Goal: Task Accomplishment & Management: Use online tool/utility

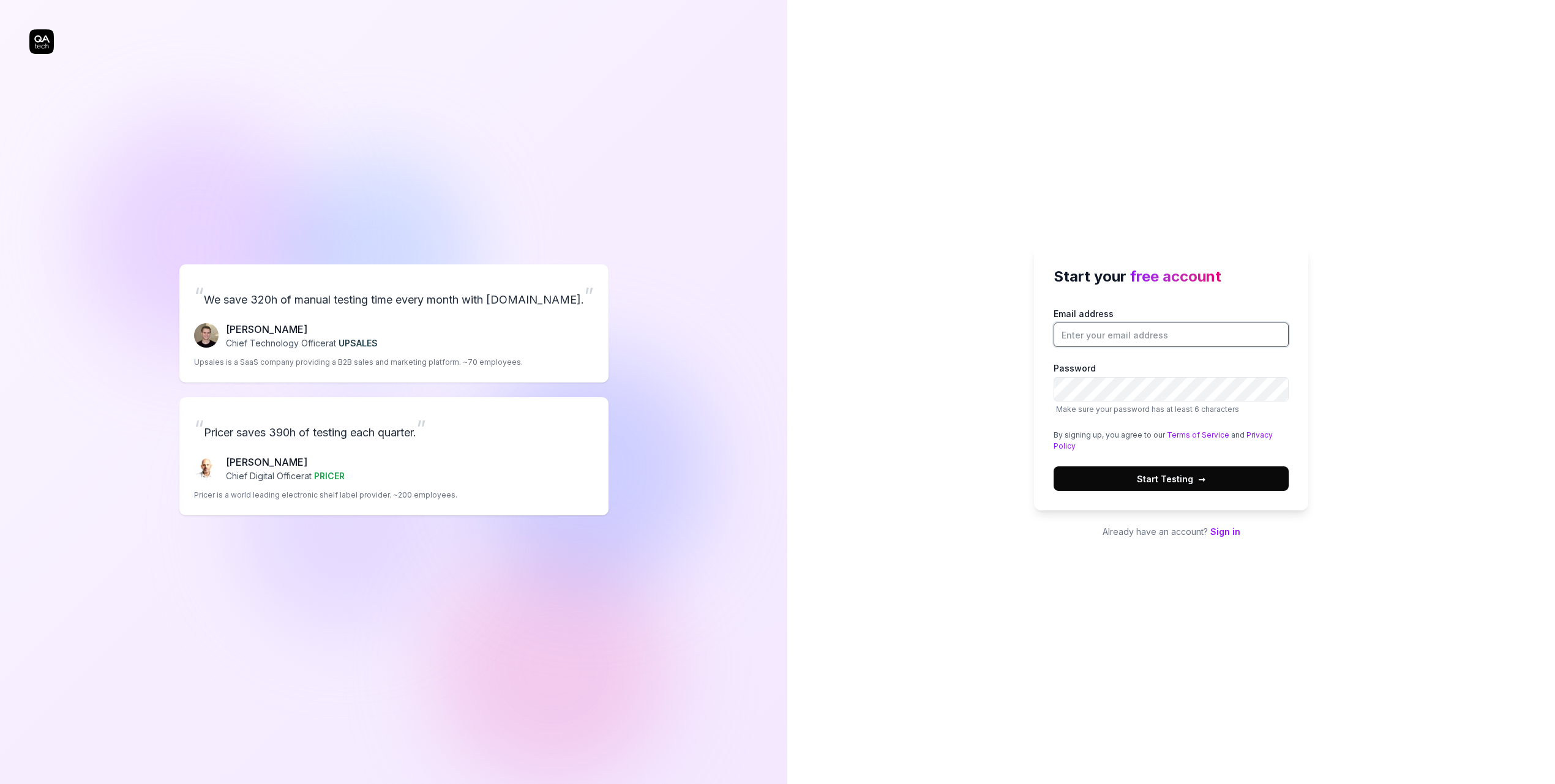
click at [1101, 334] on input "Email address" at bounding box center [1172, 335] width 235 height 25
type input "[PERSON_NAME][EMAIL_ADDRESS][DOMAIN_NAME]"
click at [1307, 608] on div "Start your free account Email address filip.ziger@gmail.com Password Make sure …" at bounding box center [1171, 392] width 768 height 784
click at [1169, 479] on span "Start Testing →" at bounding box center [1171, 479] width 69 height 13
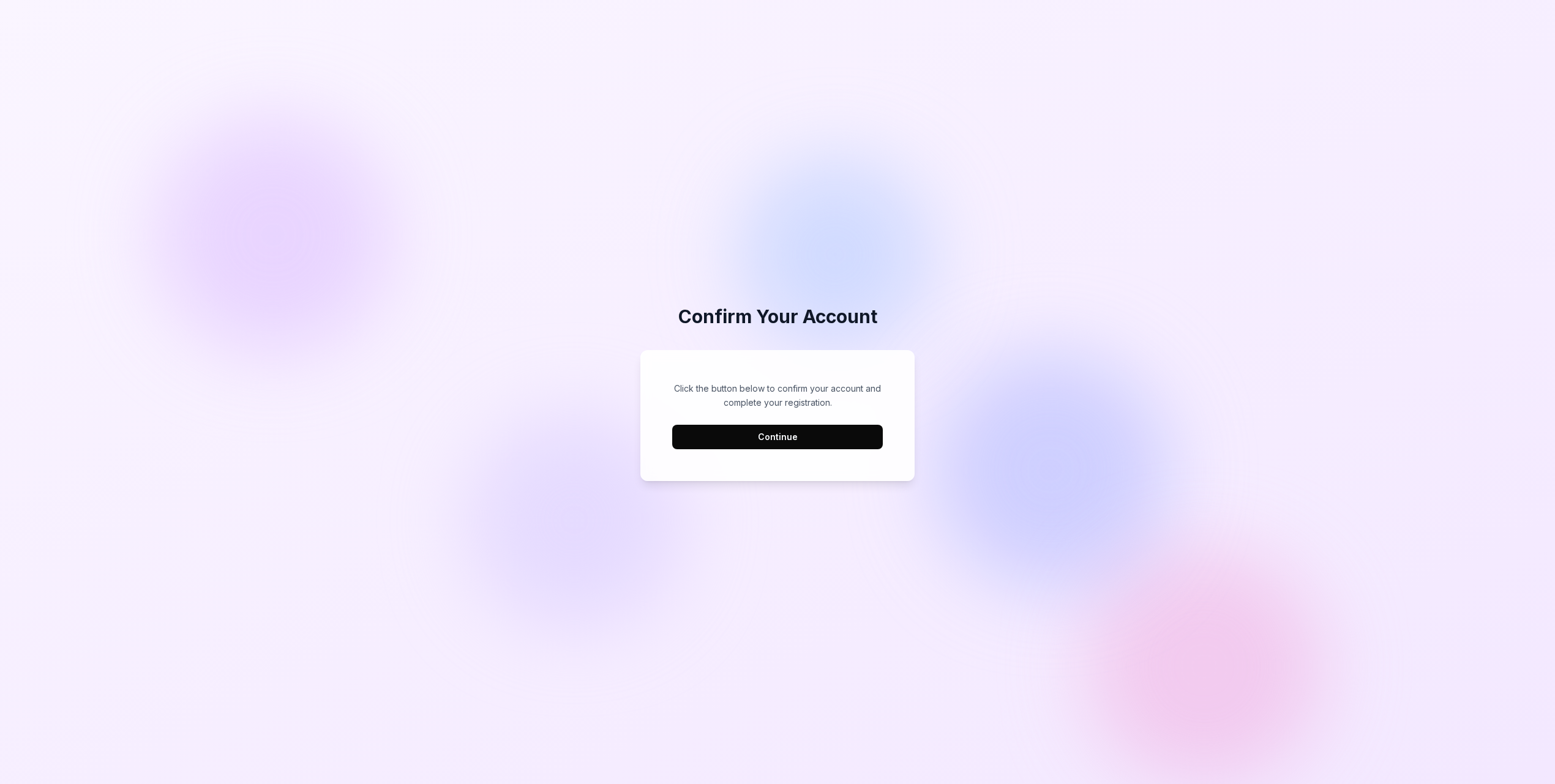
click at [720, 439] on button "Continue" at bounding box center [778, 437] width 210 height 25
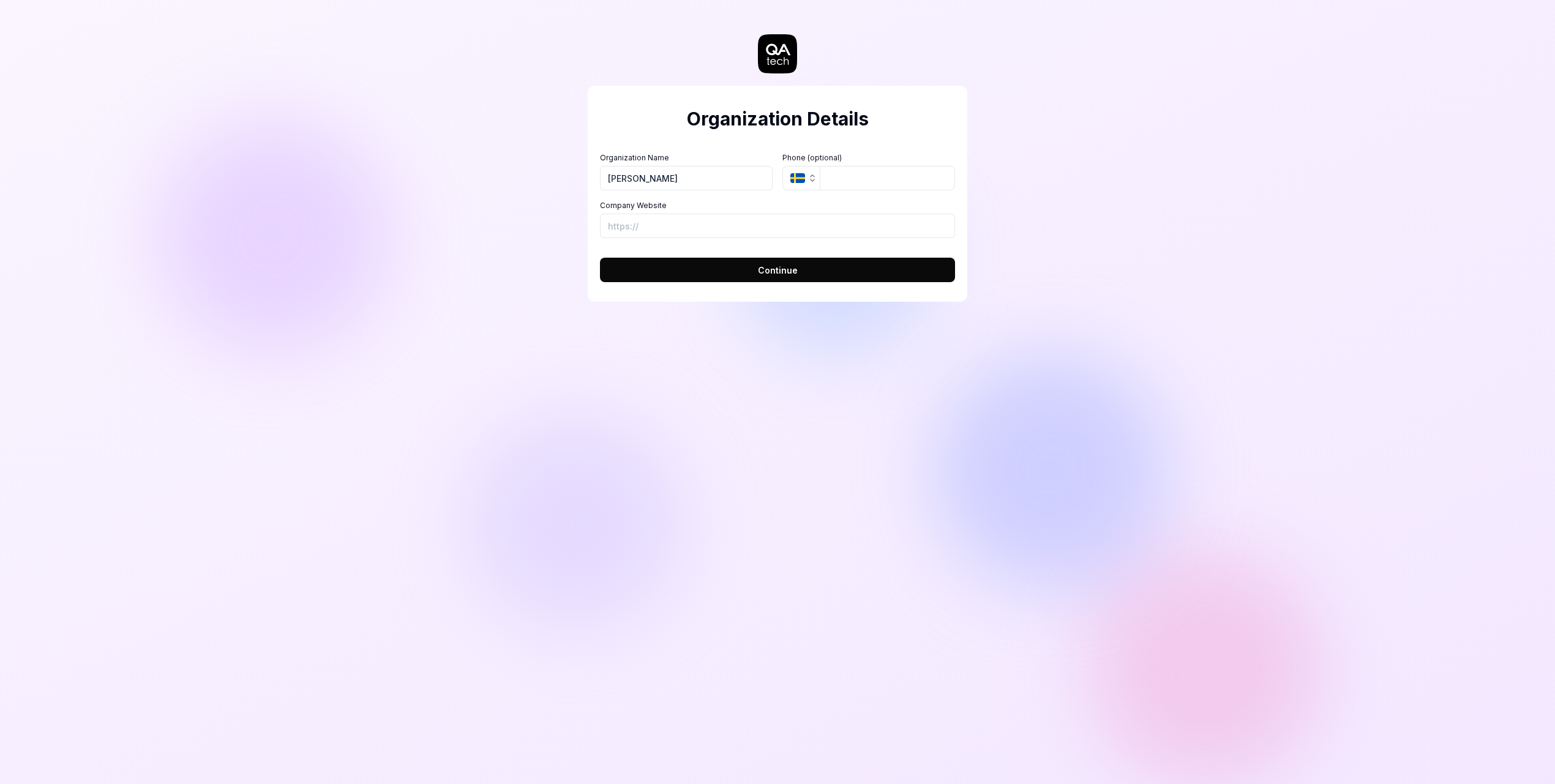
type input "[PERSON_NAME]"
click at [775, 274] on span "Continue" at bounding box center [778, 271] width 40 height 13
type input "[URL][DOMAIN_NAME]"
click at [768, 267] on span "Continue" at bounding box center [778, 271] width 40 height 13
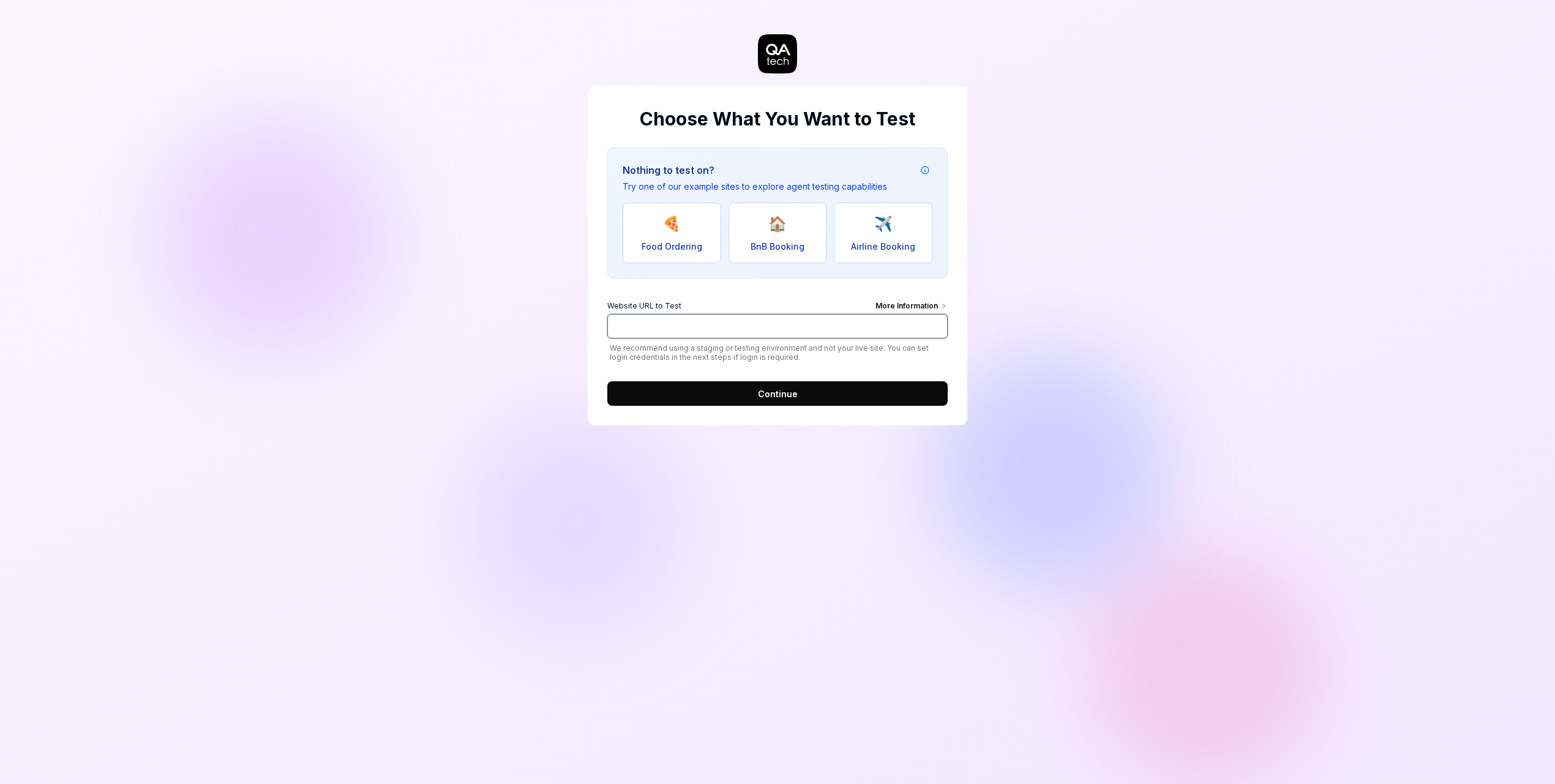
click at [747, 322] on input "Website URL to Test More Information" at bounding box center [778, 326] width 340 height 25
type input "[URL][DOMAIN_NAME]"
click at [812, 388] on button "Continue" at bounding box center [778, 394] width 340 height 25
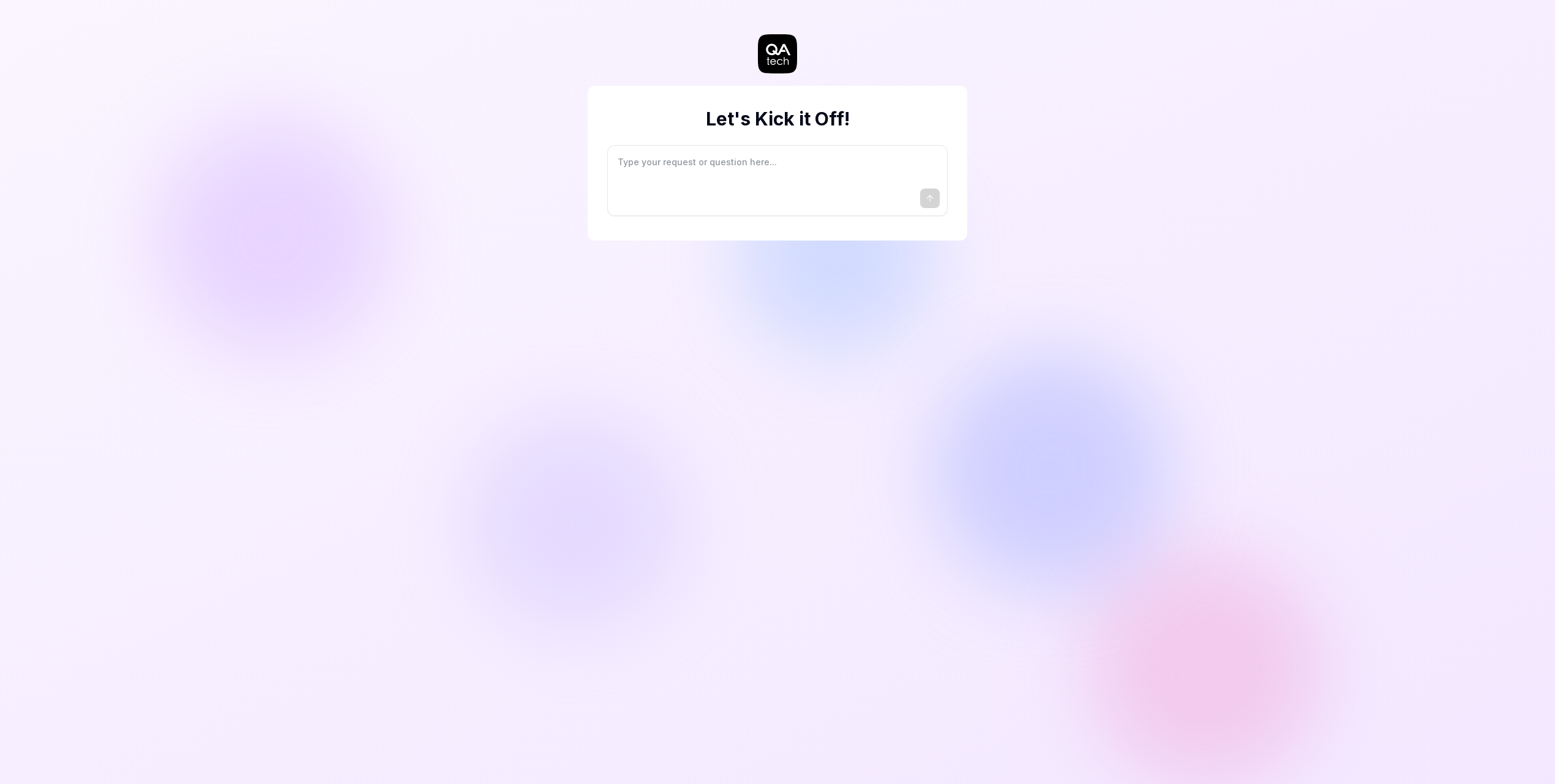
type textarea "*"
type textarea "I"
type textarea "*"
type textarea "I"
type textarea "*"
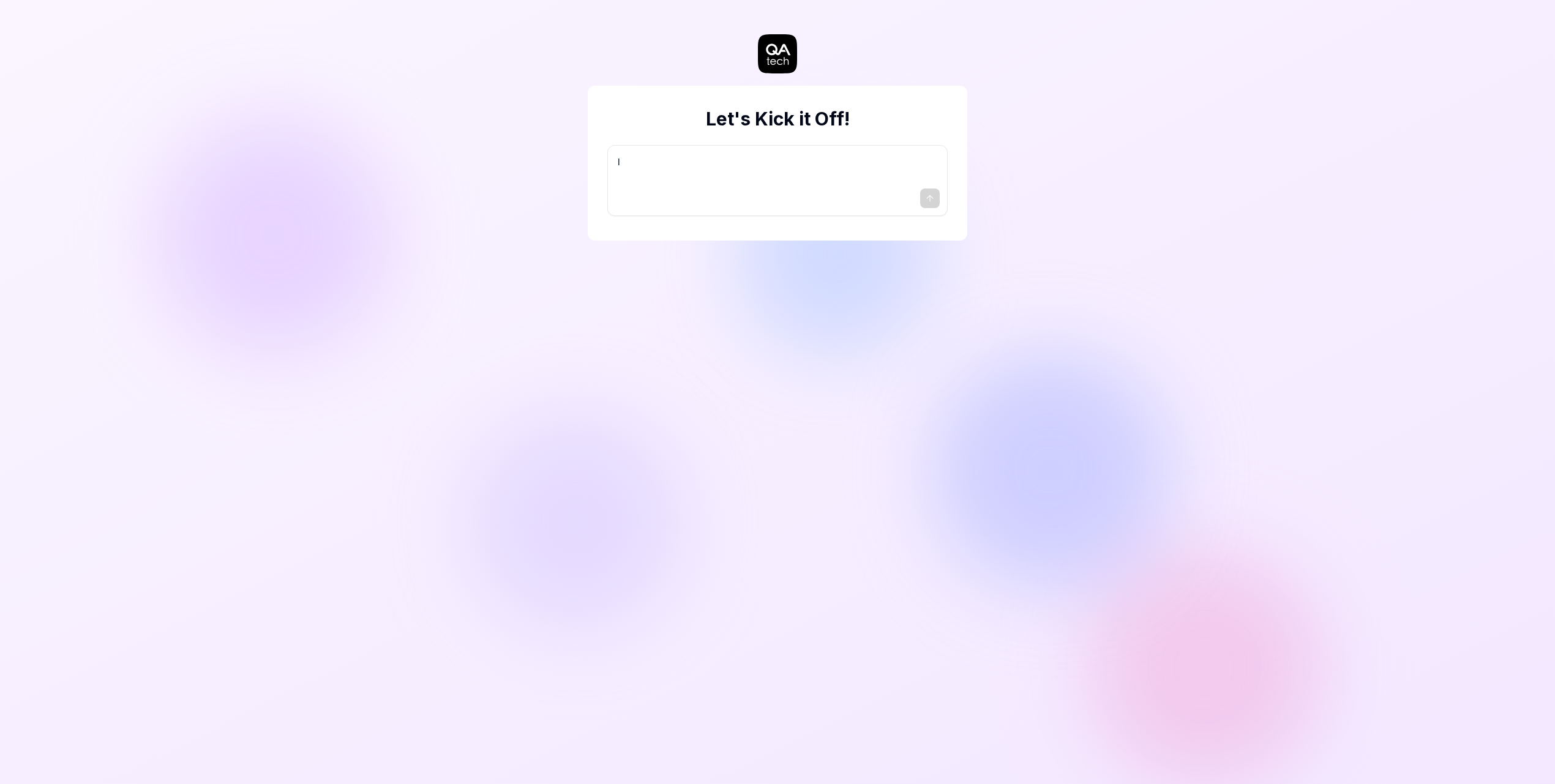
type textarea "I w"
type textarea "*"
type textarea "I wa"
type textarea "*"
type textarea "I wan"
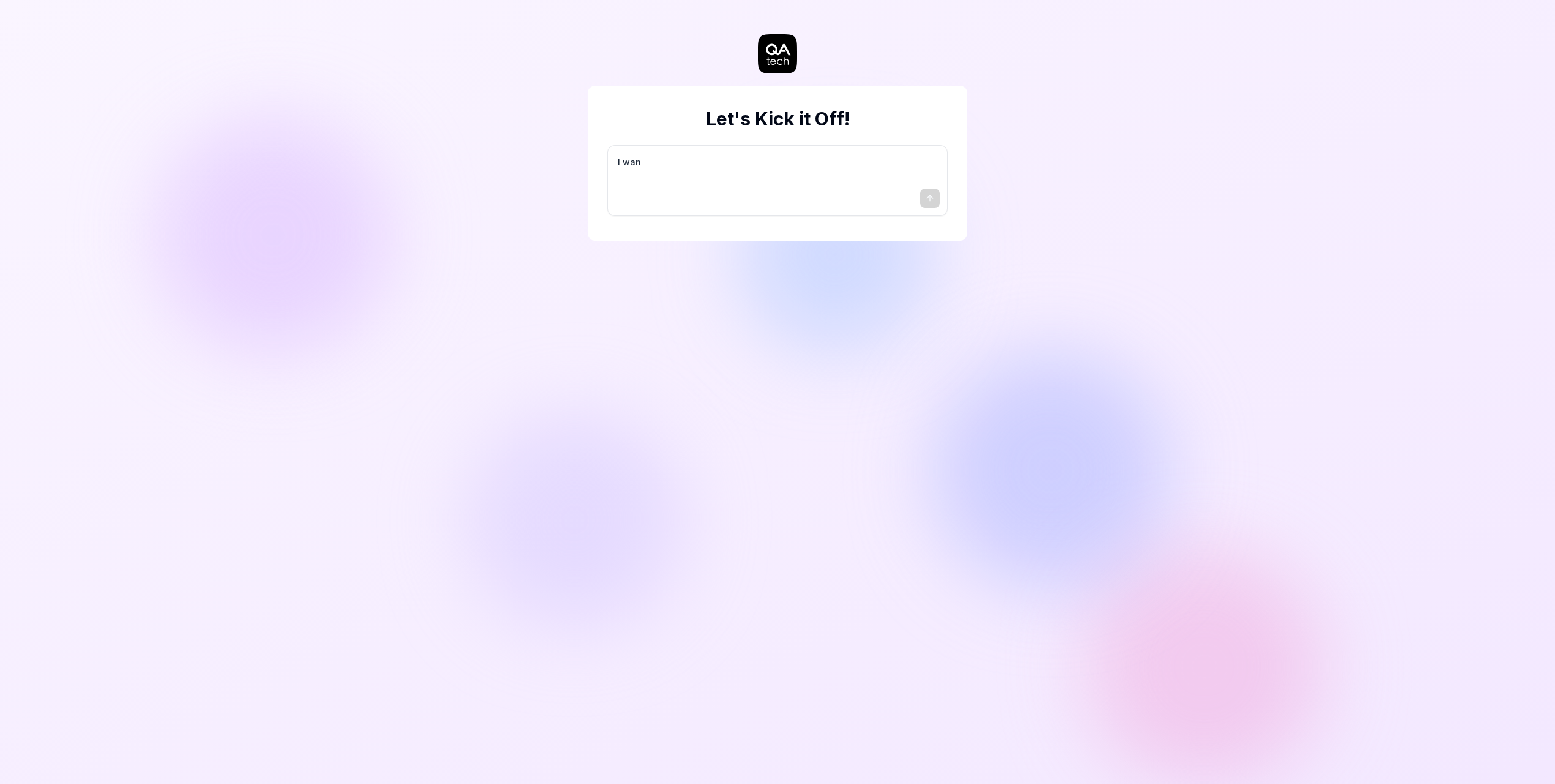
type textarea "*"
type textarea "I want"
type textarea "*"
type textarea "I want"
type textarea "*"
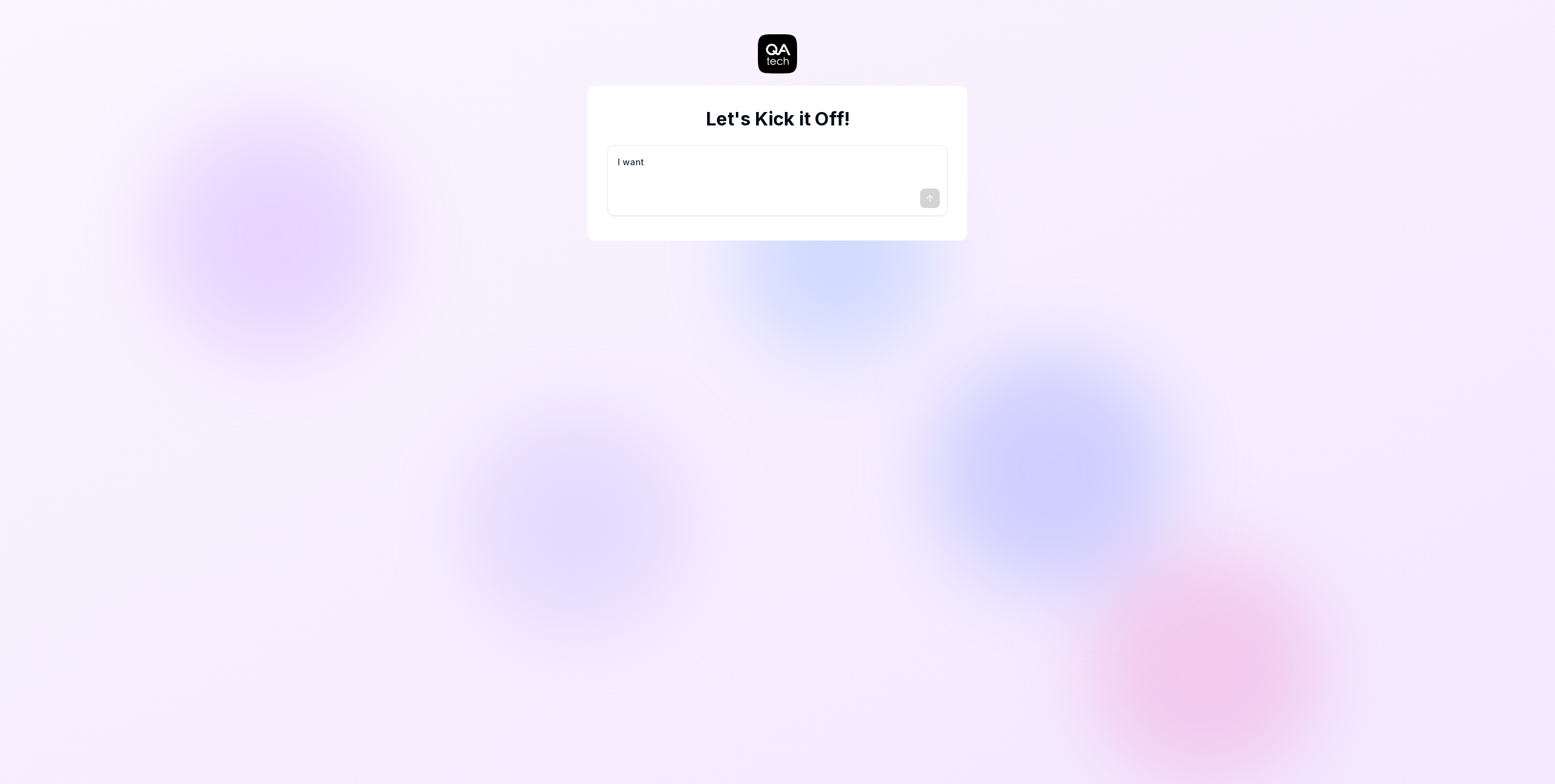
type textarea "I want a"
type textarea "*"
type textarea "I want a"
type textarea "*"
type textarea "I want a g"
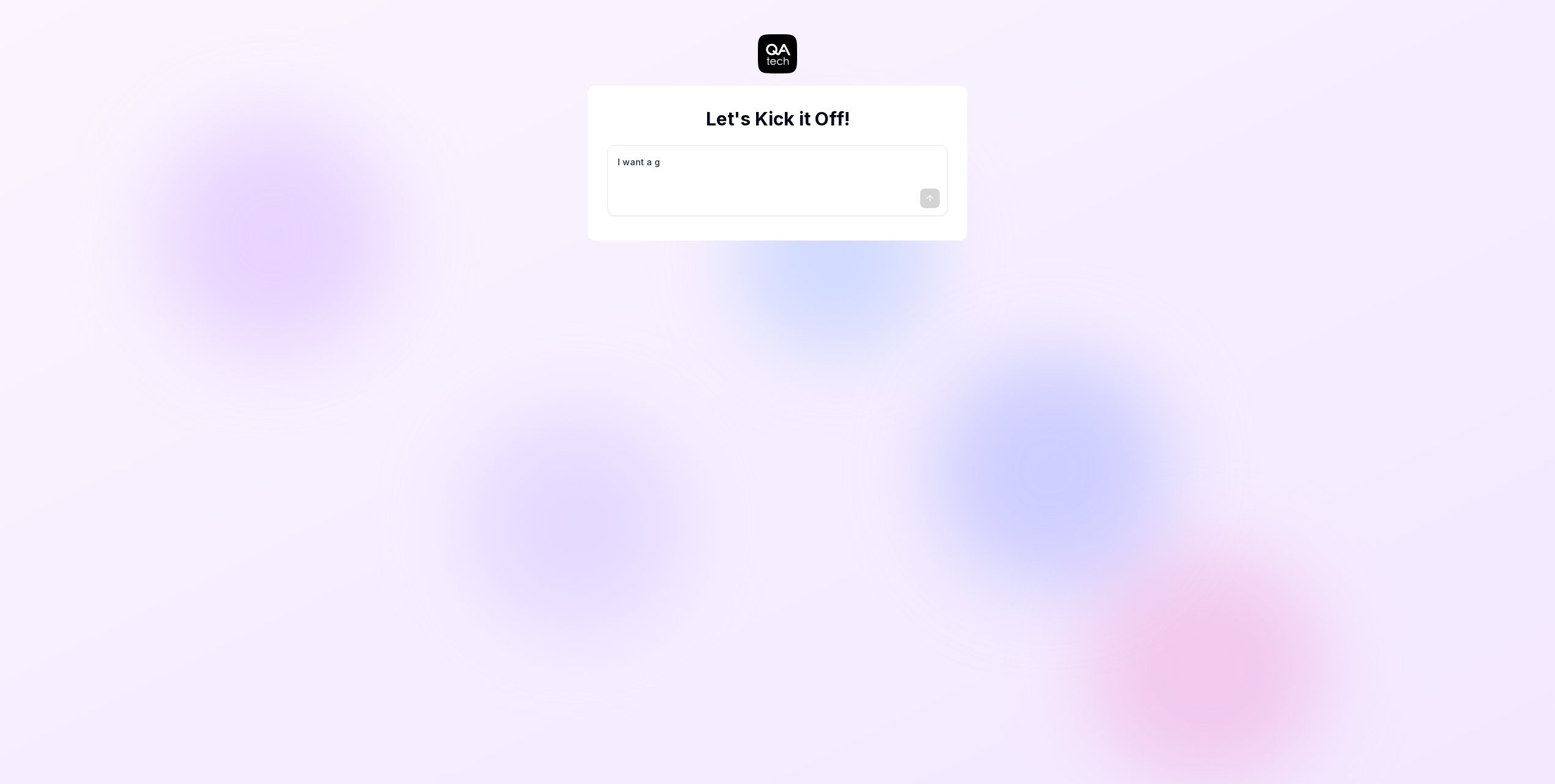
type textarea "*"
type textarea "I want a go"
type textarea "*"
type textarea "I want a goo"
type textarea "*"
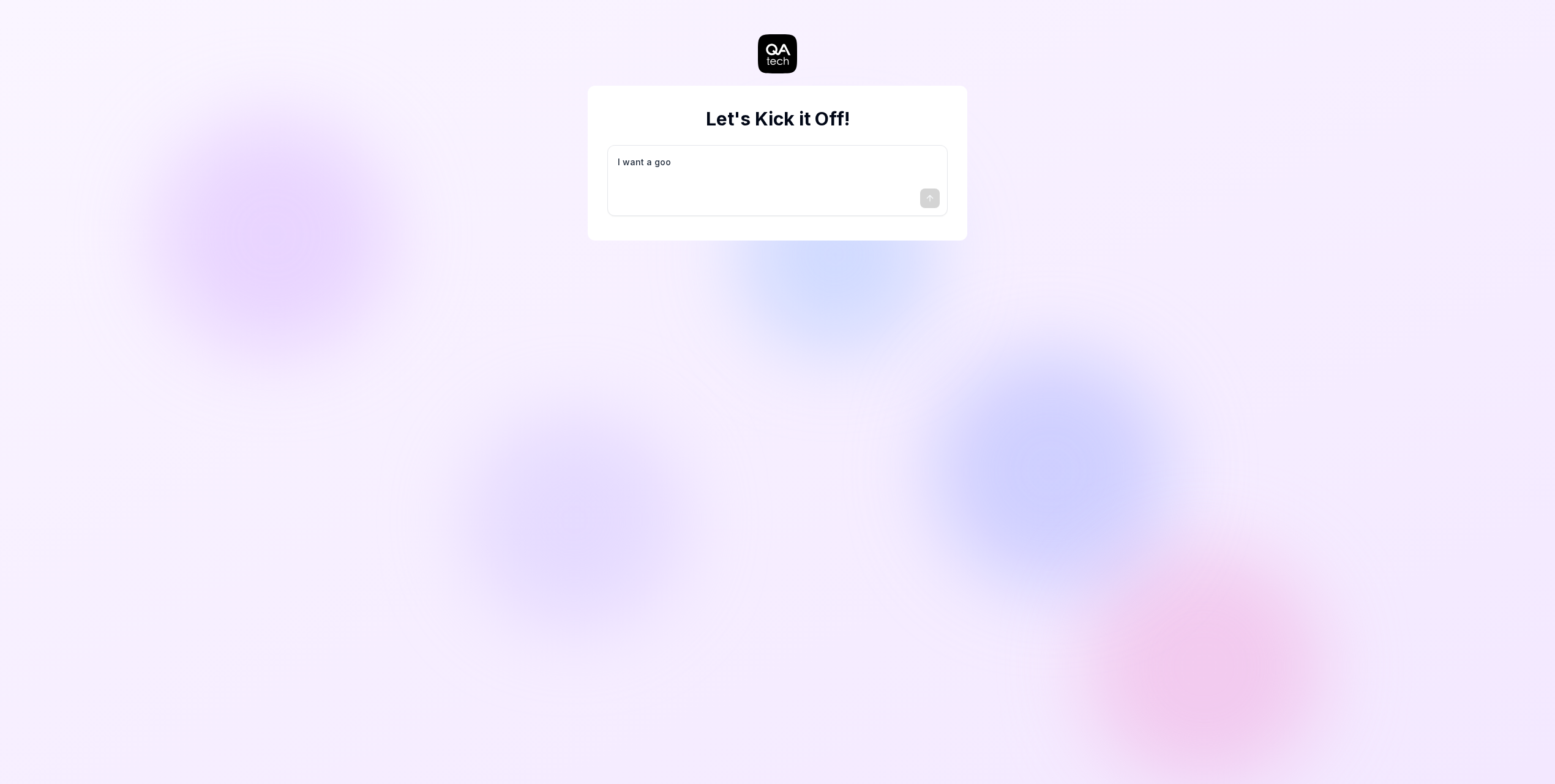
type textarea "I want a good"
type textarea "*"
type textarea "I want a good"
type textarea "*"
type textarea "I want a good t"
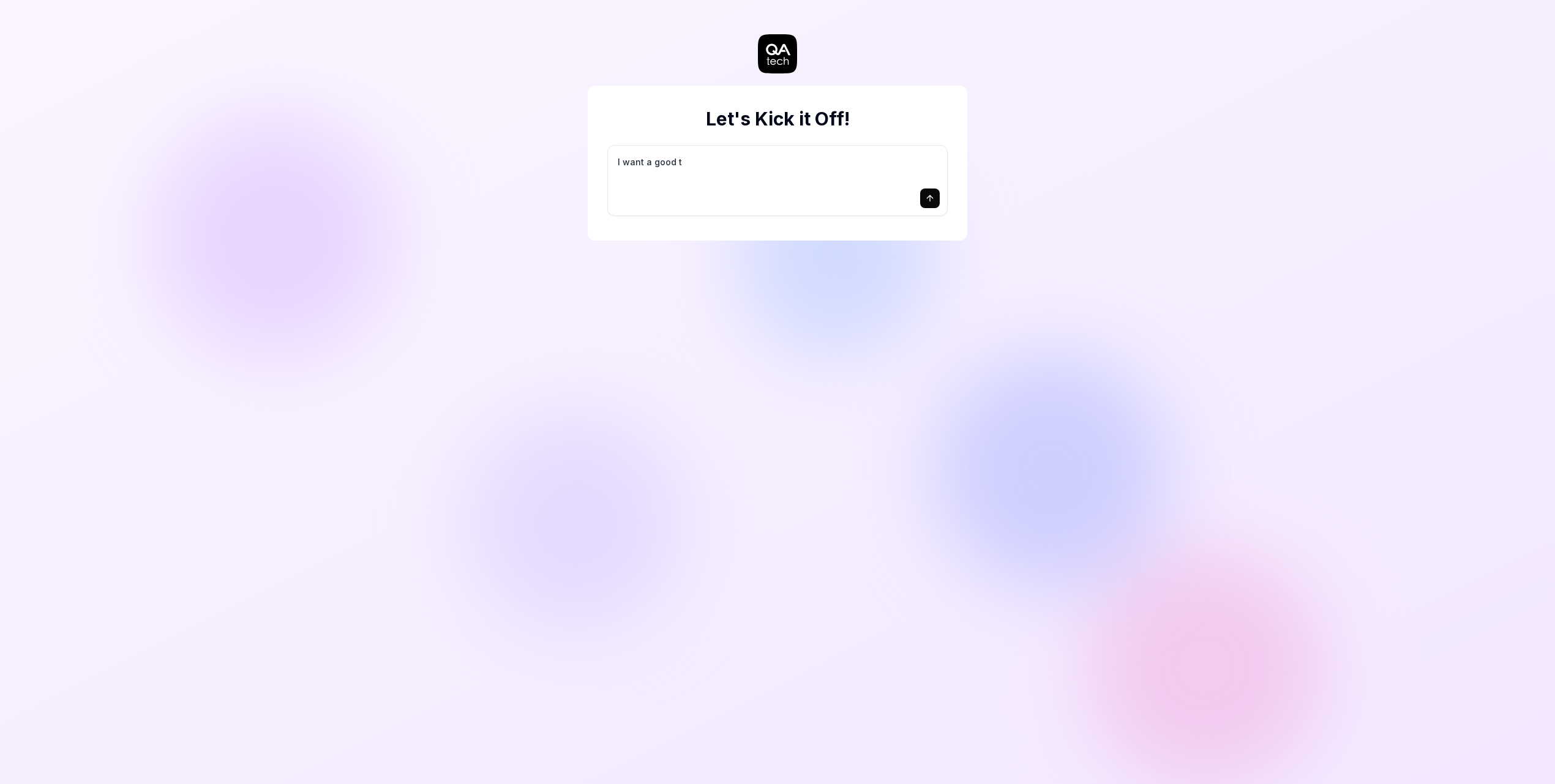
type textarea "*"
type textarea "I want a good te"
type textarea "*"
type textarea "I want a good tes"
type textarea "*"
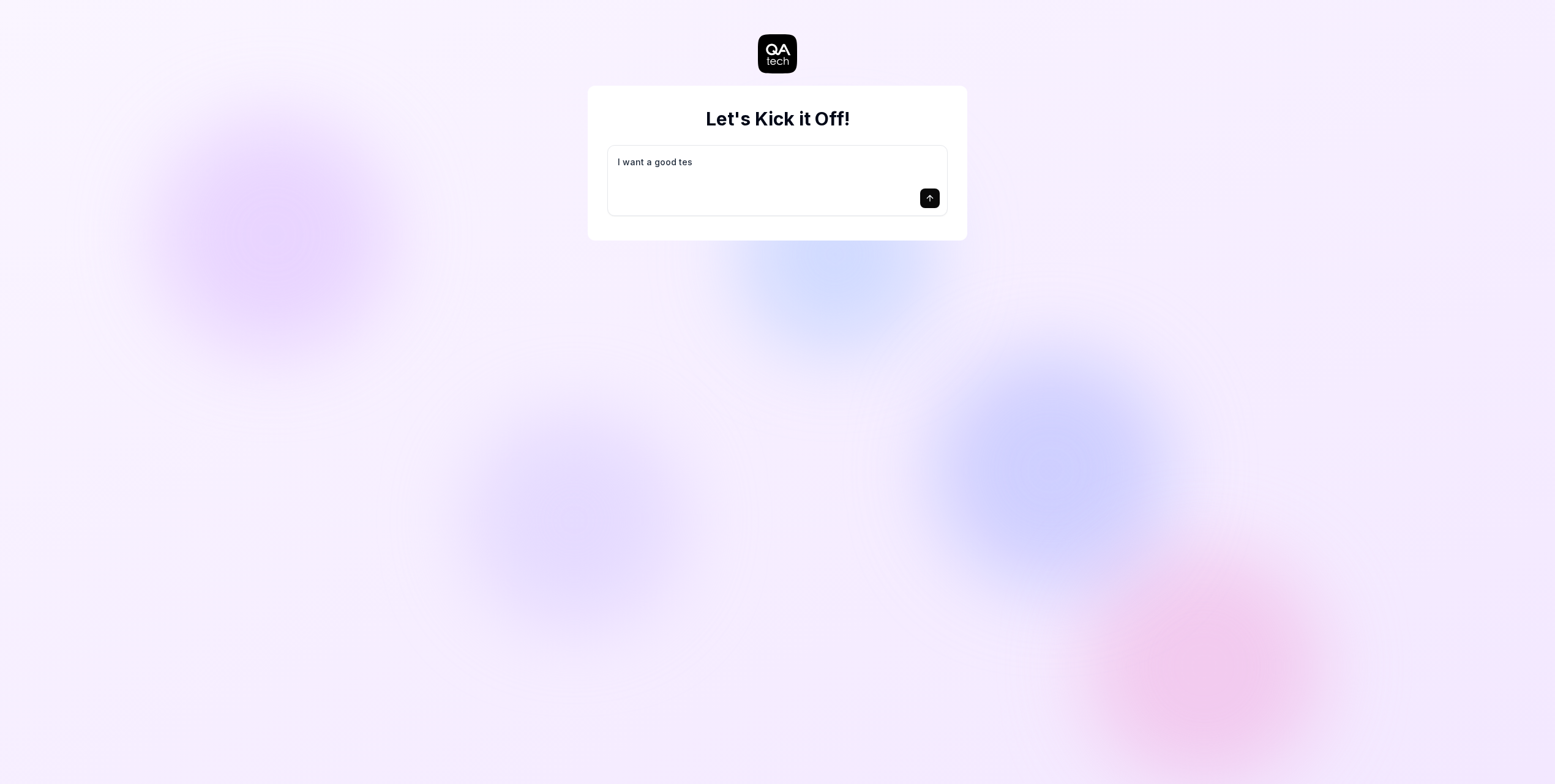
type textarea "I want a good test"
type textarea "*"
type textarea "I want a good test"
type textarea "*"
type textarea "I want a good test s"
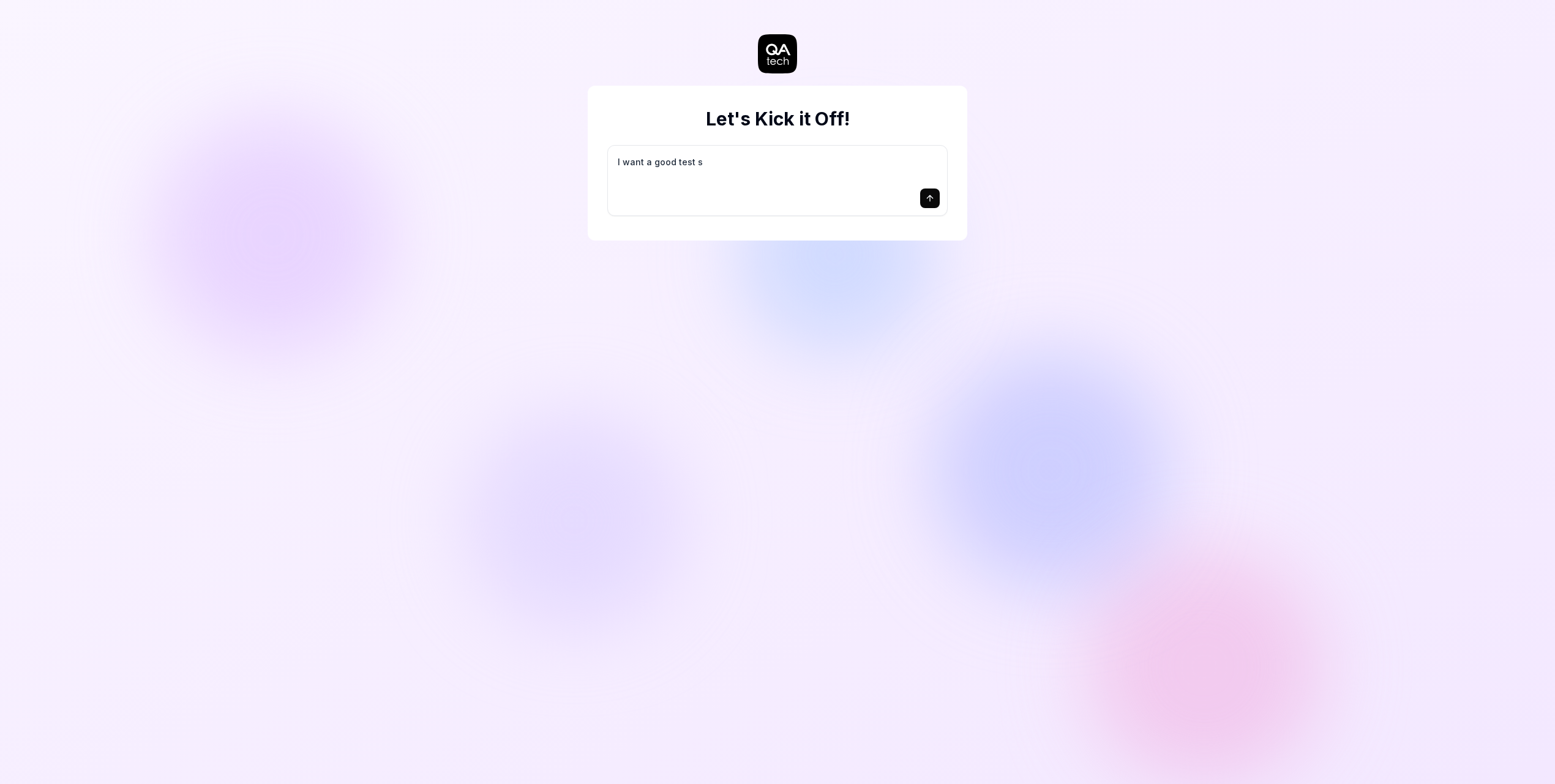
type textarea "*"
type textarea "I want a good test se"
type textarea "*"
type textarea "I want a good test set"
type textarea "*"
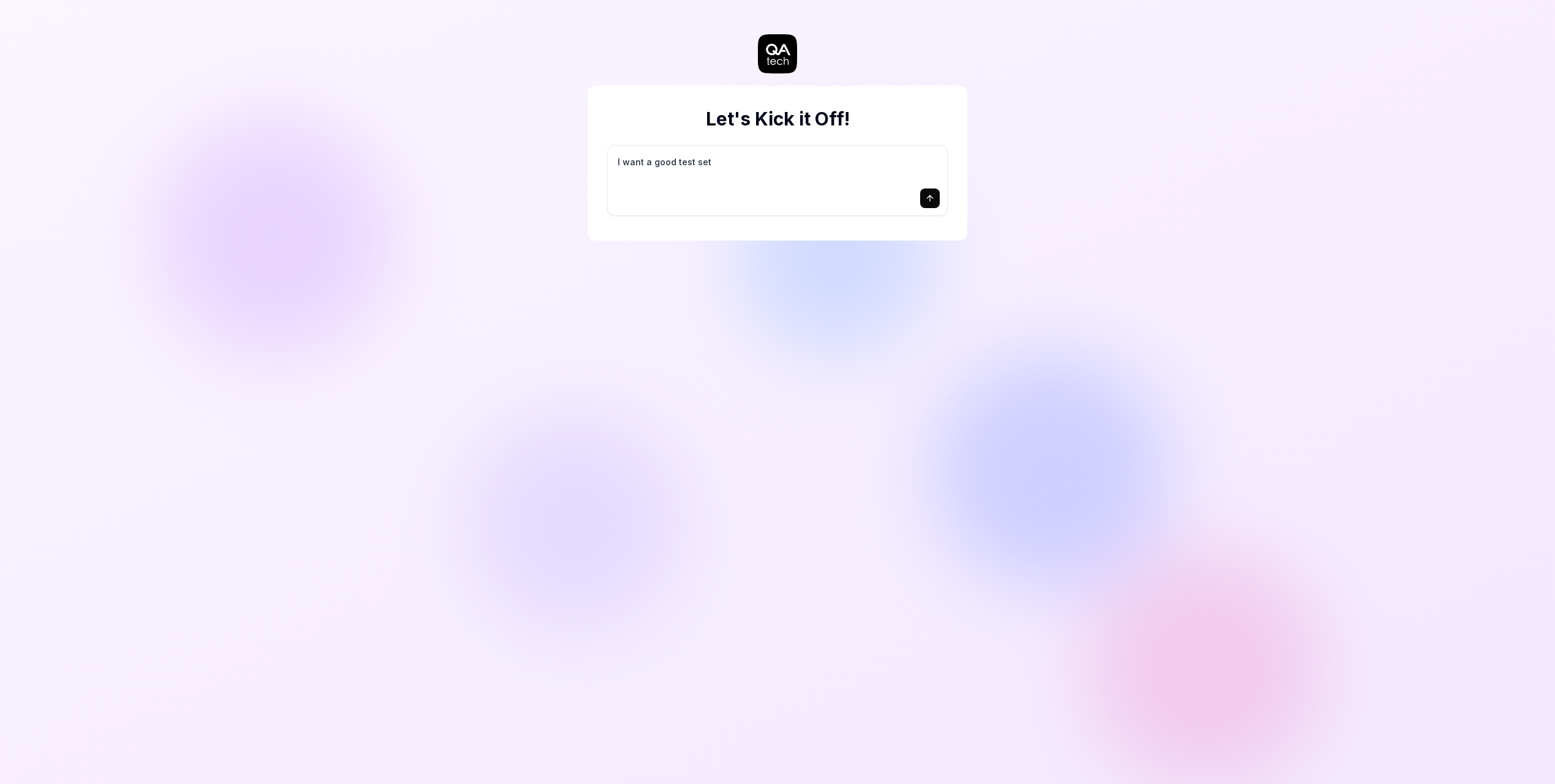
type textarea "I want a good test setu"
type textarea "*"
type textarea "I want a good test setup"
type textarea "*"
type textarea "I want a good test setup"
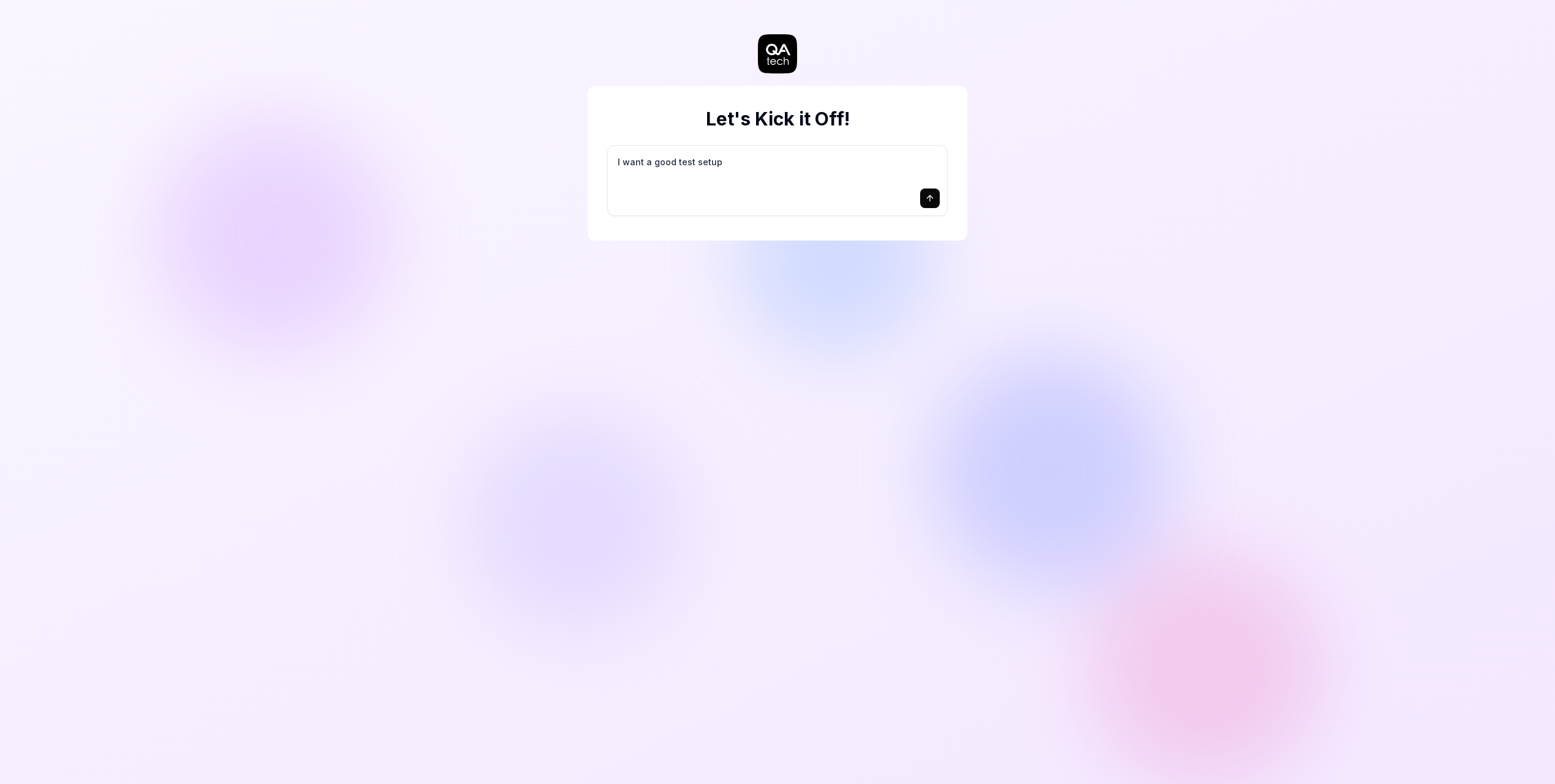
type textarea "*"
type textarea "I want a good test setup f"
type textarea "*"
type textarea "I want a good test setup fo"
type textarea "*"
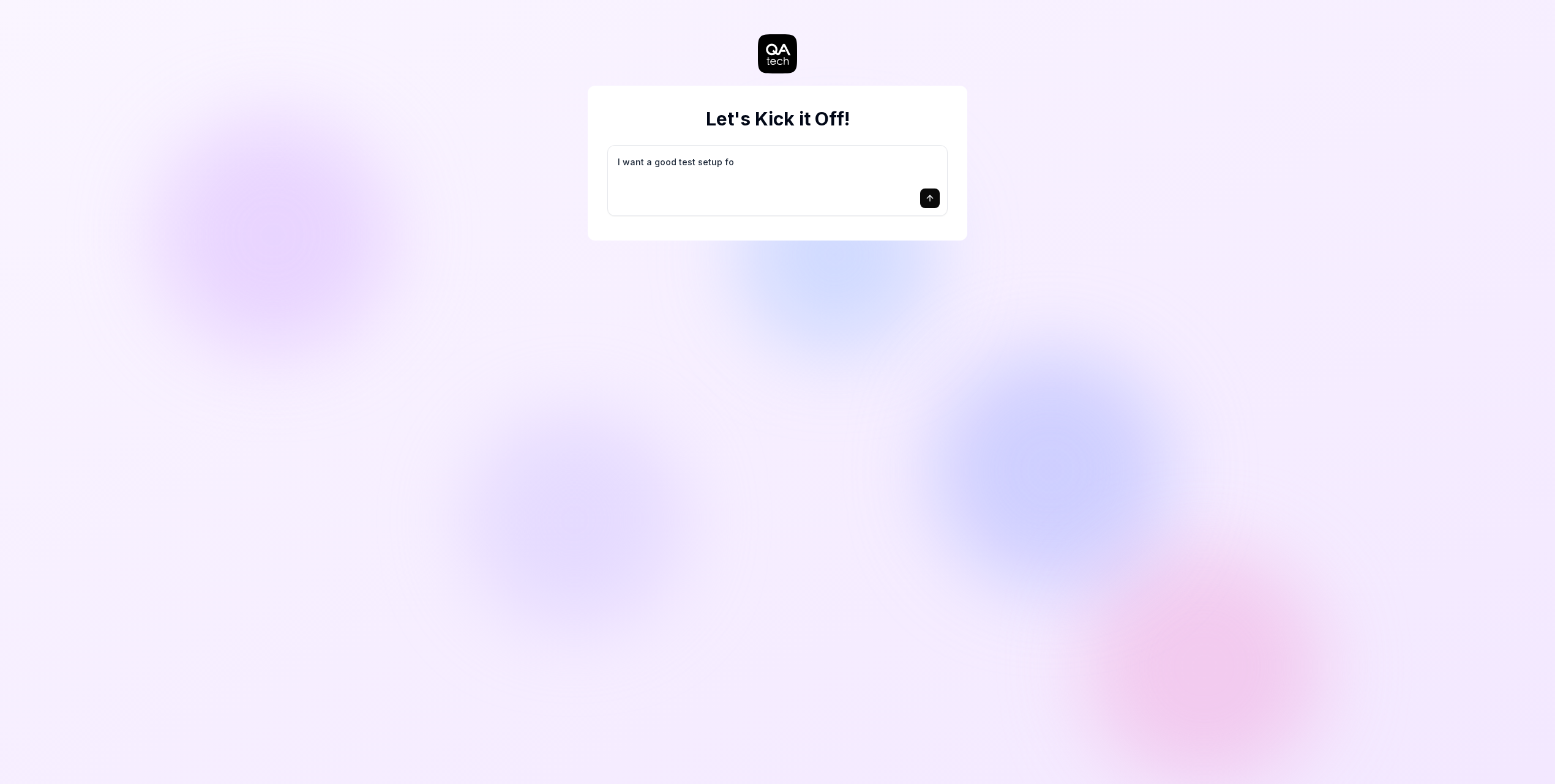
type textarea "I want a good test setup for"
type textarea "*"
type textarea "I want a good test setup for"
type textarea "*"
type textarea "I want a good test setup for m"
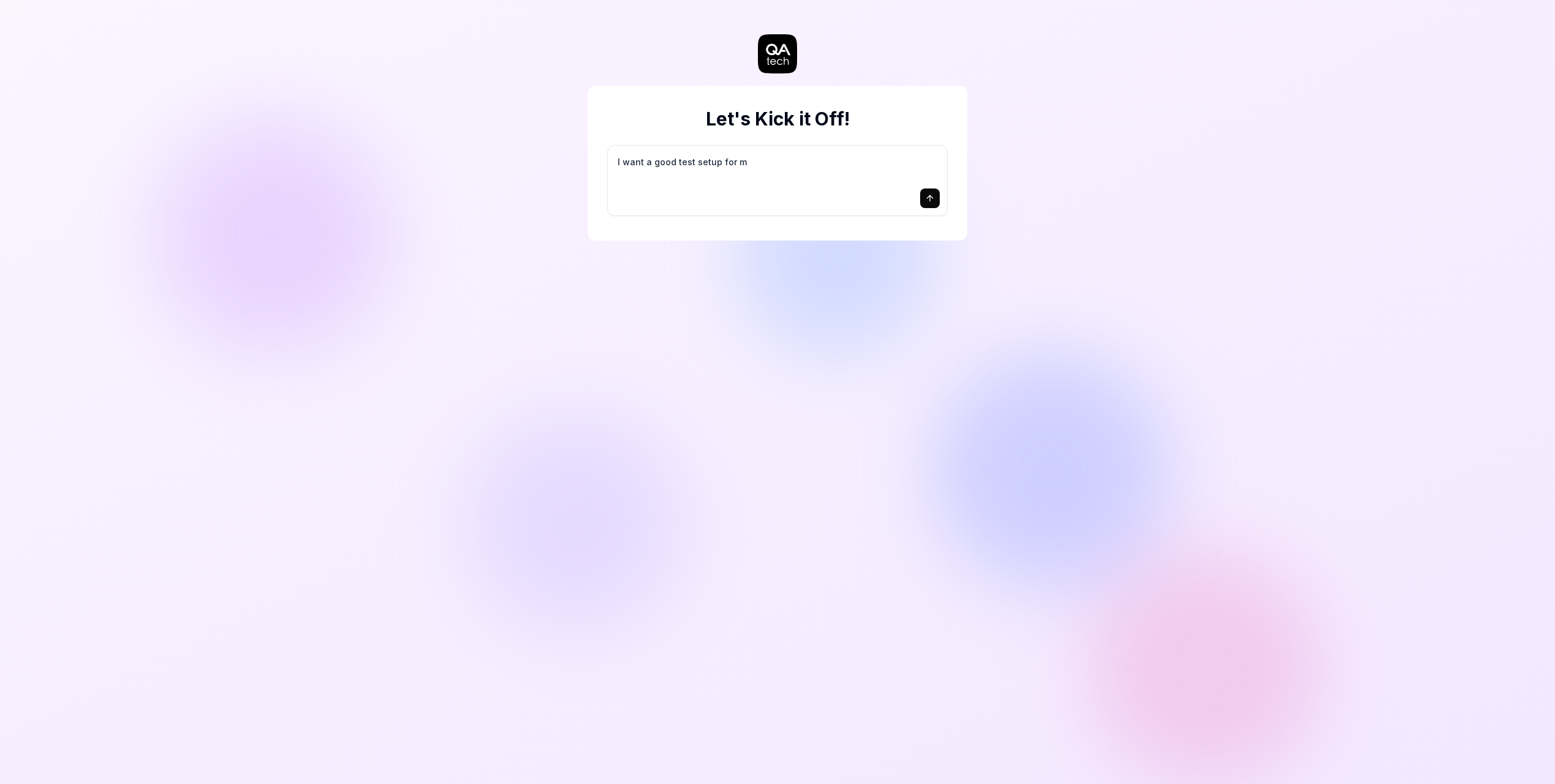
type textarea "*"
type textarea "I want a good test setup for my"
type textarea "*"
type textarea "I want a good test setup for my"
type textarea "*"
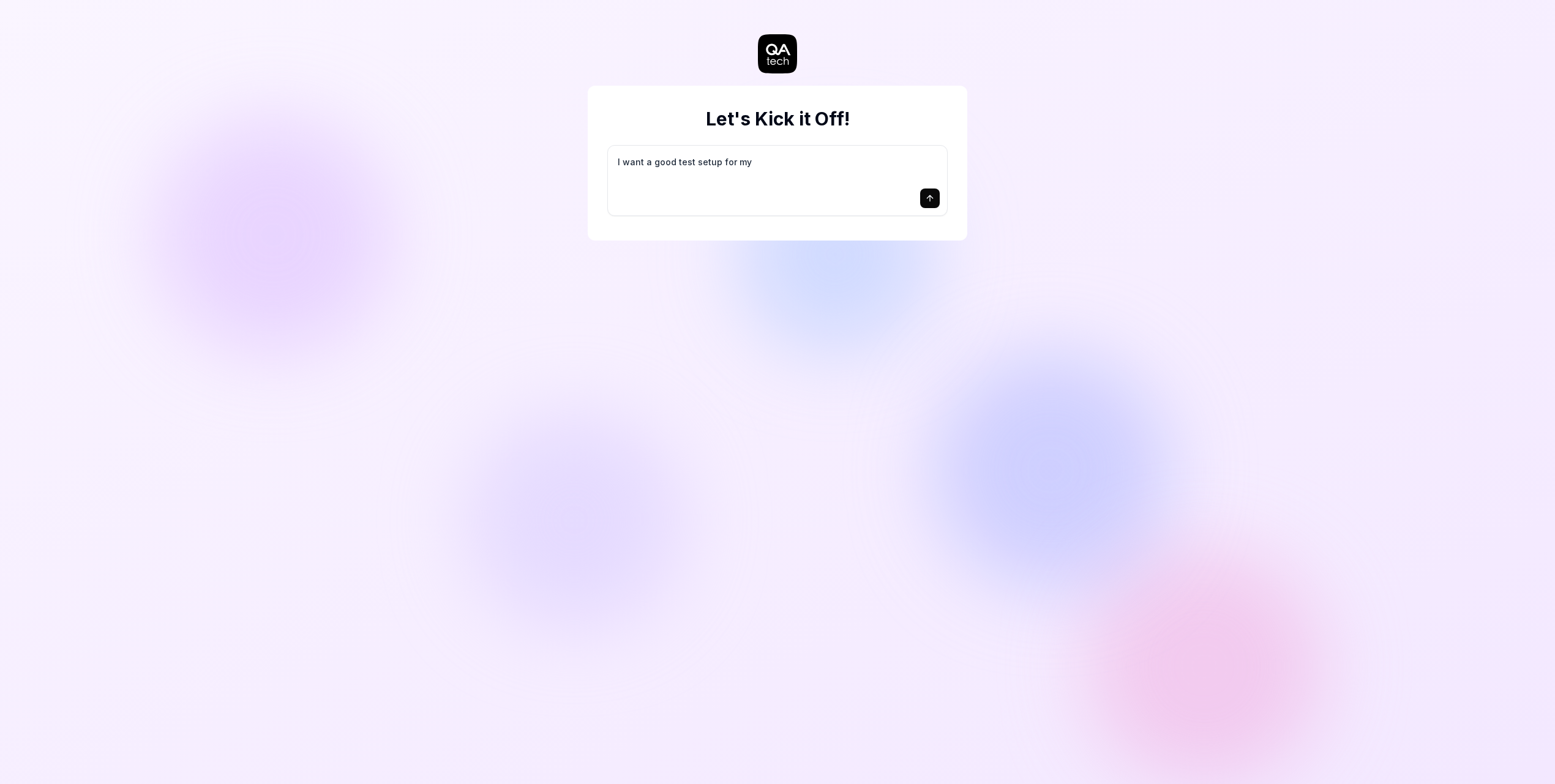
type textarea "I want a good test setup for my s"
type textarea "*"
type textarea "I want a good test setup for my si"
type textarea "*"
type textarea "I want a good test setup for my sit"
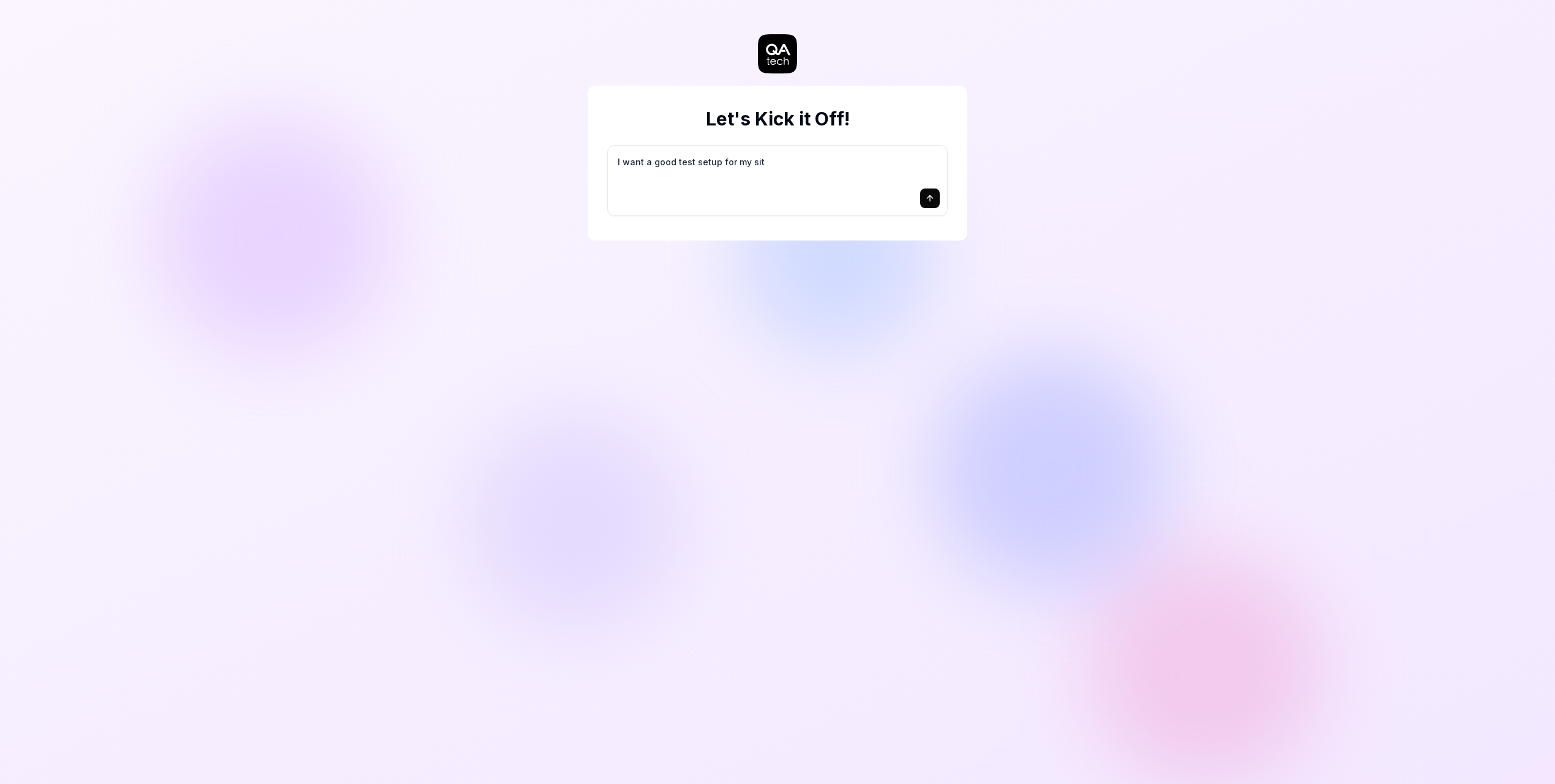
type textarea "*"
type textarea "I want a good test setup for my site"
type textarea "*"
type textarea "I want a good test setup for my site"
type textarea "*"
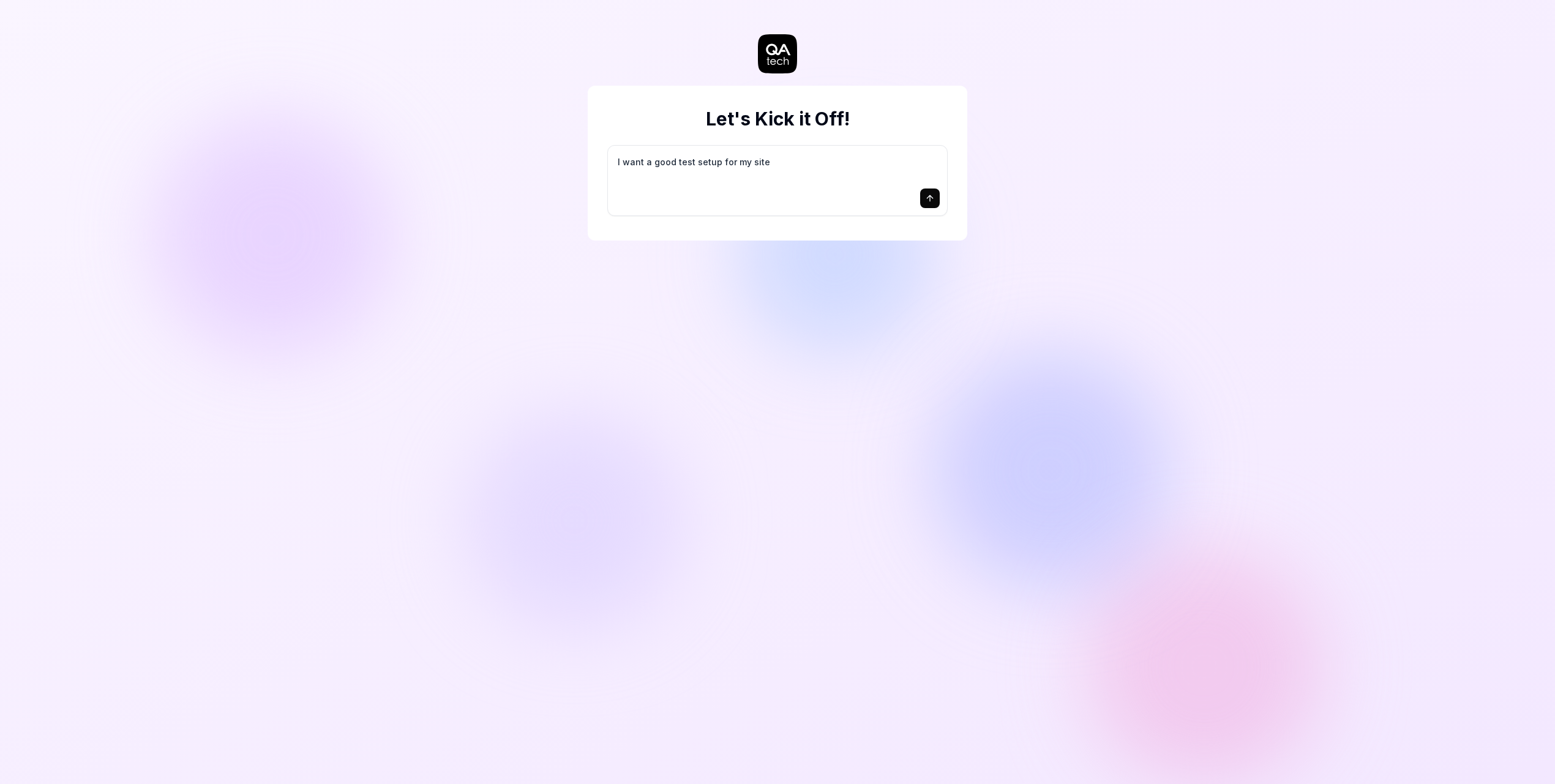
type textarea "I want a good test setup for my site -"
type textarea "*"
type textarea "I want a good test setup for my site -"
type textarea "*"
type textarea "I want a good test setup for my site - h"
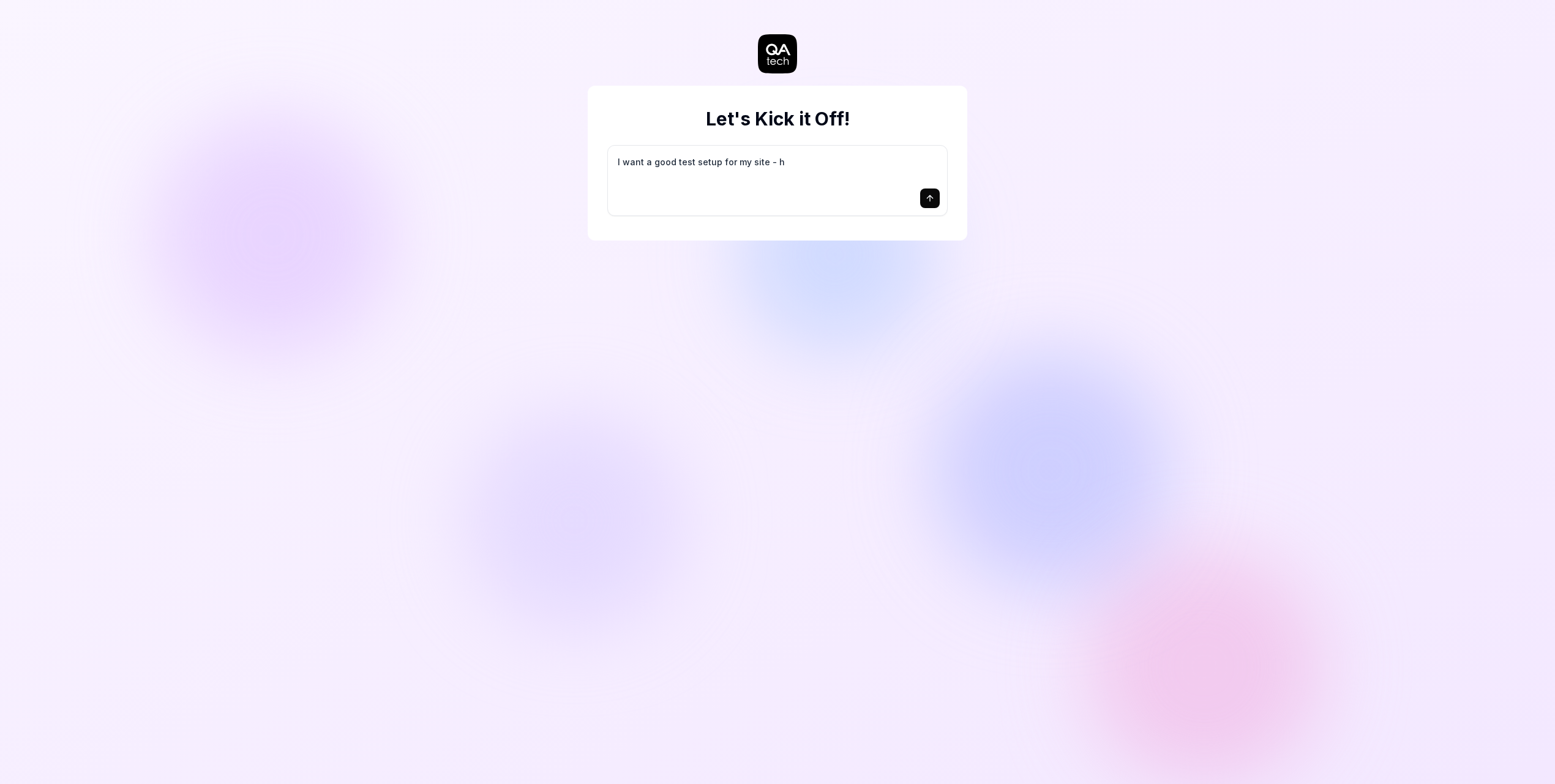
type textarea "*"
type textarea "I want a good test setup for my site - he"
type textarea "*"
type textarea "I want a good test setup for my site - hel"
type textarea "*"
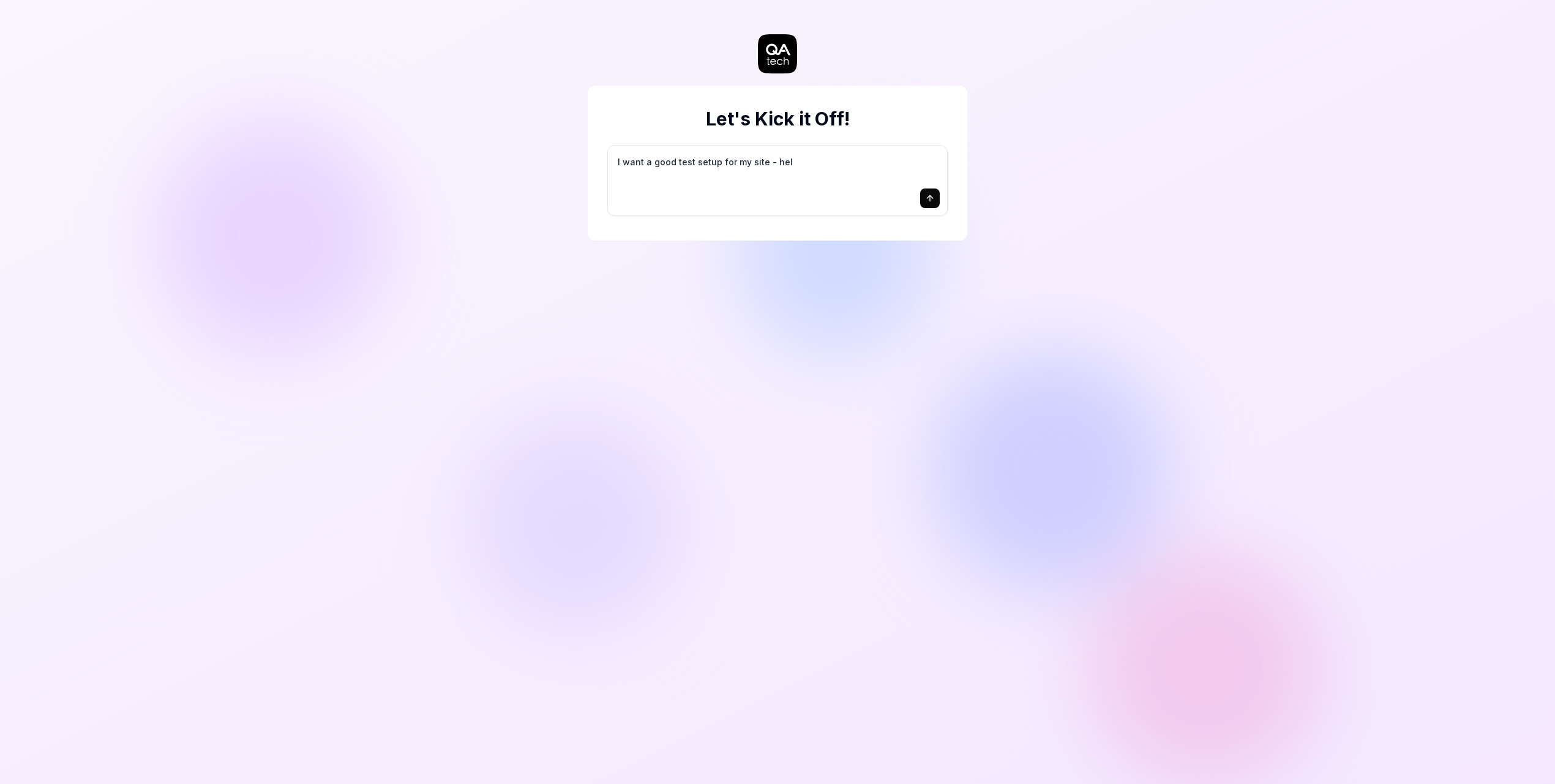
type textarea "I want a good test setup for my site - help"
type textarea "*"
type textarea "I want a good test setup for my site - help"
type textarea "*"
type textarea "I want a good test setup for my site - help m"
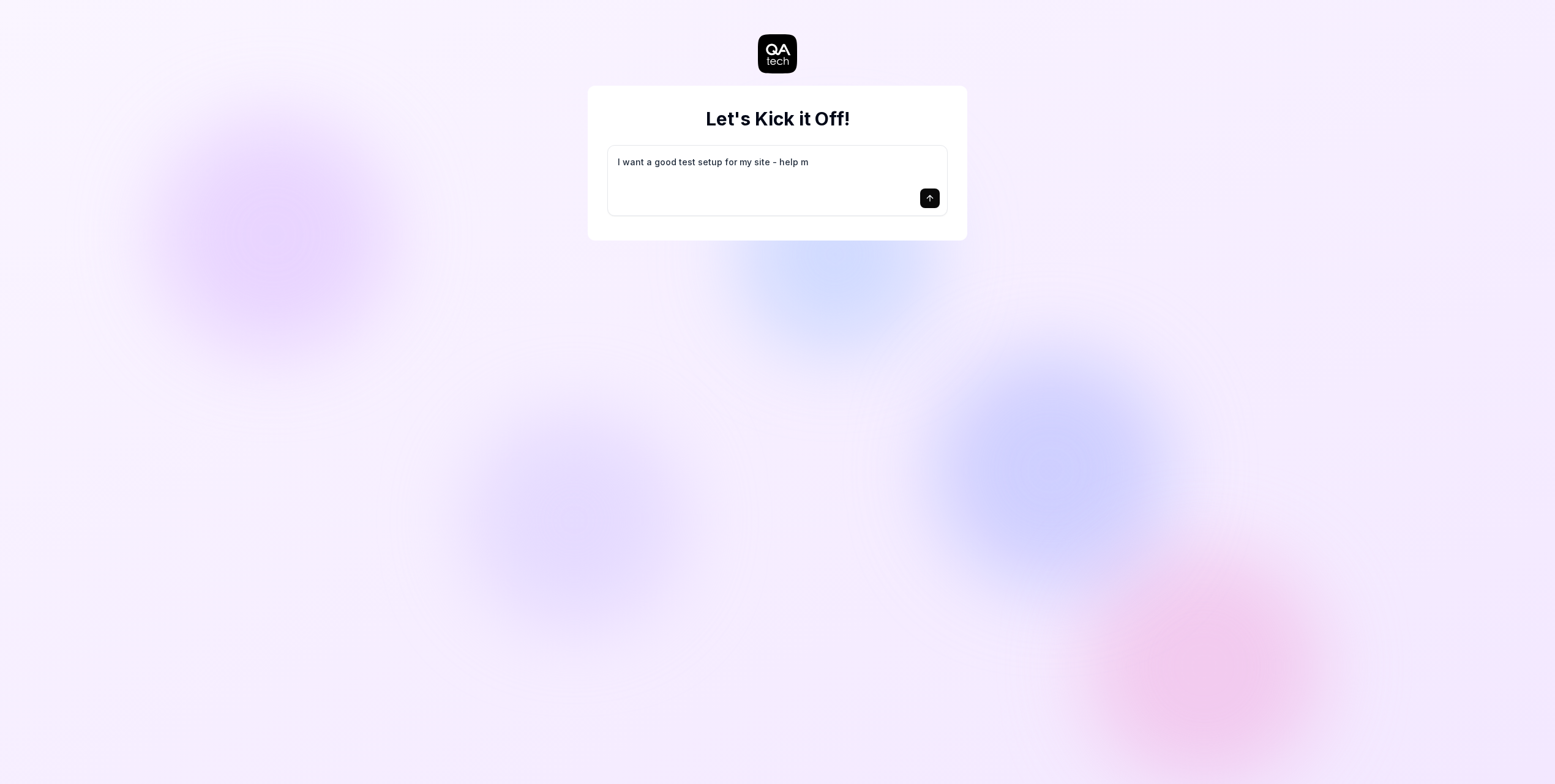
type textarea "*"
type textarea "I want a good test setup for my site - help me"
type textarea "*"
type textarea "I want a good test setup for my site - help me"
type textarea "*"
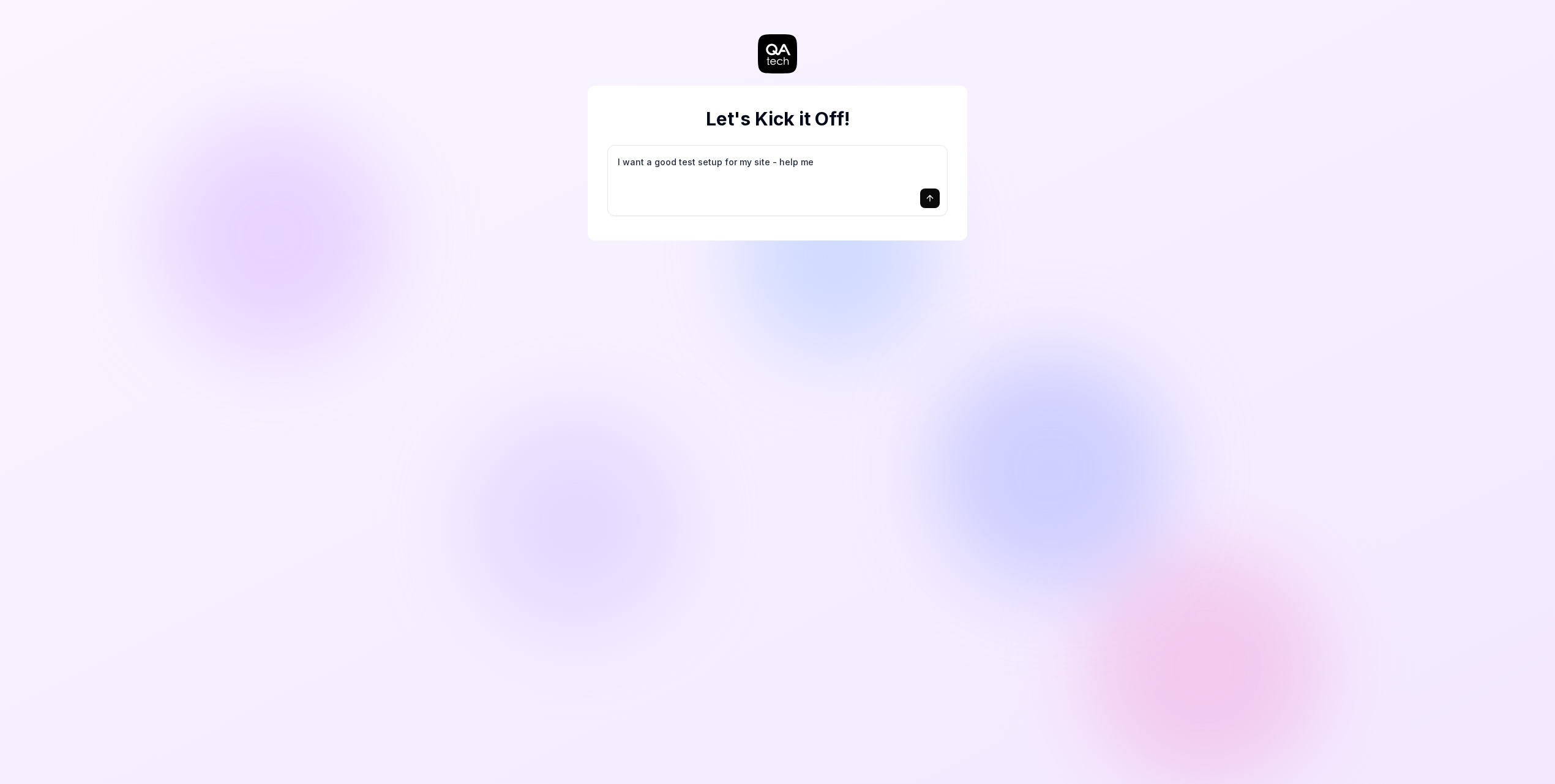
type textarea "I want a good test setup for my site - help me c"
type textarea "*"
type textarea "I want a good test setup for my site - help me cr"
type textarea "*"
type textarea "I want a good test setup for my site - help me cre"
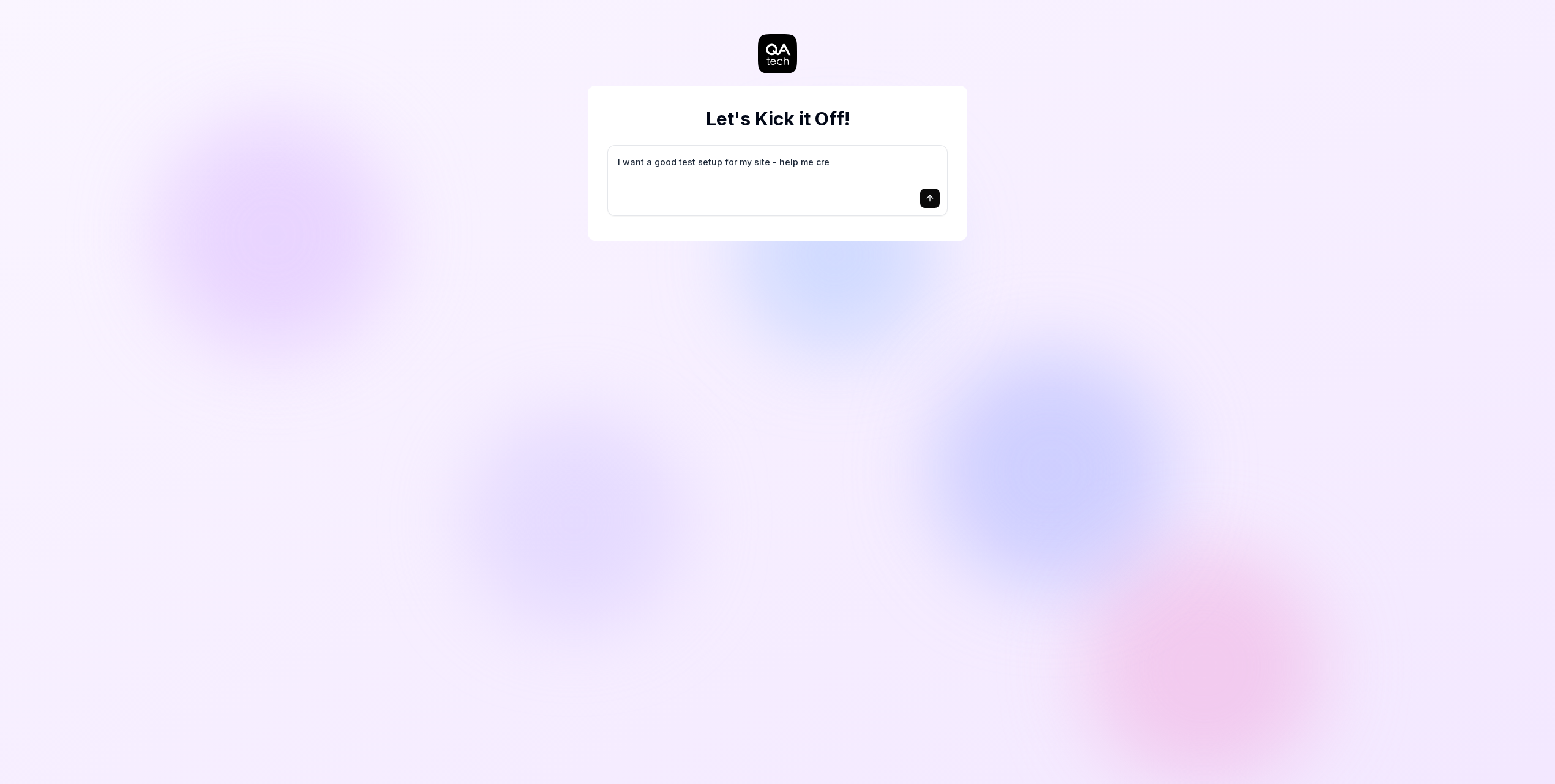
type textarea "*"
type textarea "I want a good test setup for my site - help me crea"
type textarea "*"
type textarea "I want a good test setup for my site - help me creat"
type textarea "*"
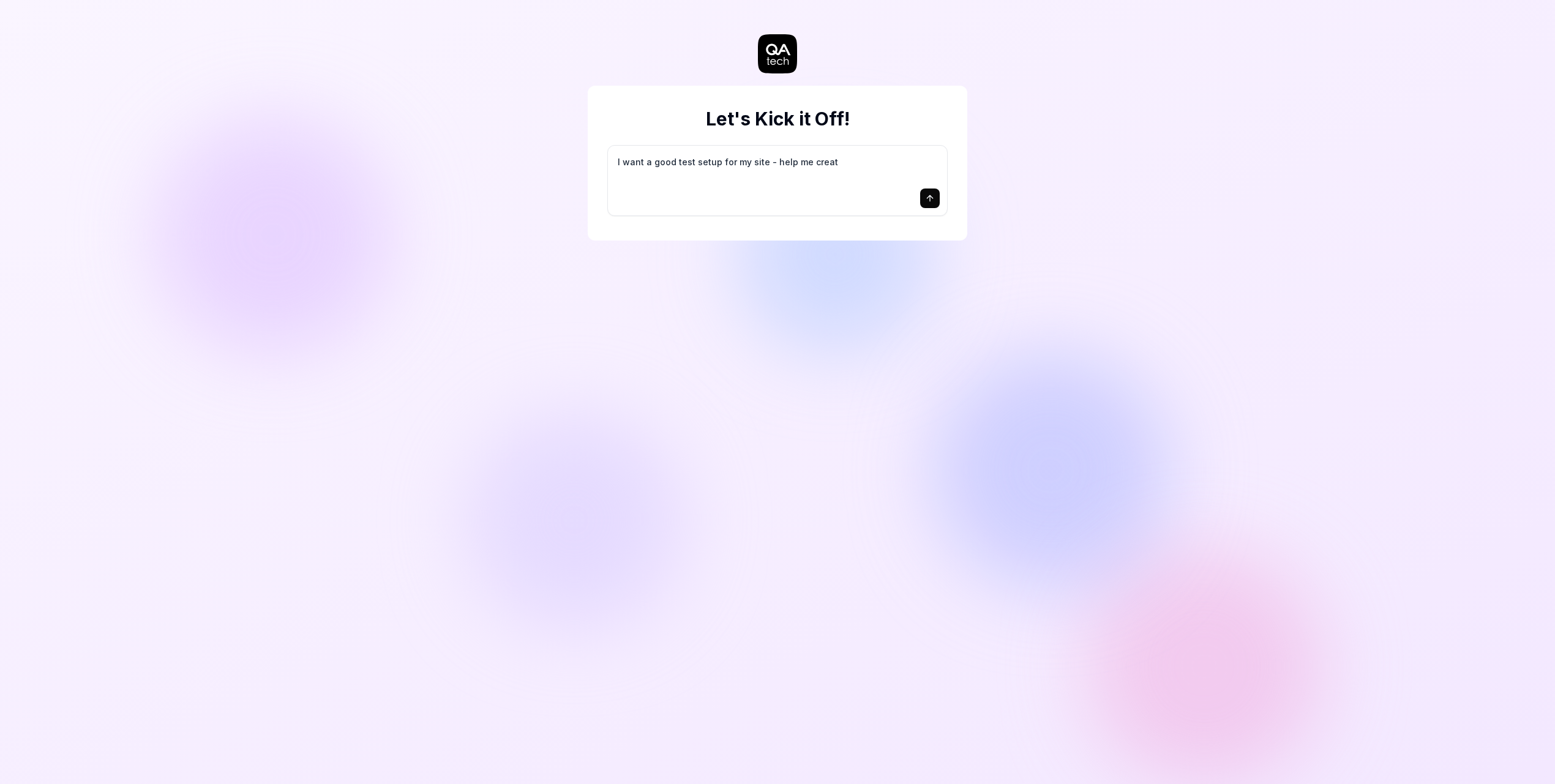
type textarea "I want a good test setup for my site - help me create"
type textarea "*"
type textarea "I want a good test setup for my site - help me create"
type textarea "*"
type textarea "I want a good test setup for my site - help me create t"
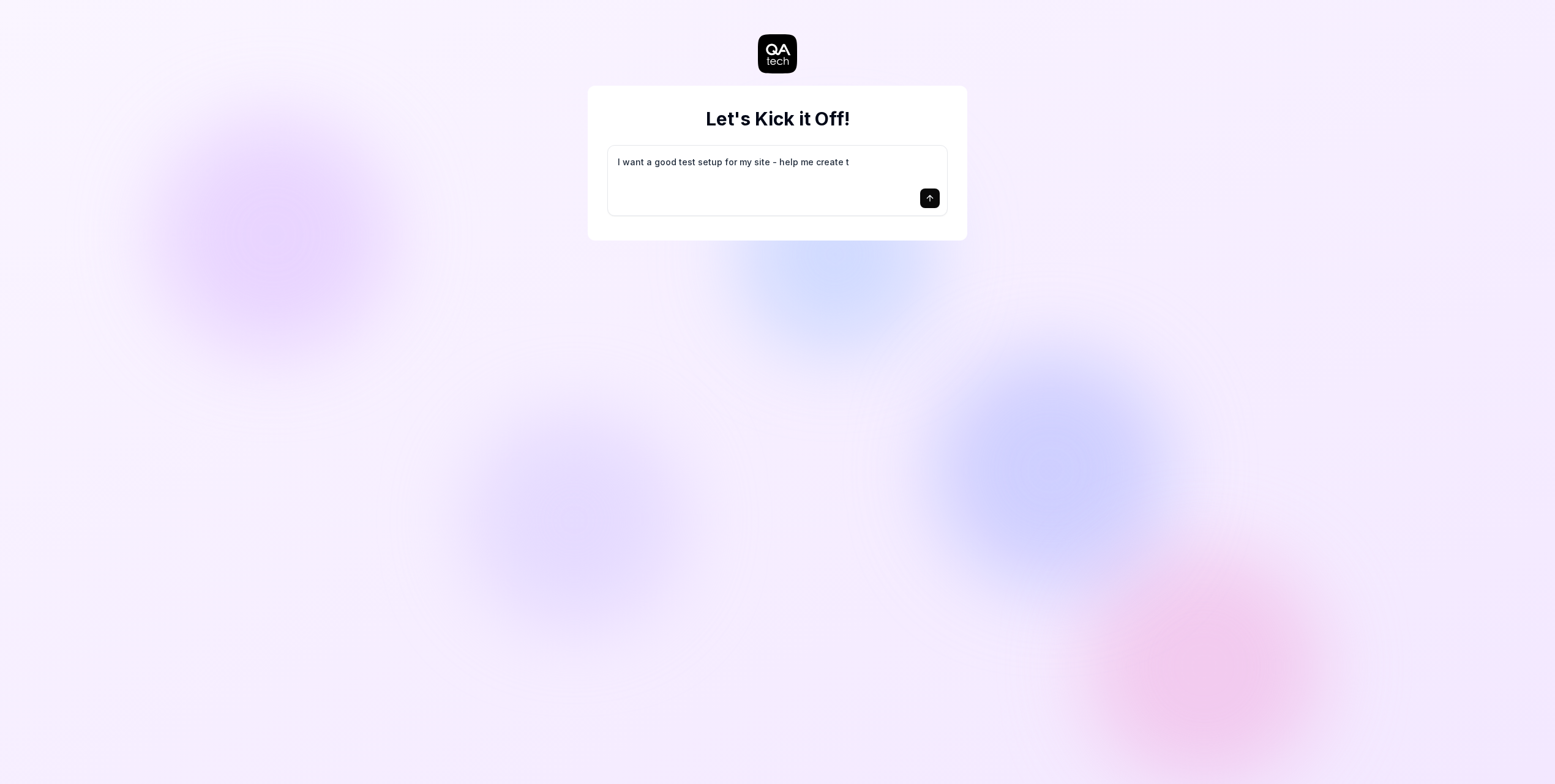
type textarea "*"
type textarea "I want a good test setup for my site - help me create th"
type textarea "*"
type textarea "I want a good test setup for my site - help me create the"
type textarea "*"
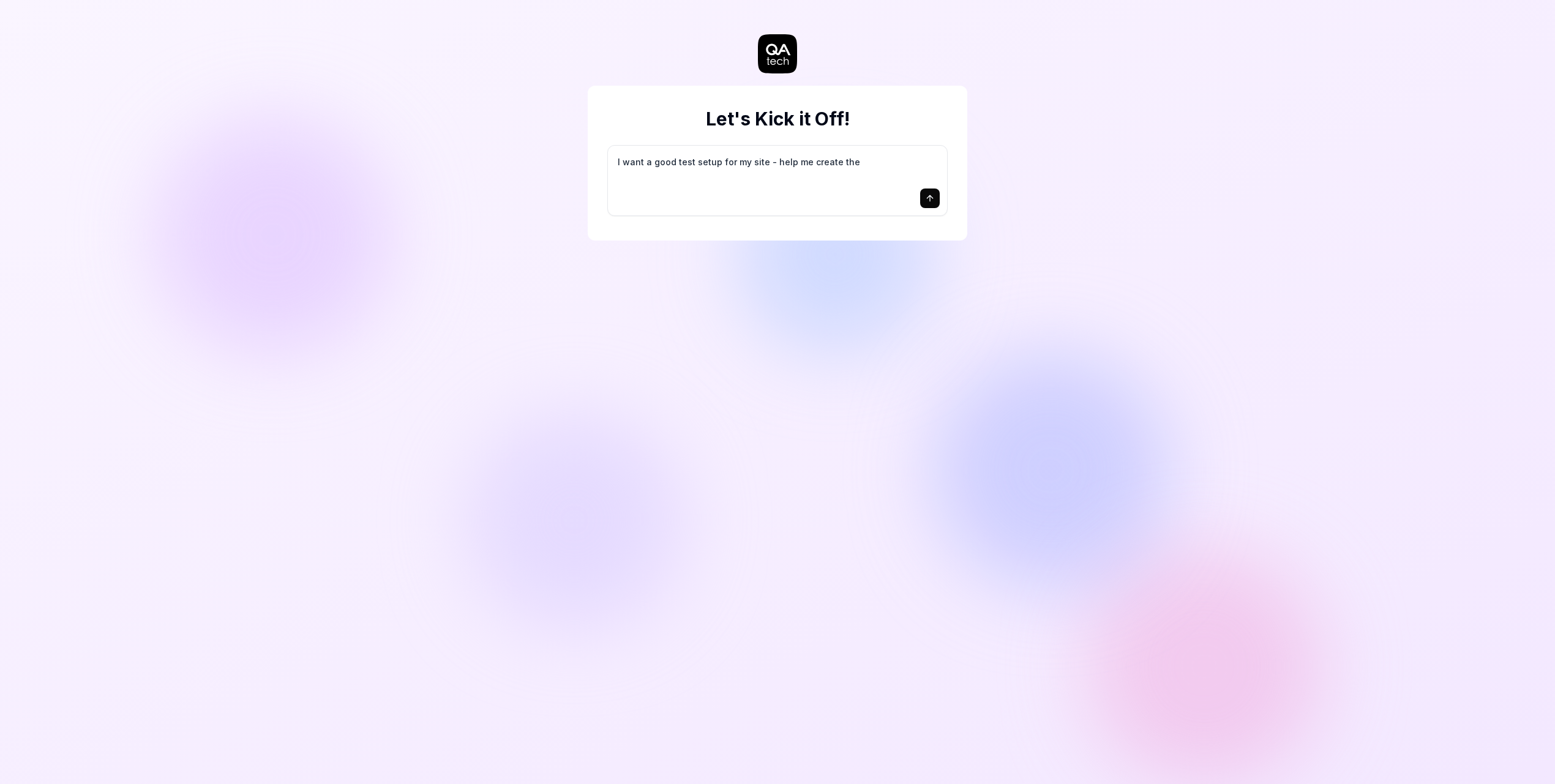
type textarea "I want a good test setup for my site - help me create the"
type textarea "*"
type textarea "I want a good test setup for my site - help me create the f"
type textarea "*"
type textarea "I want a good test setup for my site - help me create the fi"
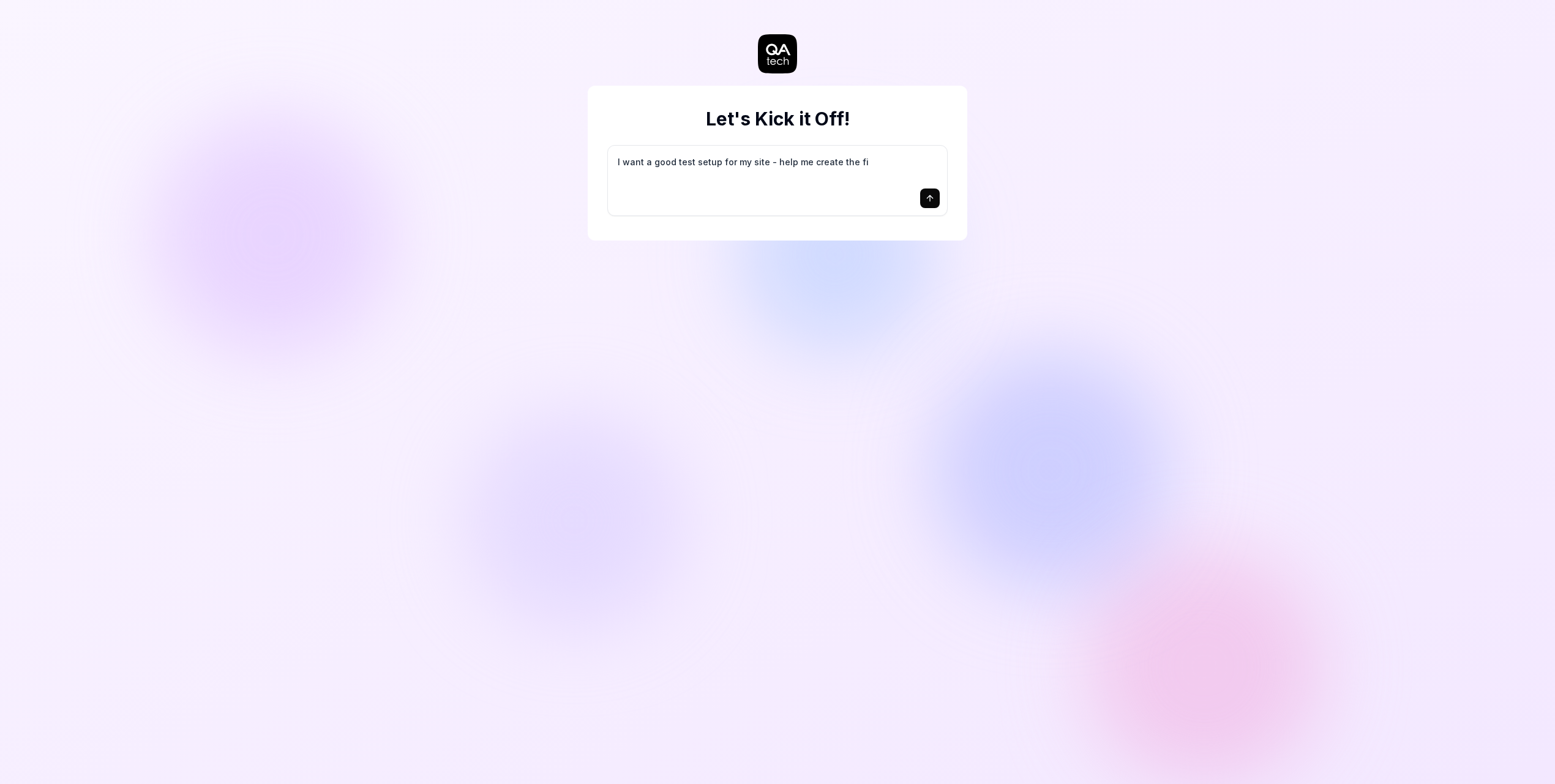
type textarea "*"
type textarea "I want a good test setup for my site - help me create the fir"
type textarea "*"
type textarea "I want a good test setup for my site - help me create the firs"
type textarea "*"
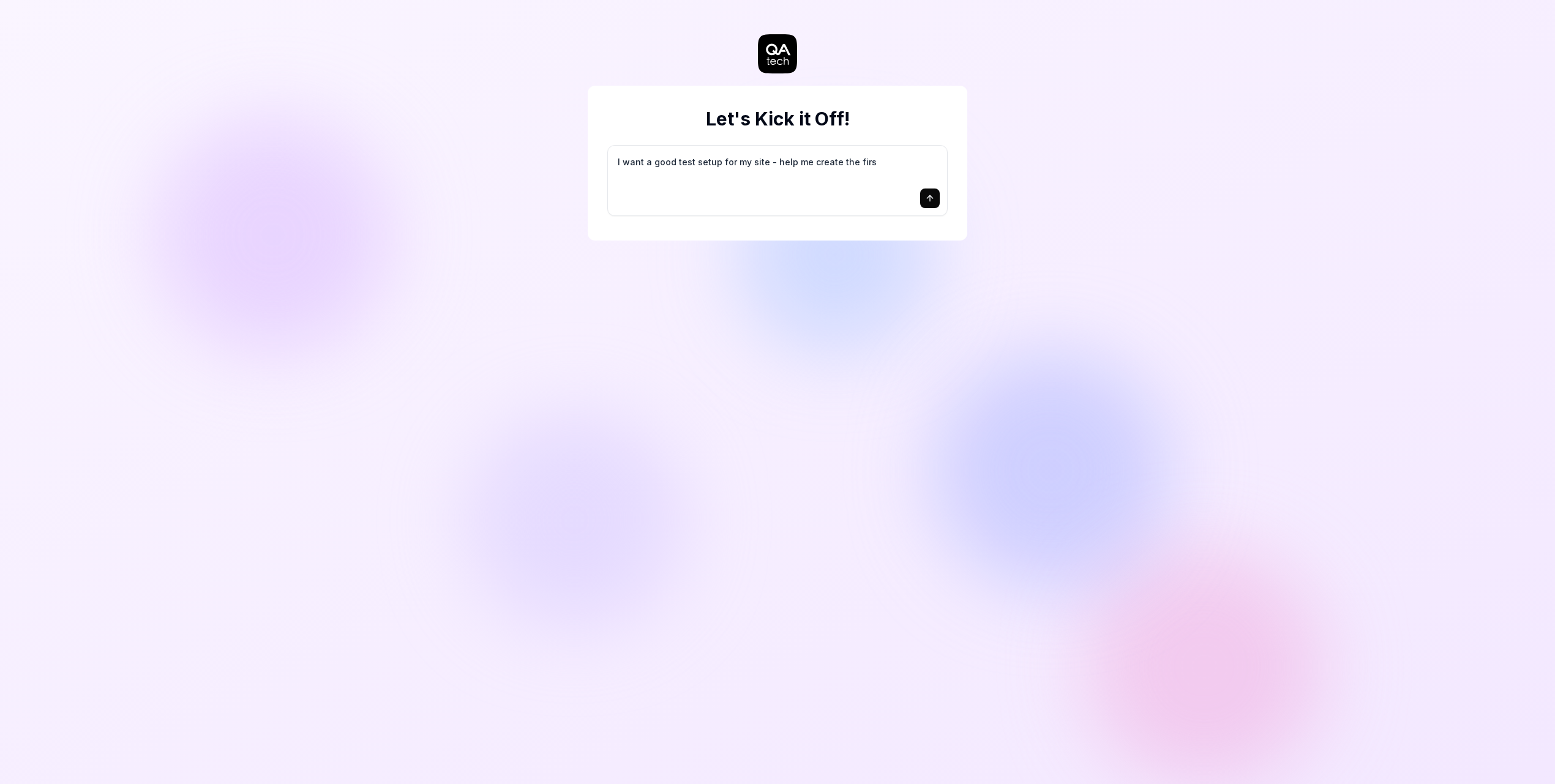
type textarea "I want a good test setup for my site - help me create the first"
type textarea "*"
type textarea "I want a good test setup for my site - help me create the first"
type textarea "*"
type textarea "I want a good test setup for my site - help me create the first 3"
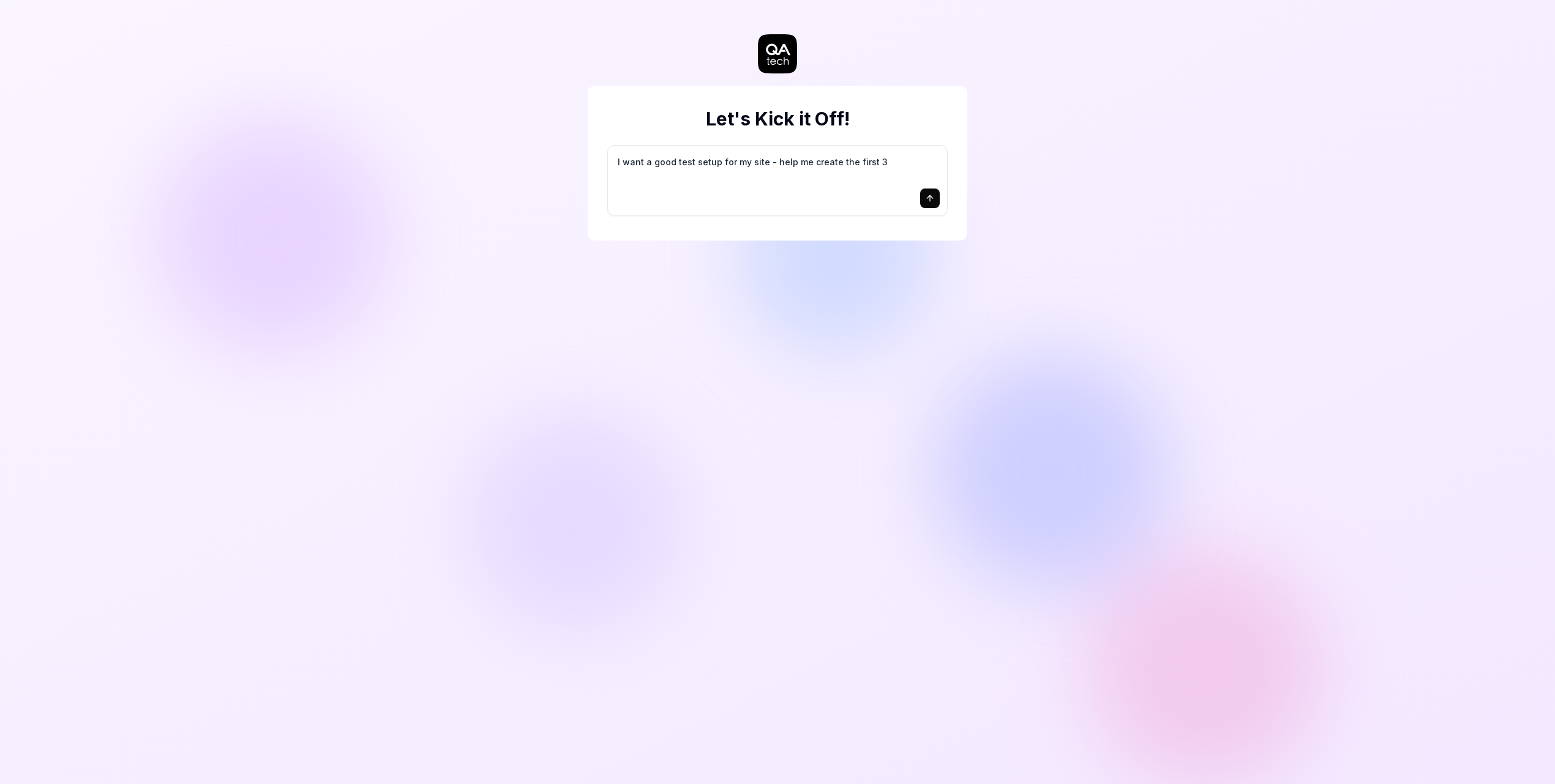
type textarea "*"
type textarea "I want a good test setup for my site - help me create the first 3-"
type textarea "*"
type textarea "I want a good test setup for my site - help me create the first 3-5"
type textarea "*"
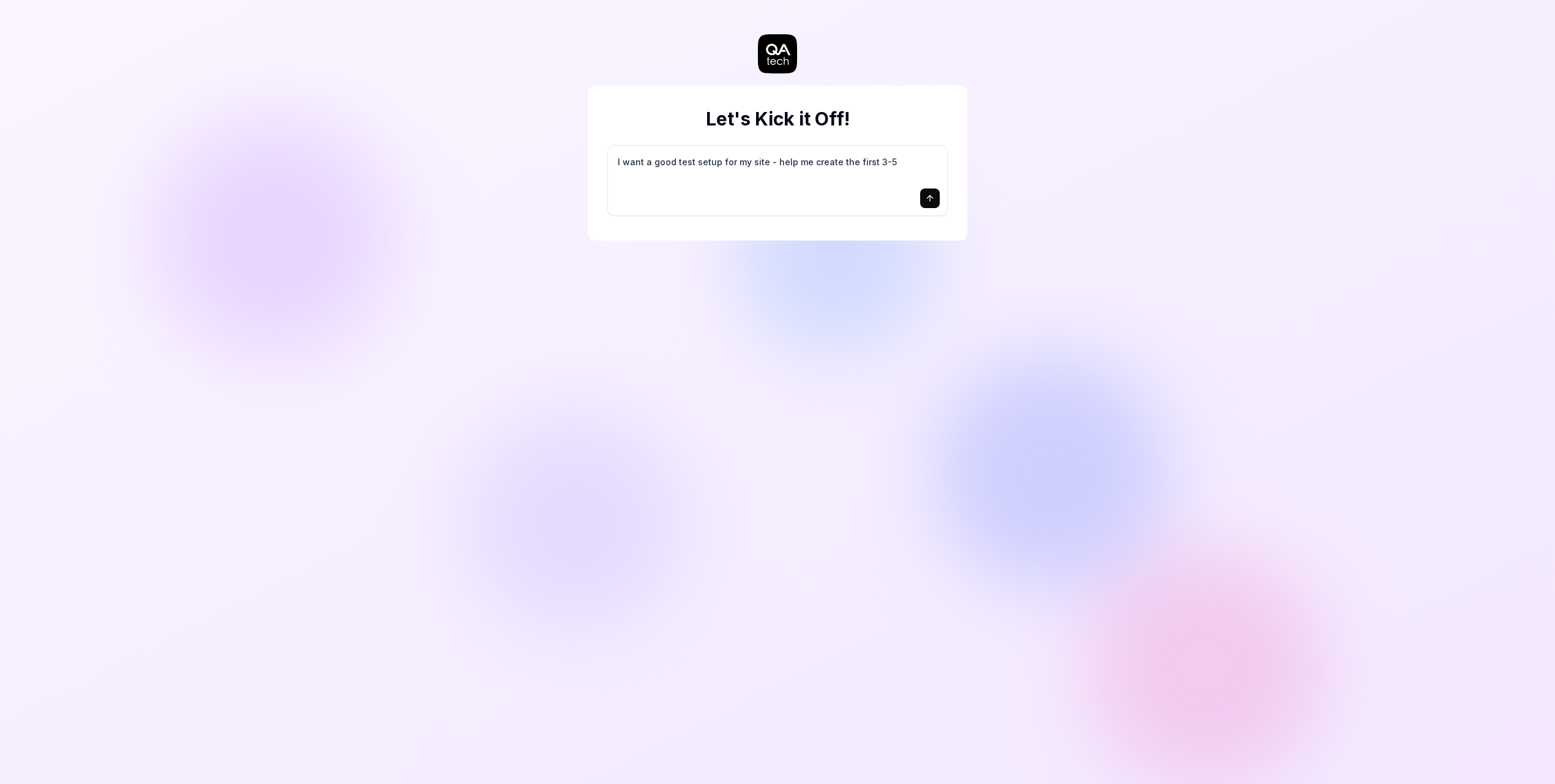
type textarea "I want a good test setup for my site - help me create the first 3-5"
type textarea "*"
type textarea "I want a good test setup for my site - help me create the first 3-5 t"
type textarea "*"
type textarea "I want a good test setup for my site - help me create the first 3-5 te"
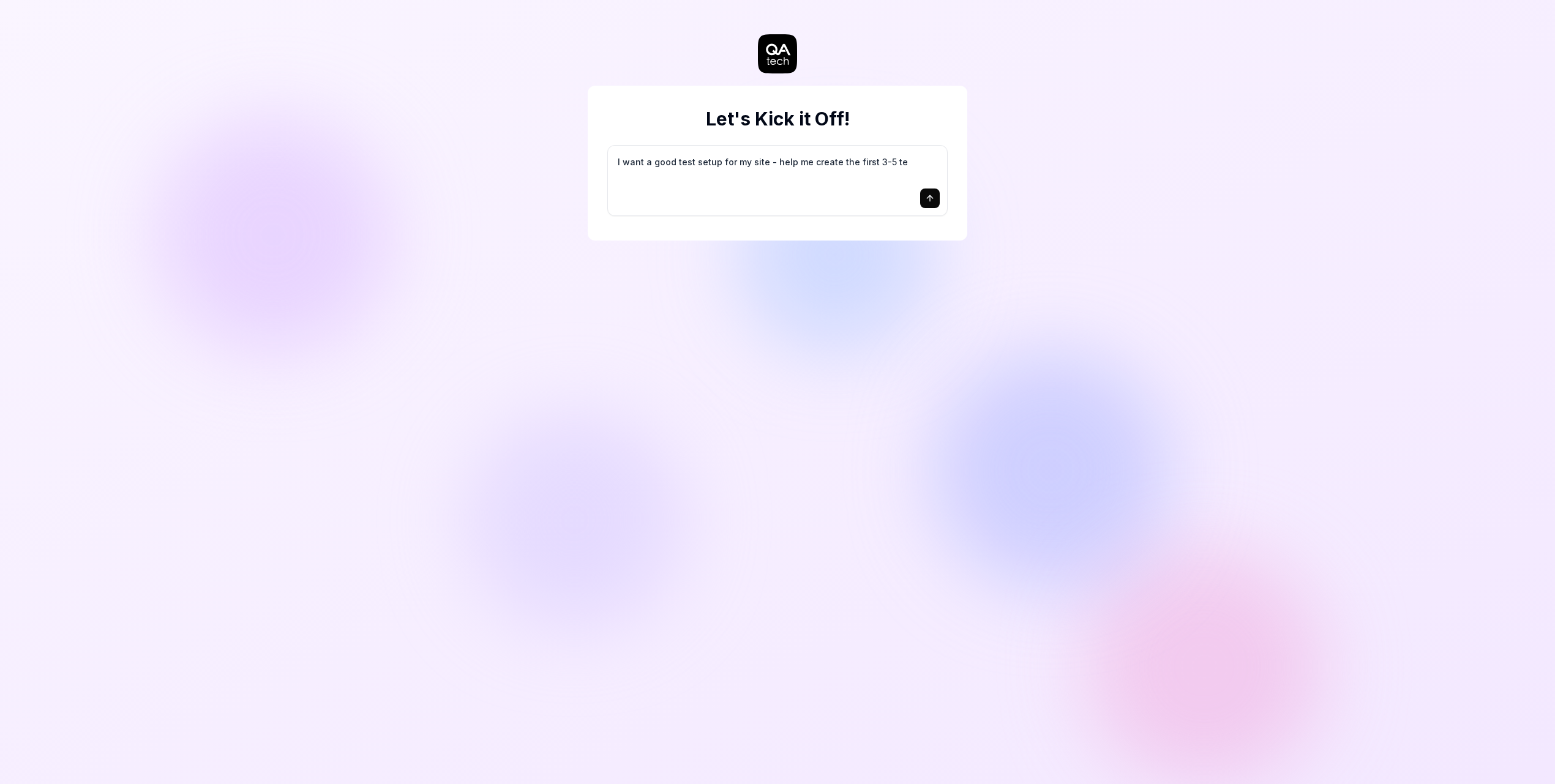
type textarea "*"
type textarea "I want a good test setup for my site - help me create the first 3-5 tes"
type textarea "*"
type textarea "I want a good test setup for my site - help me create the first 3-5 test"
type textarea "*"
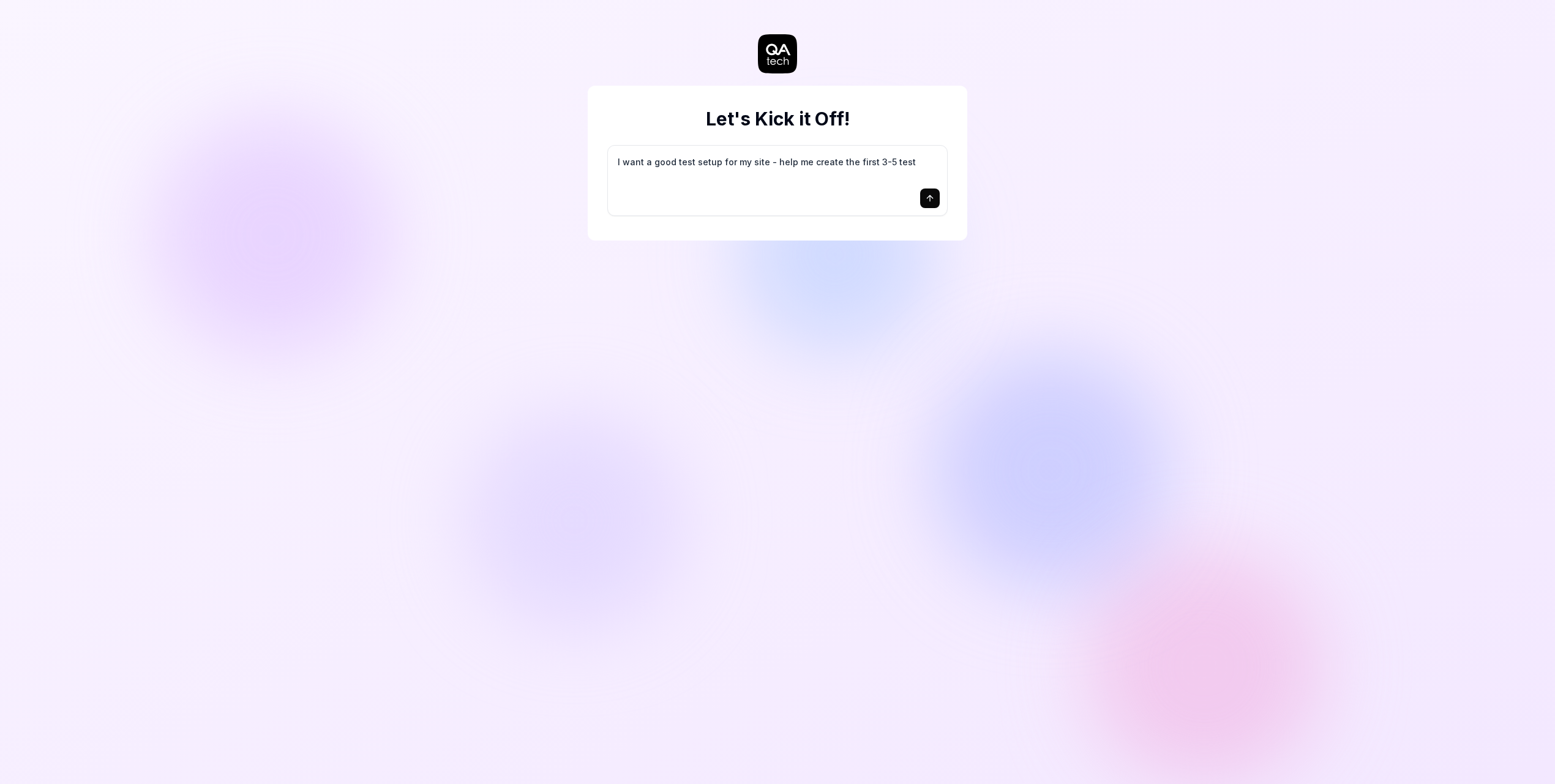
type textarea "I want a good test setup for my site - help me create the first 3-5 test"
type textarea "*"
type textarea "I want a good test setup for my site - help me create the first 3-5 test c"
type textarea "*"
type textarea "I want a good test setup for my site - help me create the first 3-5 test ca"
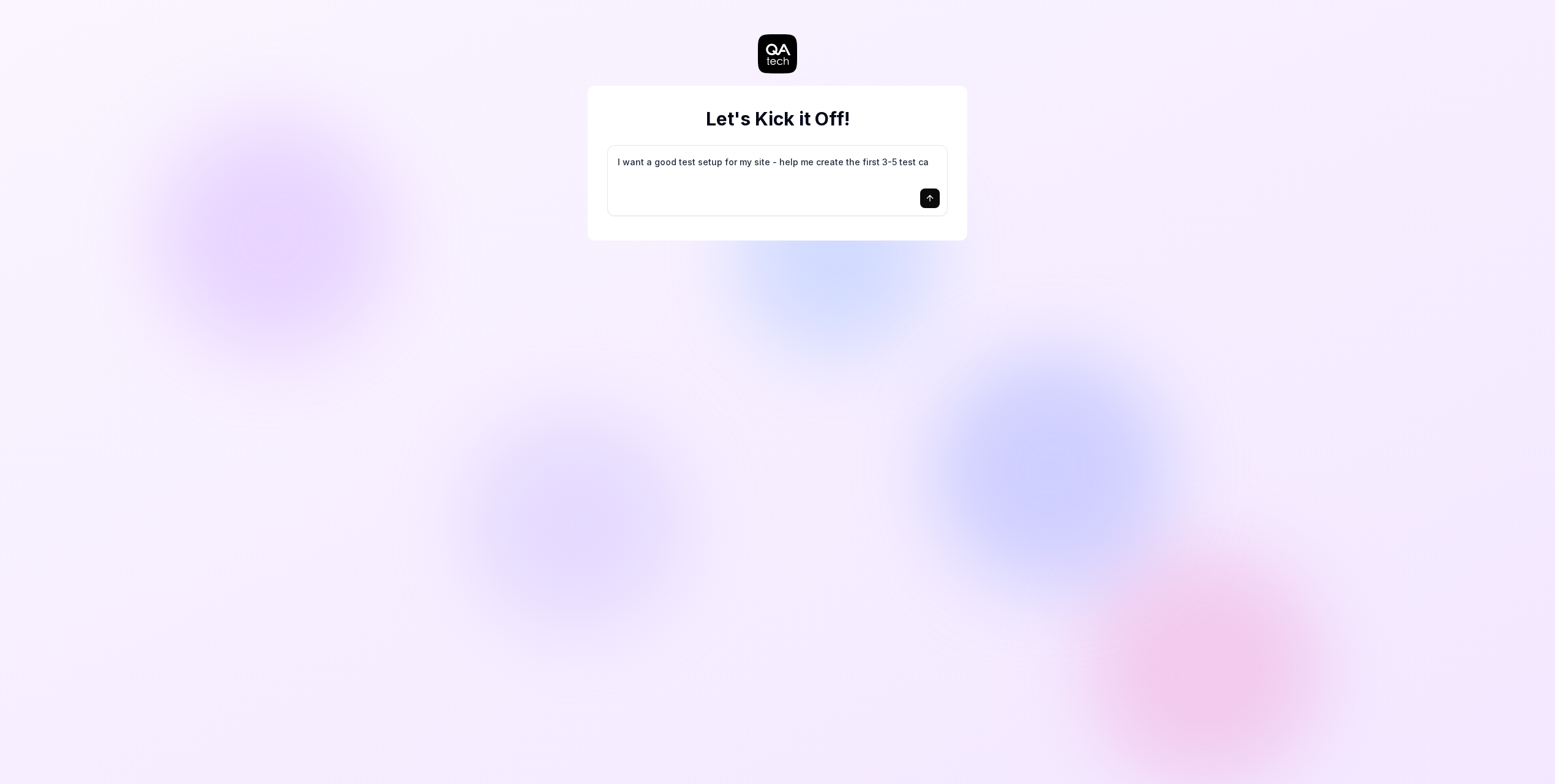
type textarea "*"
type textarea "I want a good test setup for my site - help me create the first 3-5 test cas"
type textarea "*"
type textarea "I want a good test setup for my site - help me create the first 3-5 test case"
type textarea "*"
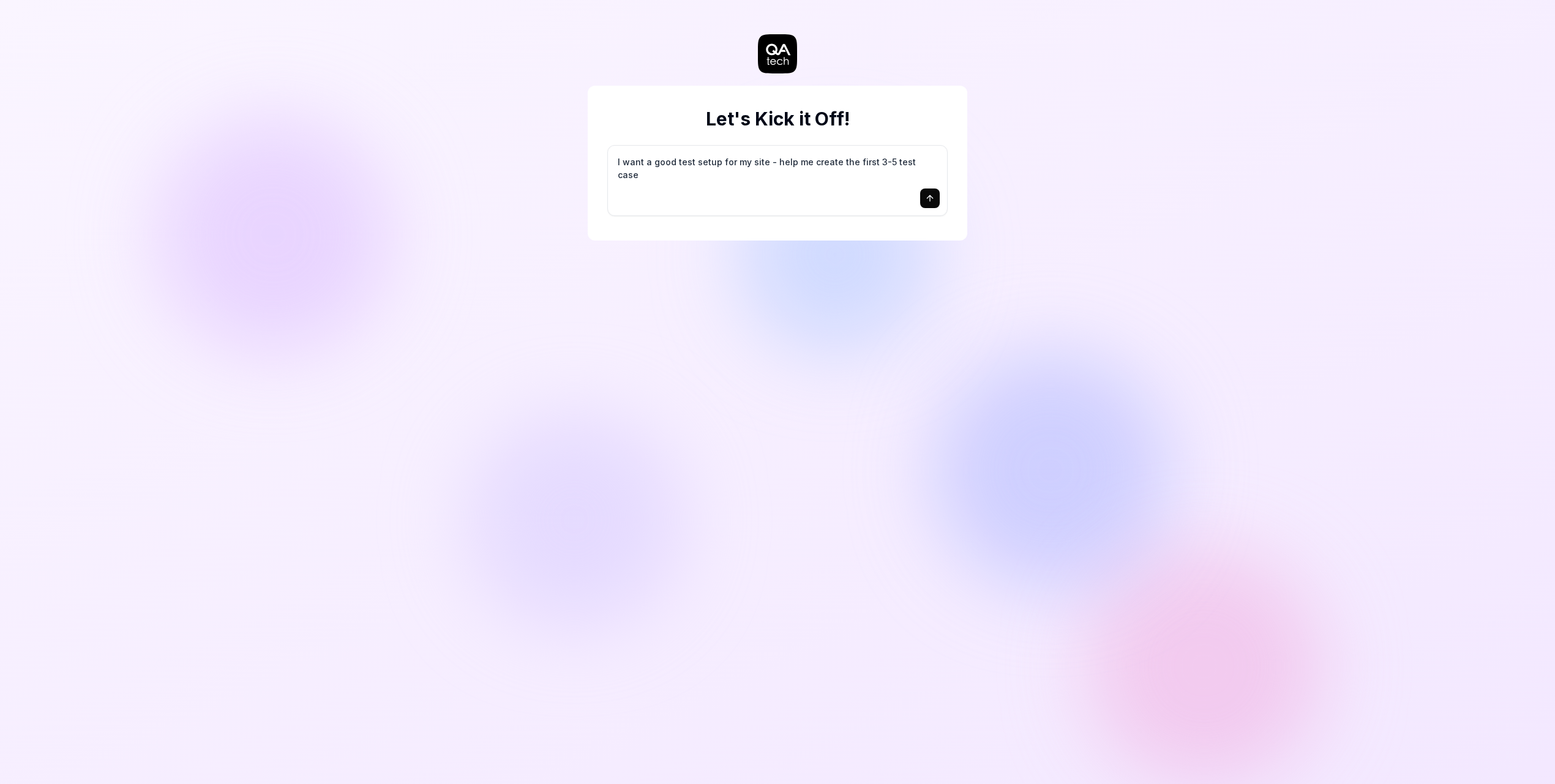
type textarea "I want a good test setup for my site - help me create the first 3-5 test cases"
click at [769, 189] on div at bounding box center [778, 199] width 325 height 20
type textarea "*"
type textarea "I"
type textarea "*"
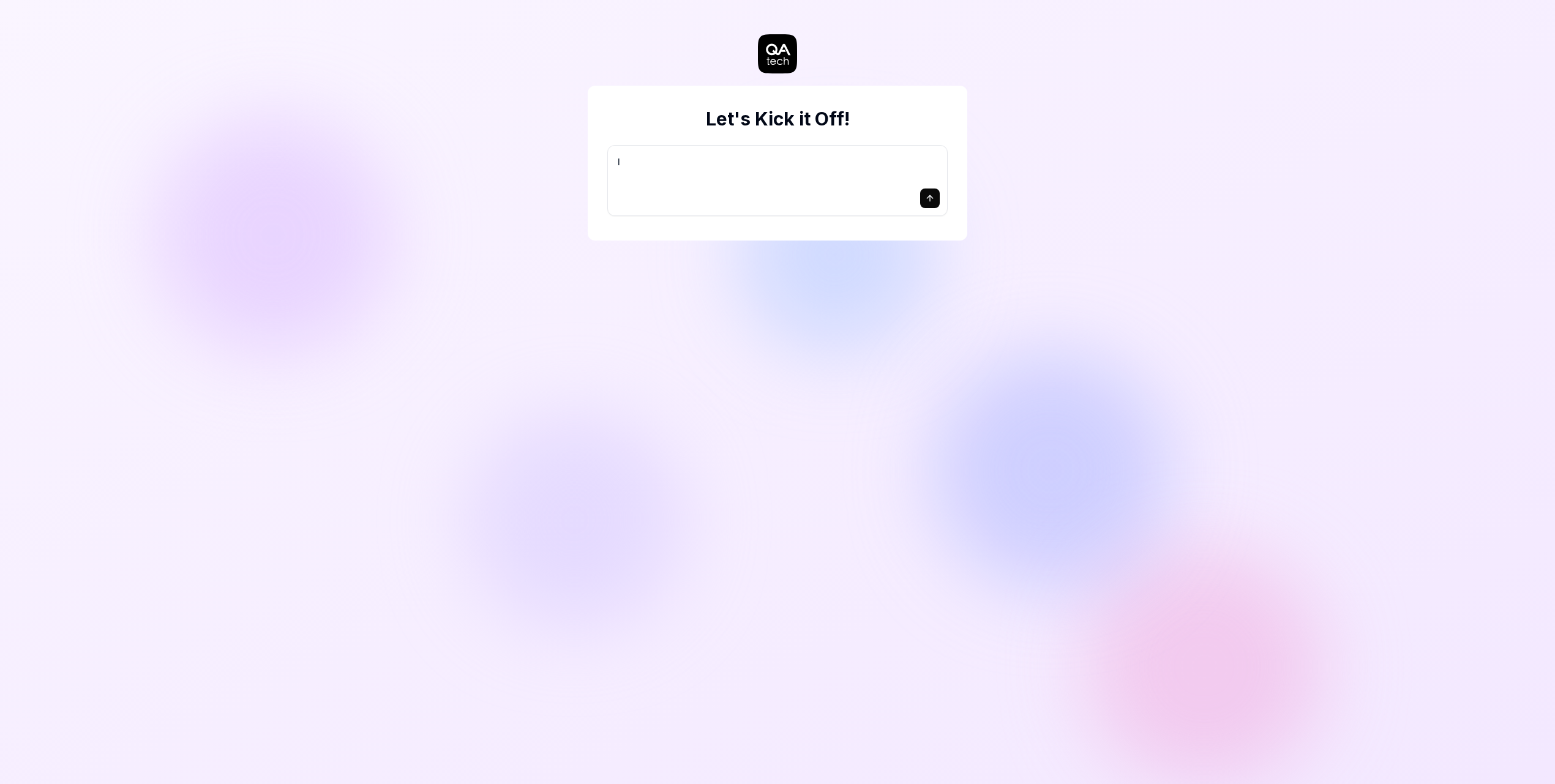
type textarea "I"
type textarea "*"
type textarea "I w"
type textarea "*"
type textarea "I wn"
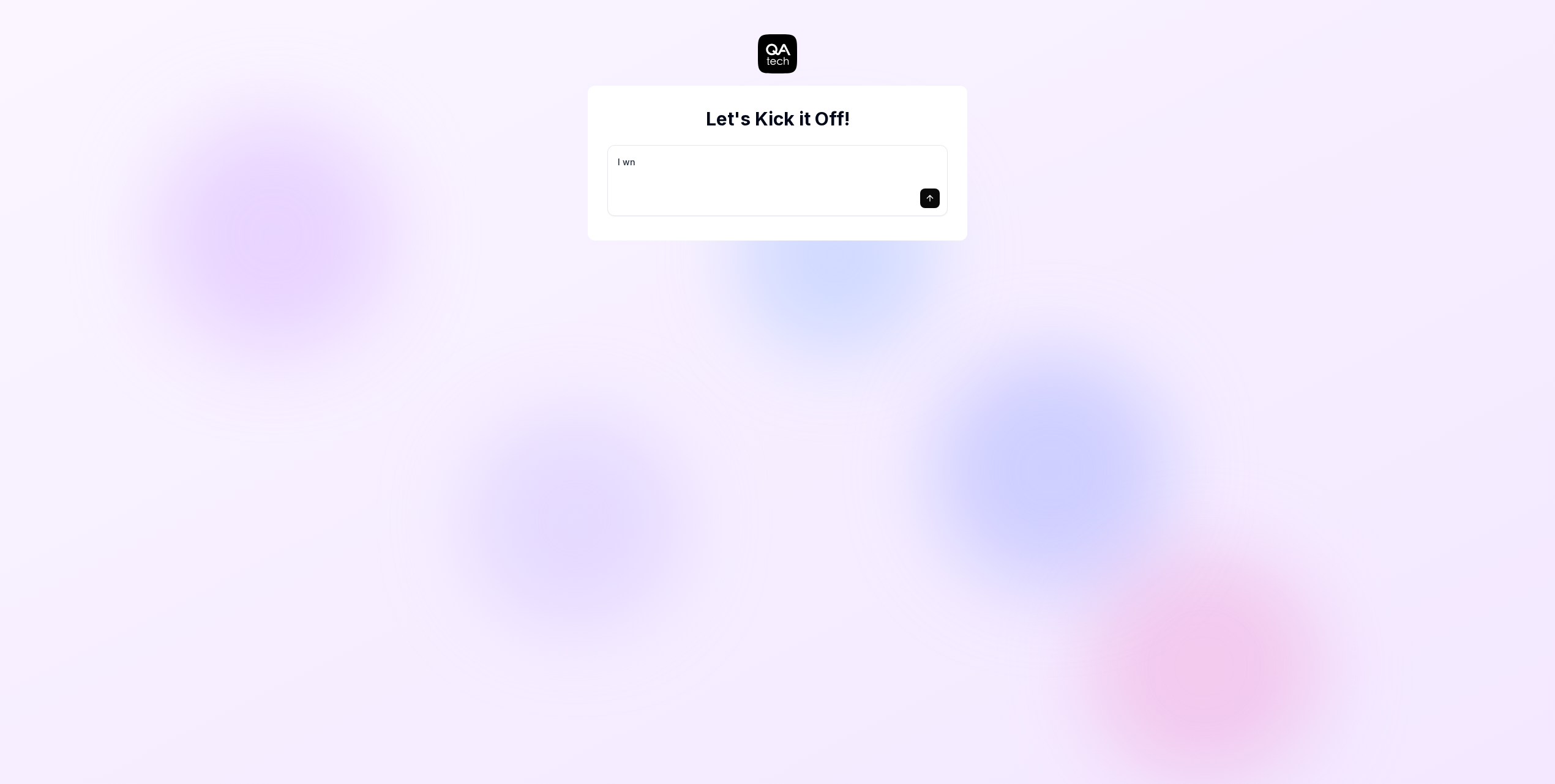
type textarea "*"
type textarea "I wna"
type textarea "*"
type textarea "I wnat"
type textarea "*"
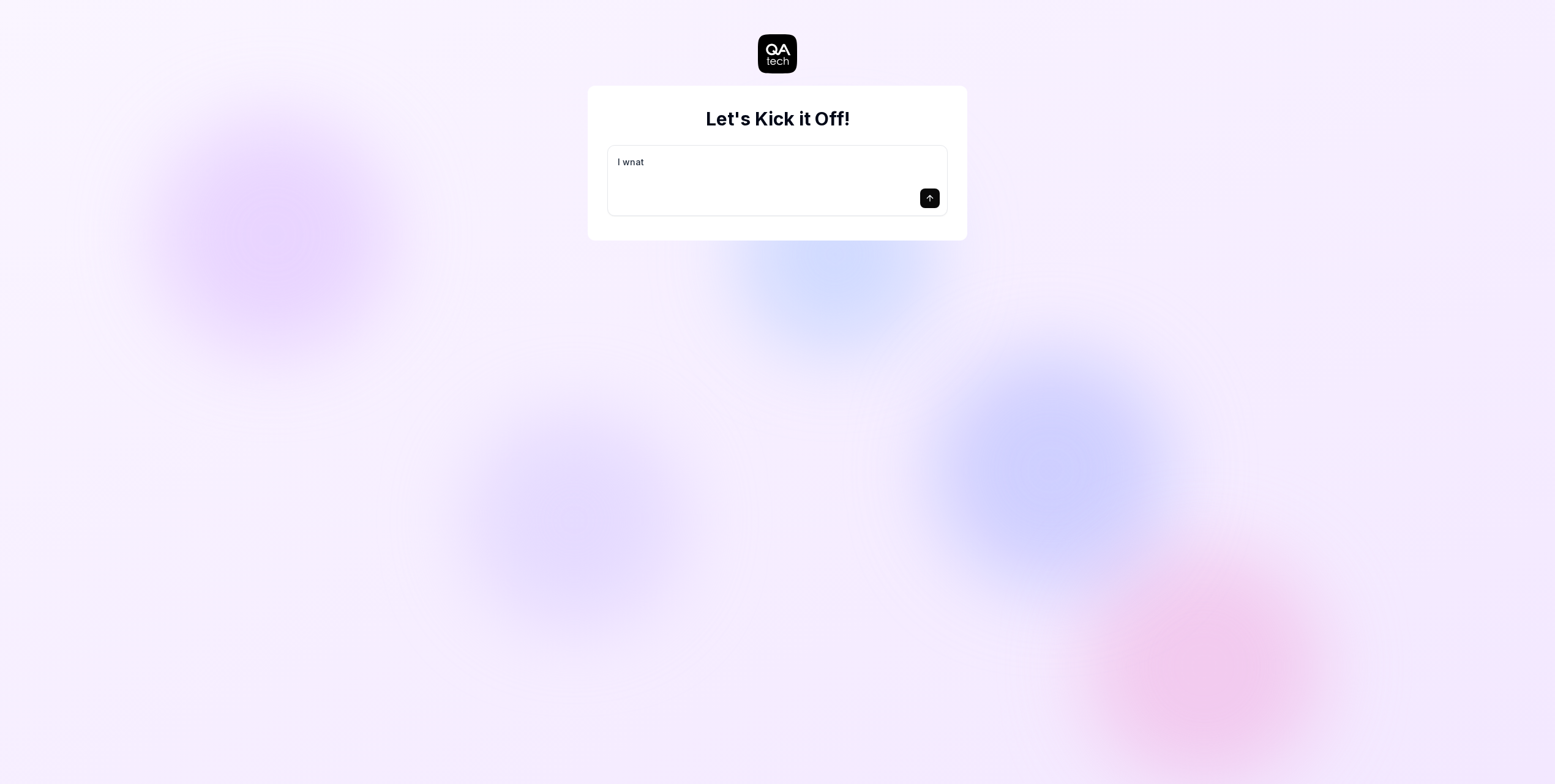
type textarea "I wnat"
type textarea "*"
type textarea "I wnat yo"
type textarea "*"
type textarea "I wnat you"
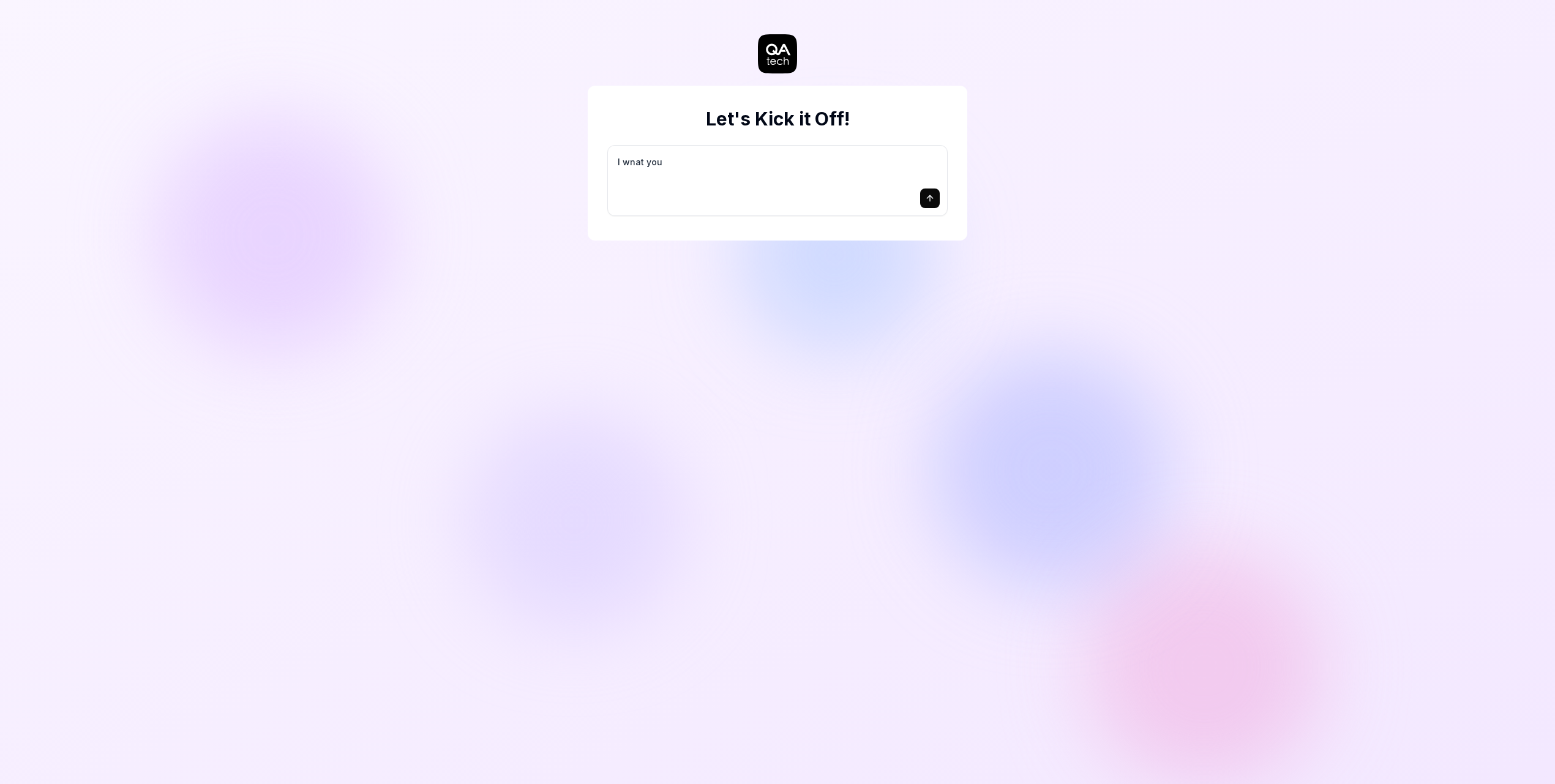
type textarea "*"
type textarea "I wnat you to"
type textarea "*"
type textarea "I wnat you to"
type textarea "*"
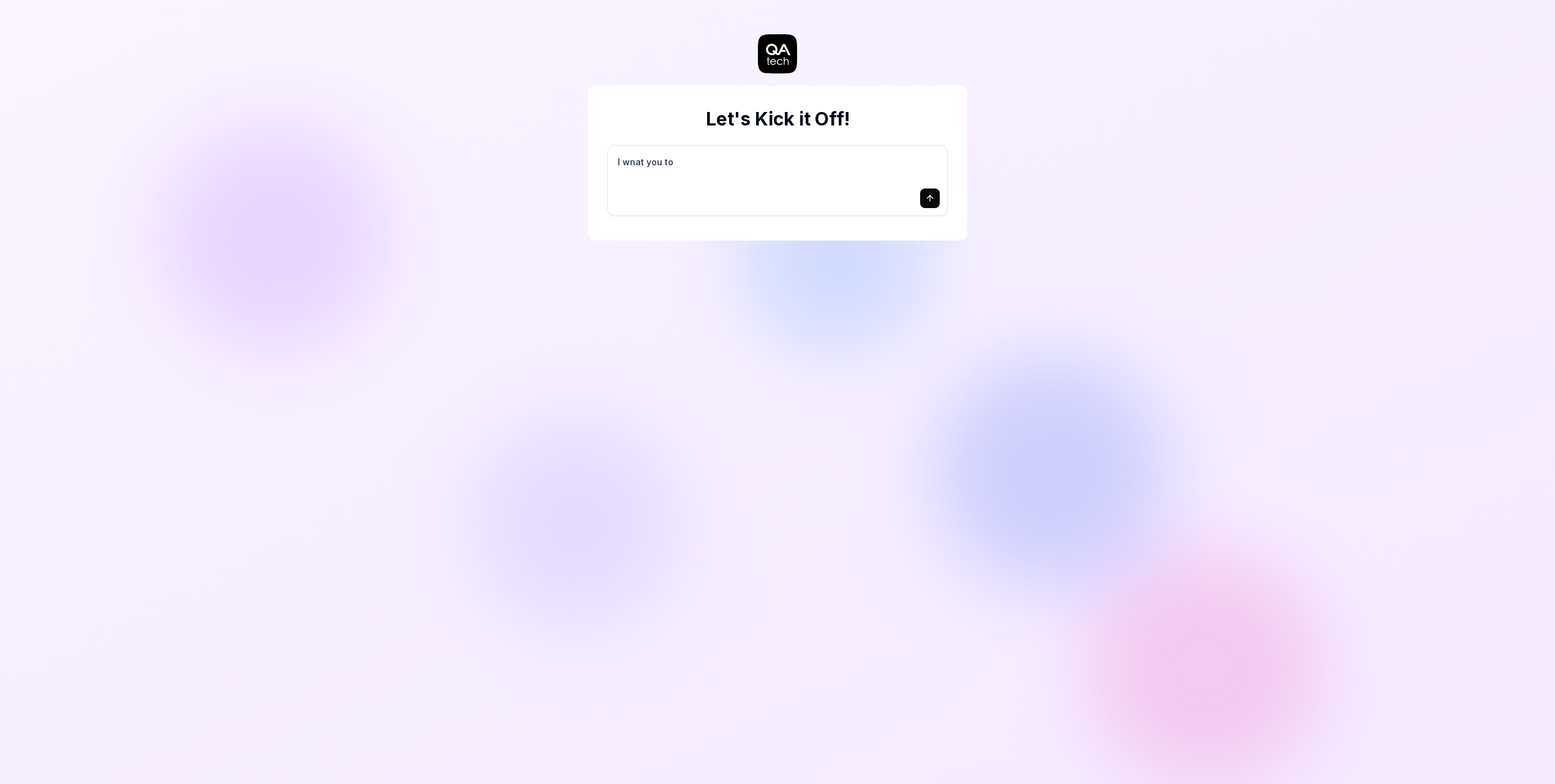
type textarea "I wnat you to t"
type textarea "*"
type textarea "I wnat you to te"
type textarea "*"
type textarea "I wnat you to tes"
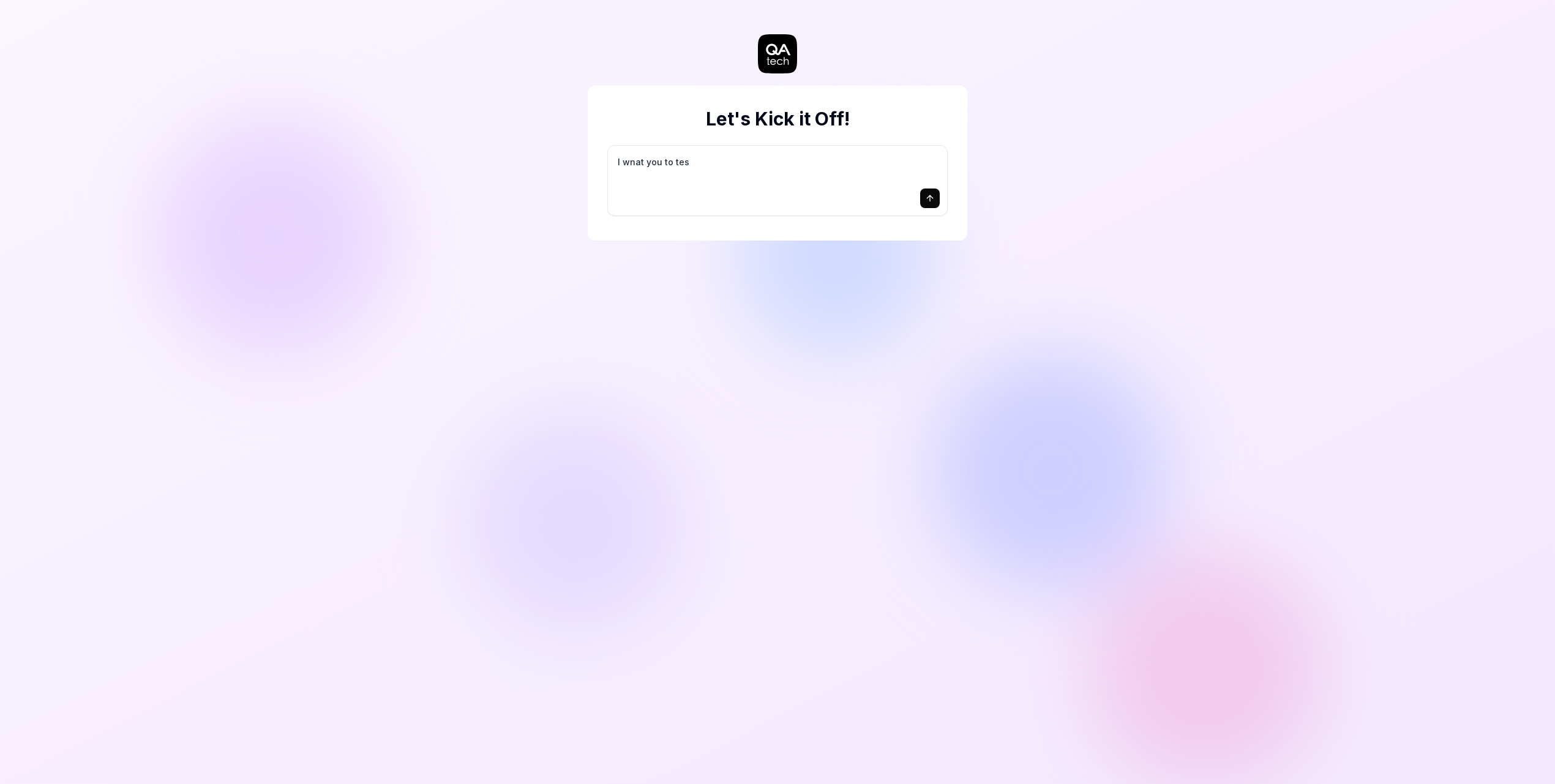
type textarea "*"
type textarea "I wnat you to test"
type textarea "*"
type textarea "I wnat you to test"
type textarea "*"
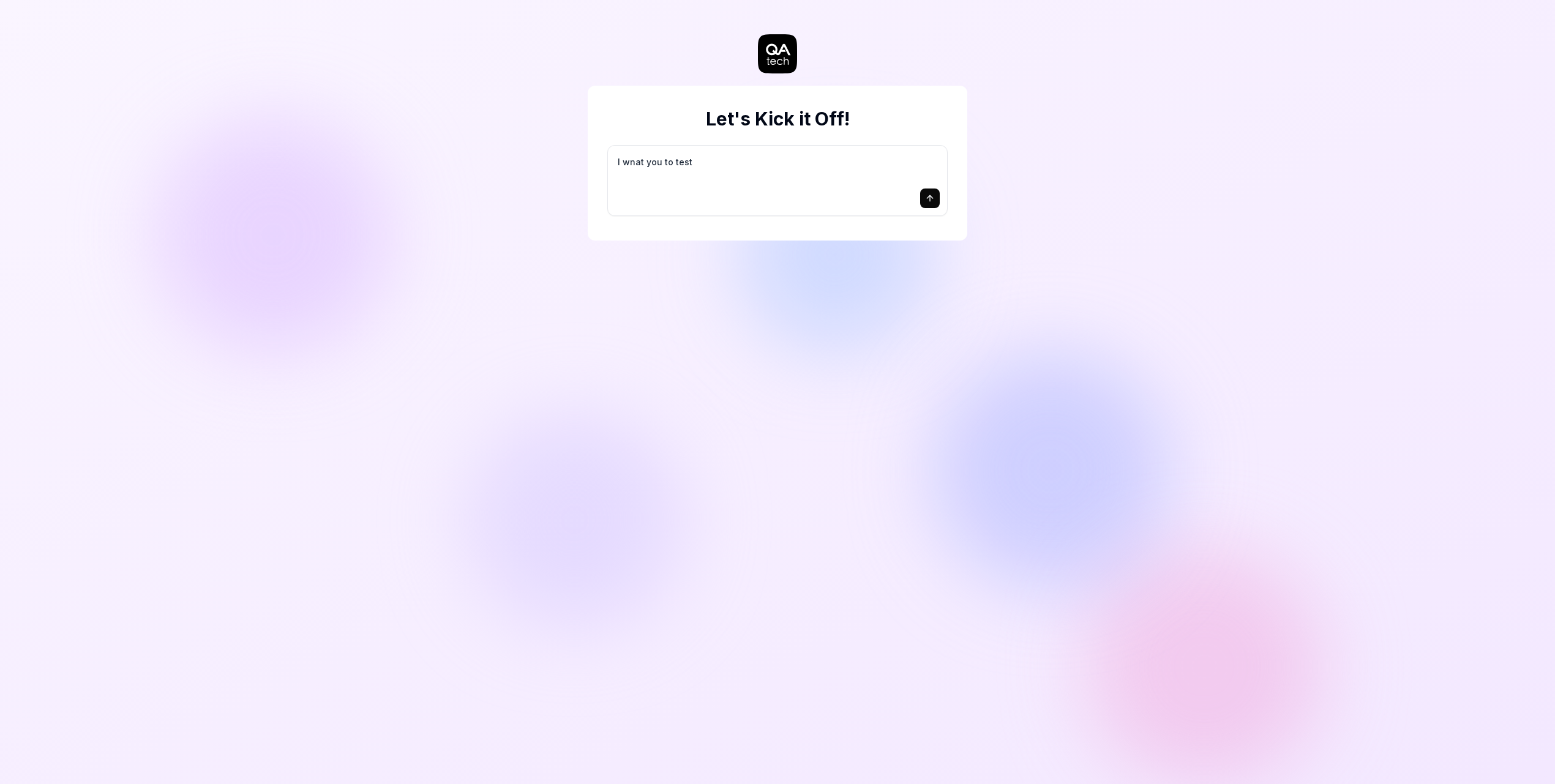
type textarea "I wnat you to test r"
type textarea "*"
type textarea "I wnat you to test re"
type textarea "*"
type textarea "I wnat you to test reg"
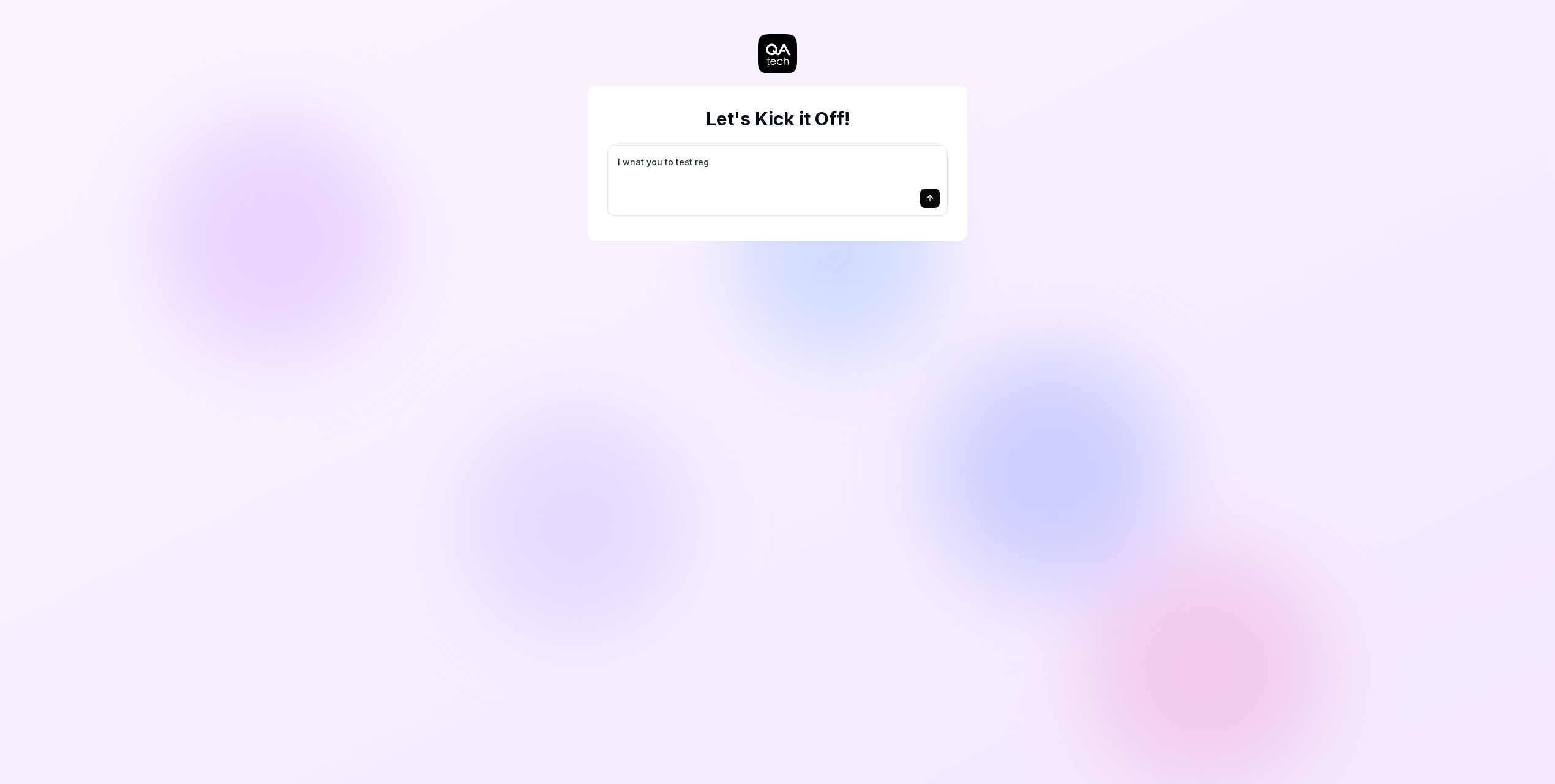
type textarea "*"
type textarea "I wnat you to test regi"
click at [922, 199] on button "submit" at bounding box center [930, 199] width 20 height 20
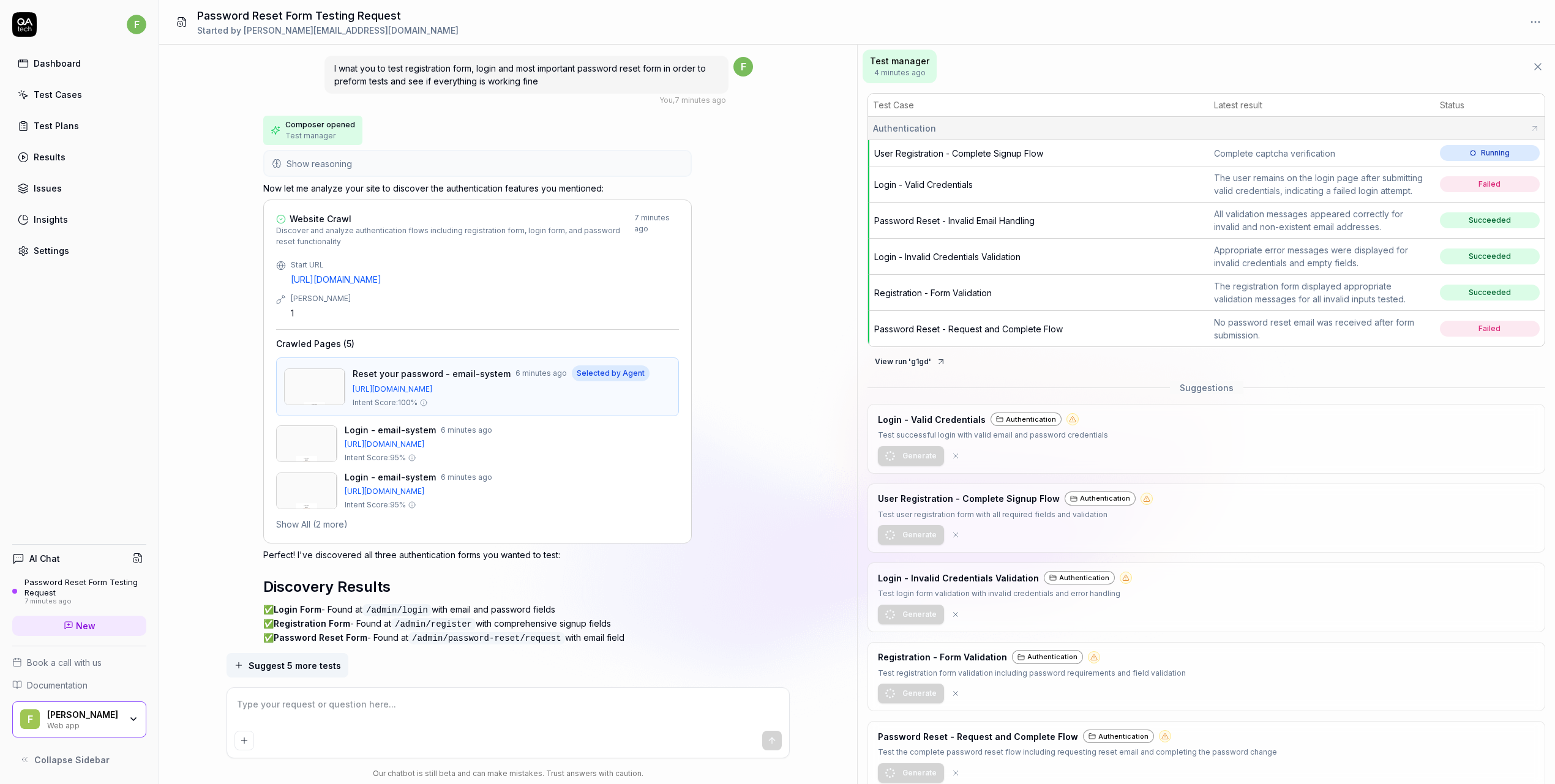
click at [1350, 292] on div "The registration form displayed appropriate validation messages for all invalid…" at bounding box center [1322, 292] width 215 height 26
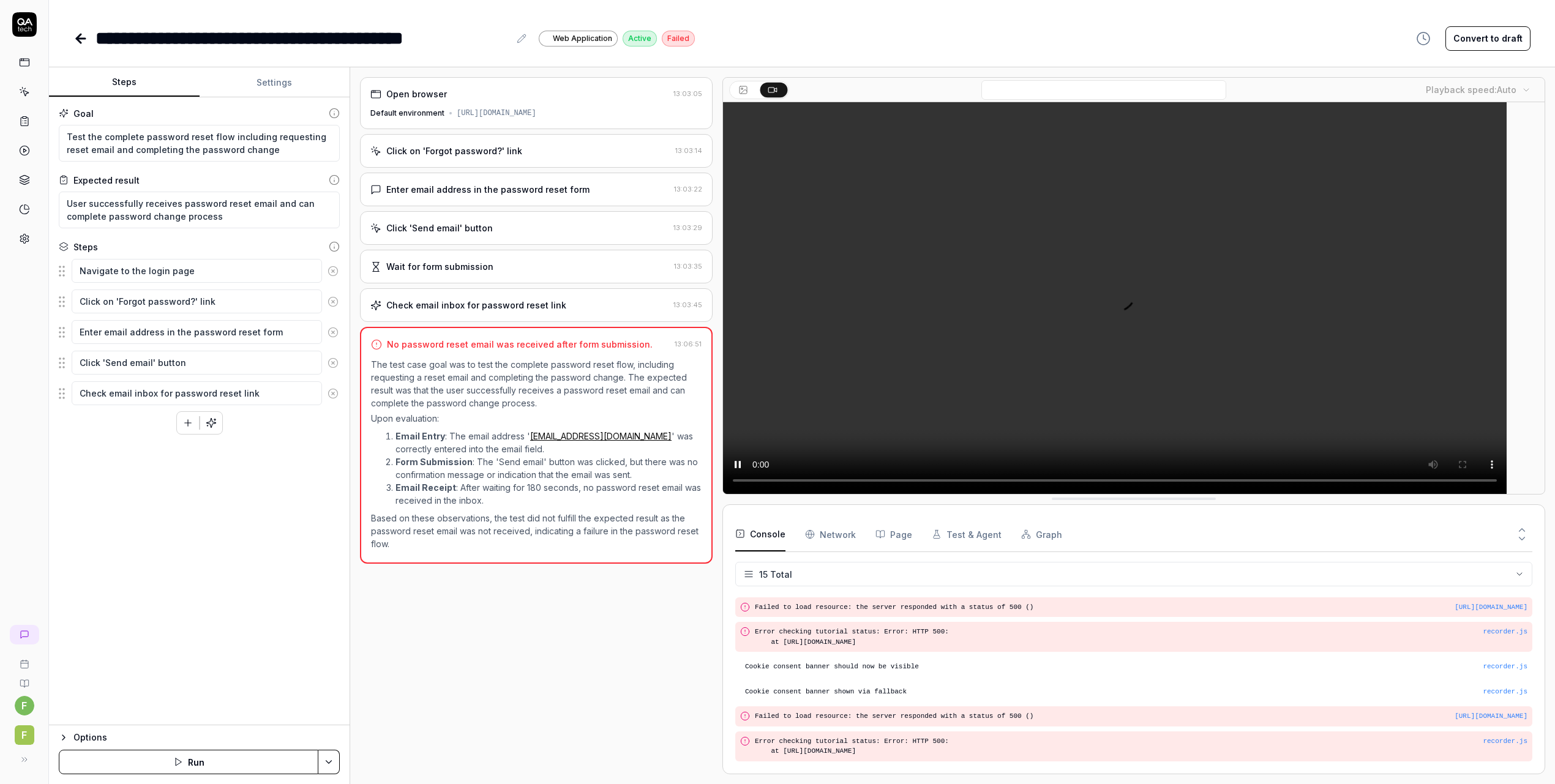
scroll to position [324, 0]
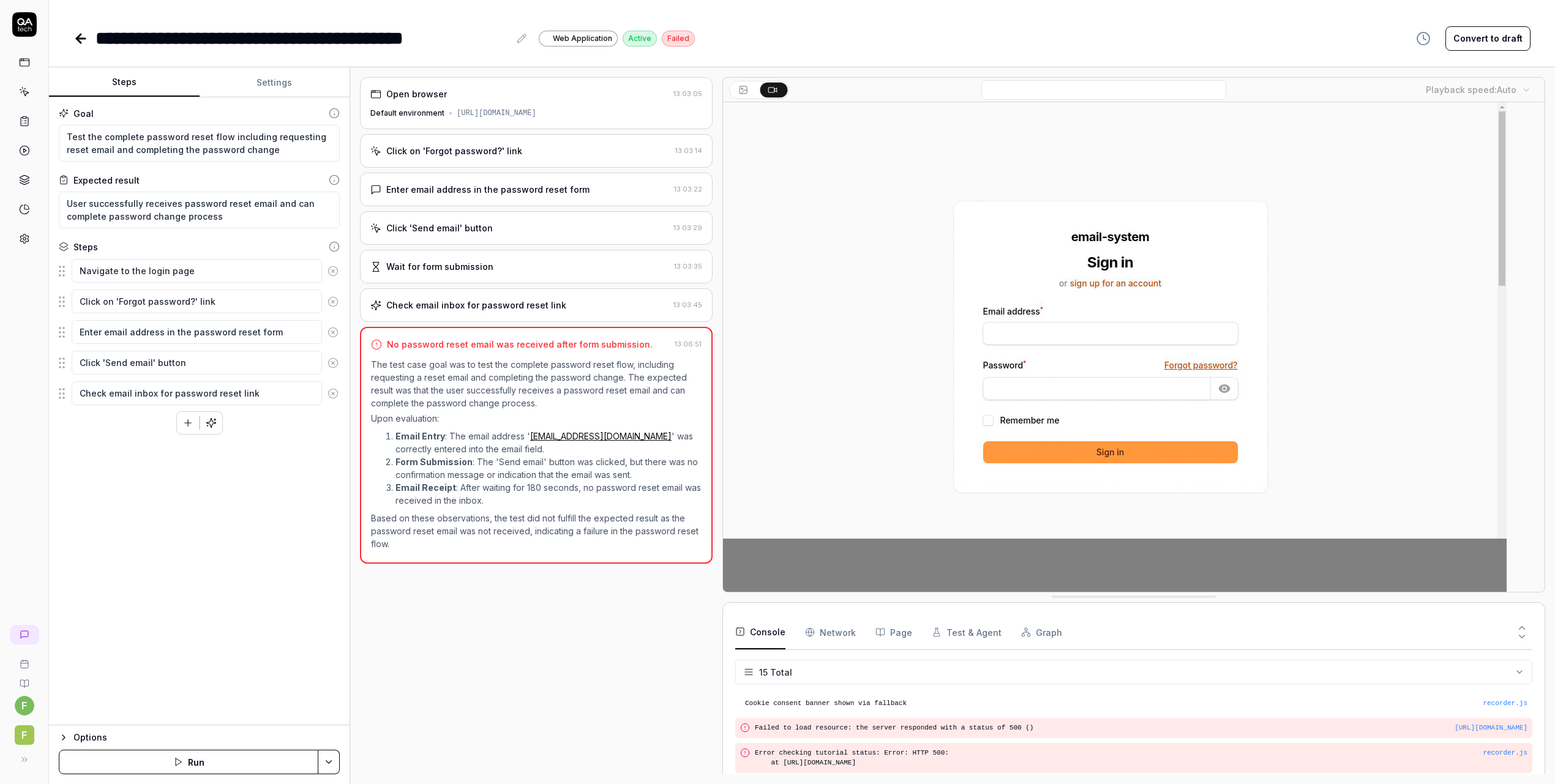
click at [24, 65] on icon at bounding box center [24, 62] width 11 height 11
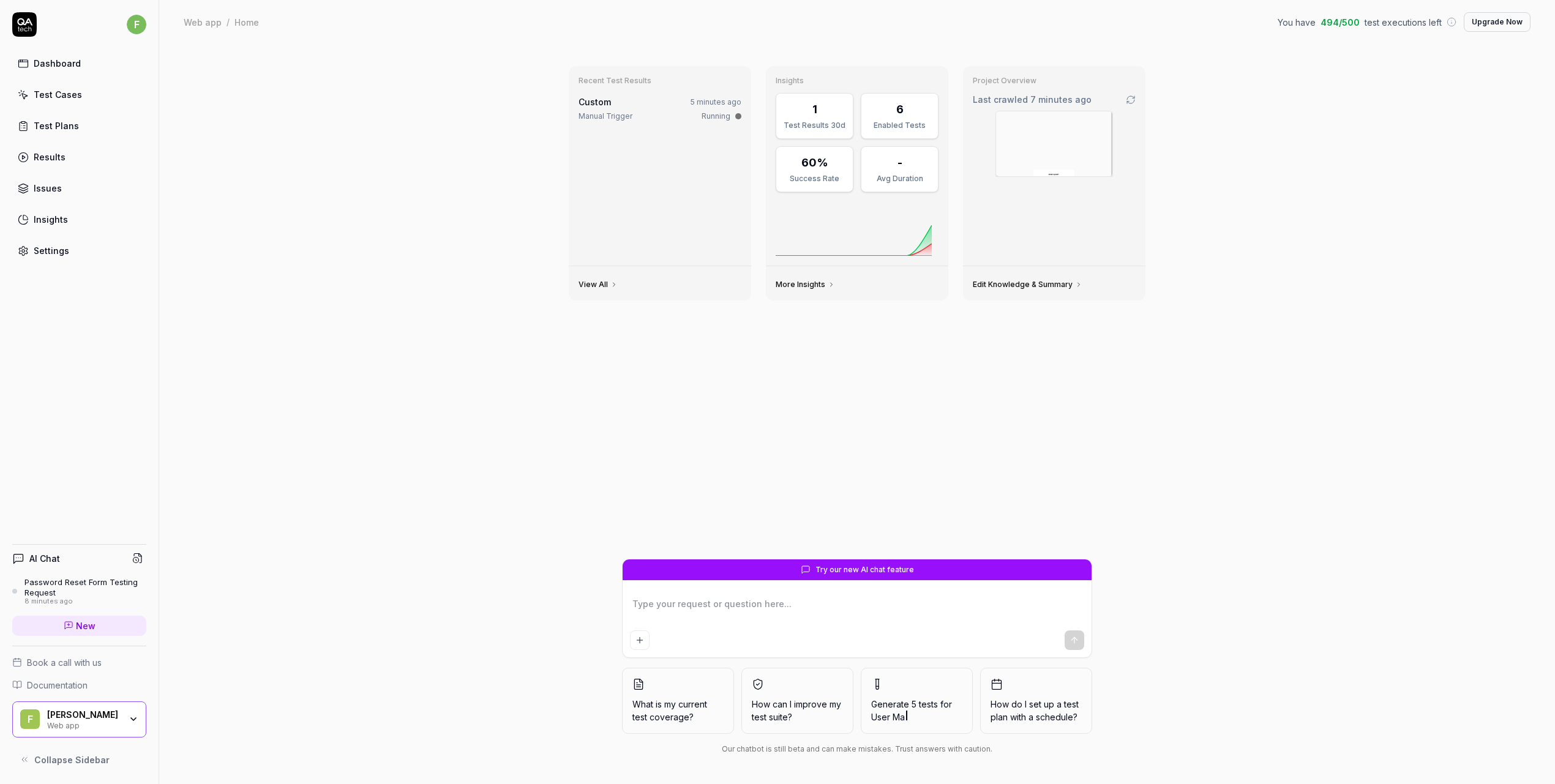
click at [70, 92] on div "Test Cases" at bounding box center [58, 94] width 48 height 13
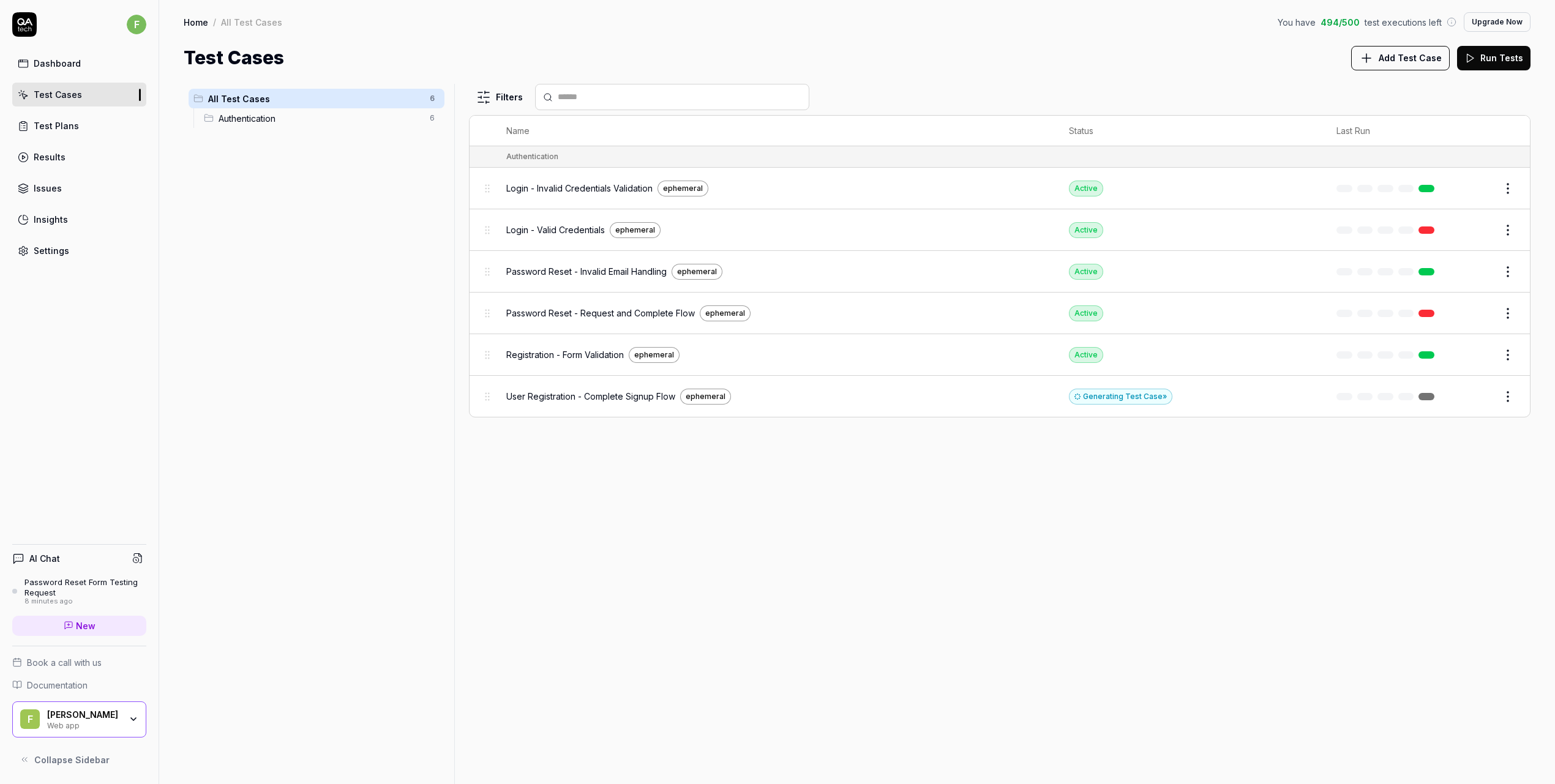
click at [898, 397] on div "User Registration - Complete Signup Flow ephemeral" at bounding box center [776, 397] width 538 height 16
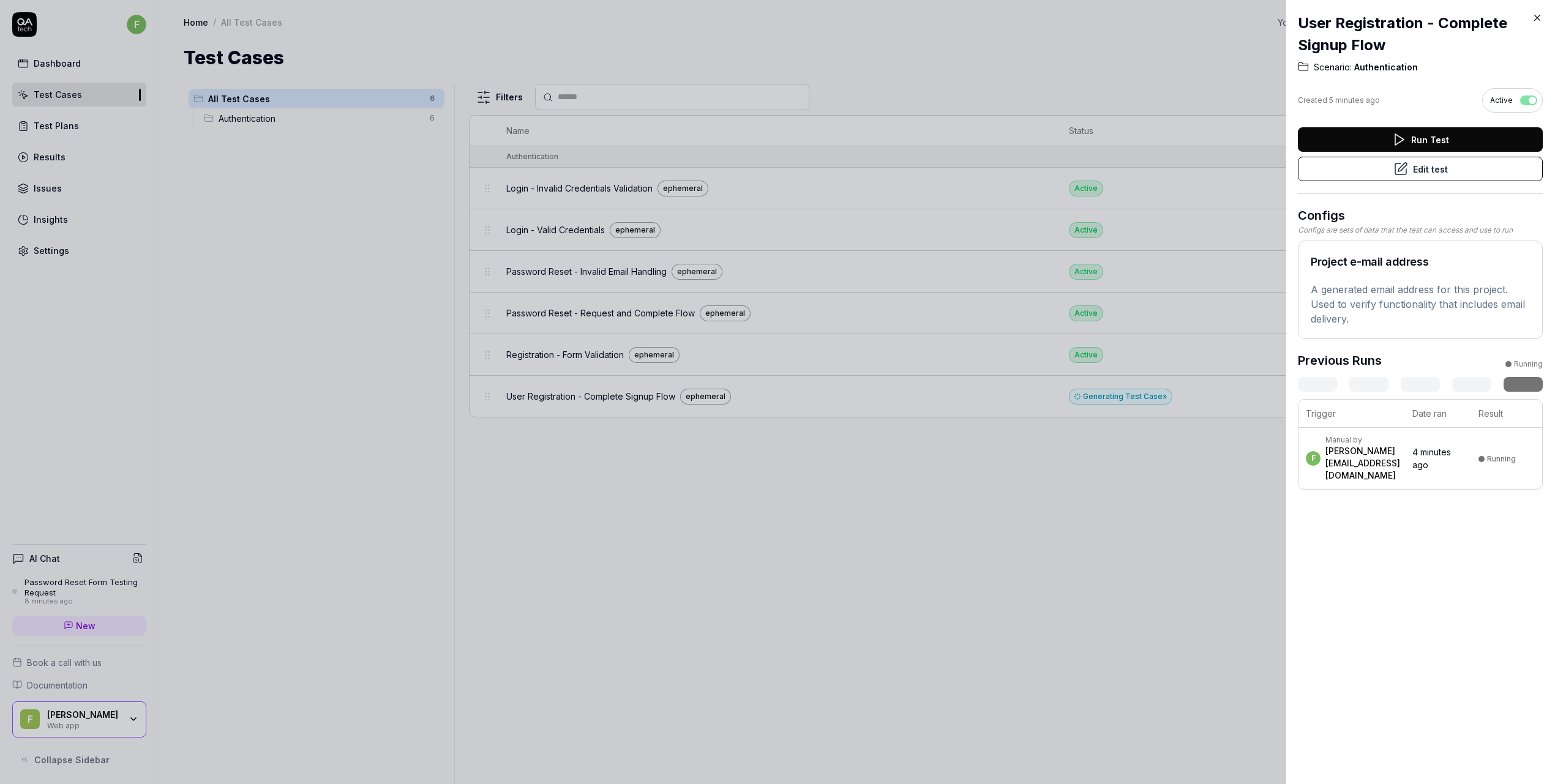
click at [1137, 488] on div at bounding box center [778, 392] width 1555 height 784
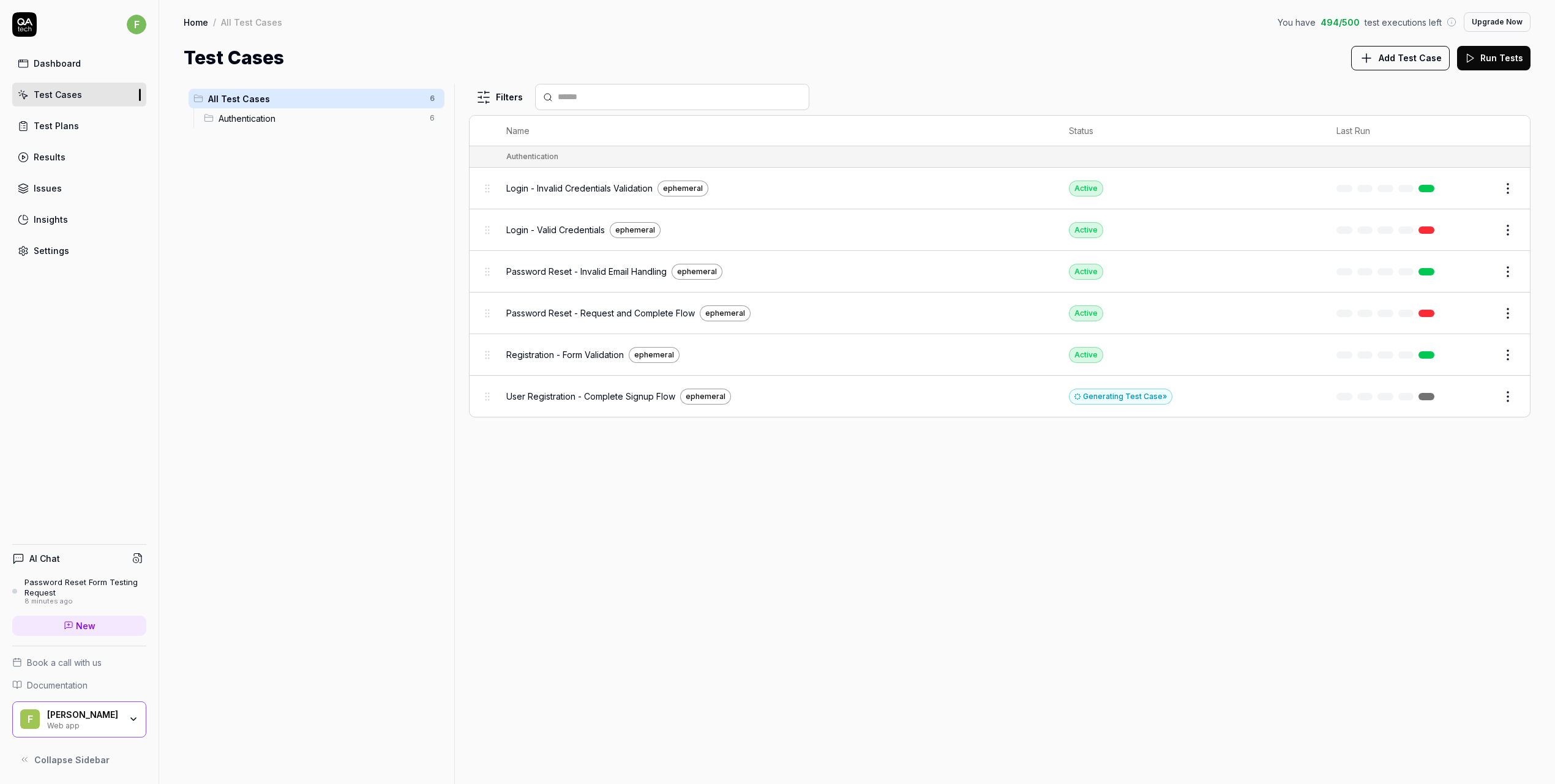
click at [63, 55] on link "Dashboard" at bounding box center [79, 63] width 134 height 24
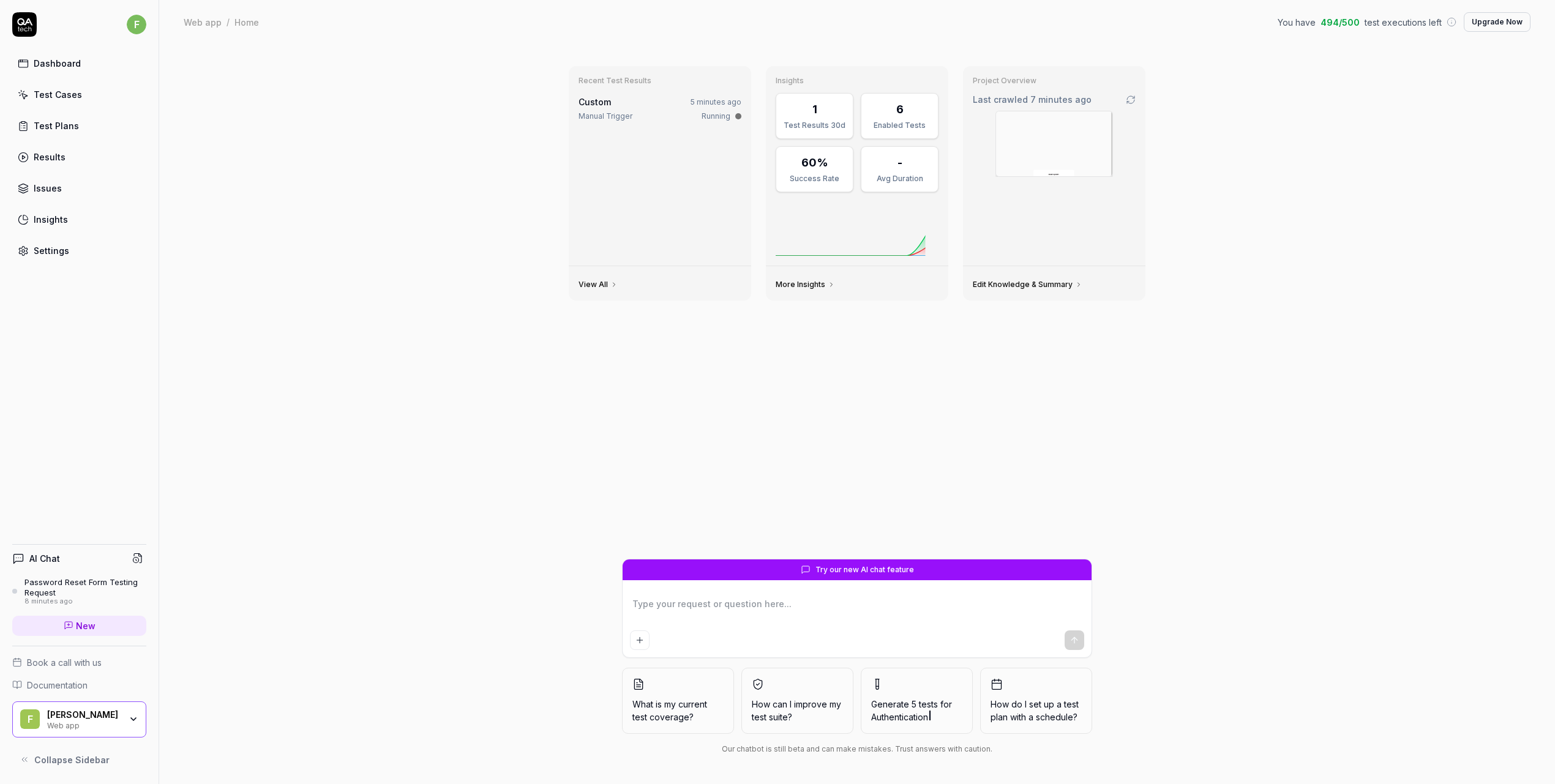
click at [62, 123] on div "Test Plans" at bounding box center [56, 126] width 46 height 13
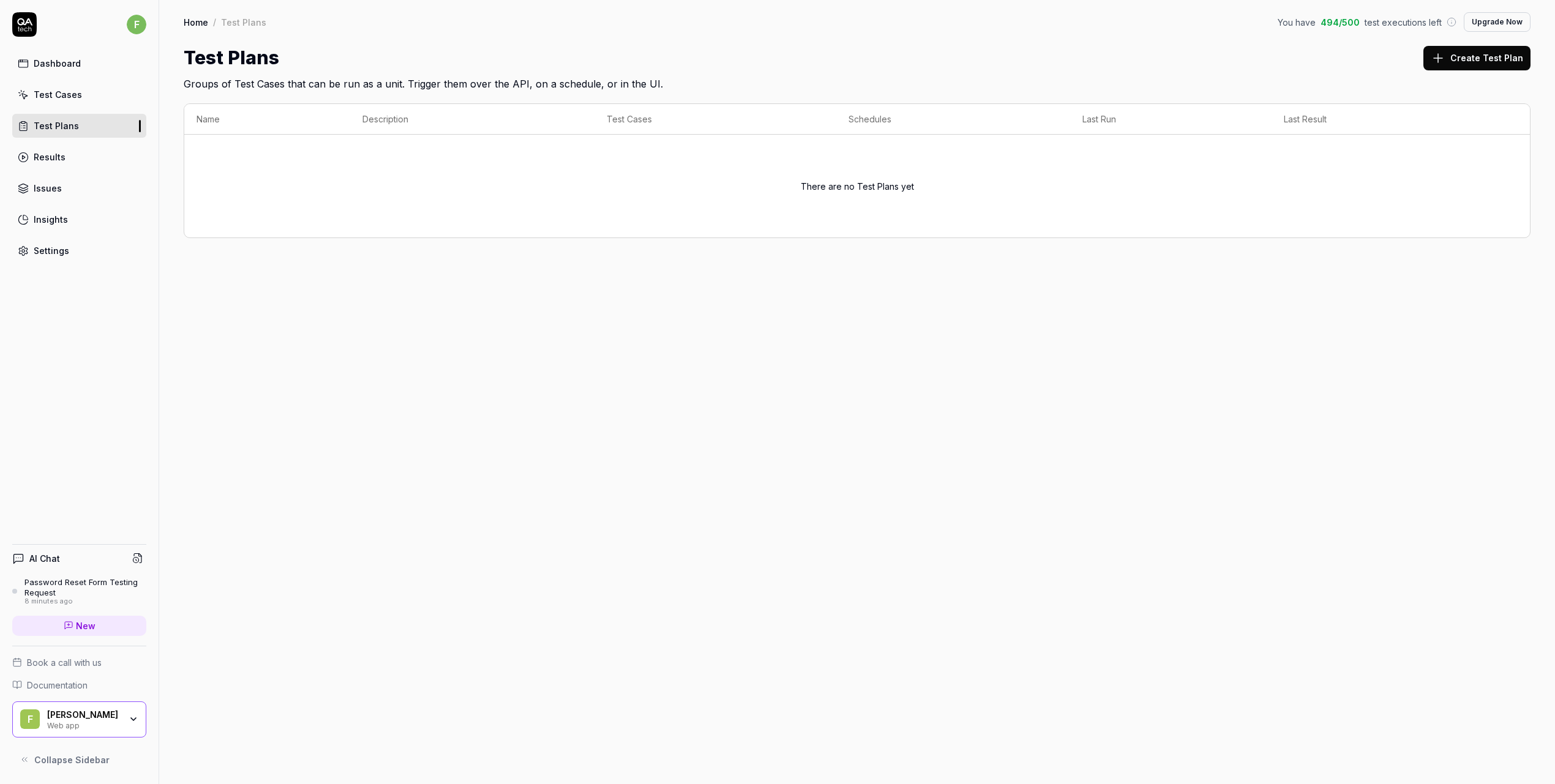
click at [64, 161] on link "Results" at bounding box center [79, 156] width 134 height 24
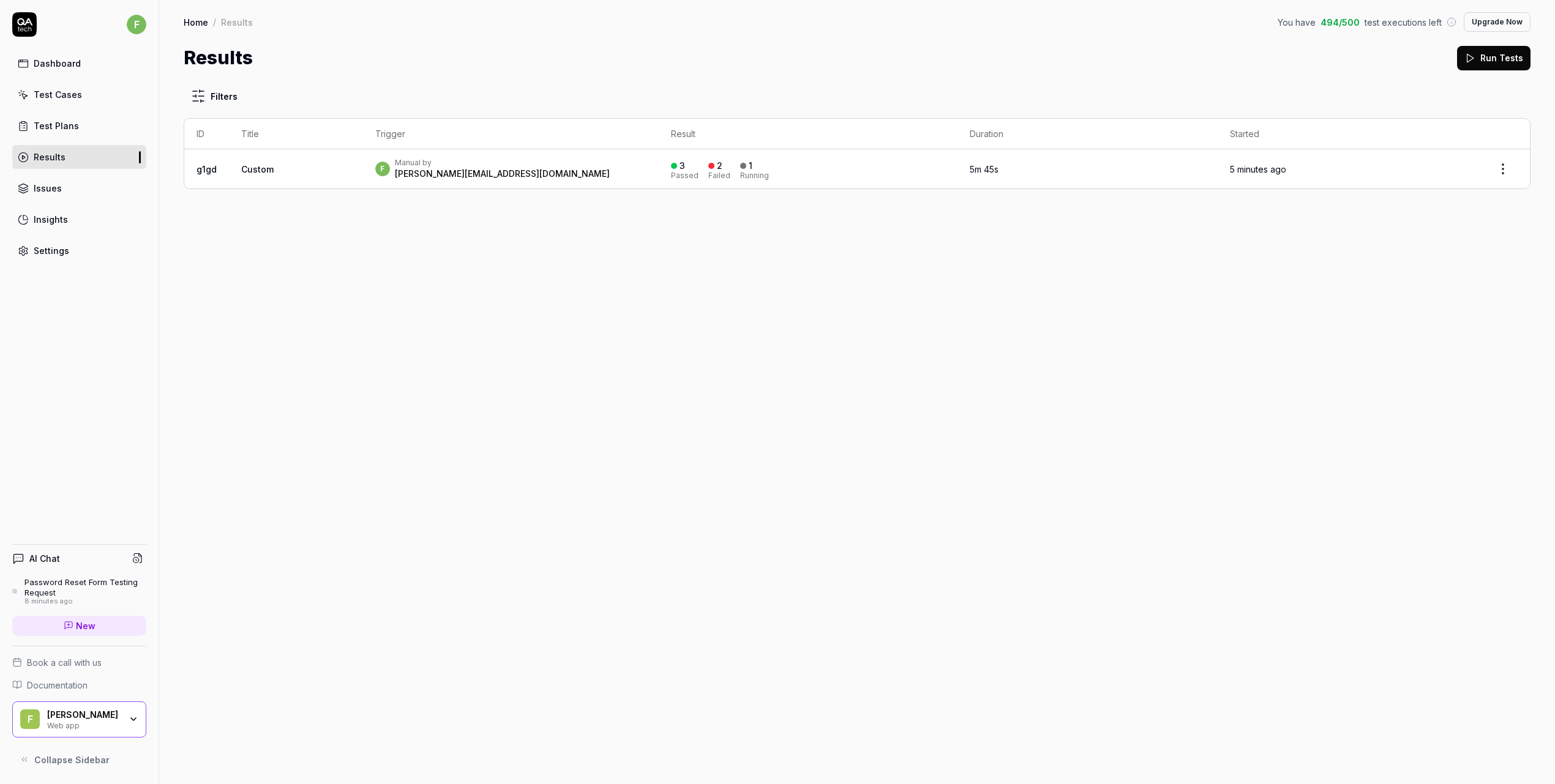
click at [295, 176] on td "Custom" at bounding box center [296, 168] width 134 height 39
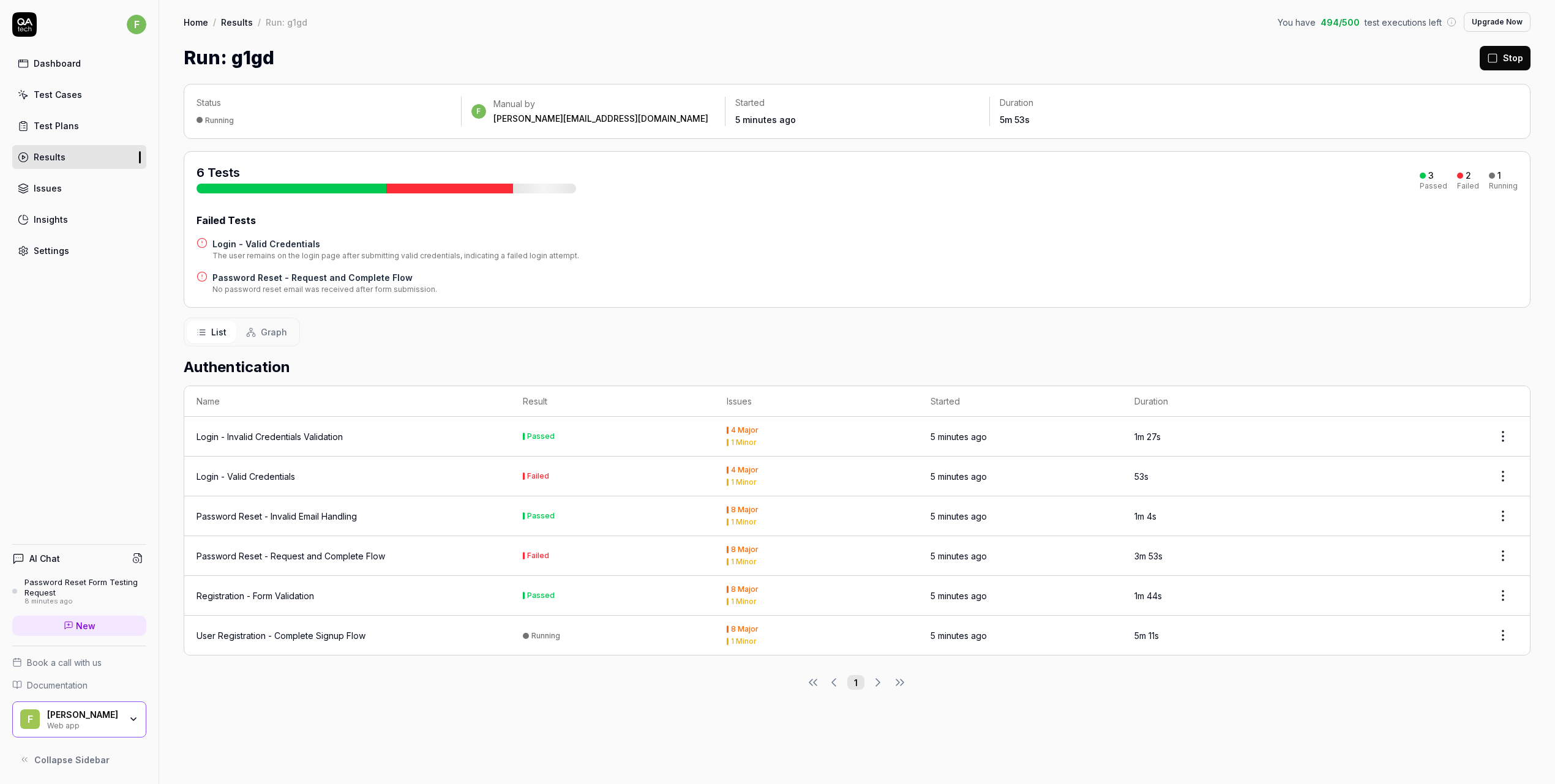
click at [362, 635] on div "User Registration - Complete Signup Flow" at bounding box center [281, 636] width 169 height 13
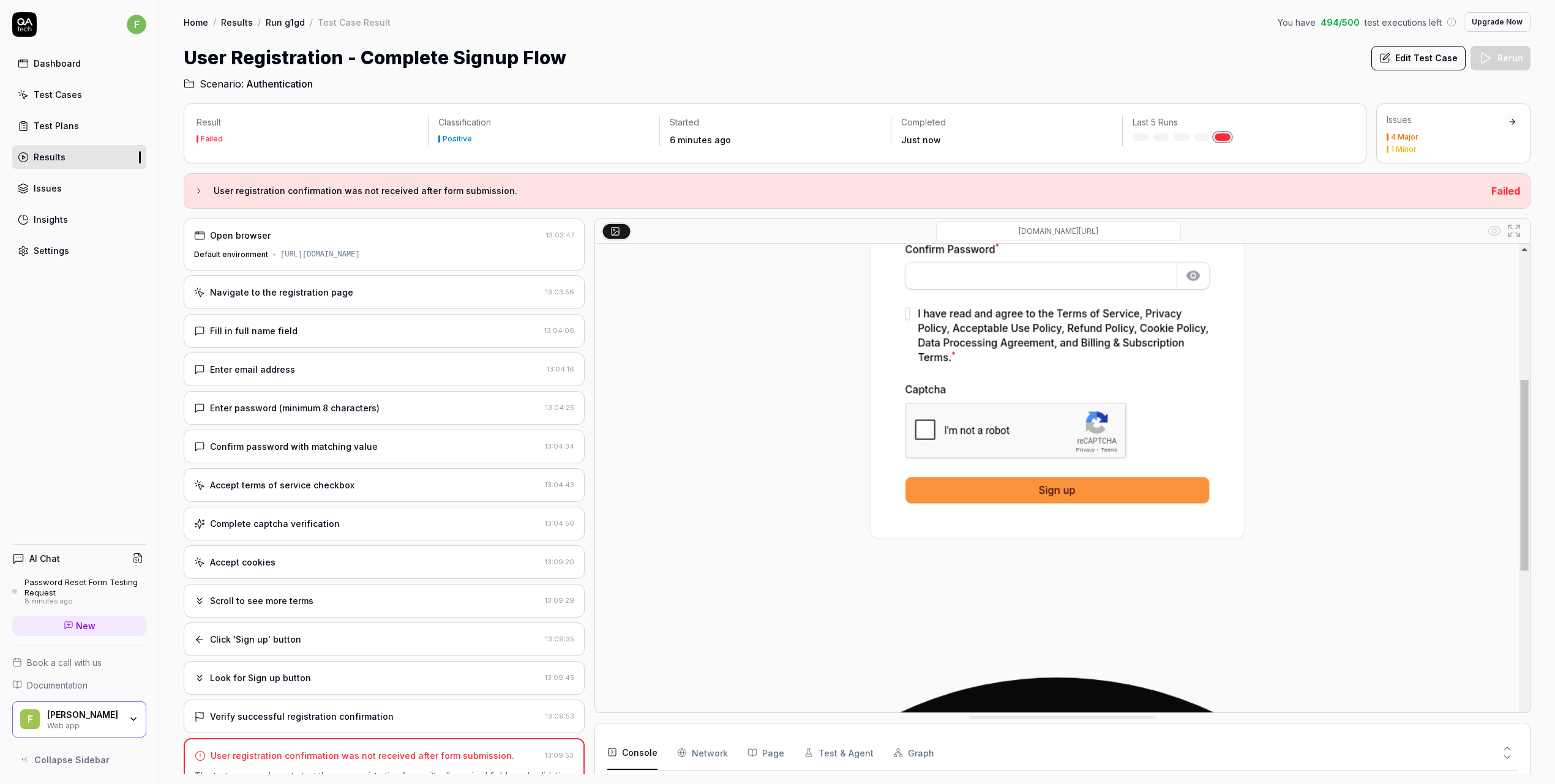
click at [40, 65] on div "Dashboard" at bounding box center [57, 64] width 47 height 13
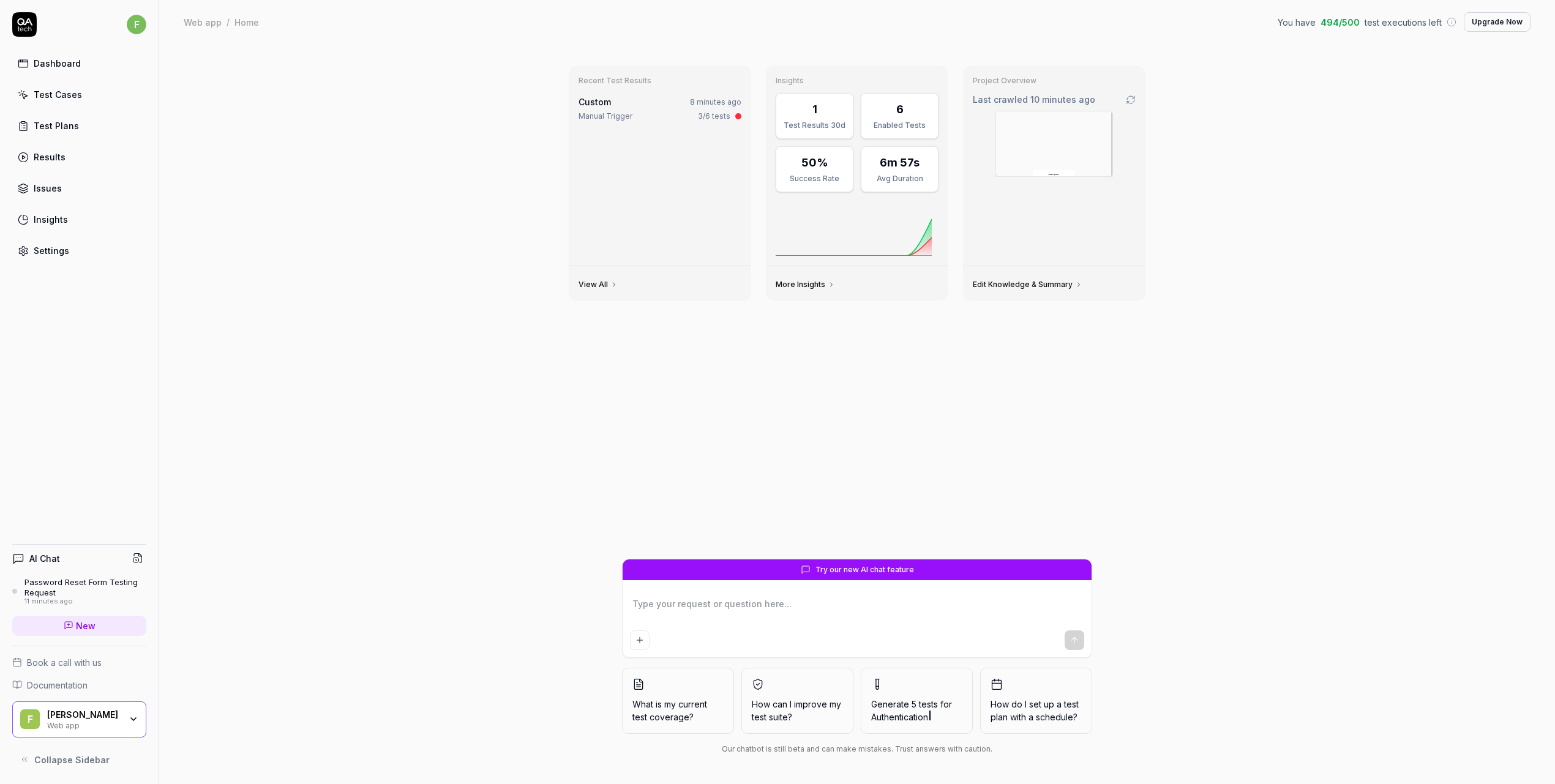
click at [1067, 153] on img at bounding box center [1054, 144] width 116 height 65
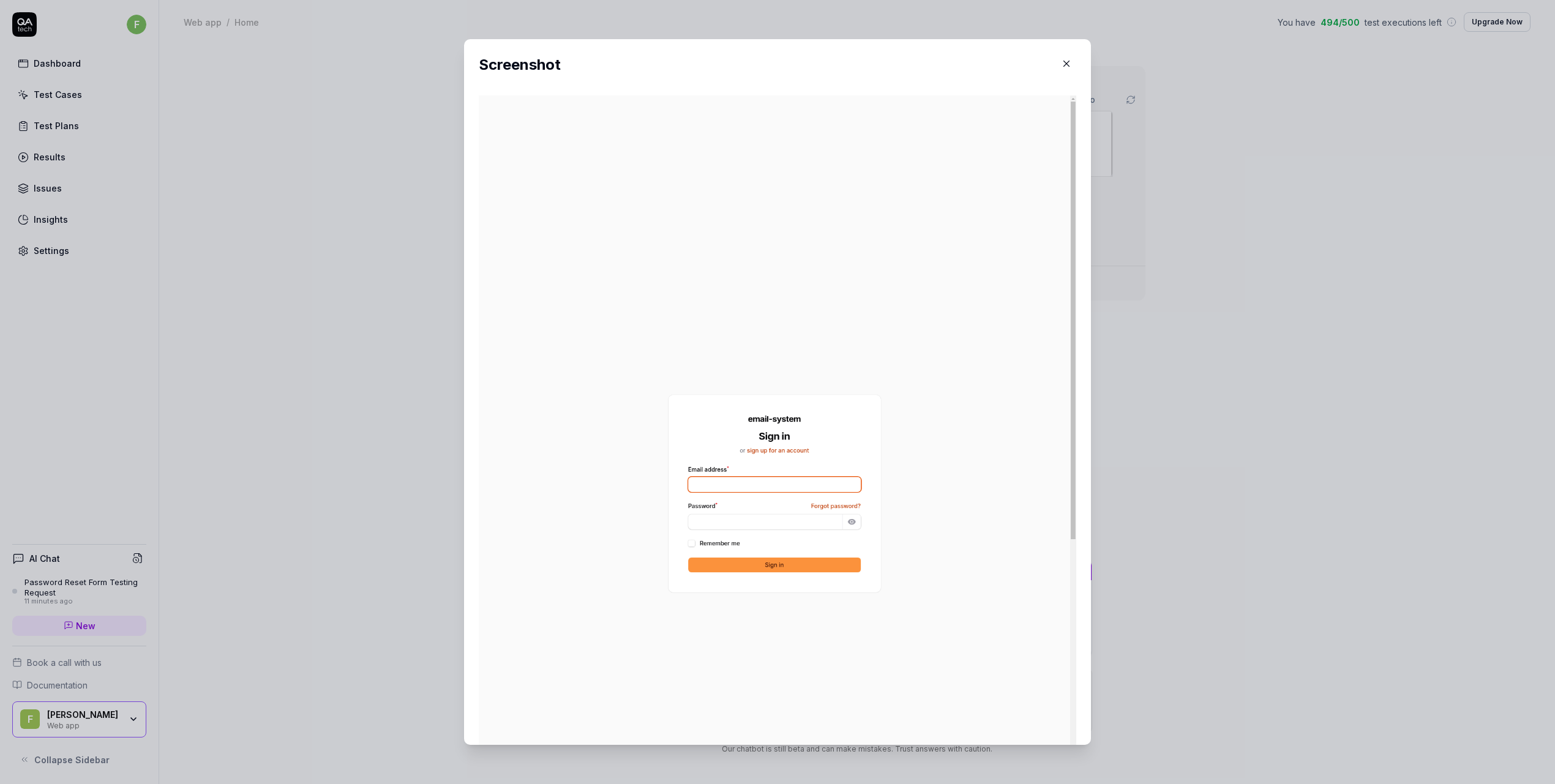
click at [1065, 62] on icon "button" at bounding box center [1066, 63] width 11 height 11
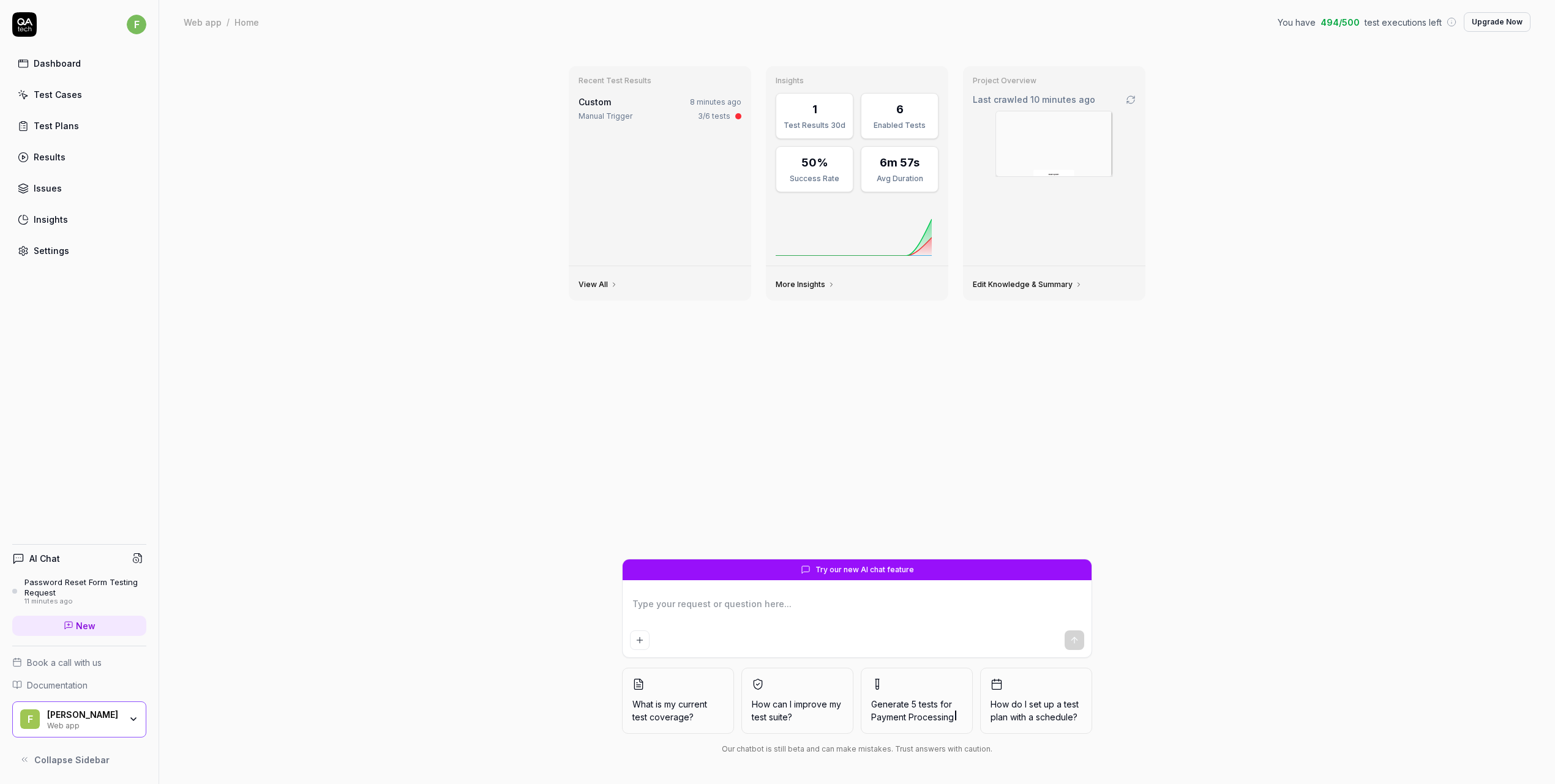
click at [46, 94] on div "Test Cases" at bounding box center [58, 94] width 48 height 13
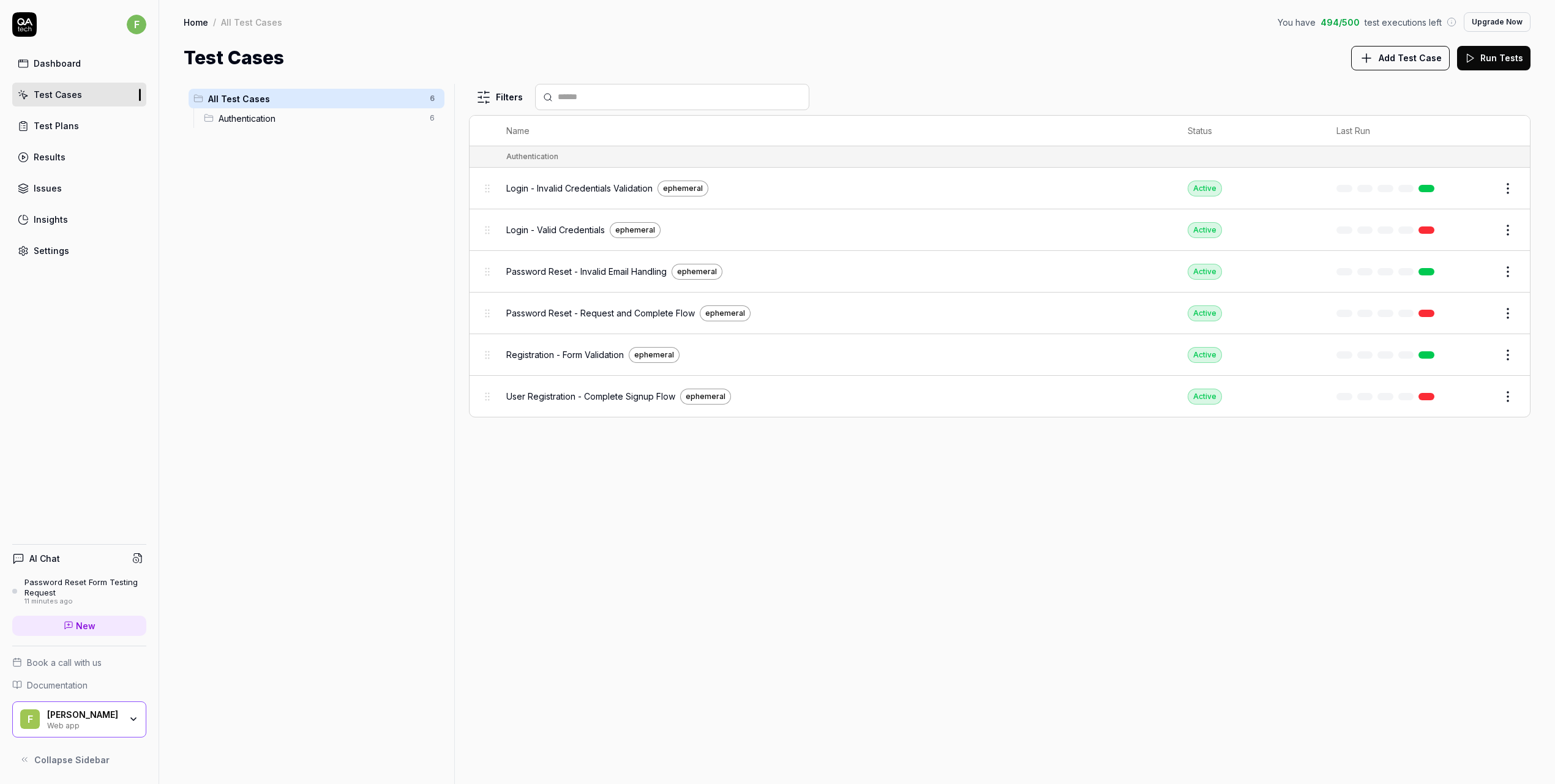
click at [777, 400] on div "User Registration - Complete Signup Flow ephemeral" at bounding box center [835, 397] width 657 height 16
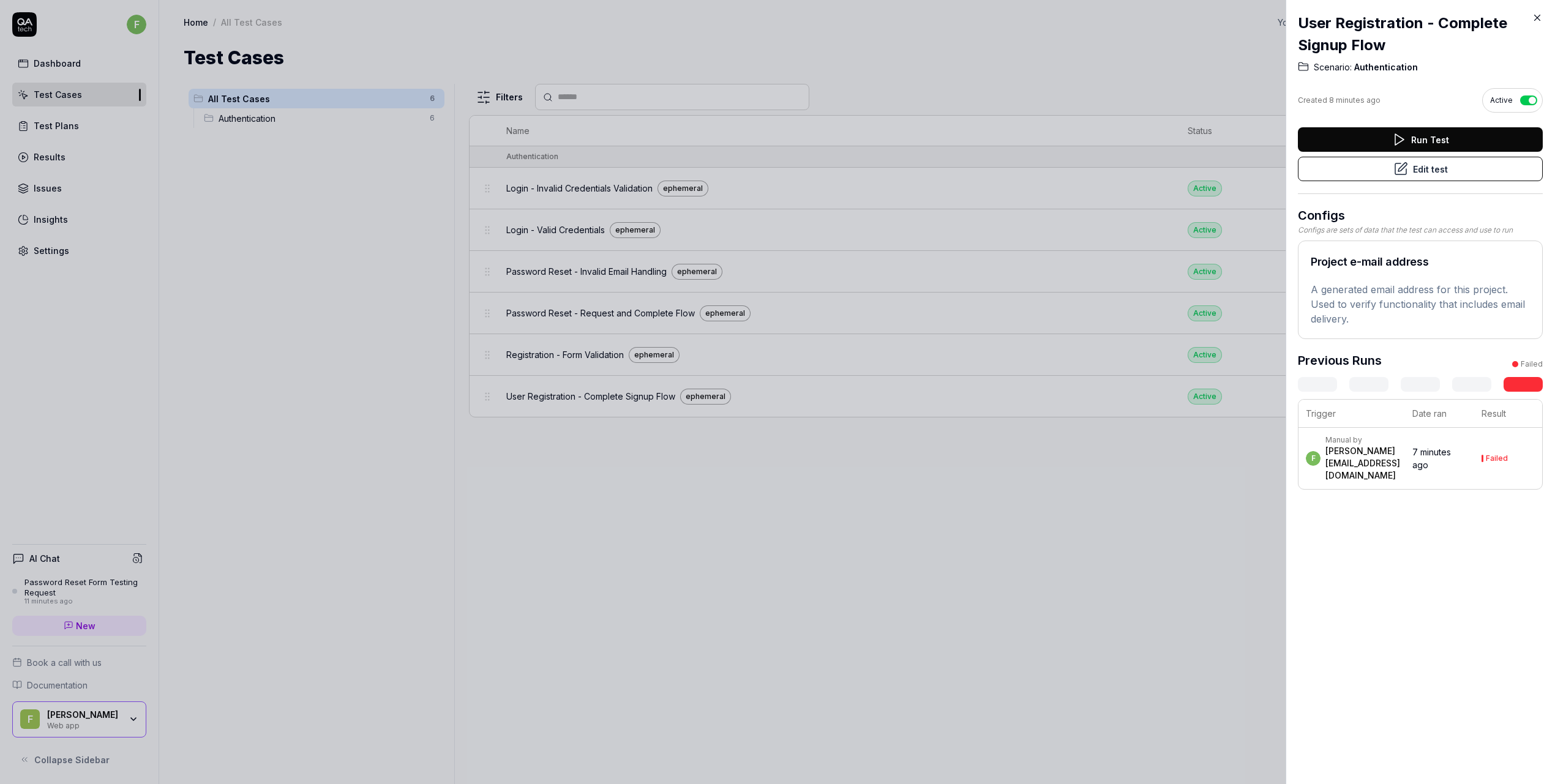
click at [1437, 166] on button "Edit test" at bounding box center [1421, 169] width 245 height 25
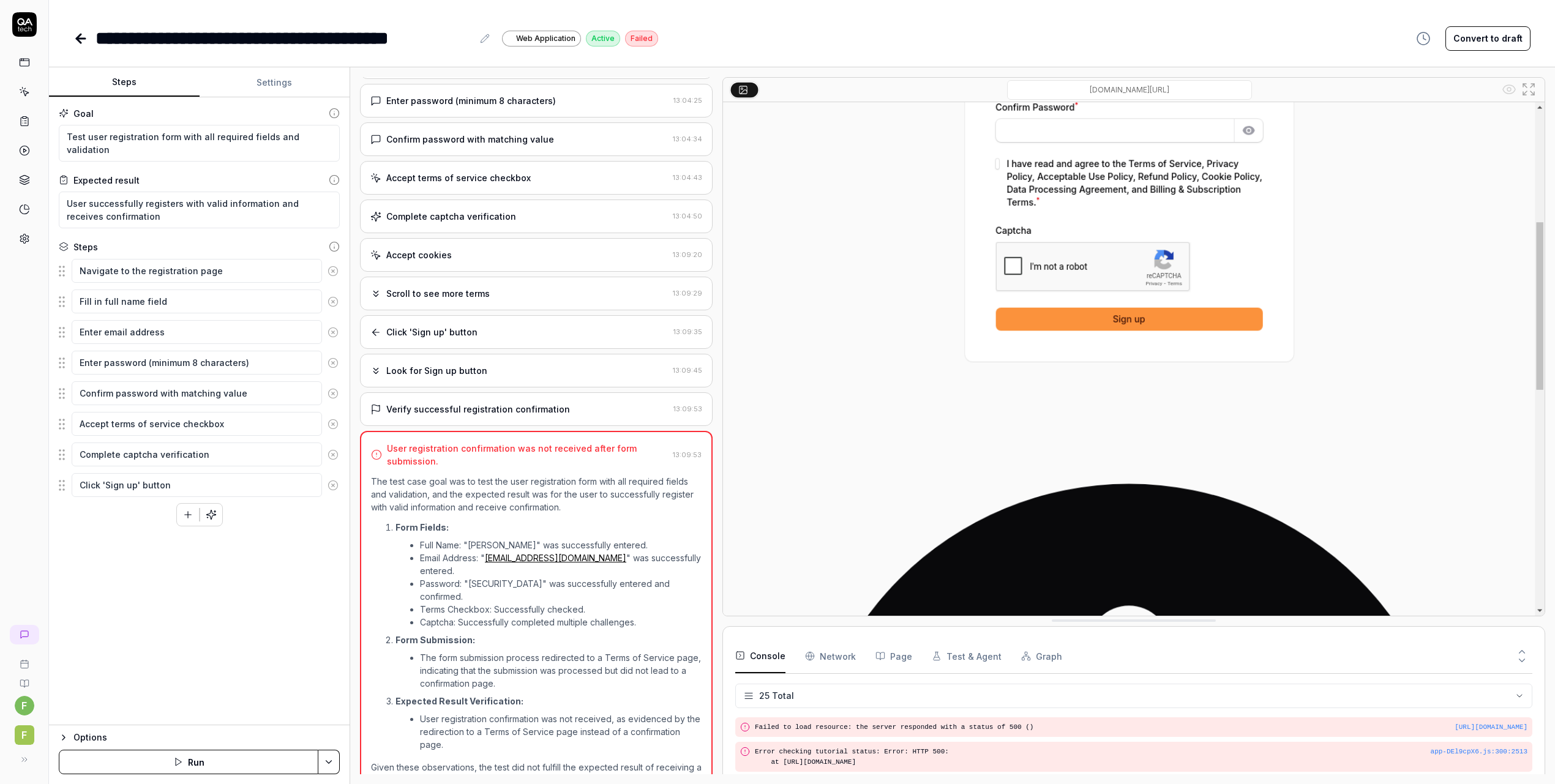
scroll to position [591, 0]
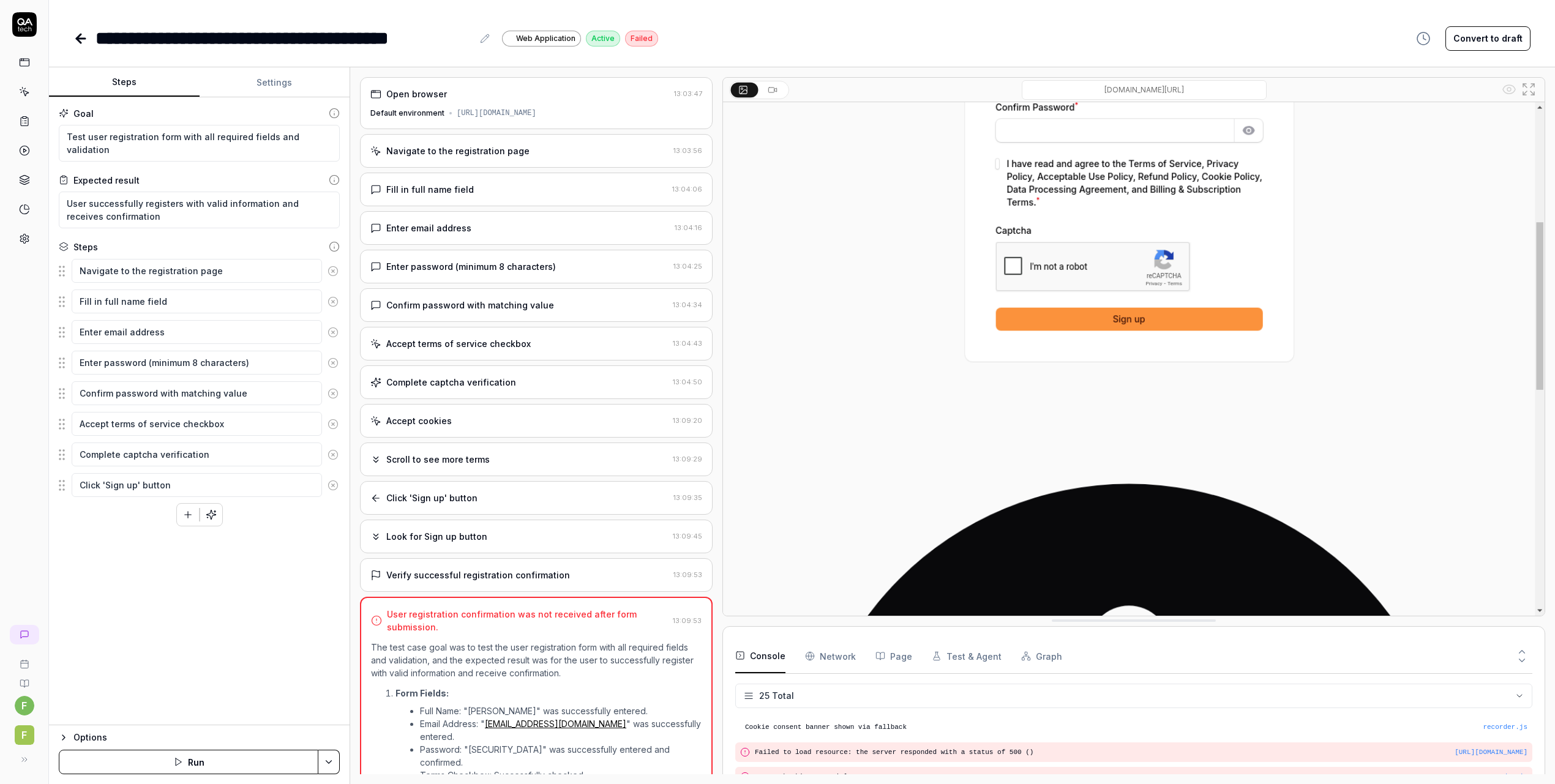
click at [598, 111] on div "Default environment https://system.atriomail.com" at bounding box center [536, 113] width 332 height 11
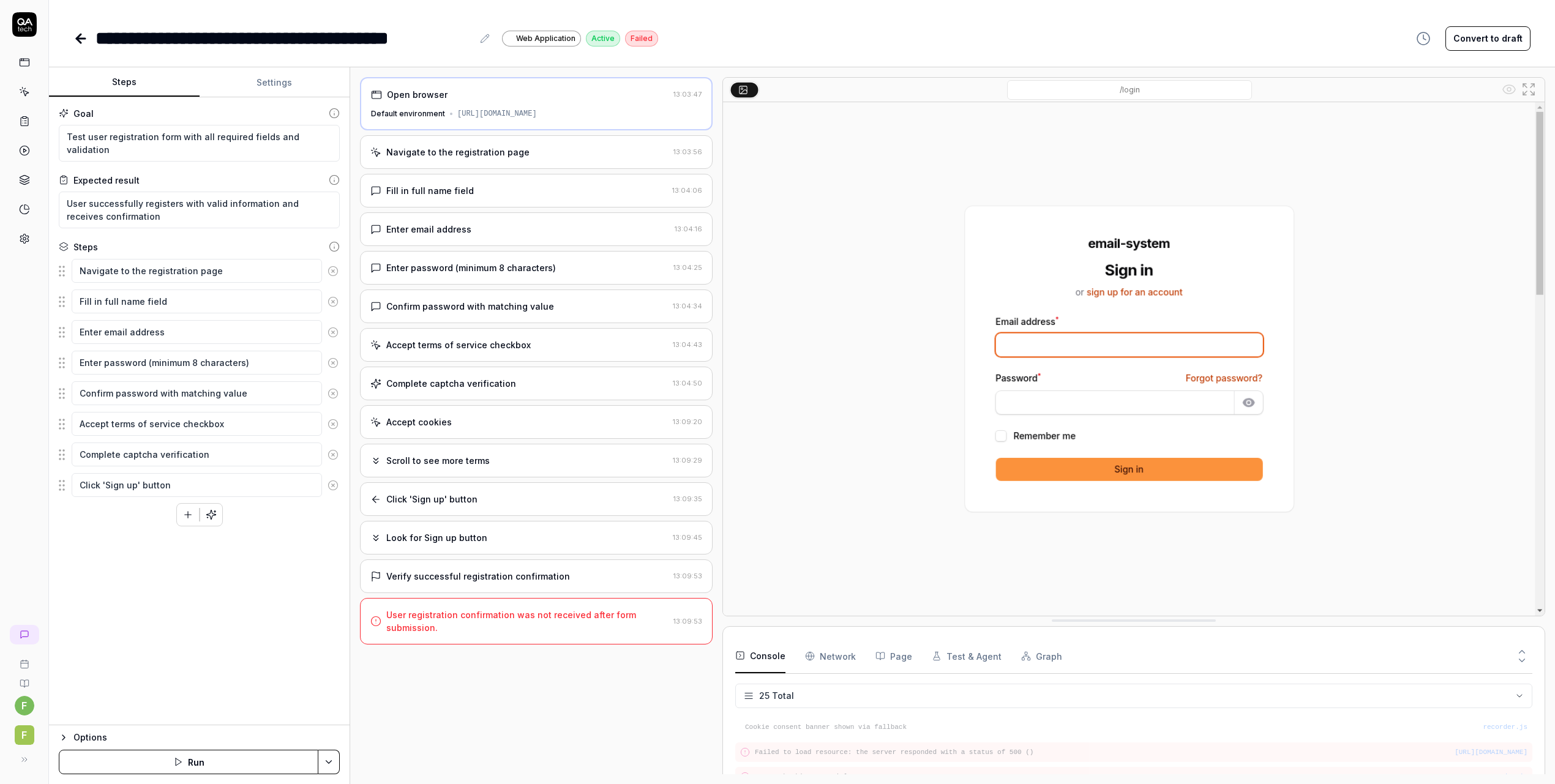
click at [577, 159] on div "Navigate to the registration page 13:03:56" at bounding box center [537, 152] width 353 height 34
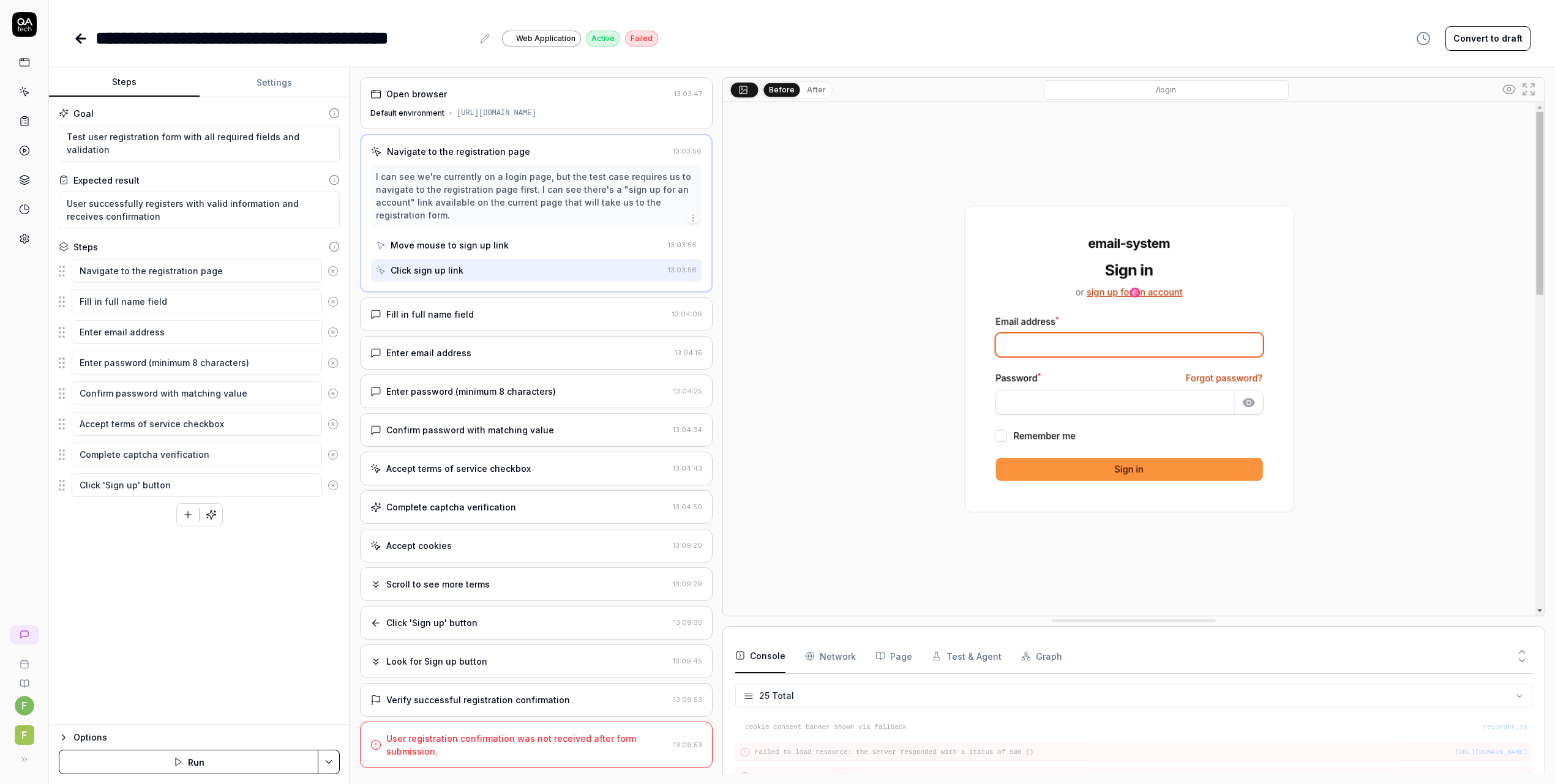
click at [531, 313] on div "Fill in full name field" at bounding box center [518, 315] width 297 height 13
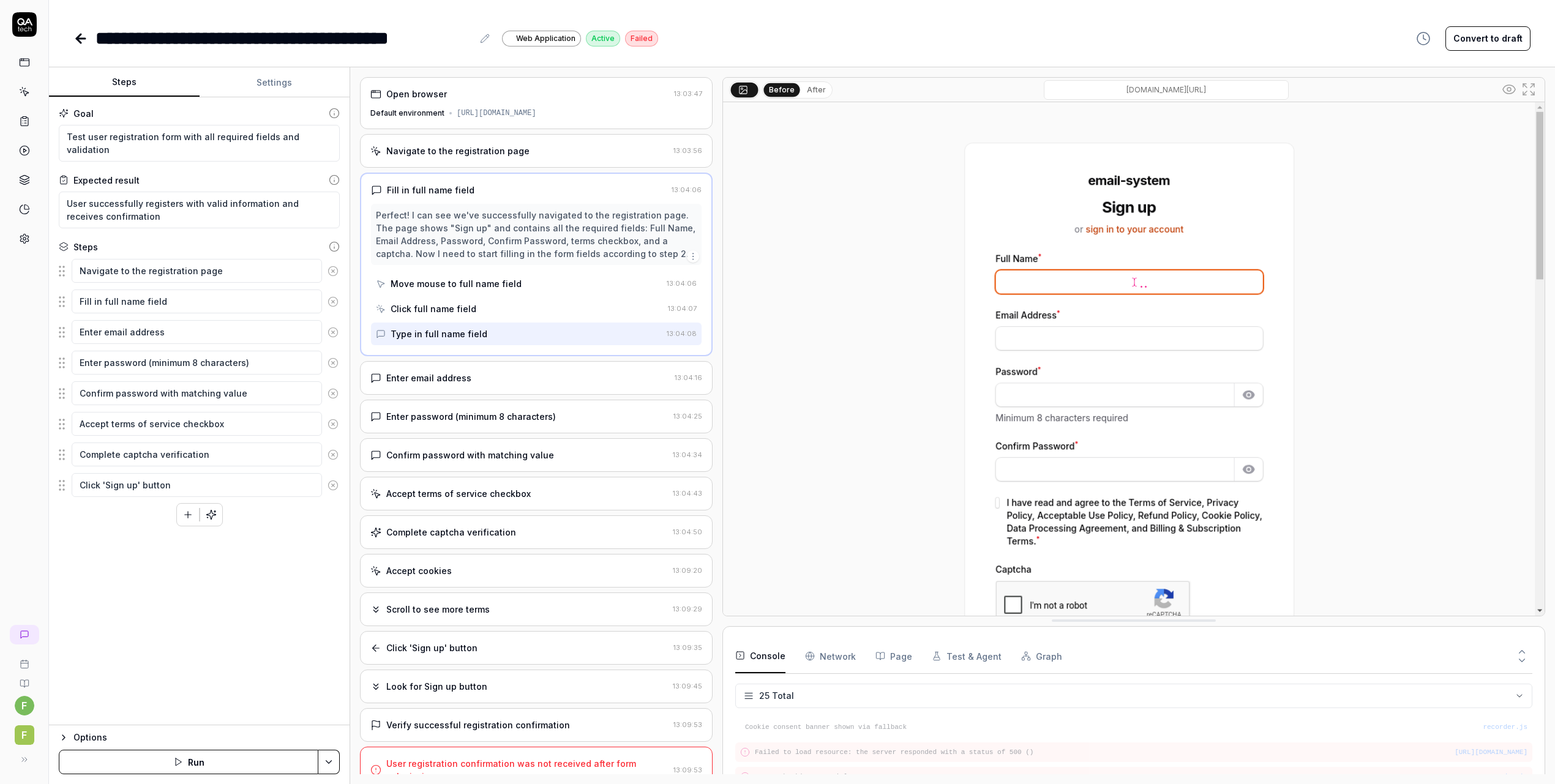
click at [513, 378] on div "Enter email address" at bounding box center [520, 378] width 300 height 13
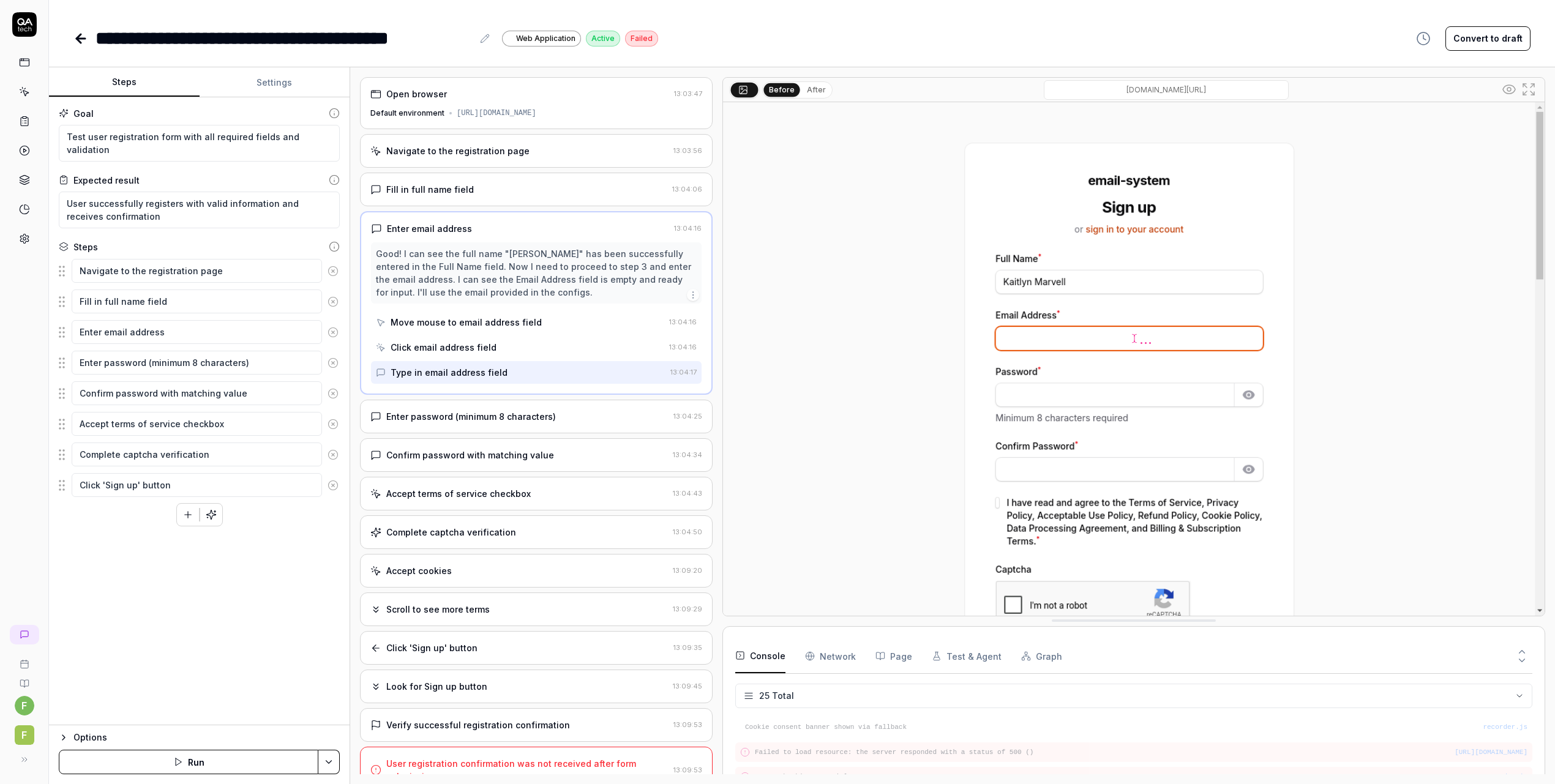
click at [508, 419] on div "Enter password (minimum 8 characters)" at bounding box center [471, 416] width 170 height 13
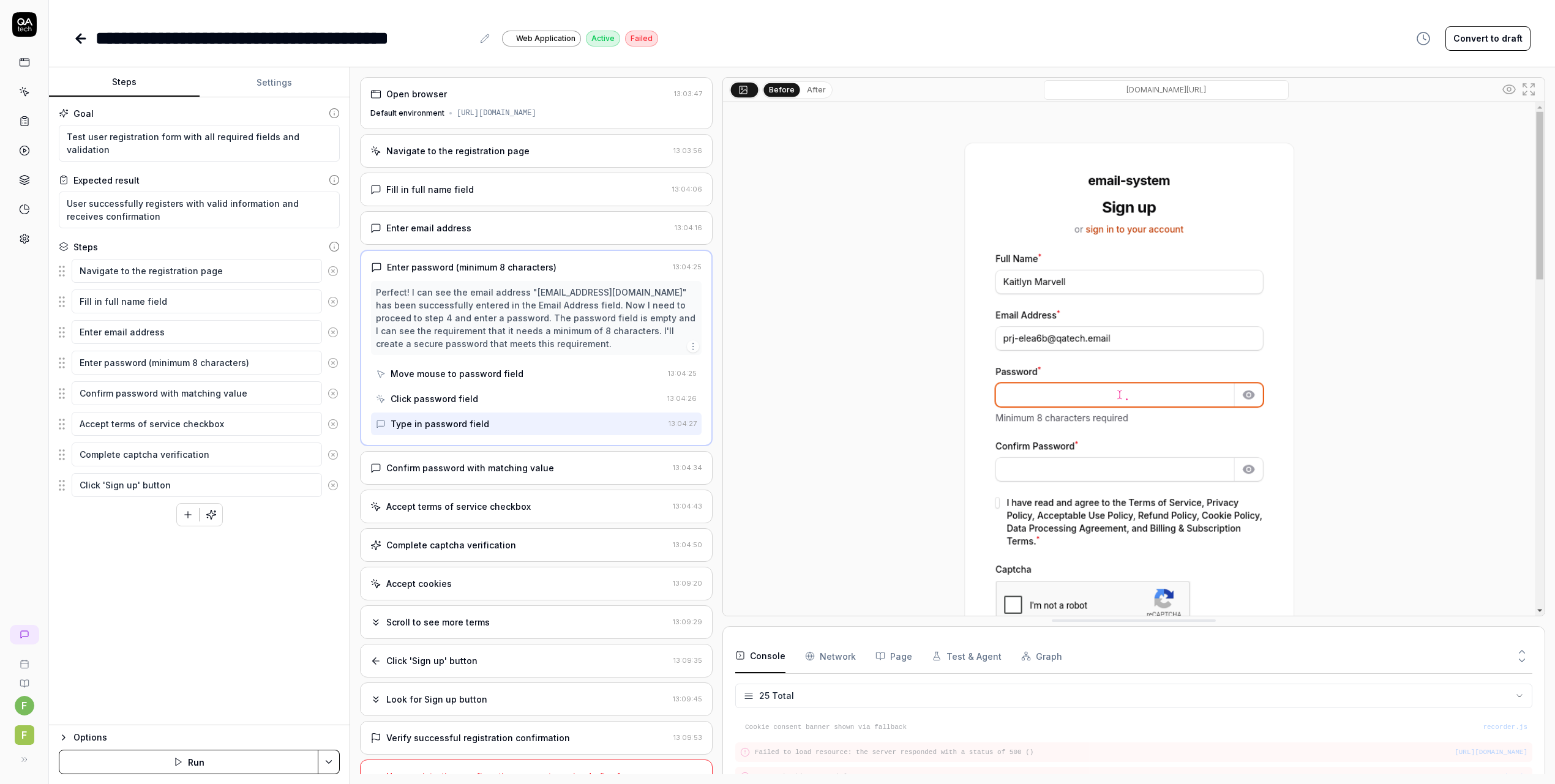
click at [507, 469] on div "Confirm password with matching value" at bounding box center [470, 469] width 168 height 13
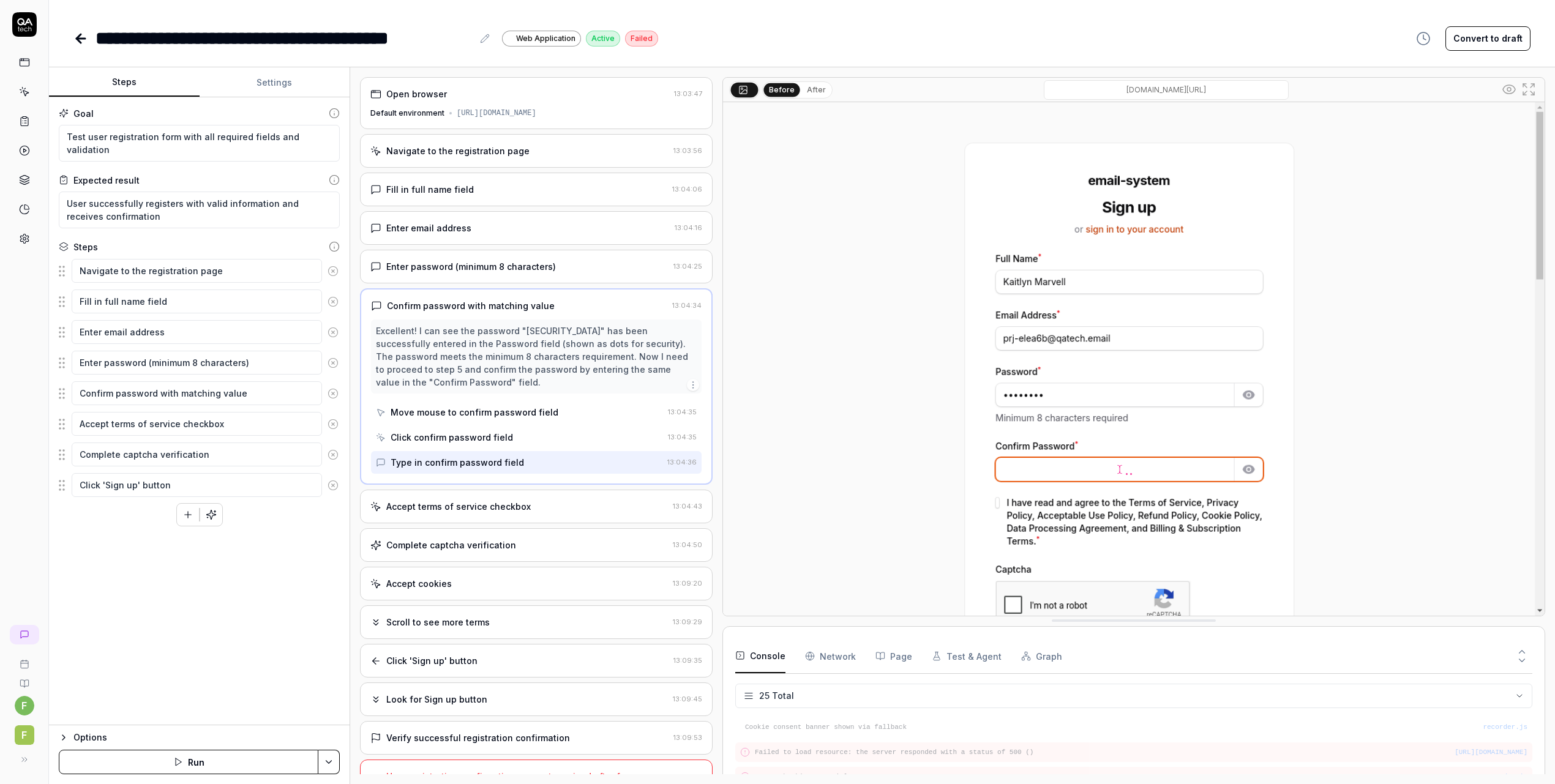
click at [517, 508] on div "Accept terms of service checkbox" at bounding box center [459, 507] width 145 height 13
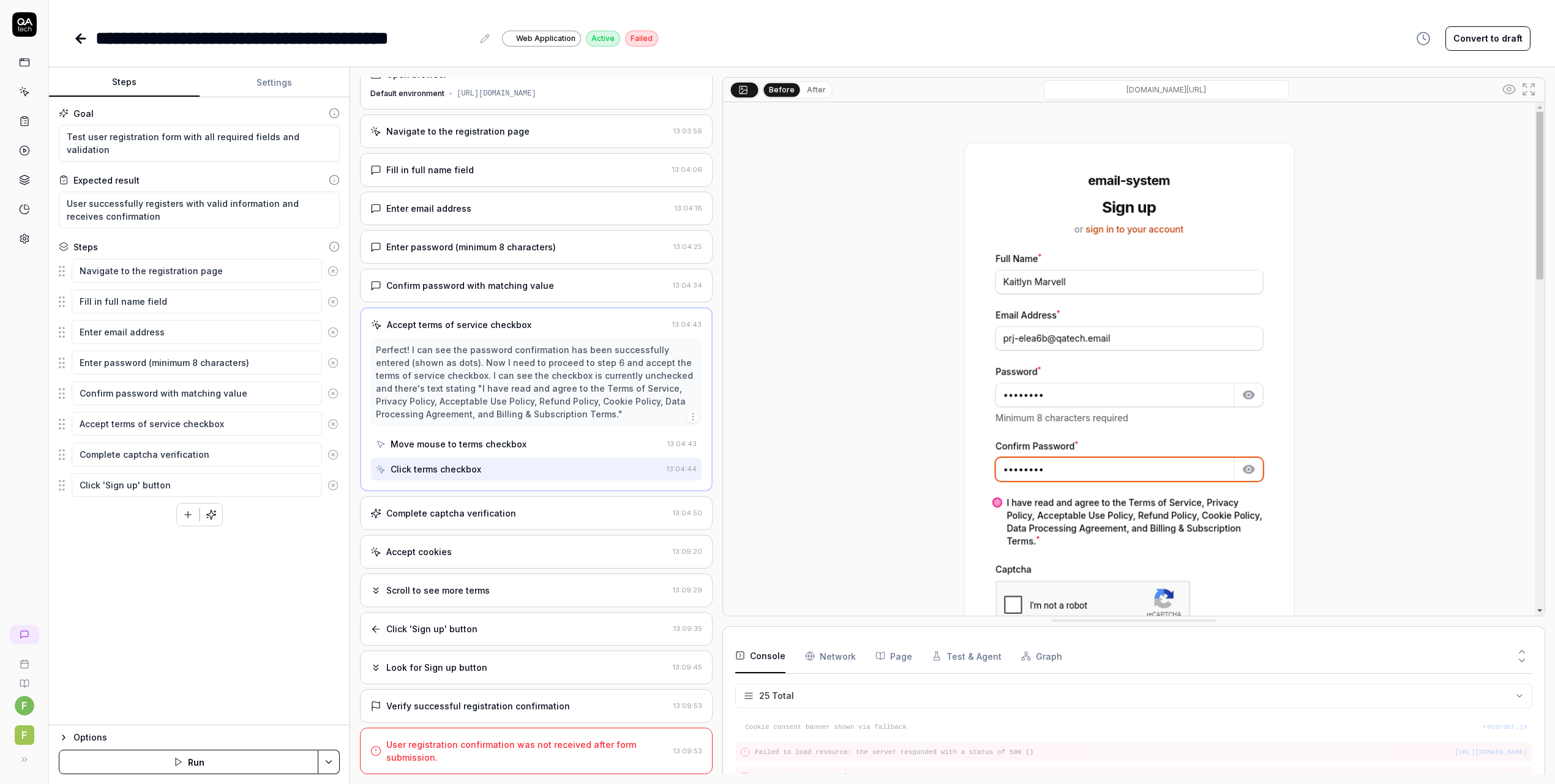
click at [516, 511] on div "Complete captcha verification" at bounding box center [518, 513] width 297 height 13
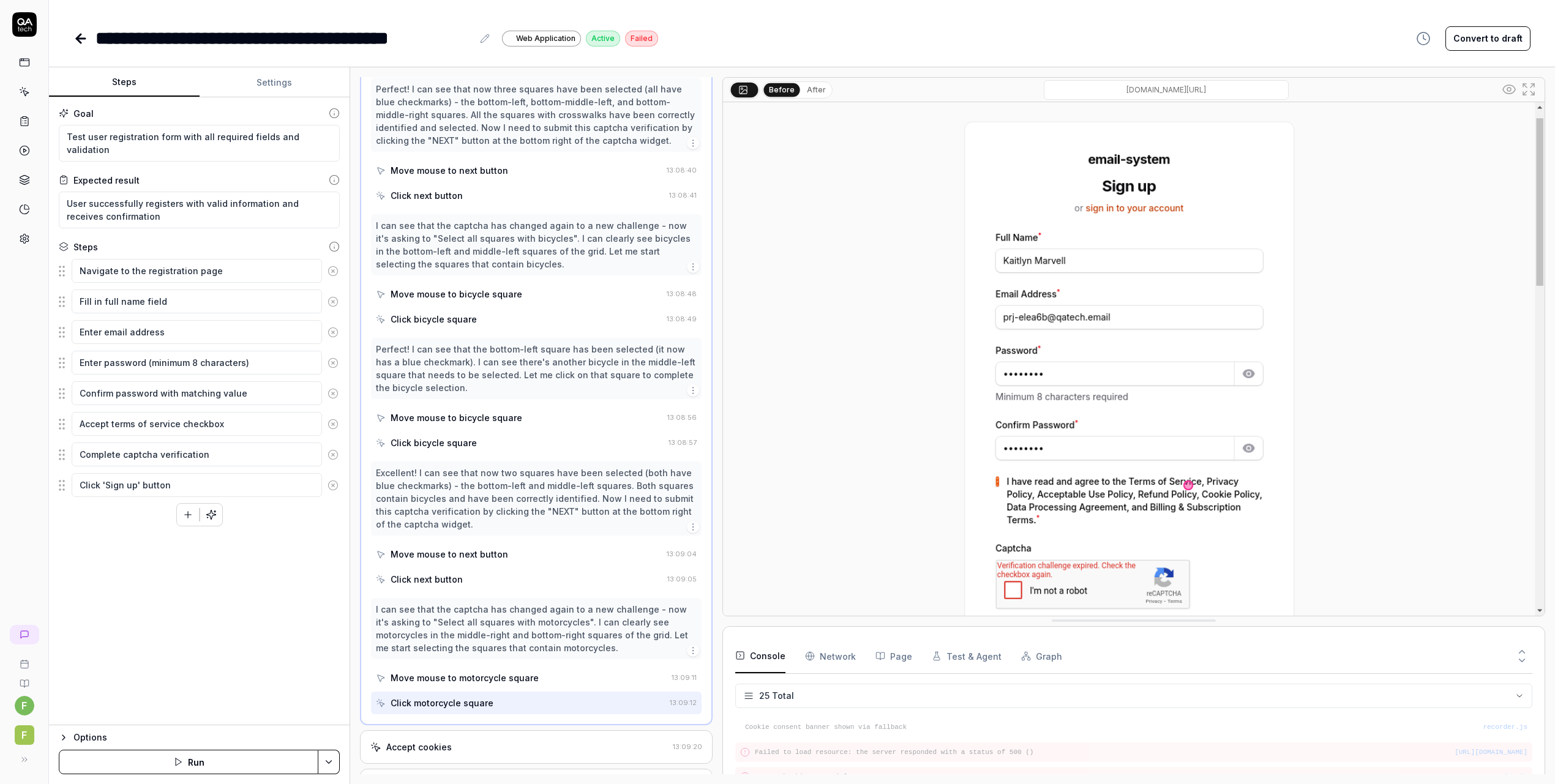
scroll to position [4357, 0]
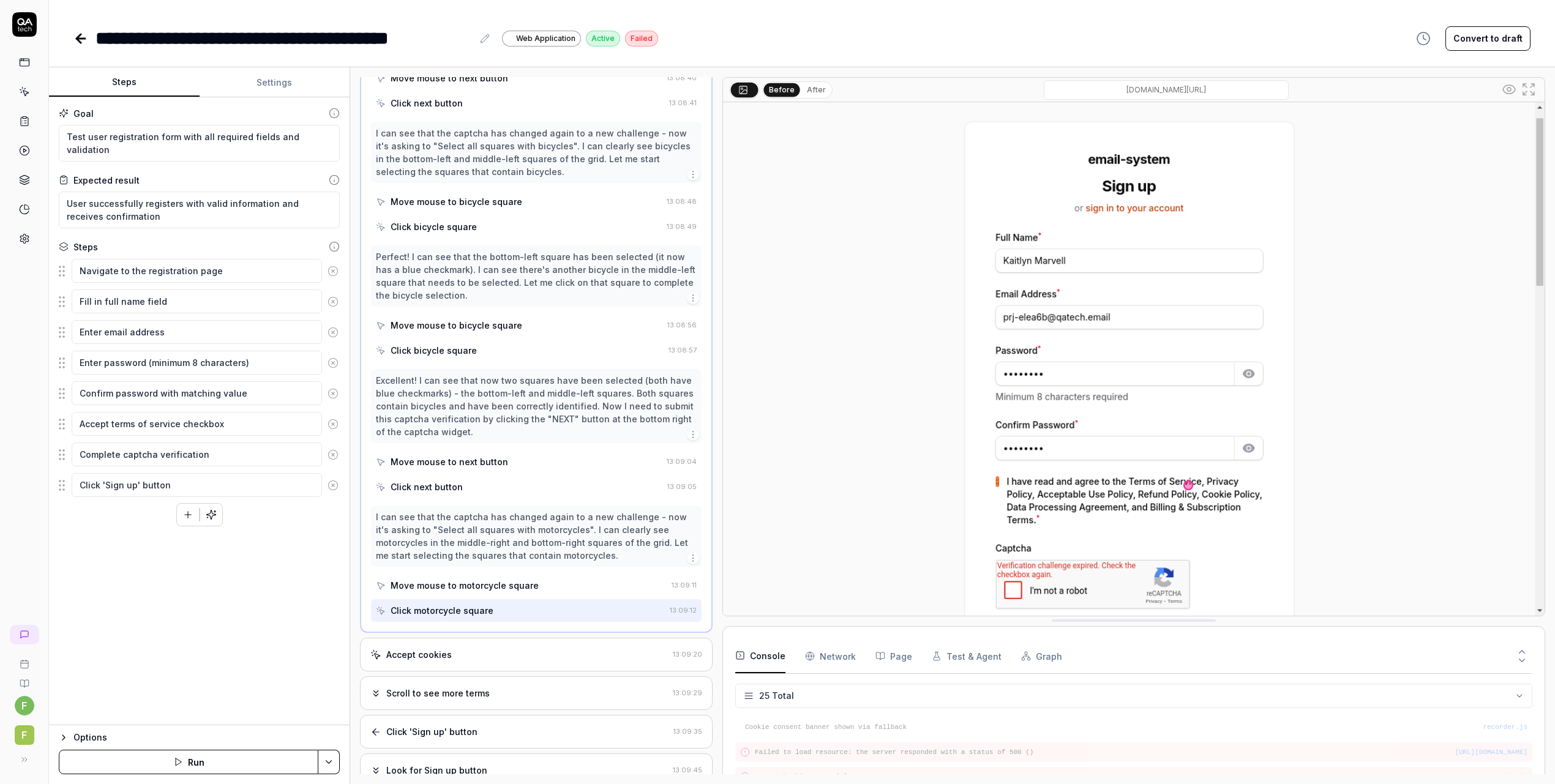
click at [518, 648] on div "Accept cookies" at bounding box center [518, 655] width 297 height 13
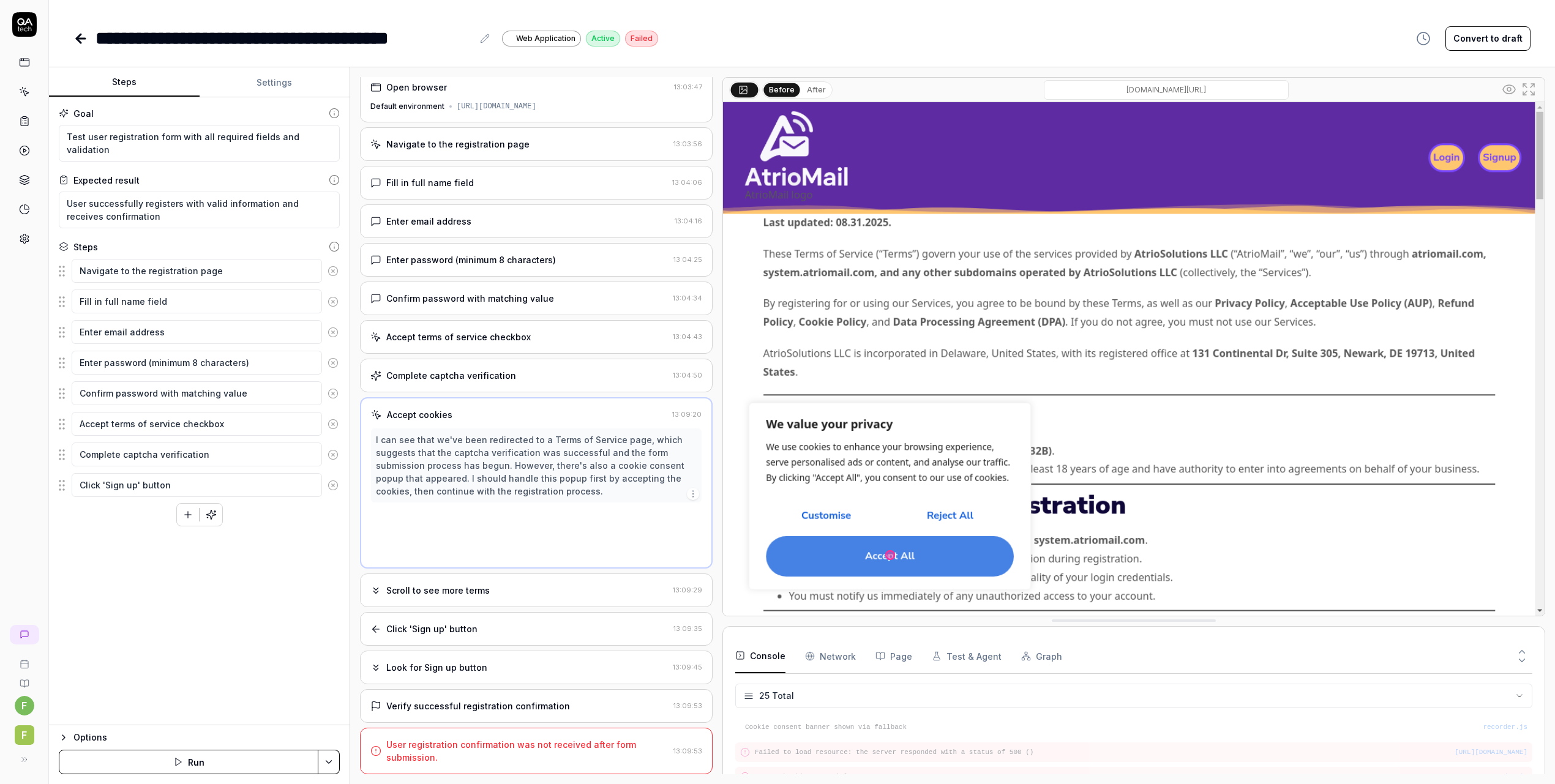
scroll to position [0, 0]
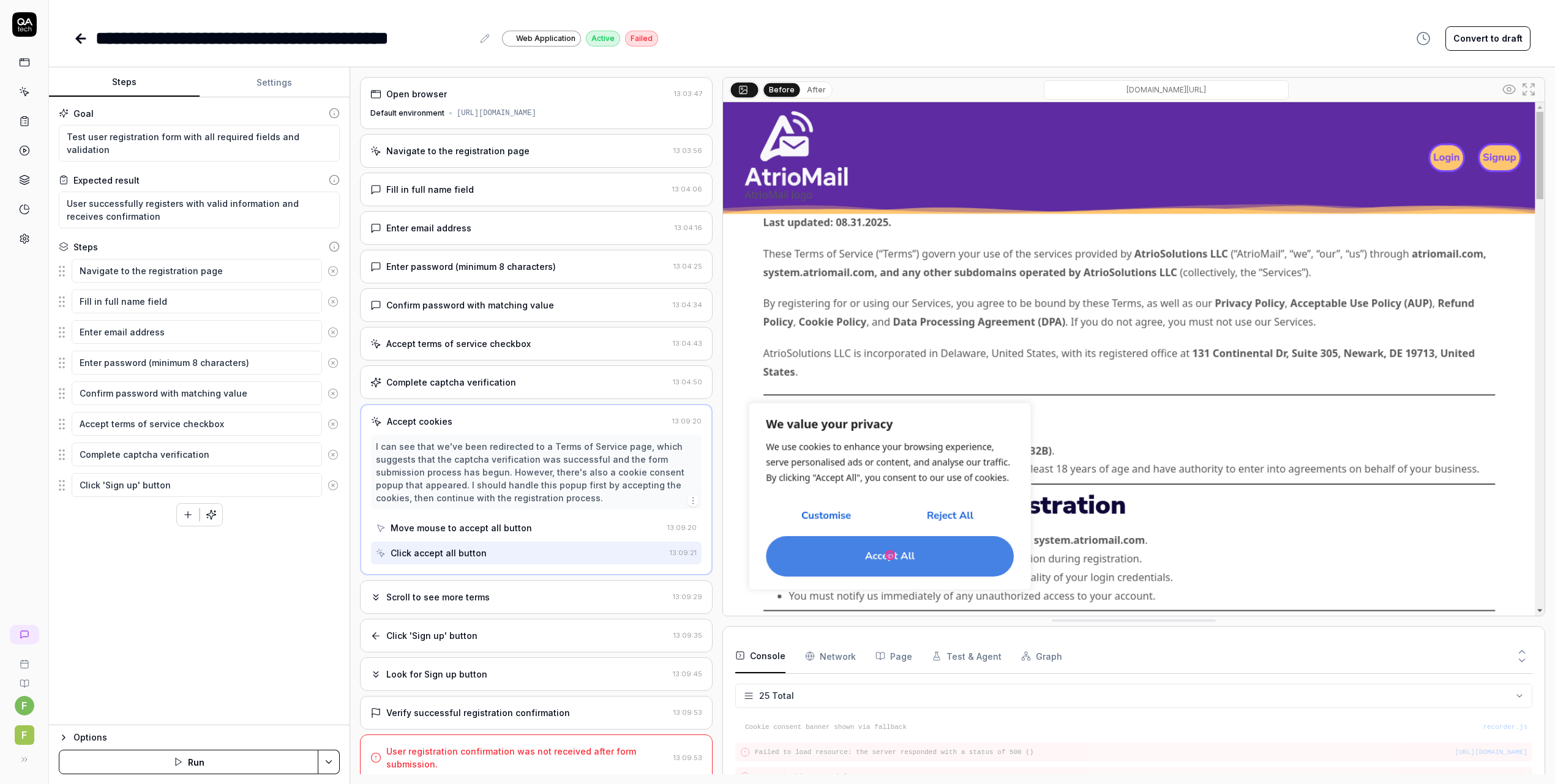
click at [608, 387] on div "Complete captcha verification" at bounding box center [518, 382] width 297 height 13
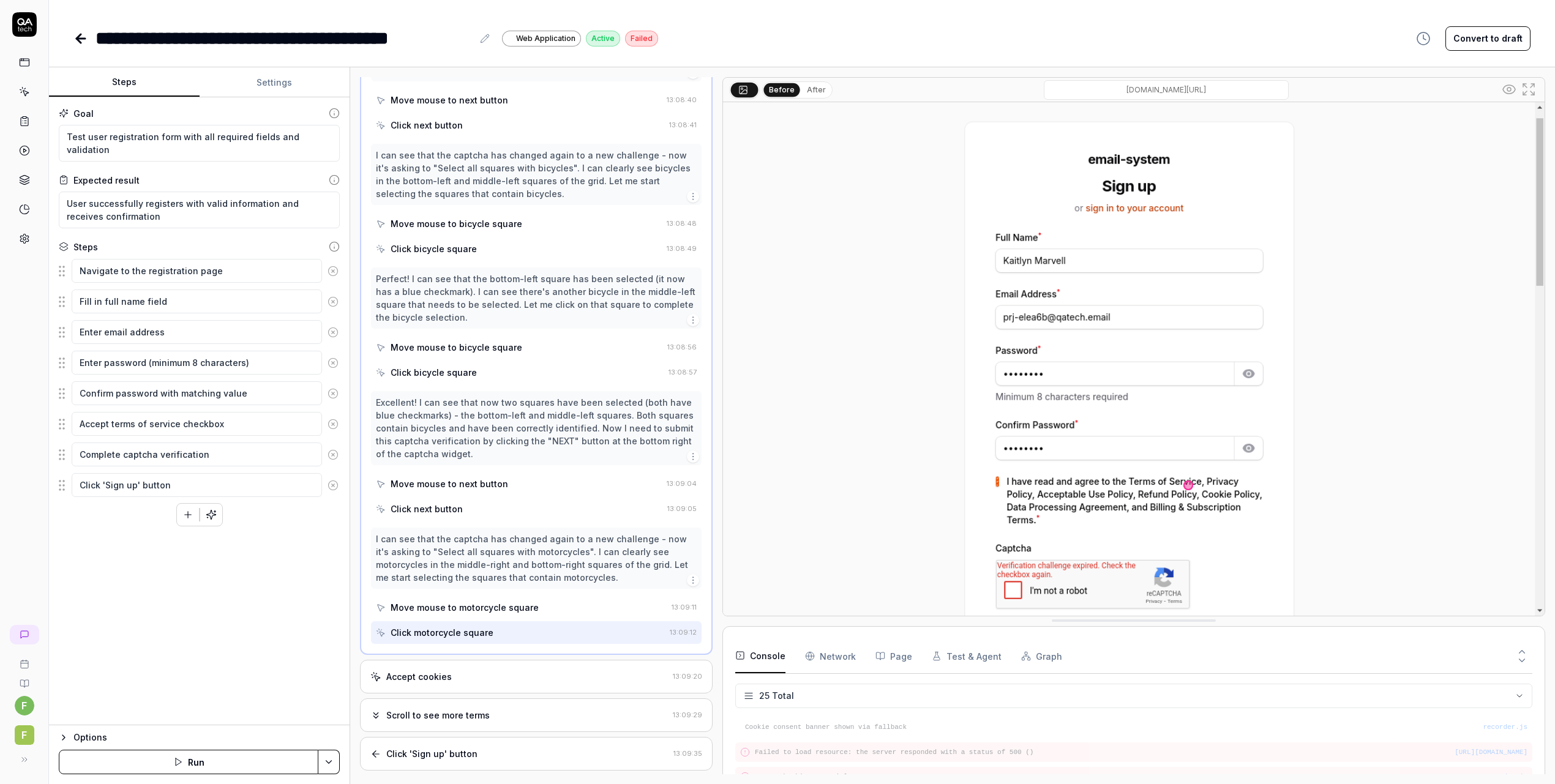
scroll to position [4357, 0]
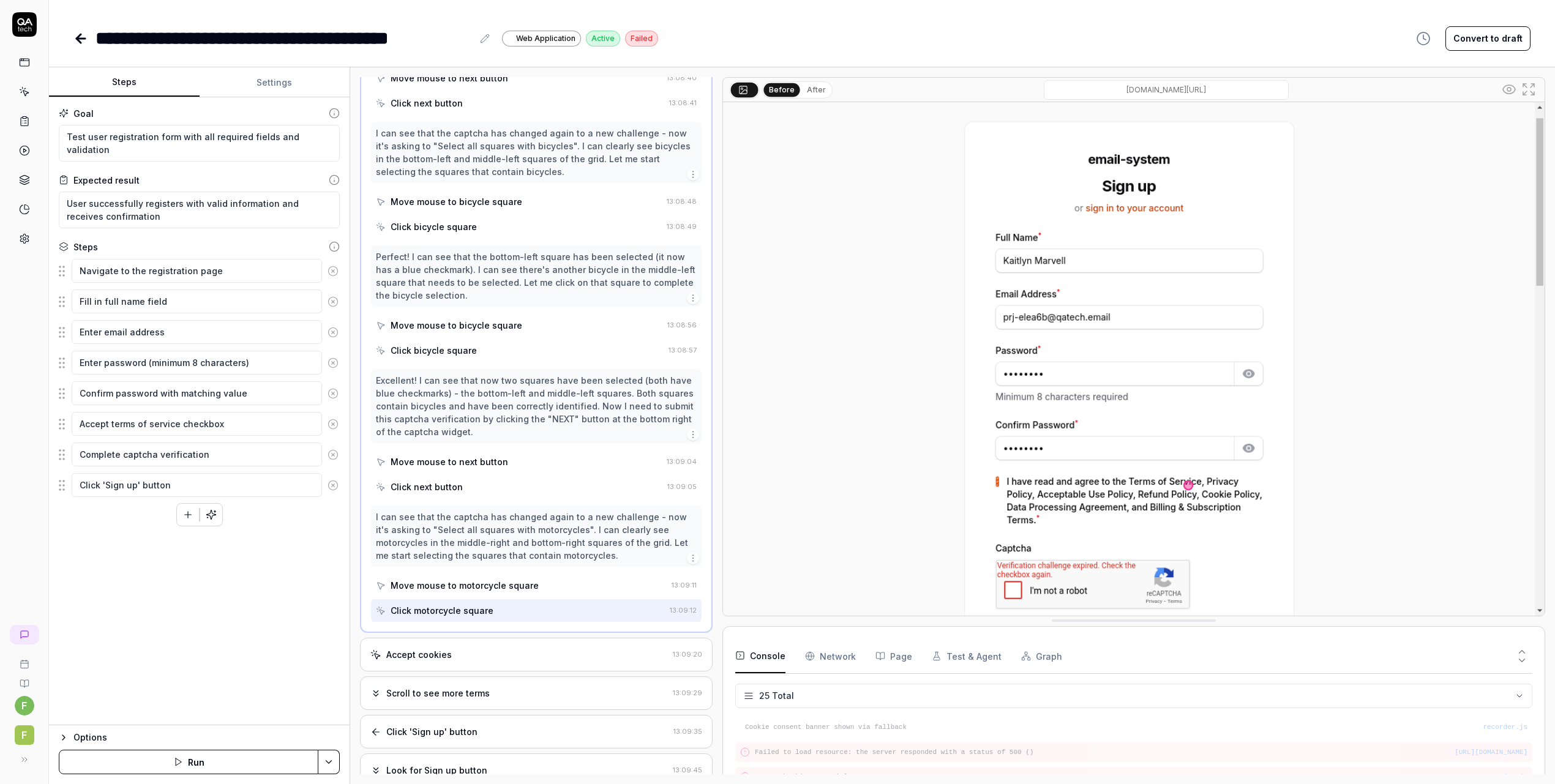
drag, startPoint x: 663, startPoint y: 556, endPoint x: 619, endPoint y: 551, distance: 44.3
click at [619, 648] on div "Accept cookies" at bounding box center [518, 655] width 297 height 13
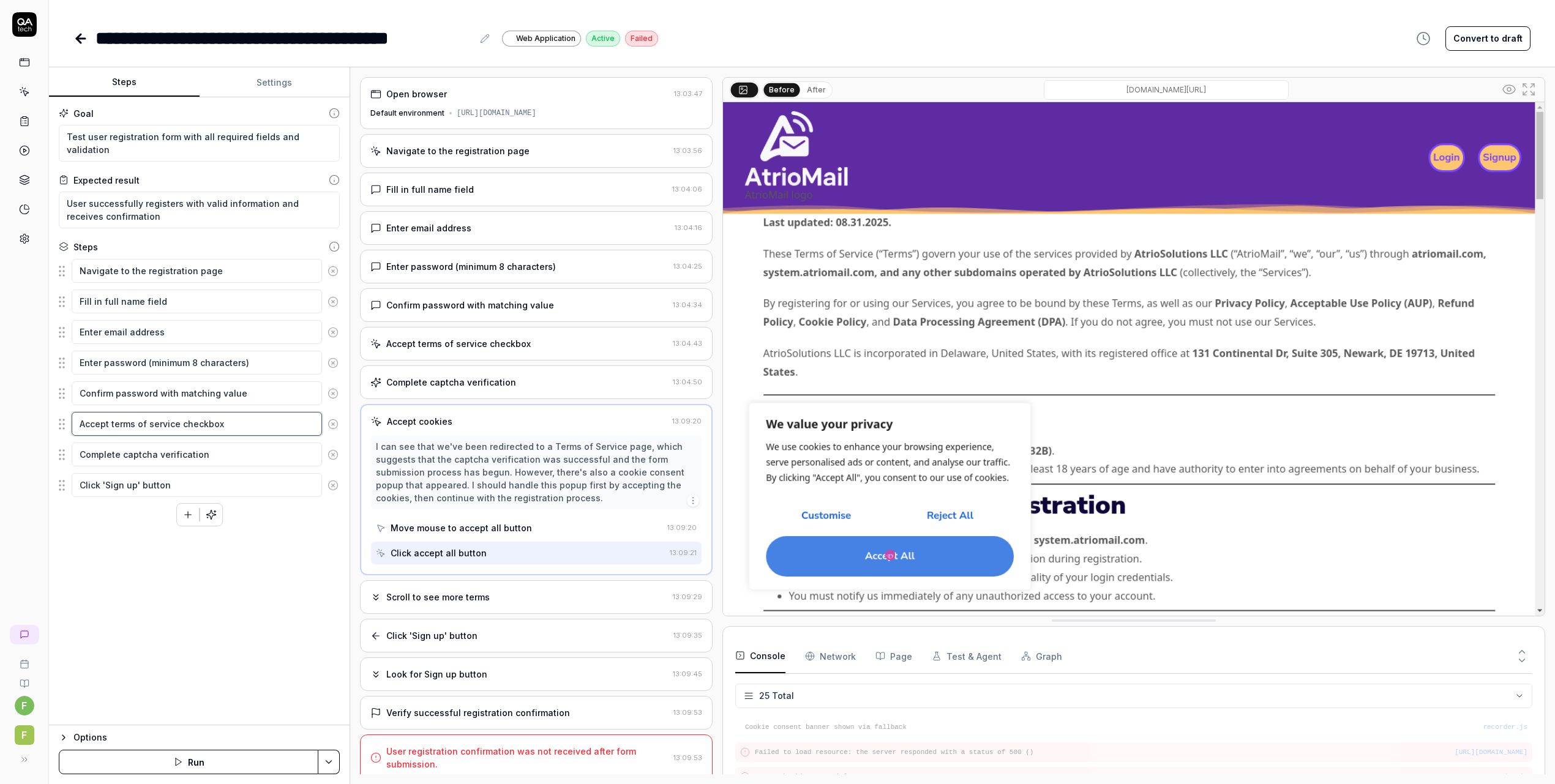
click at [253, 420] on textarea "Accept terms of service checkbox" at bounding box center [197, 424] width 250 height 24
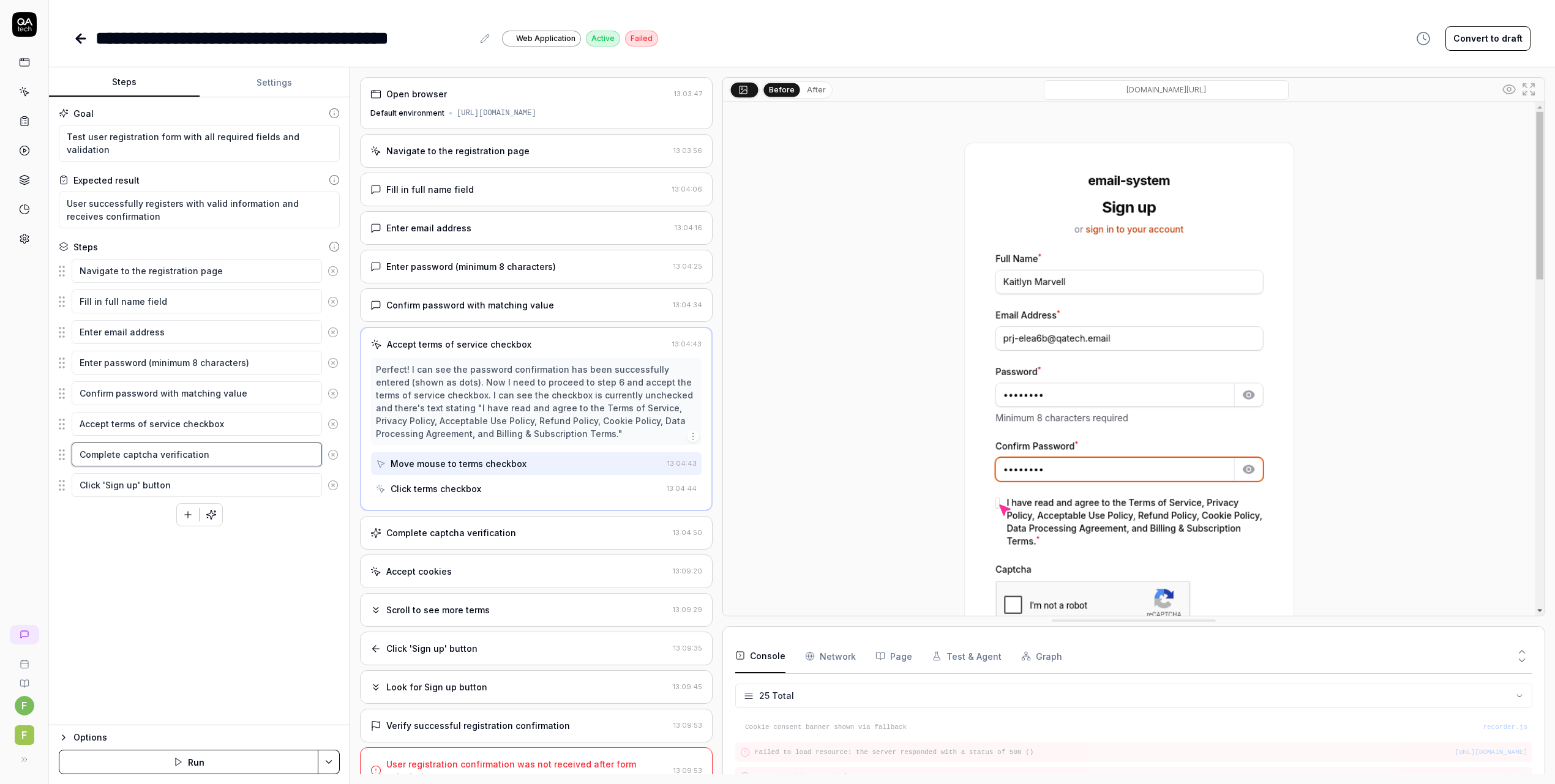
click at [224, 459] on textarea "Complete captcha verification" at bounding box center [197, 455] width 250 height 24
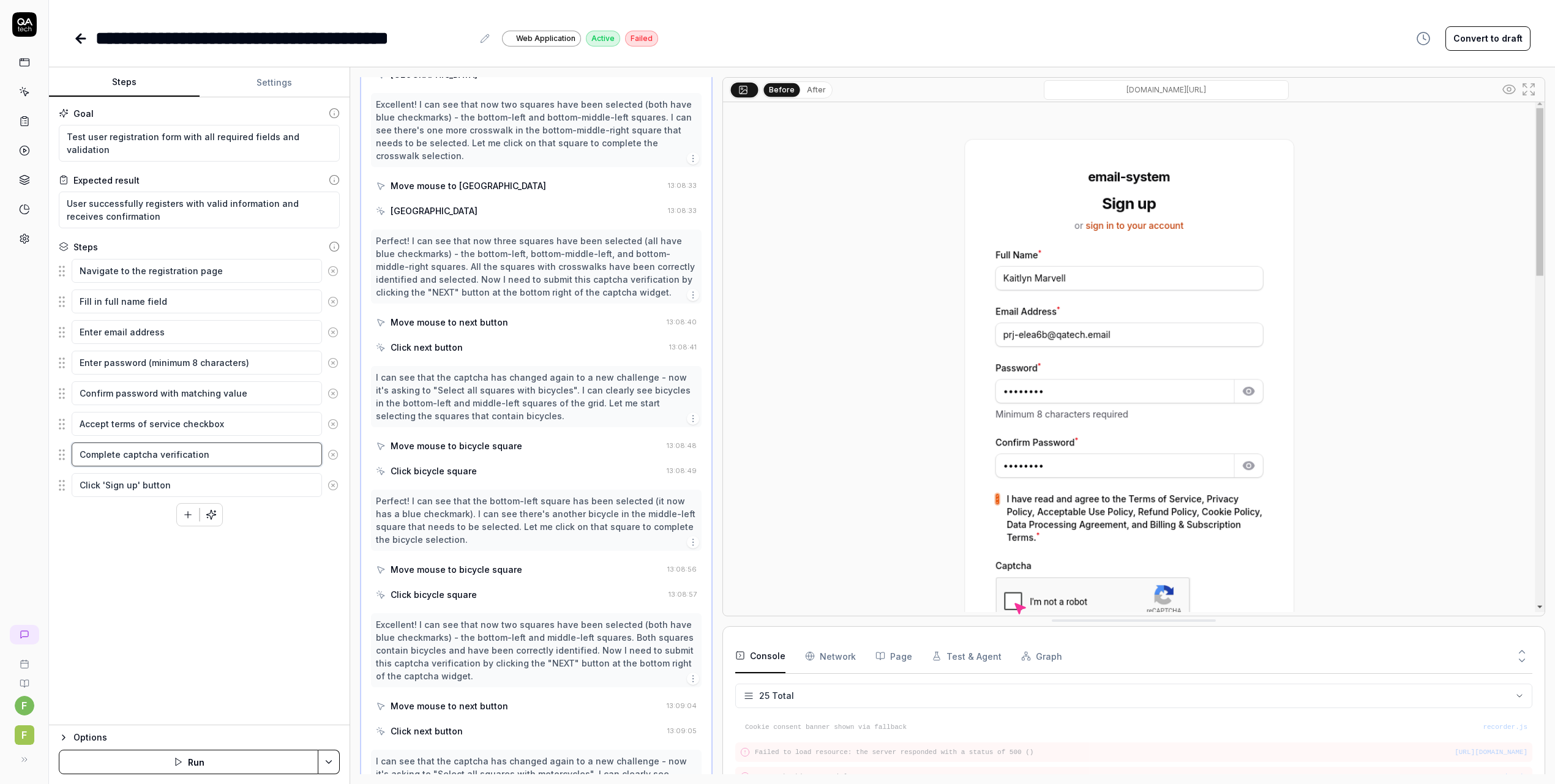
scroll to position [3, 0]
click at [219, 762] on button "Run" at bounding box center [189, 762] width 260 height 25
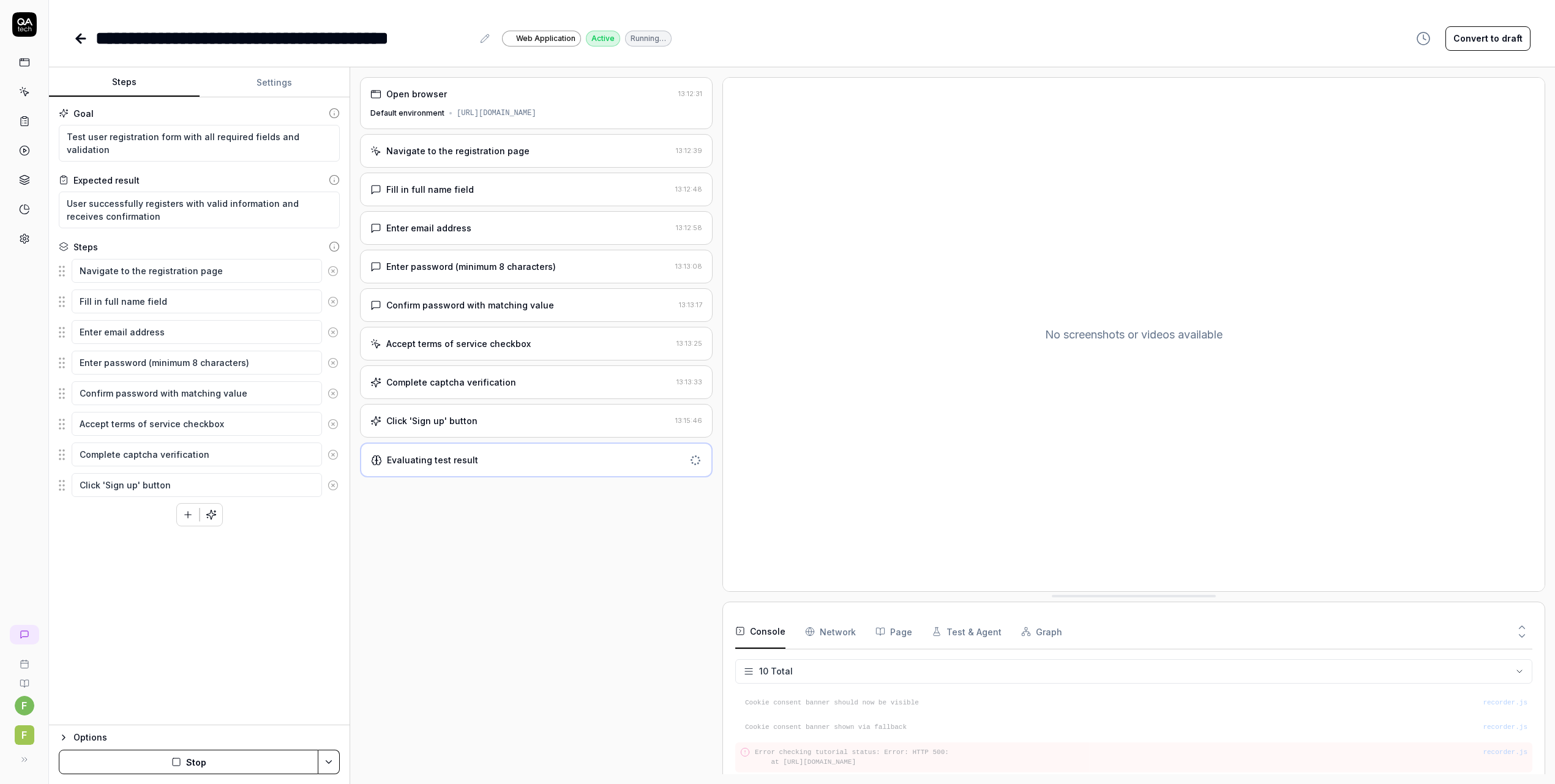
click at [23, 58] on icon at bounding box center [24, 62] width 11 height 11
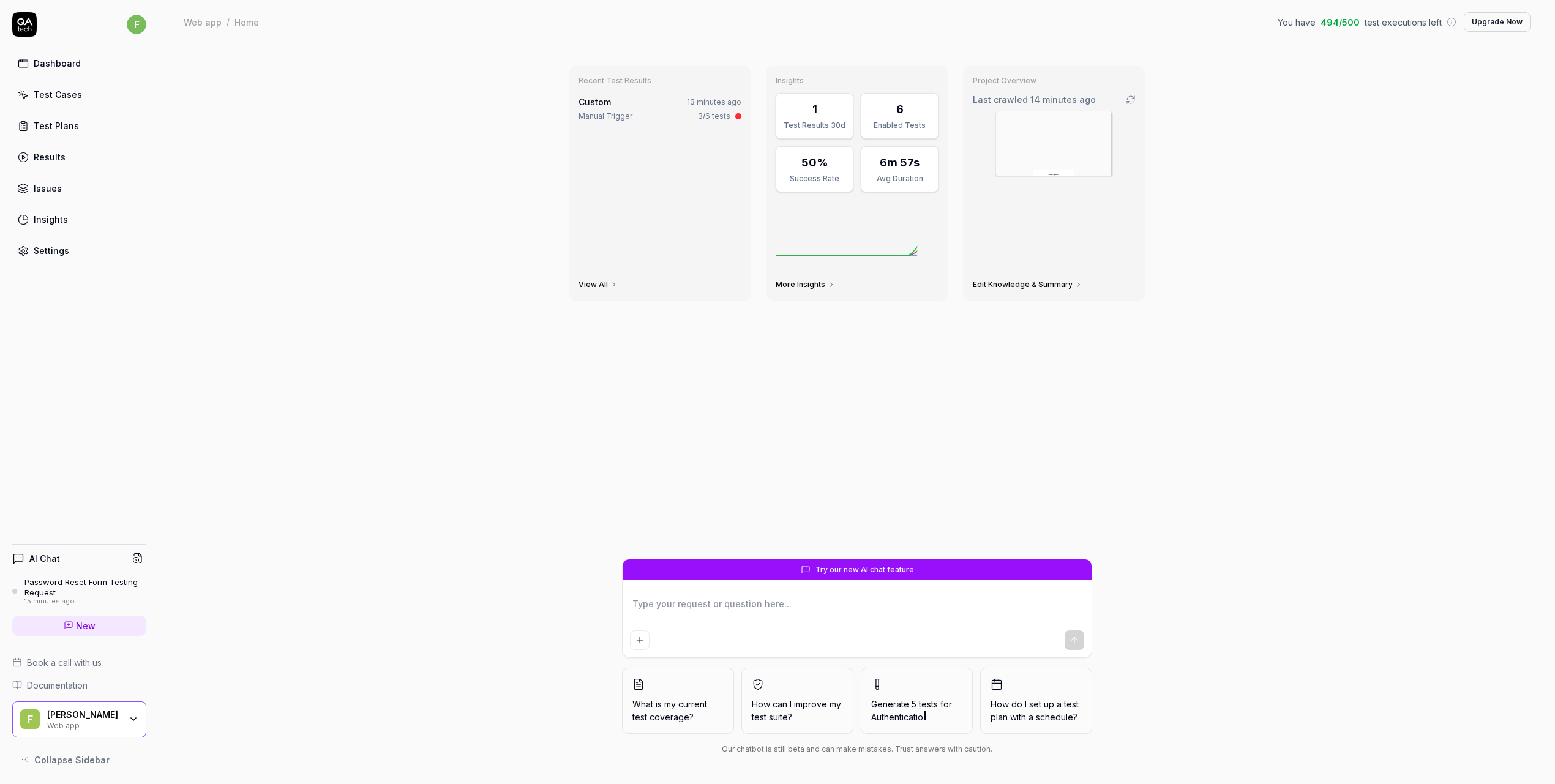
click at [49, 89] on div "Test Cases" at bounding box center [58, 94] width 48 height 13
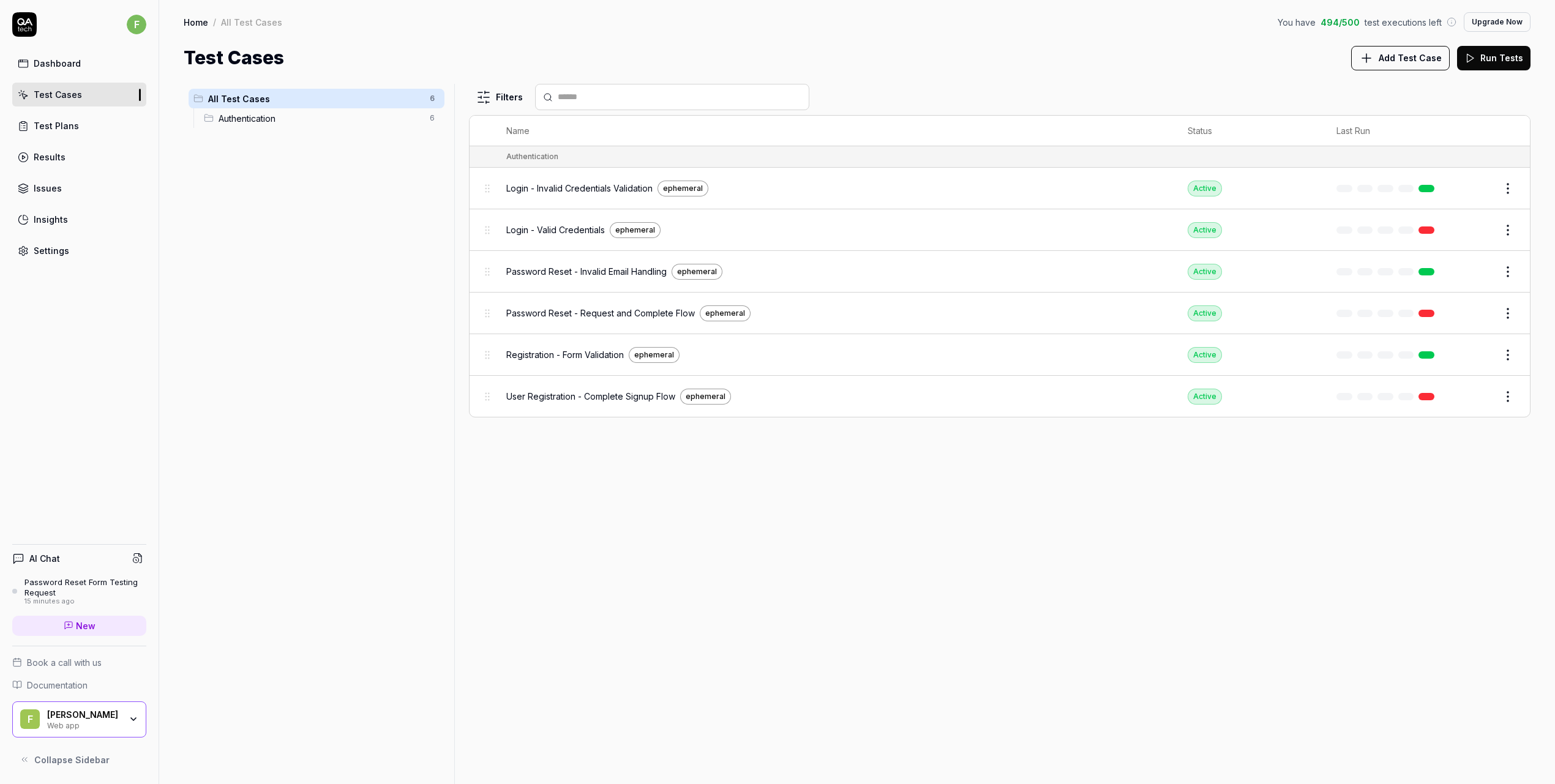
click at [733, 228] on div "Login - Valid Credentials ephemeral" at bounding box center [835, 229] width 657 height 16
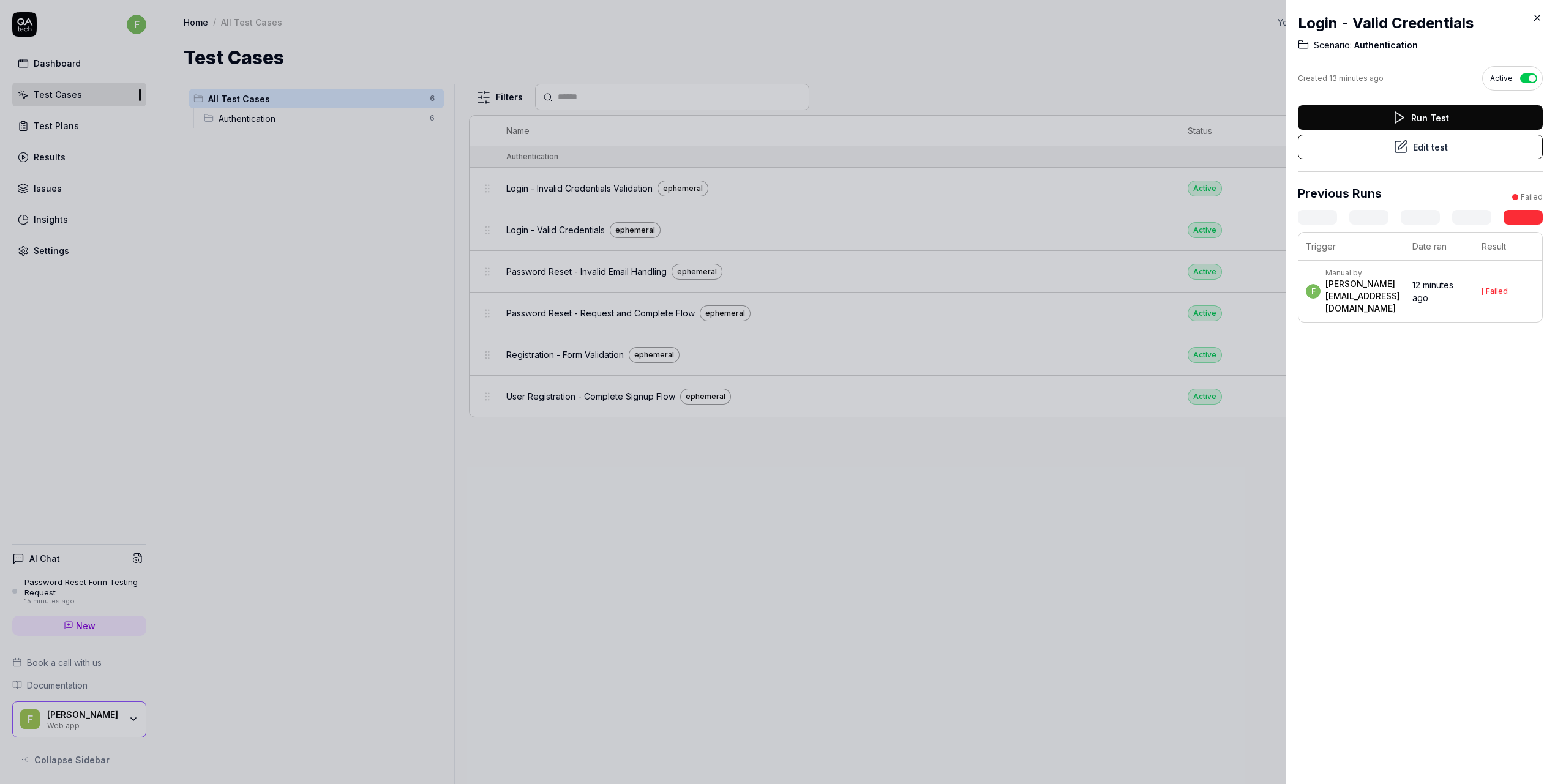
click at [1370, 147] on button "Edit test" at bounding box center [1421, 147] width 245 height 25
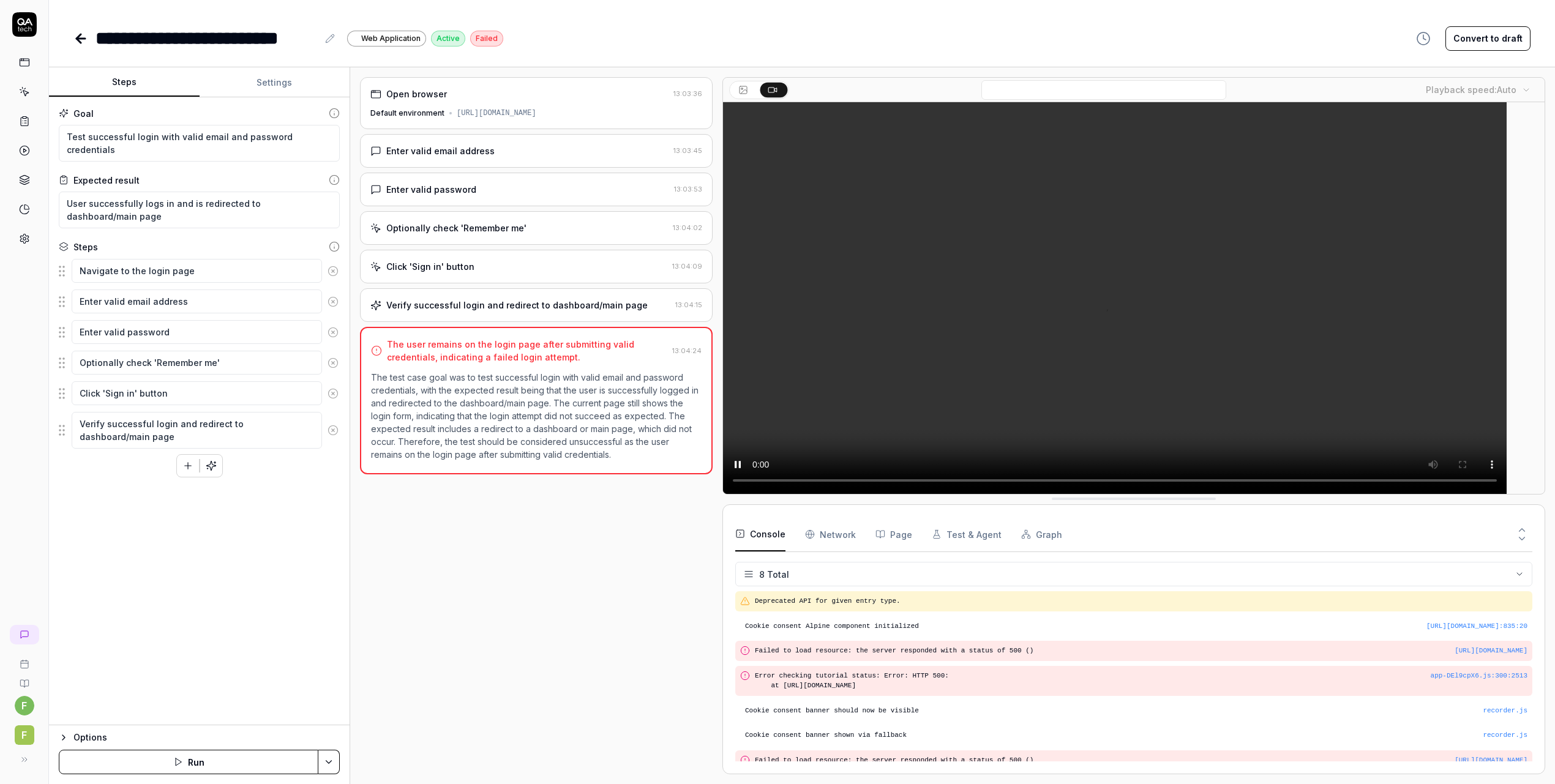
scroll to position [130, 0]
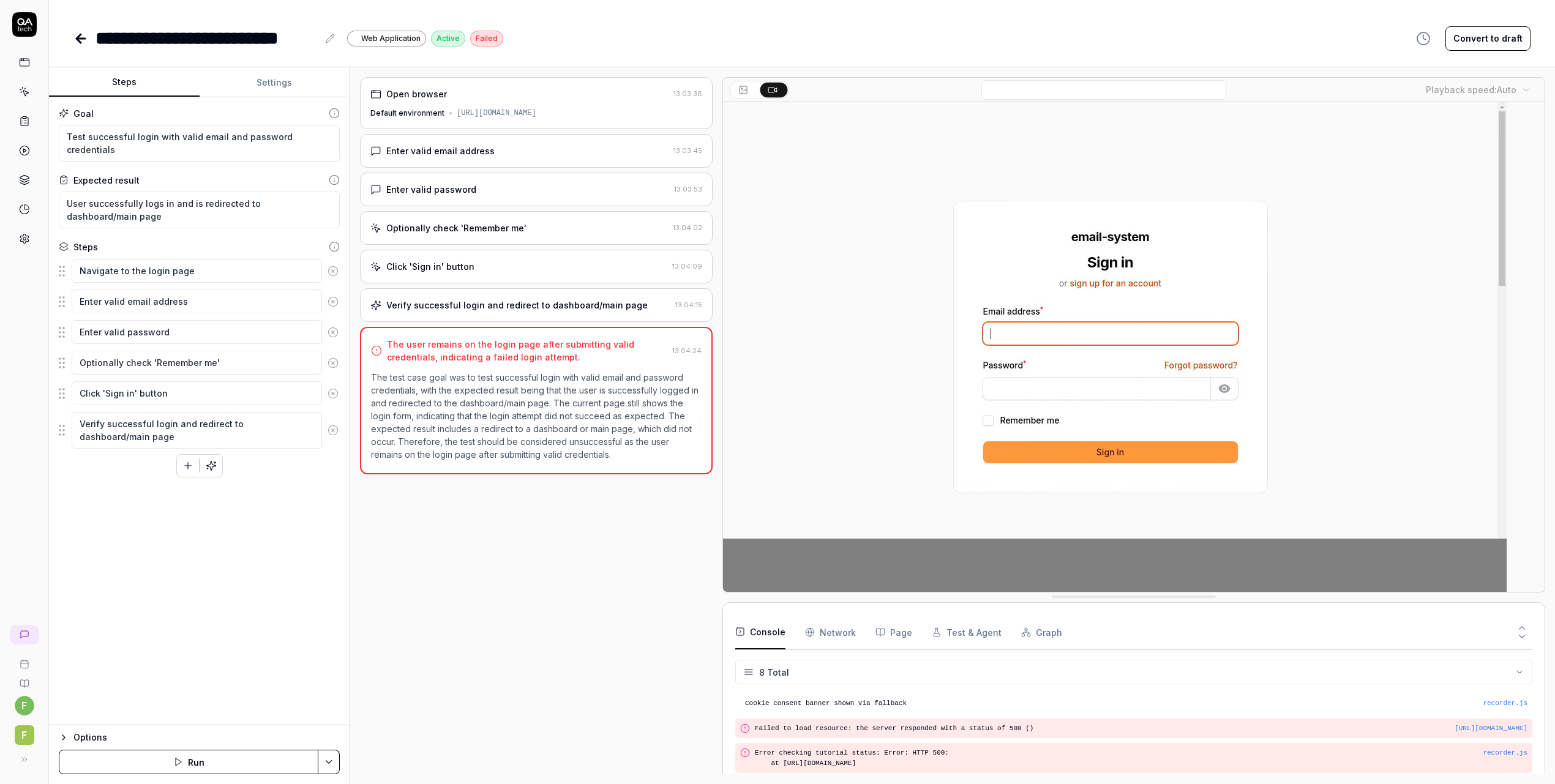
click at [505, 154] on div "Enter valid email address" at bounding box center [519, 152] width 298 height 13
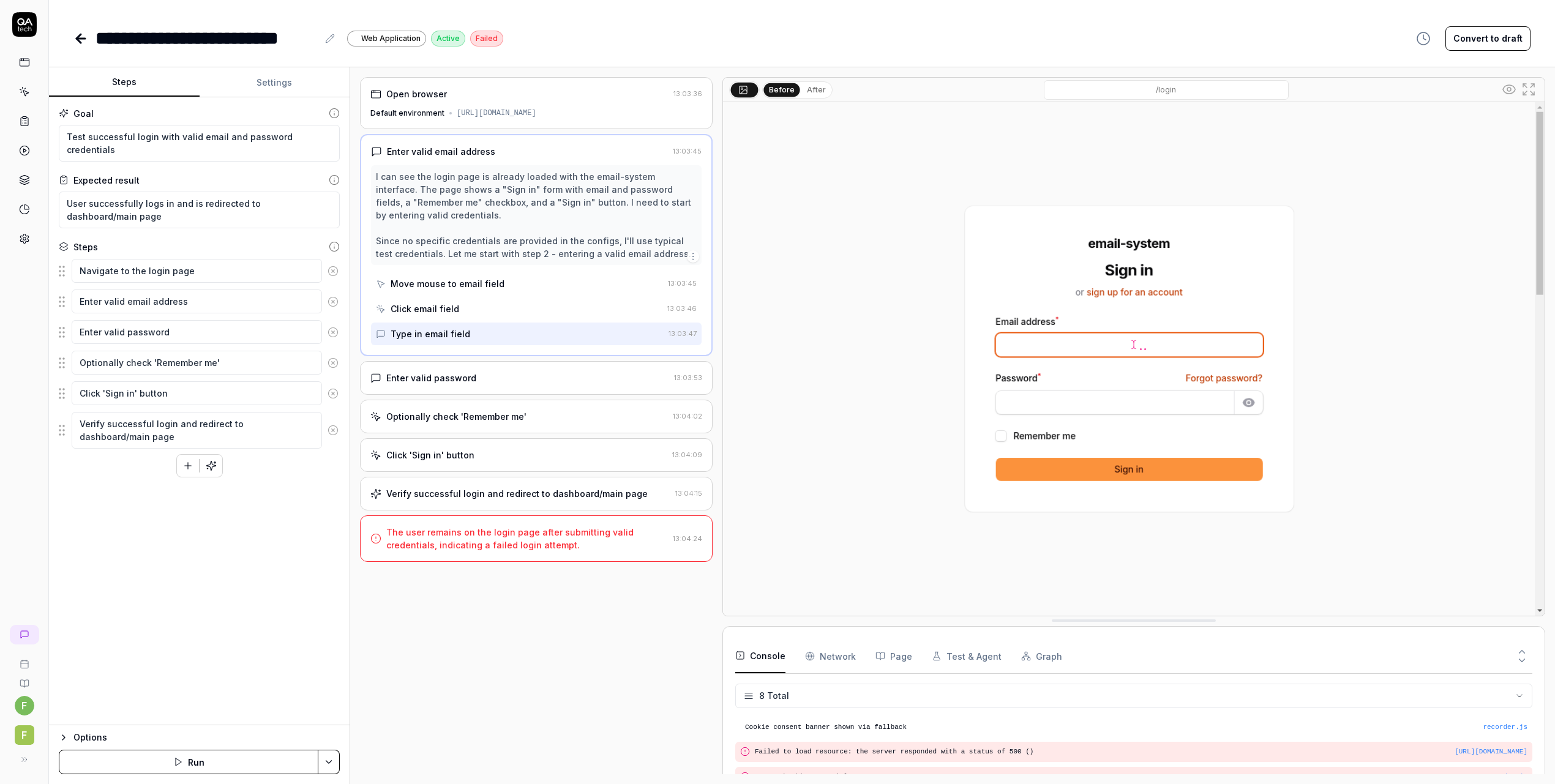
click at [508, 283] on div "Move mouse to email field" at bounding box center [519, 283] width 287 height 22
click at [507, 309] on div "Click email field" at bounding box center [519, 308] width 286 height 22
click at [501, 334] on div "Type in email field" at bounding box center [520, 334] width 288 height 22
click at [493, 378] on div "Enter valid password" at bounding box center [519, 378] width 299 height 13
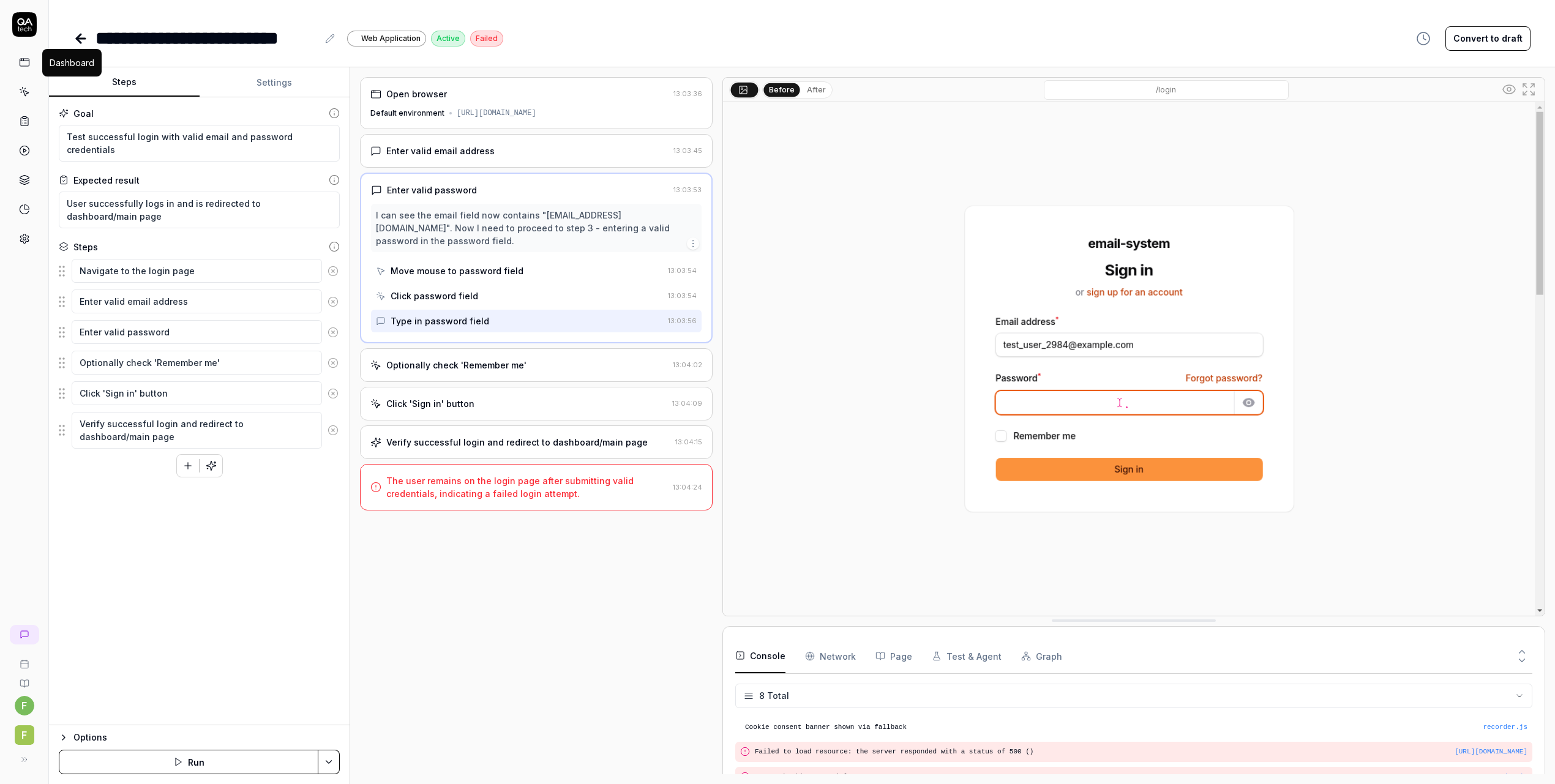
click at [23, 67] on icon at bounding box center [24, 62] width 11 height 11
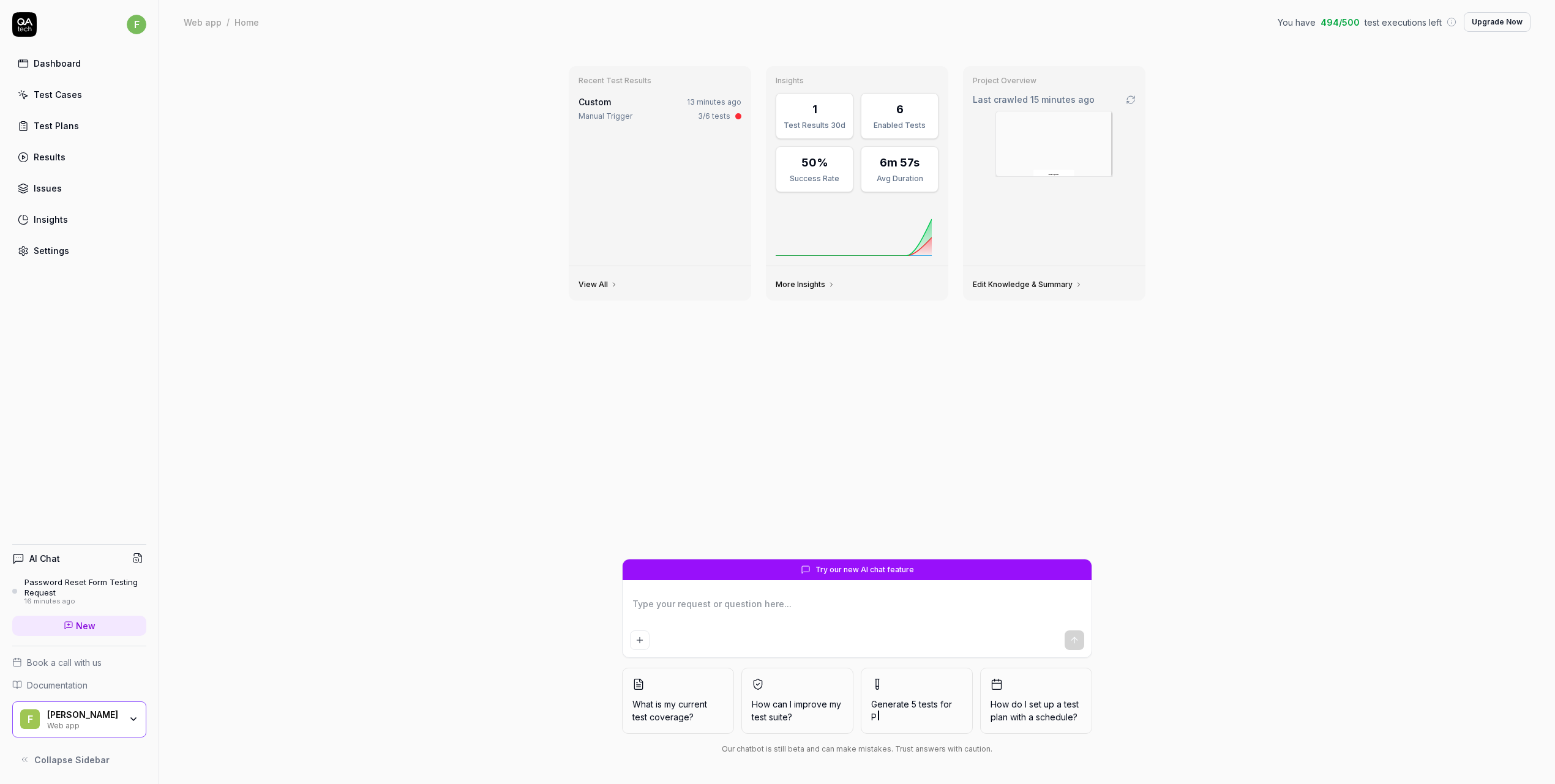
click at [711, 598] on textarea at bounding box center [857, 610] width 455 height 31
type textarea "*"
type textarea "I"
type textarea "*"
type textarea "I"
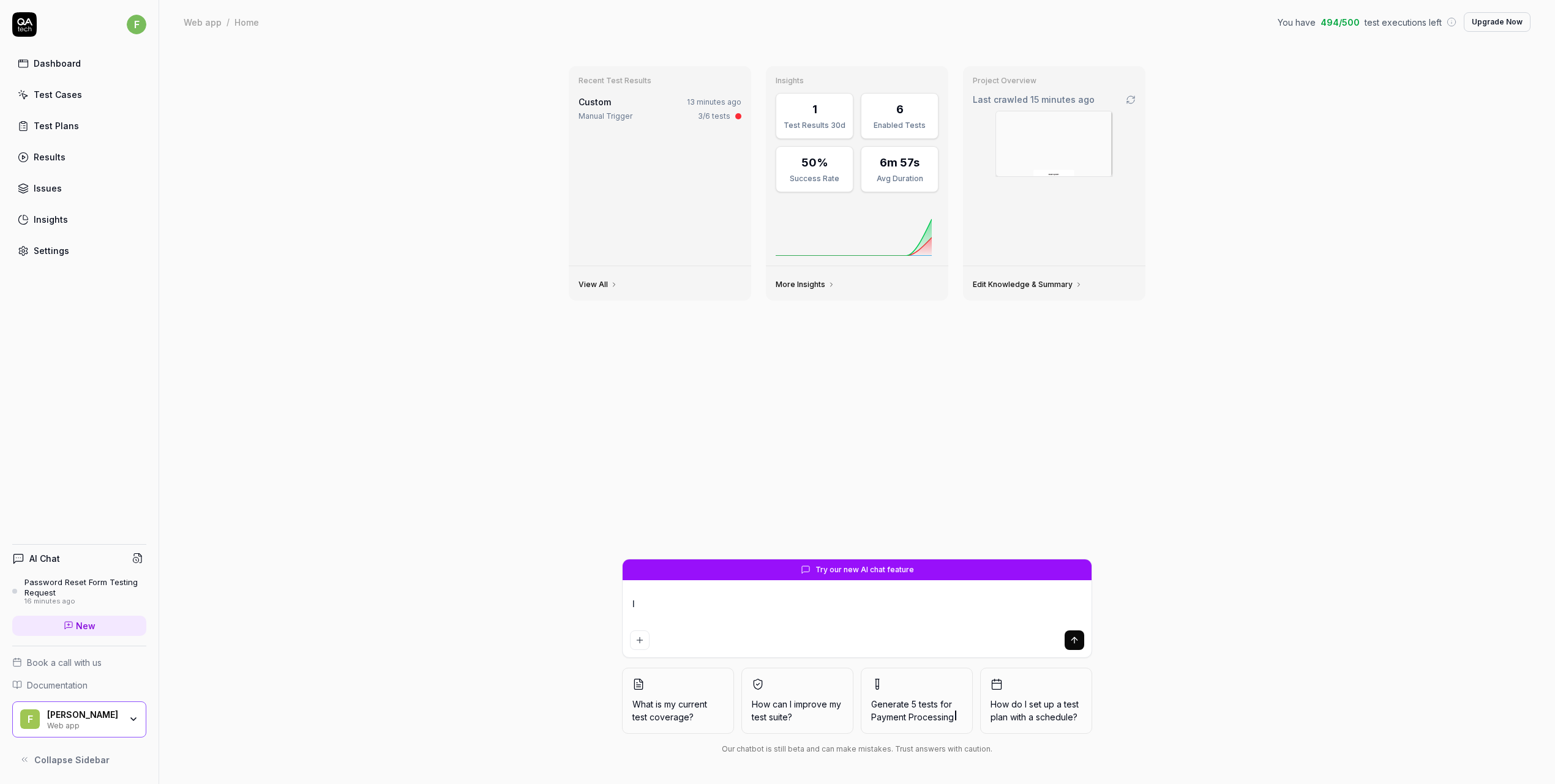
type textarea "*"
type textarea "I w"
type textarea "*"
type textarea "I wa"
type textarea "*"
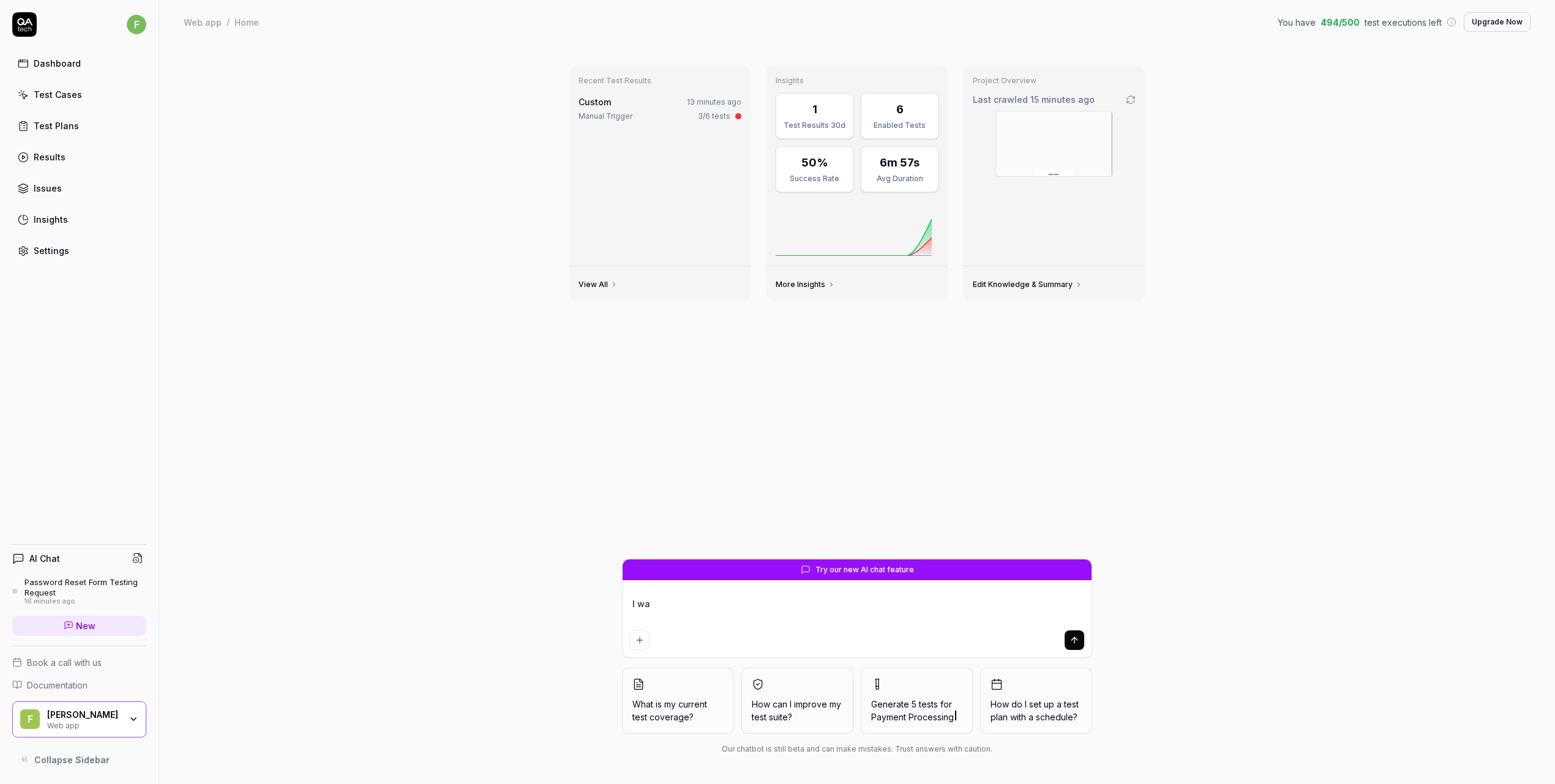
type textarea "I wan"
type textarea "*"
type textarea "I want"
type textarea "*"
type textarea "I want yo"
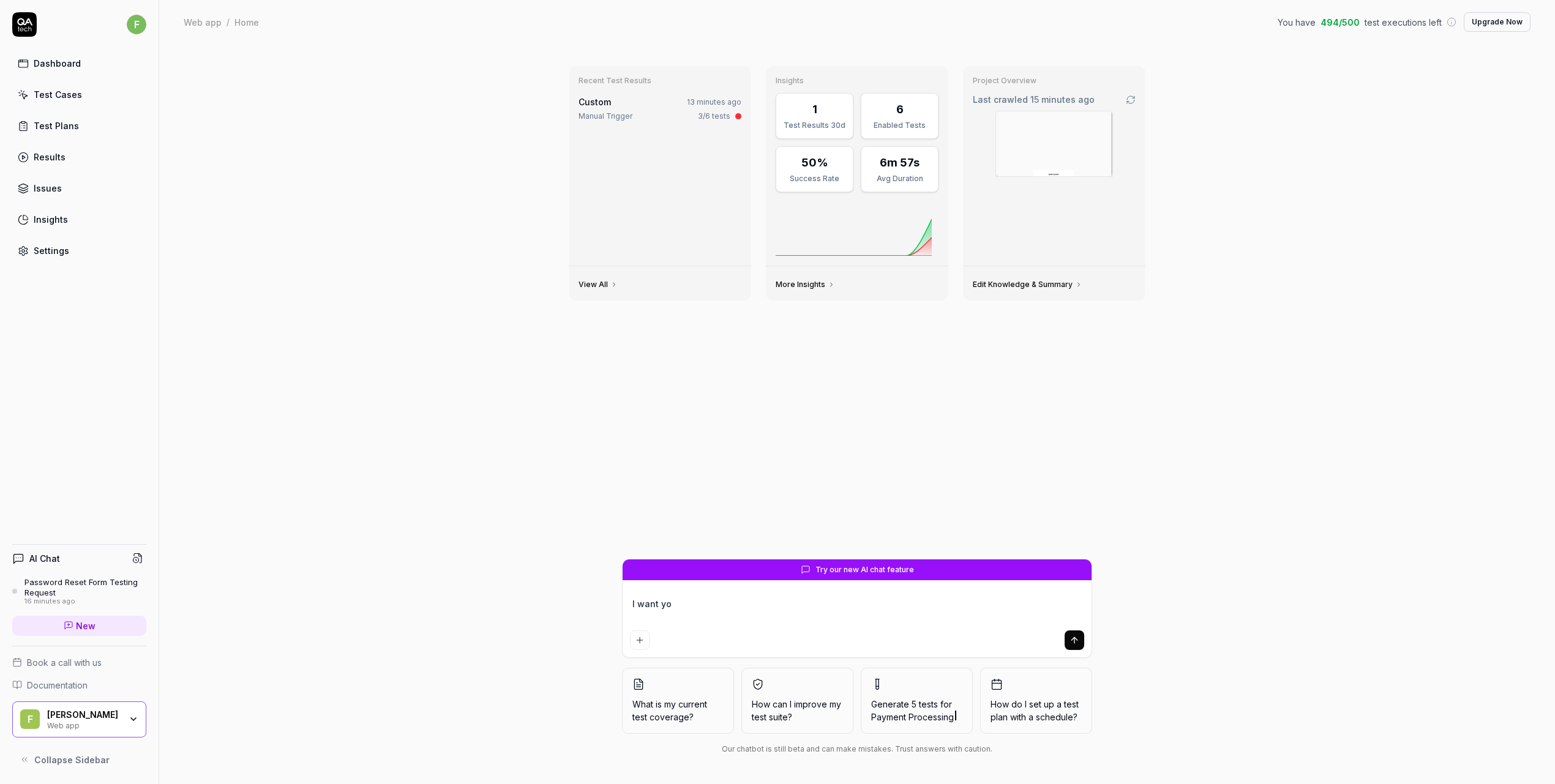
type textarea "*"
type textarea "I want you"
type textarea "*"
type textarea "I want you t"
type textarea "*"
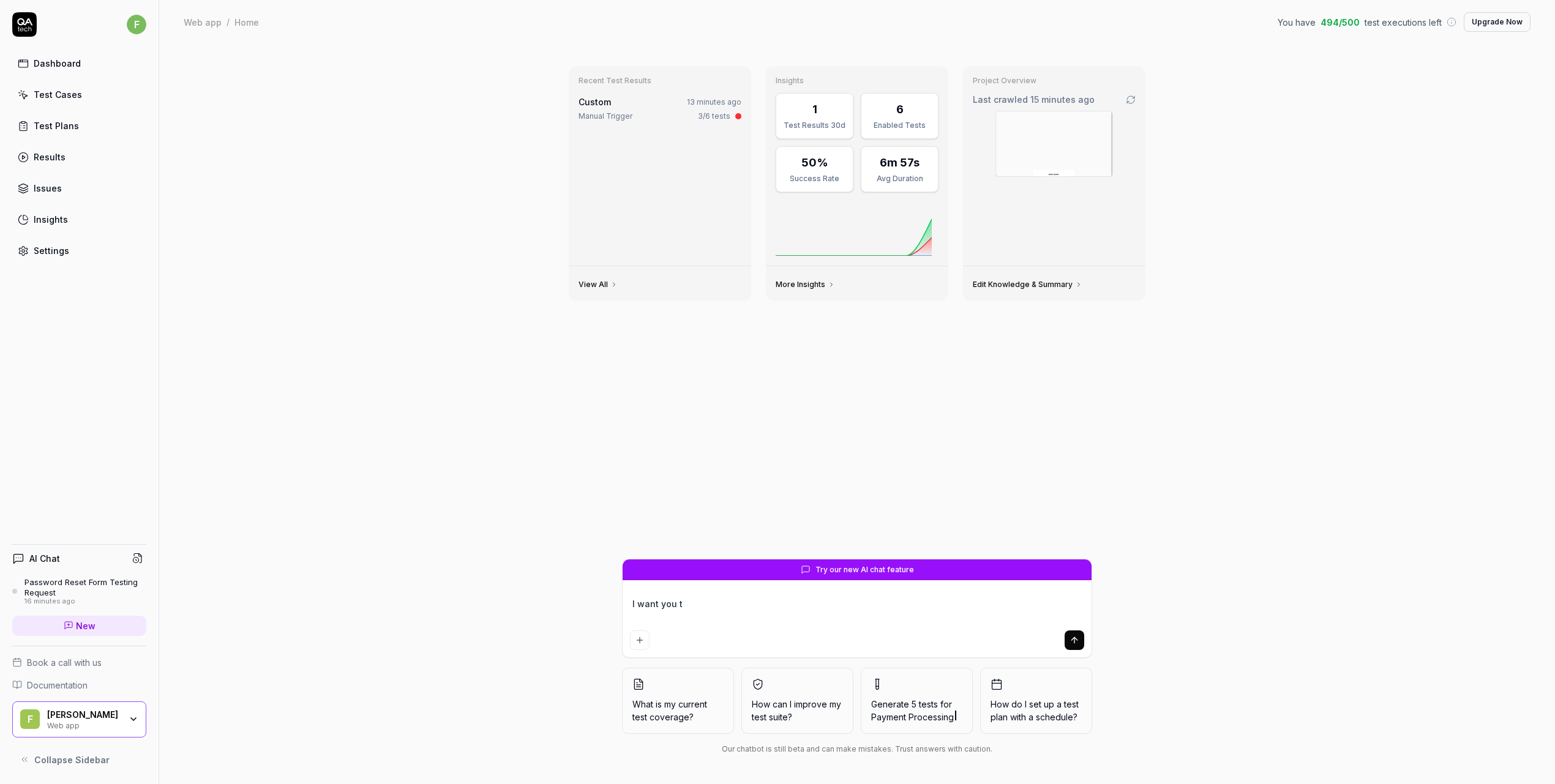
type textarea "I want you to"
type textarea "*"
type textarea "I want you to"
type textarea "*"
type textarea "I want you to l"
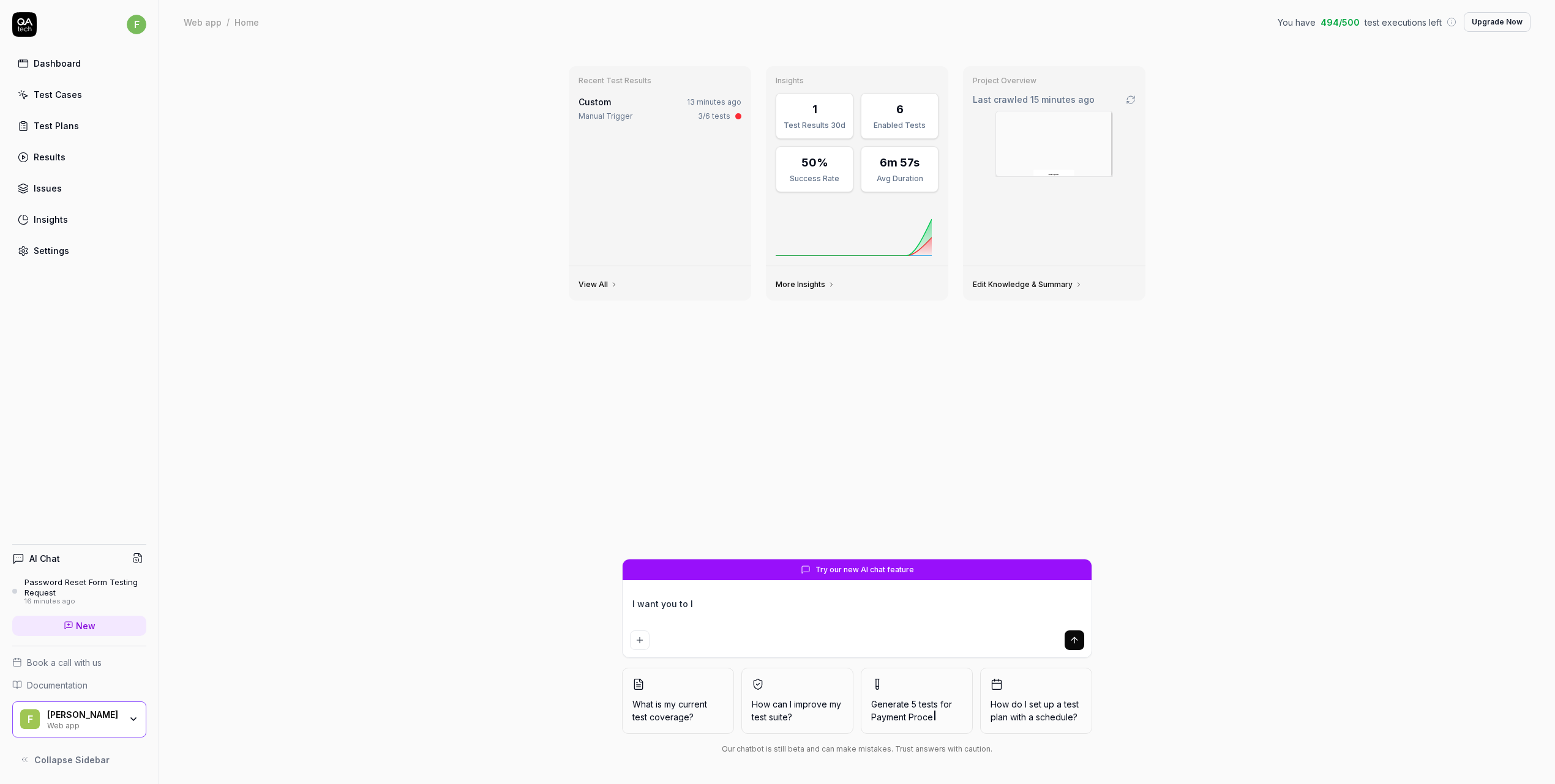
type textarea "*"
type textarea "I want you to lo"
type textarea "*"
type textarea "I want you to log"
type textarea "*"
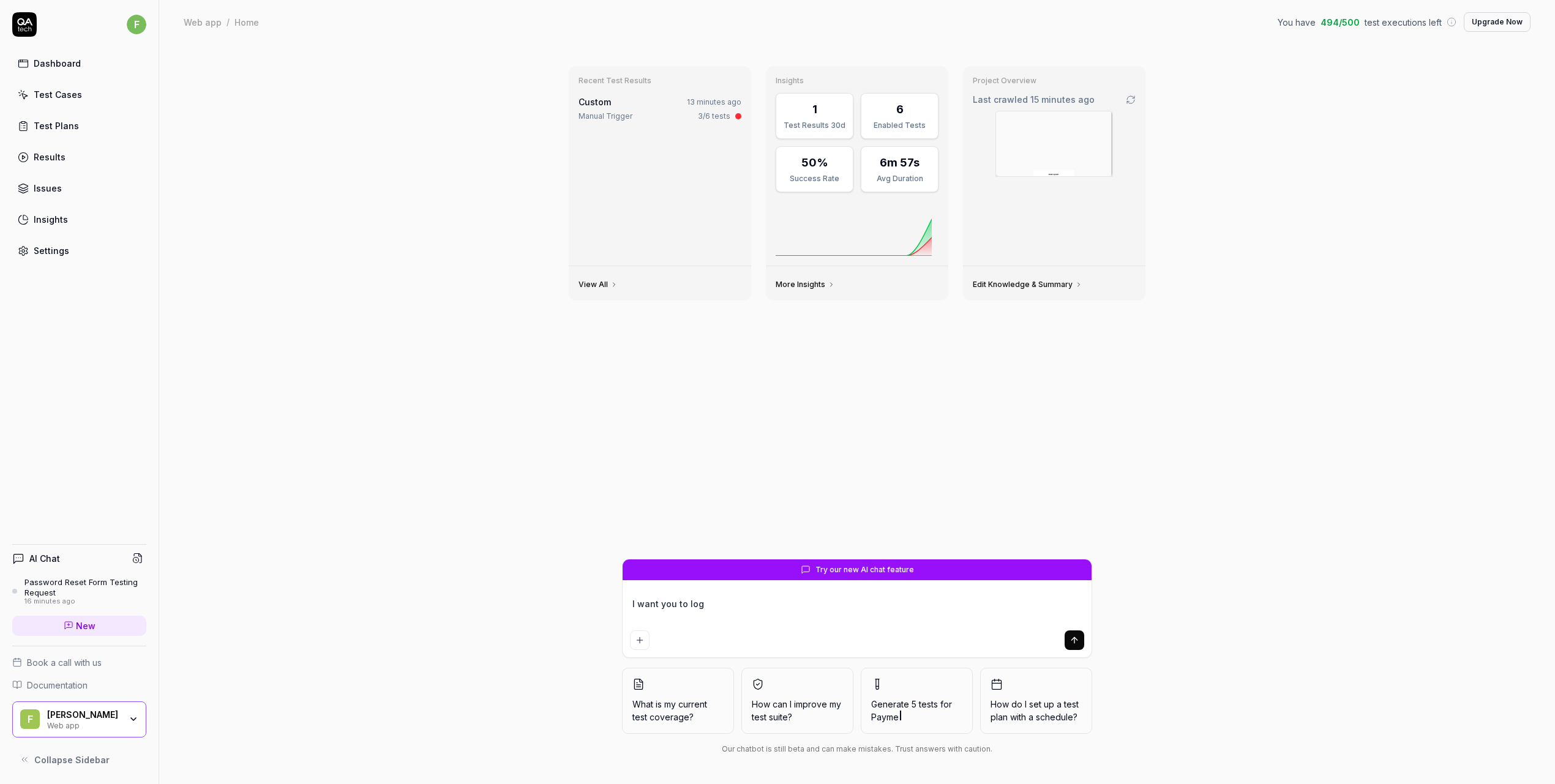
type textarea "I want you to logi"
type textarea "*"
type textarea "I want you to login"
type textarea "*"
type textarea "I want you to login"
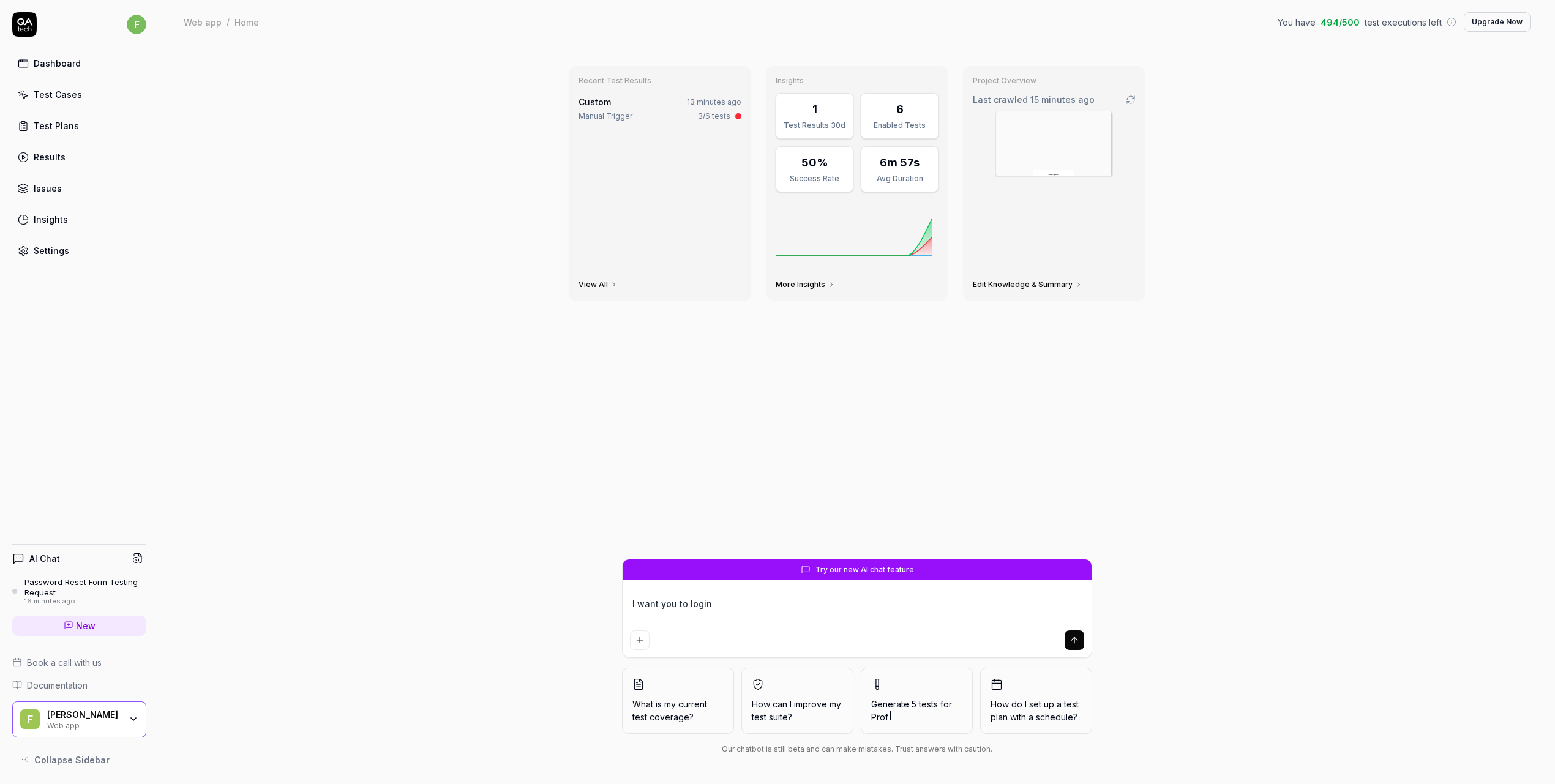
type textarea "*"
type textarea "I want you to login a"
type textarea "*"
type textarea "I want you to login at"
type textarea "*"
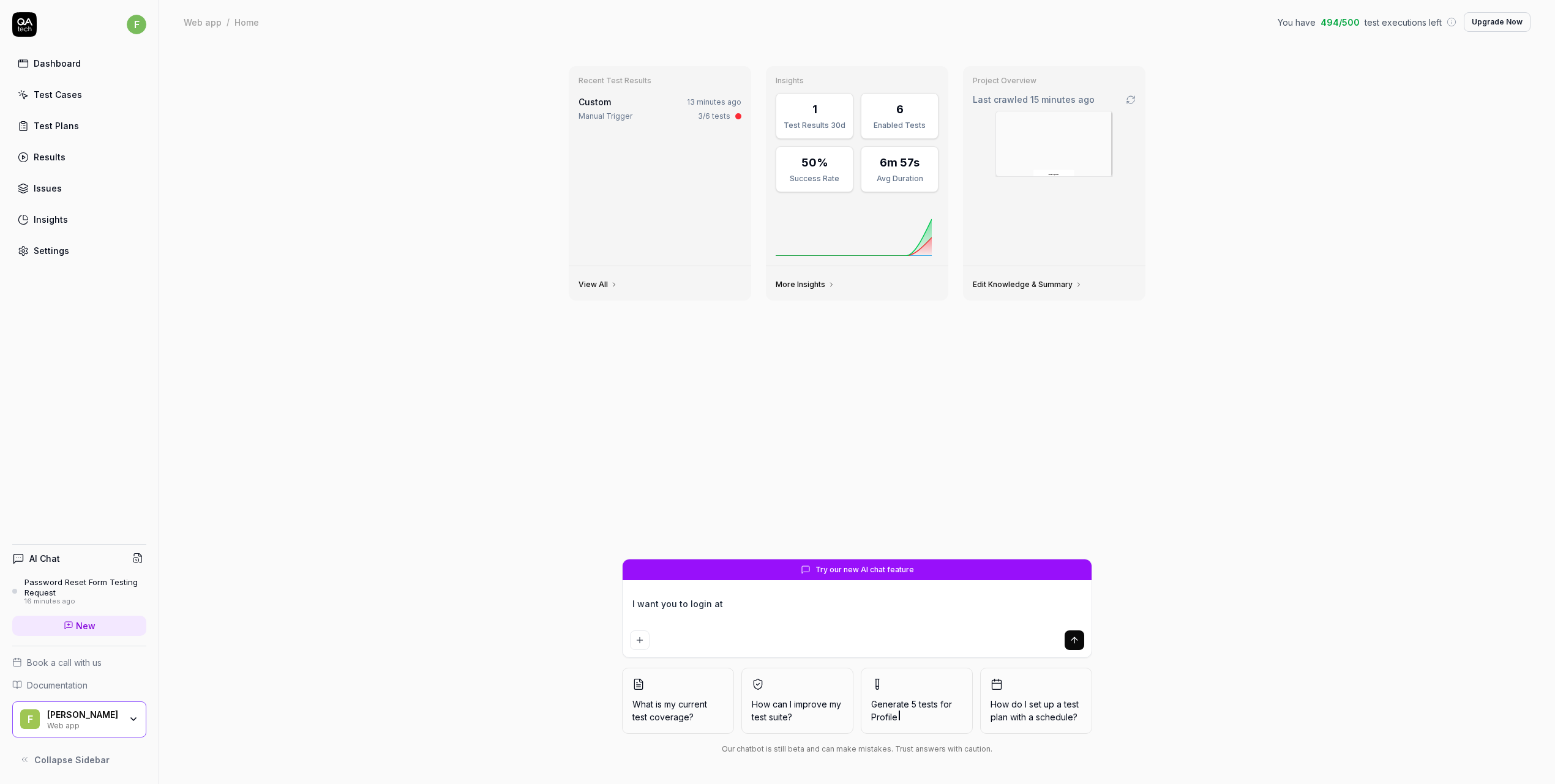
type textarea "I want you to login at"
type textarea "*"
type textarea "I want you to login at s"
type textarea "*"
type textarea "I want you to login at sy"
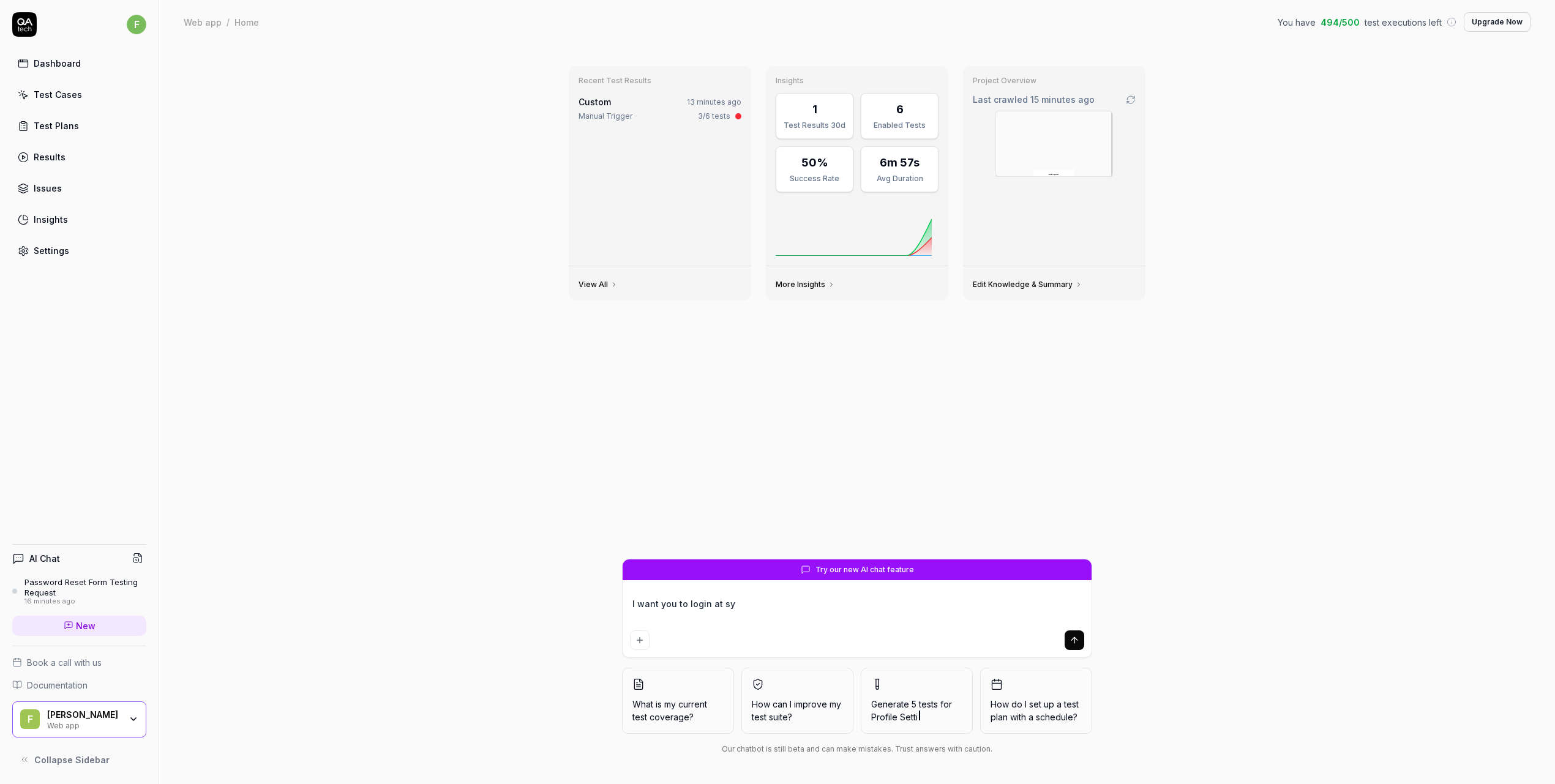
type textarea "*"
type textarea "I want you to login at sys"
type textarea "*"
type textarea "I want you to login at syste"
type textarea "*"
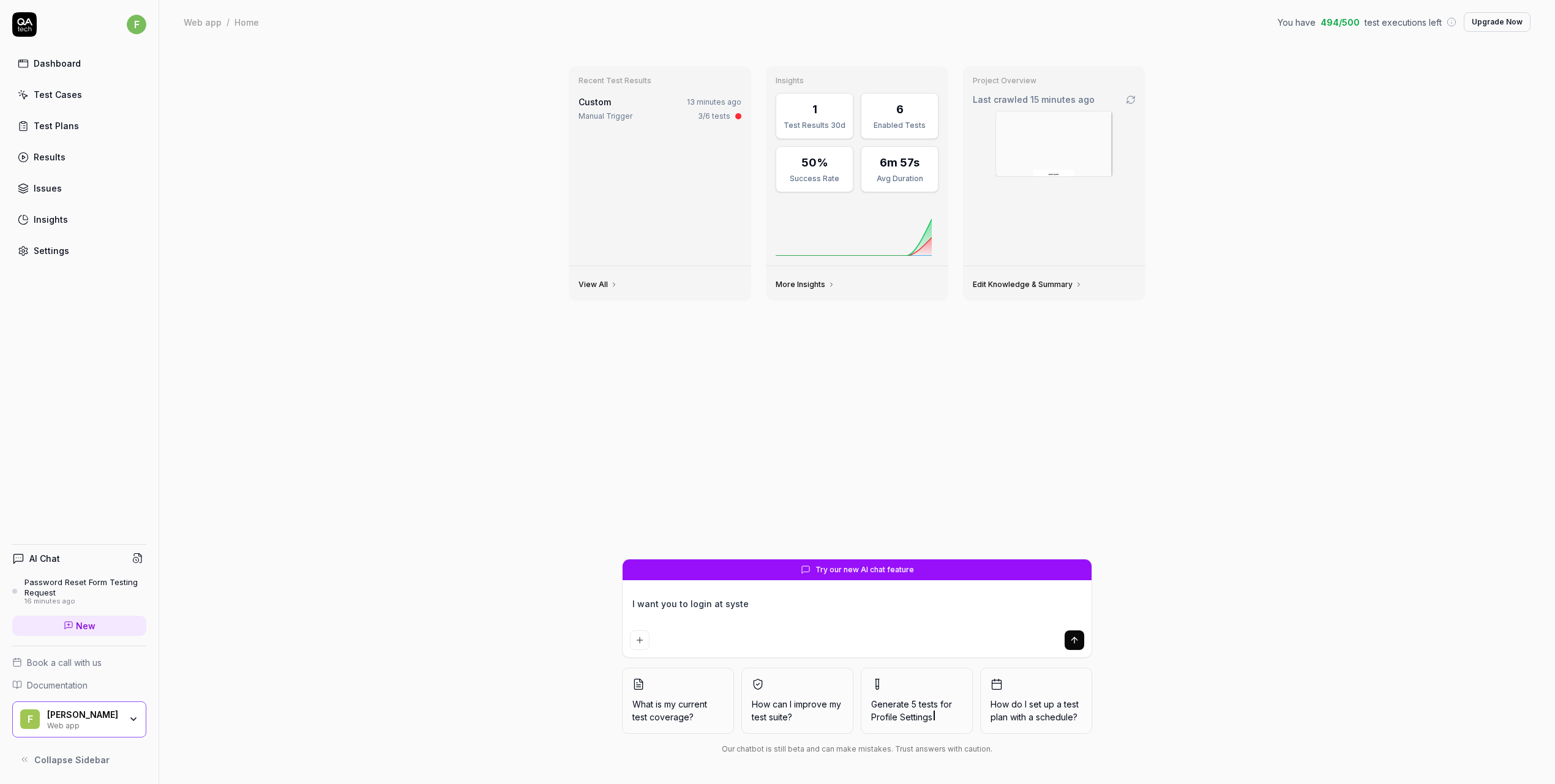
type textarea "I want you to login at system"
type textarea "*"
type textarea "I want you to login at system."
type textarea "*"
type textarea "I want you to login at system.a"
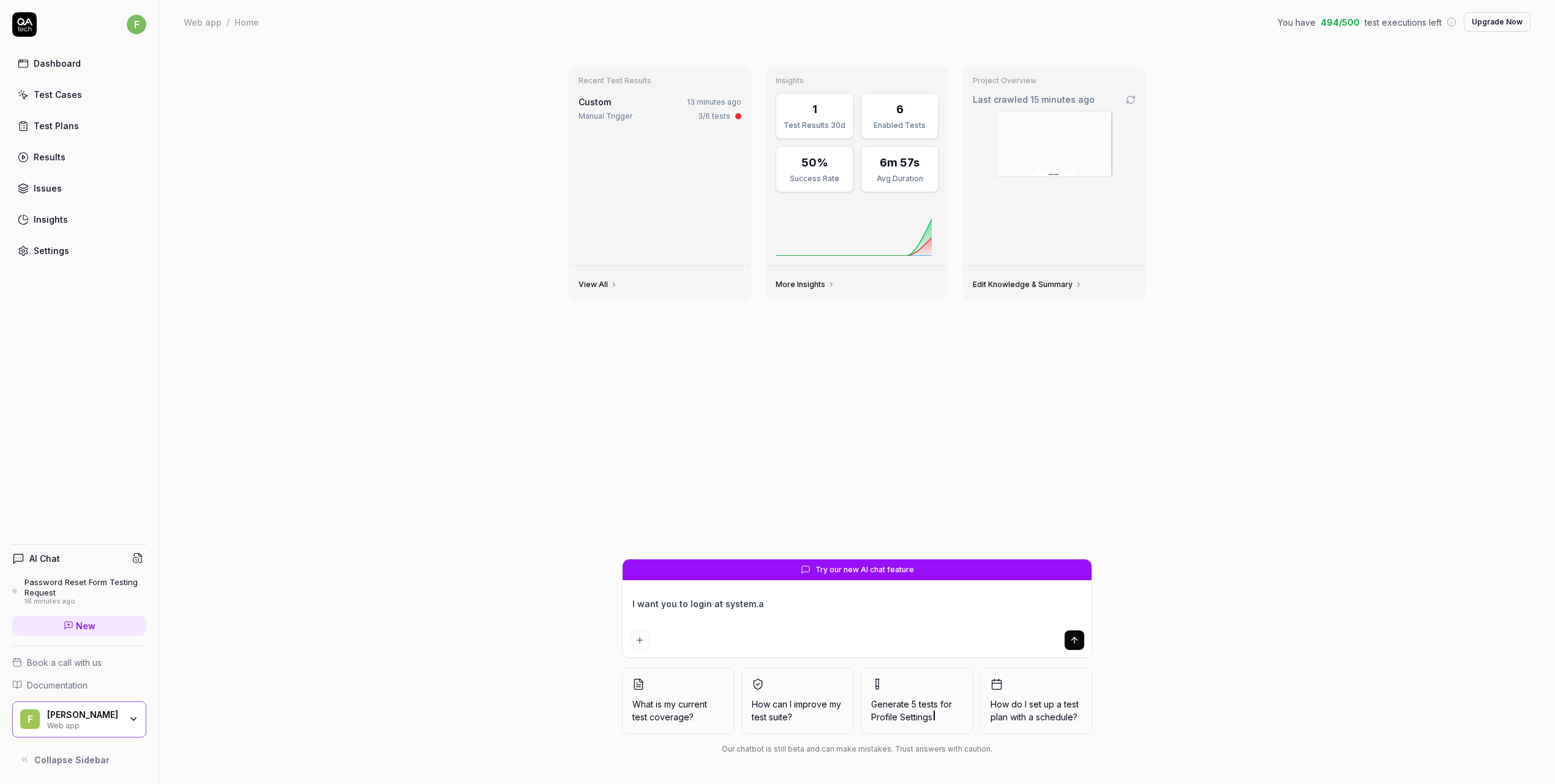
type textarea "*"
type textarea "I want you to login at system.at"
type textarea "*"
type textarea "I want you to login at system.atr"
type textarea "*"
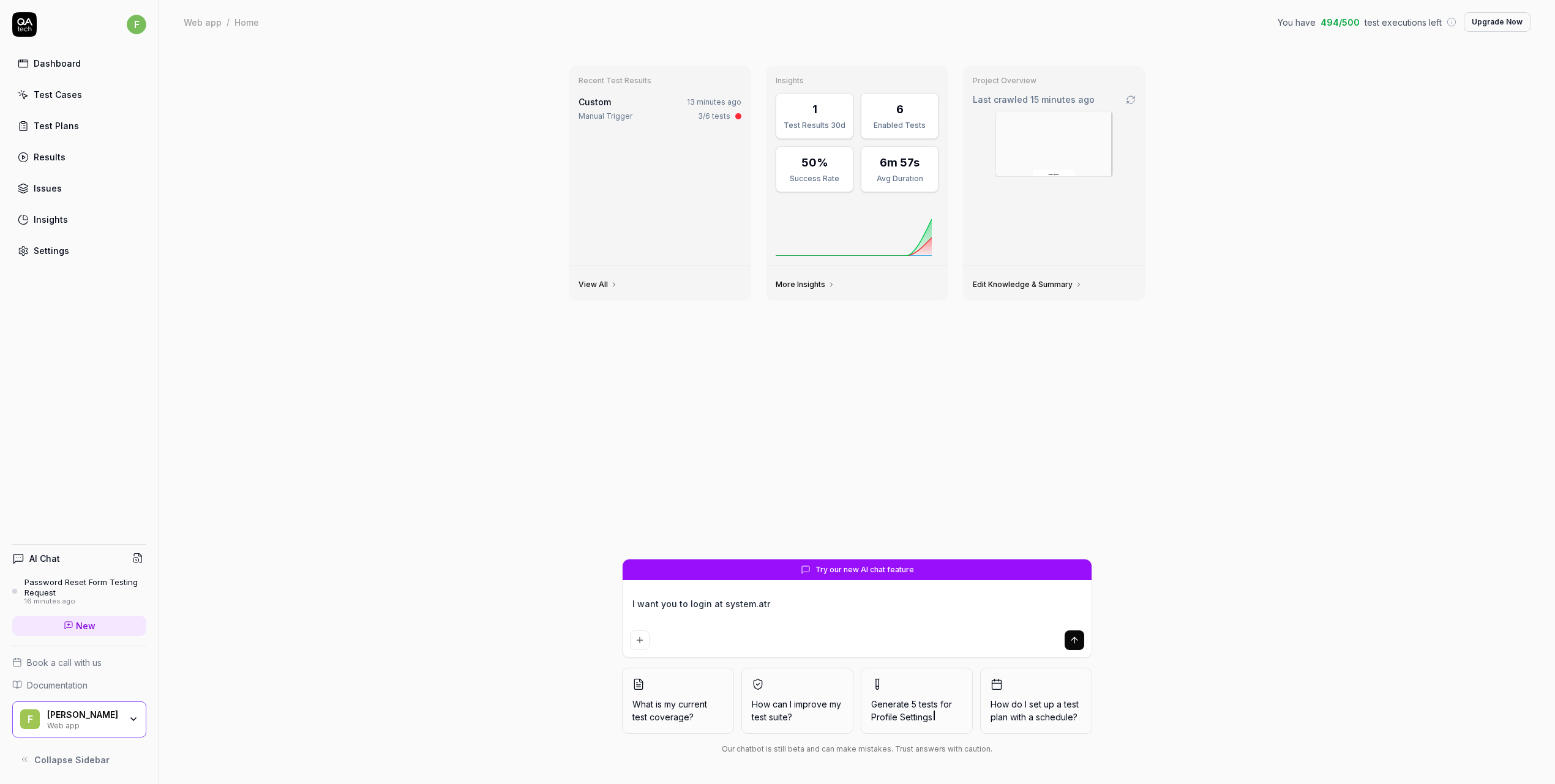
type textarea "I want you to login at system.atri"
type textarea "*"
type textarea "I want you to login at system.atrio"
type textarea "*"
type textarea "I want you to login at system.atriom"
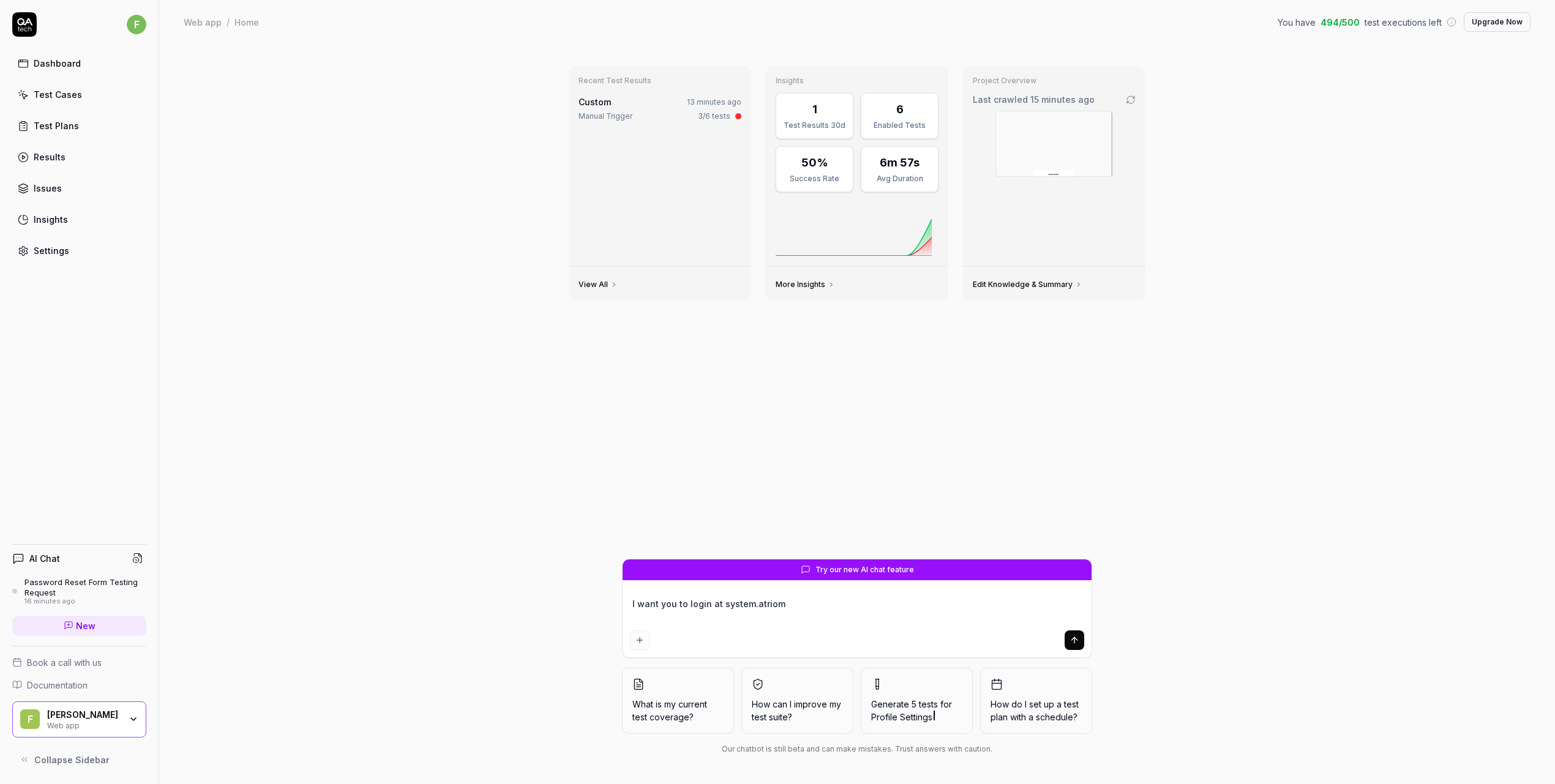
type textarea "*"
type textarea "I want you to login at system.atrioma"
type textarea "*"
type textarea "I want you to login at system.atriomai"
type textarea "*"
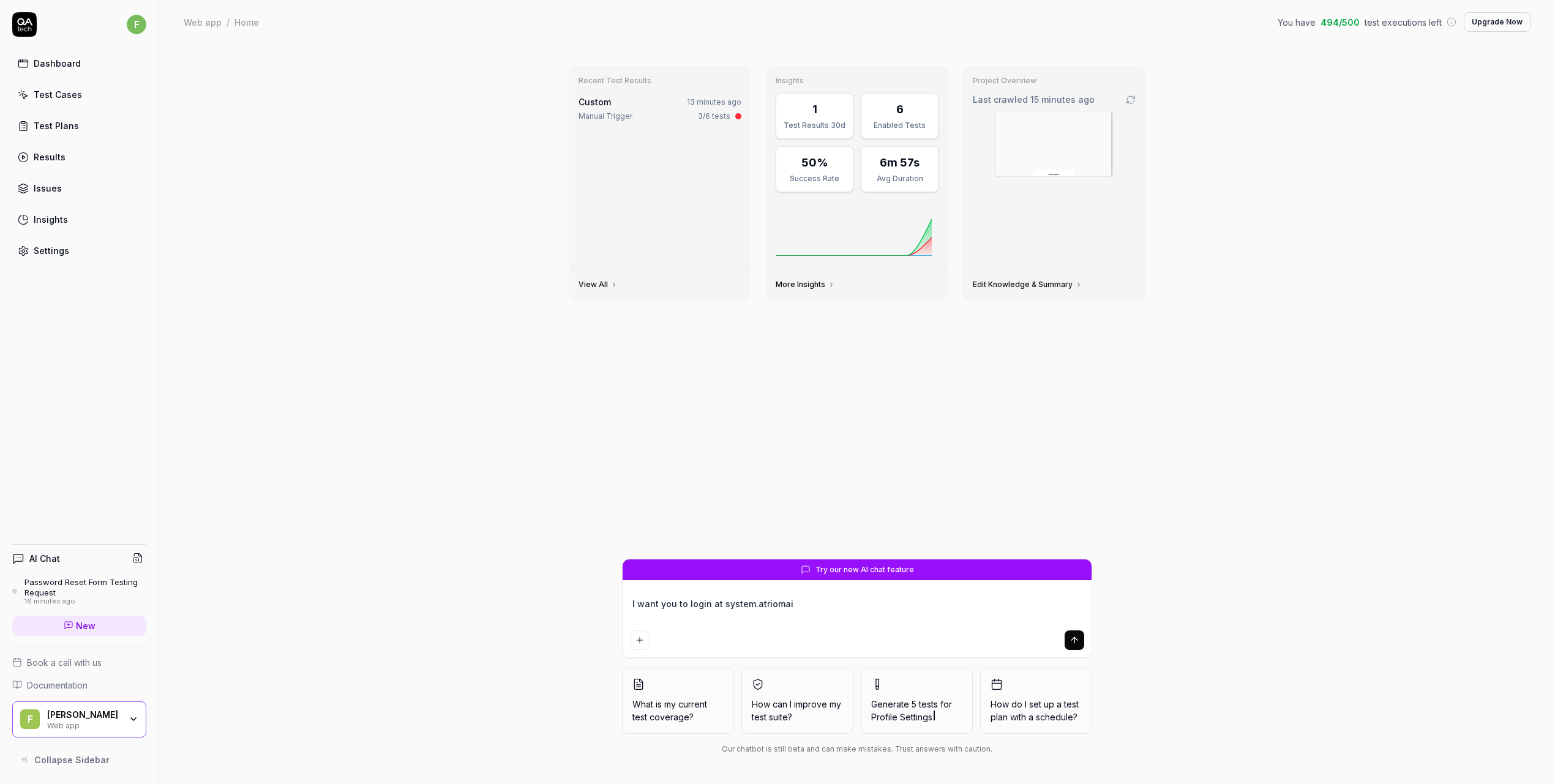
type textarea "I want you to login at system.atriomail"
type textarea "*"
type textarea "I want you to login at system.atriomail."
type textarea "*"
type textarea "I want you to login at system.atriomail.c"
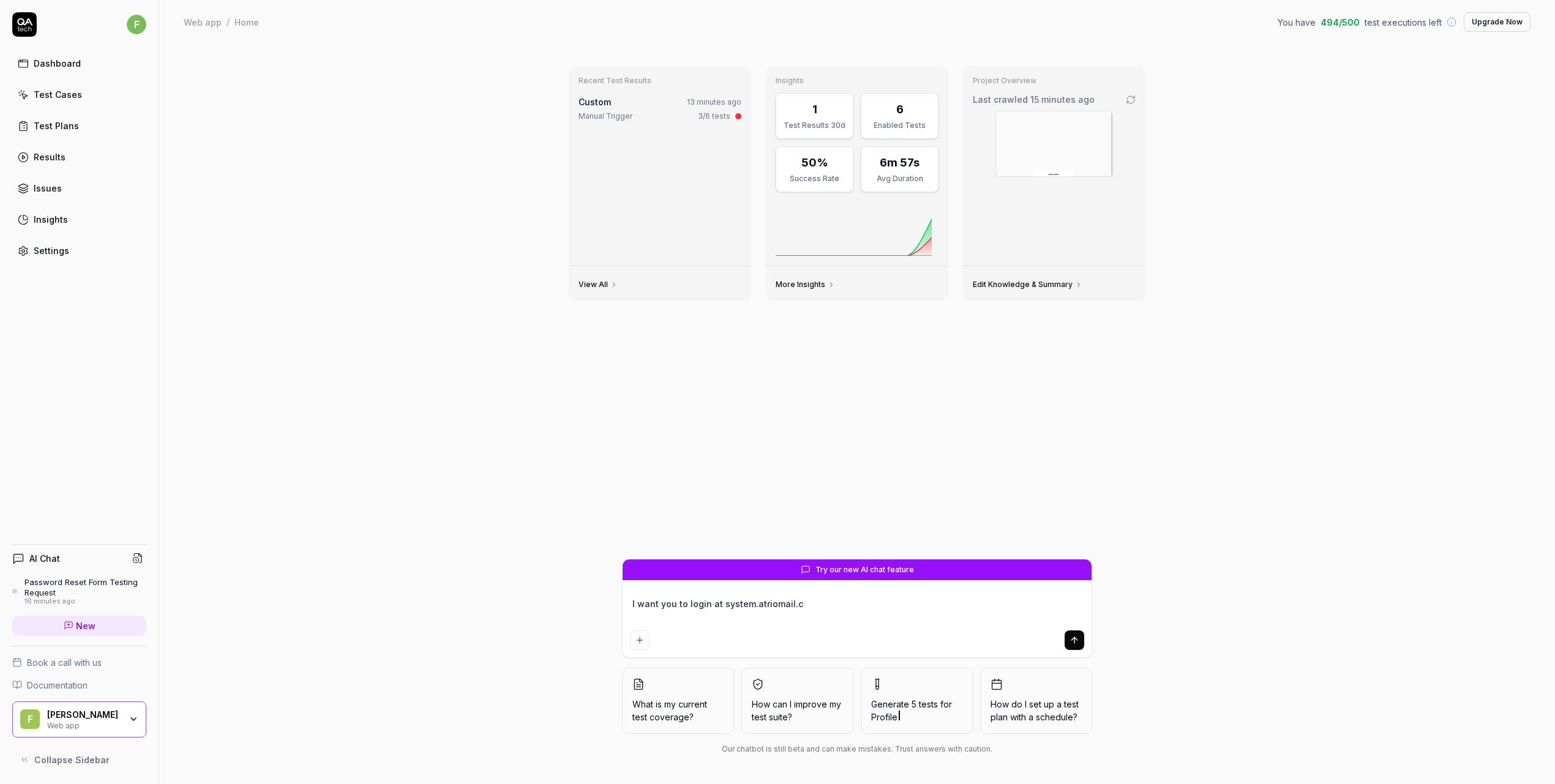
type textarea "*"
type textarea "I want you to login at system.atriomail.co"
type textarea "*"
type textarea "I want you to login at system.atriomail.com"
type textarea "*"
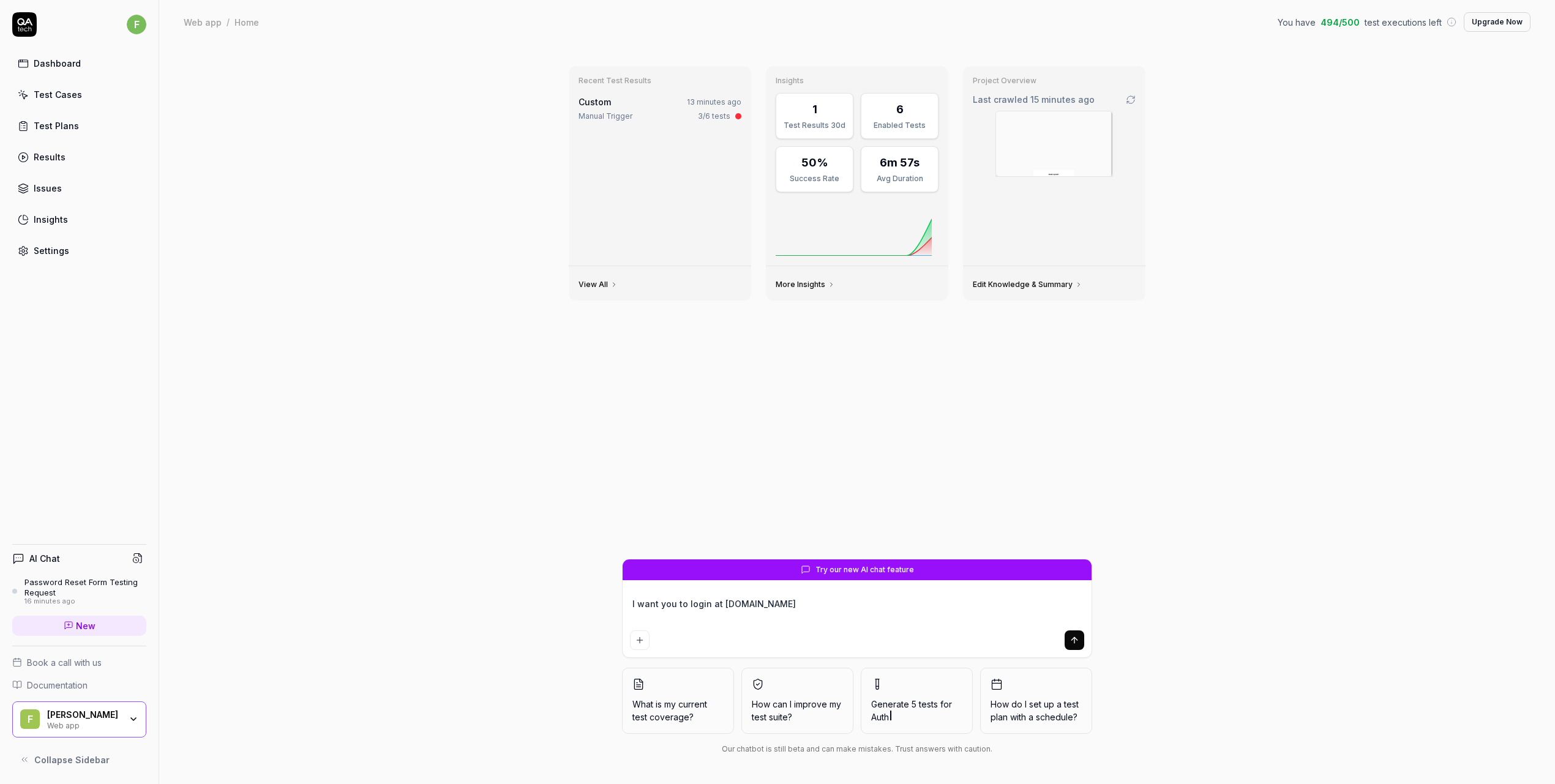
type textarea "I want you to login at system.atriomail.com"
type textarea "*"
type textarea "I want you to login at system.atriomail.com a"
type textarea "*"
type textarea "I want you to login at system.atriomail.com an"
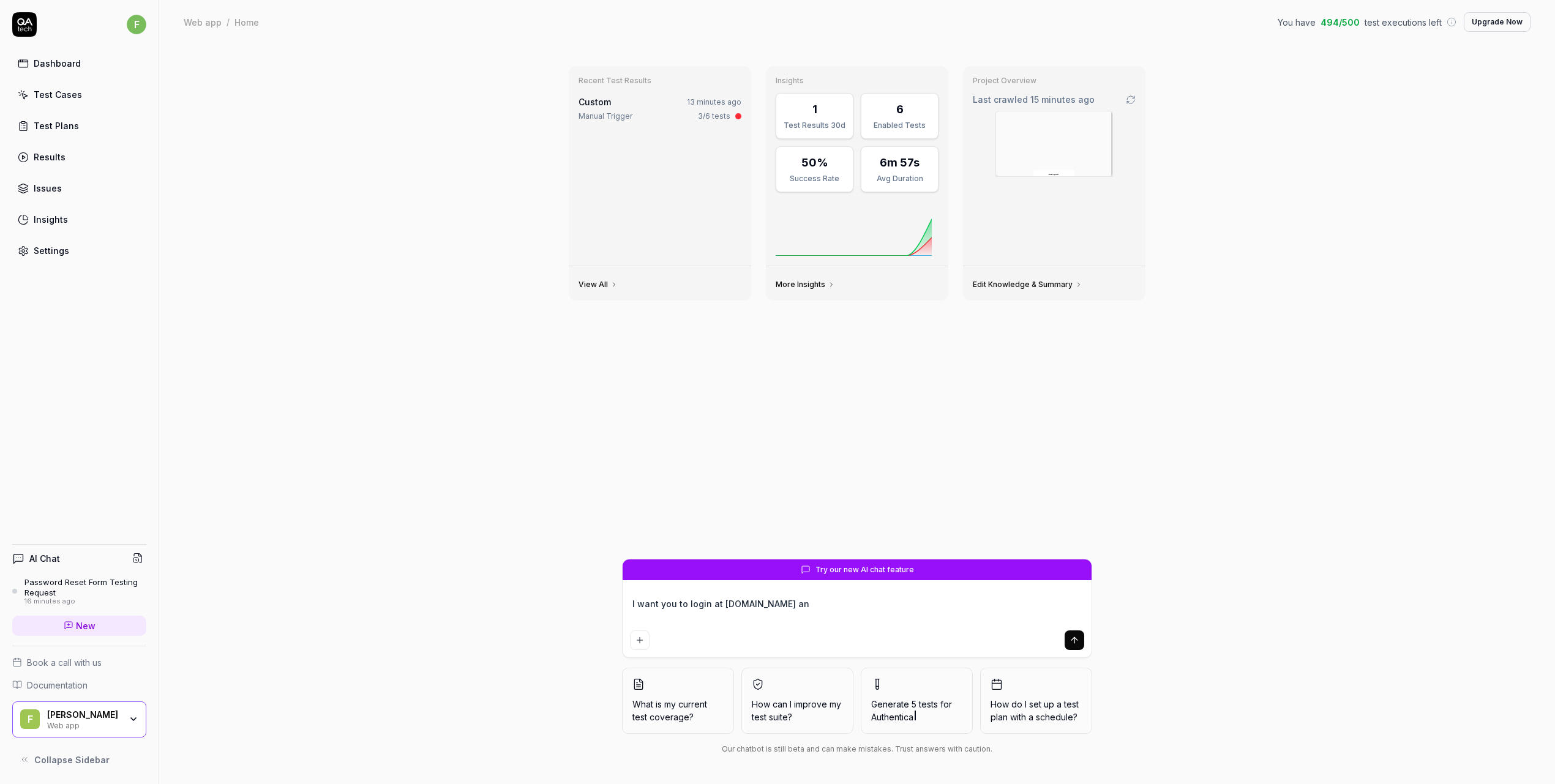
type textarea "*"
type textarea "I want you to login at system.atriomail.com and"
type textarea "*"
type textarea "I want you to login at system.atriomail.com and"
type textarea "*"
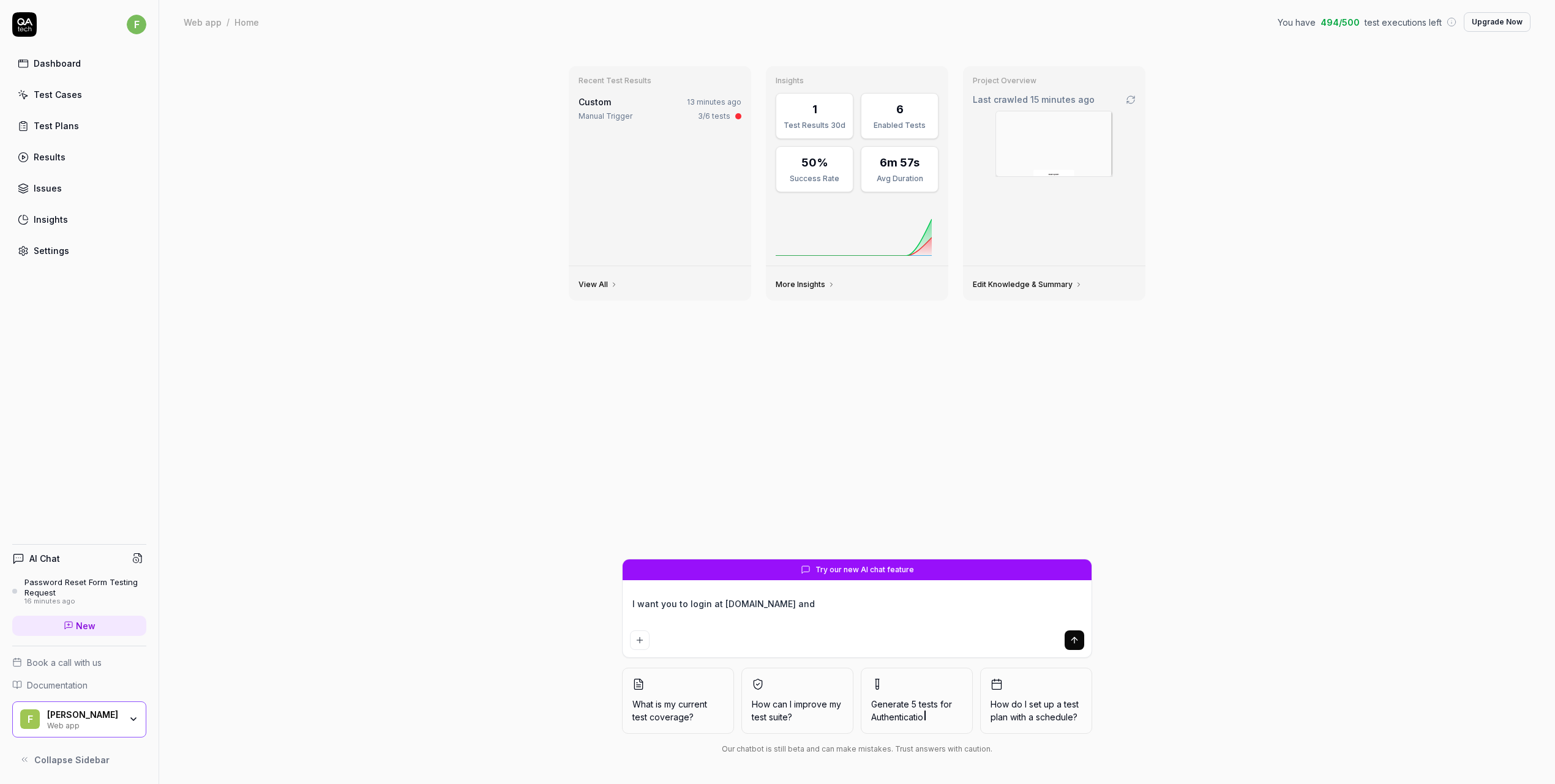
type textarea "I want you to login at system.atriomail.com and y"
type textarea "*"
type textarea "I want you to login at system.atriomail.com and yo"
type textarea "*"
type textarea "I want you to login at system.atriomail.com and you"
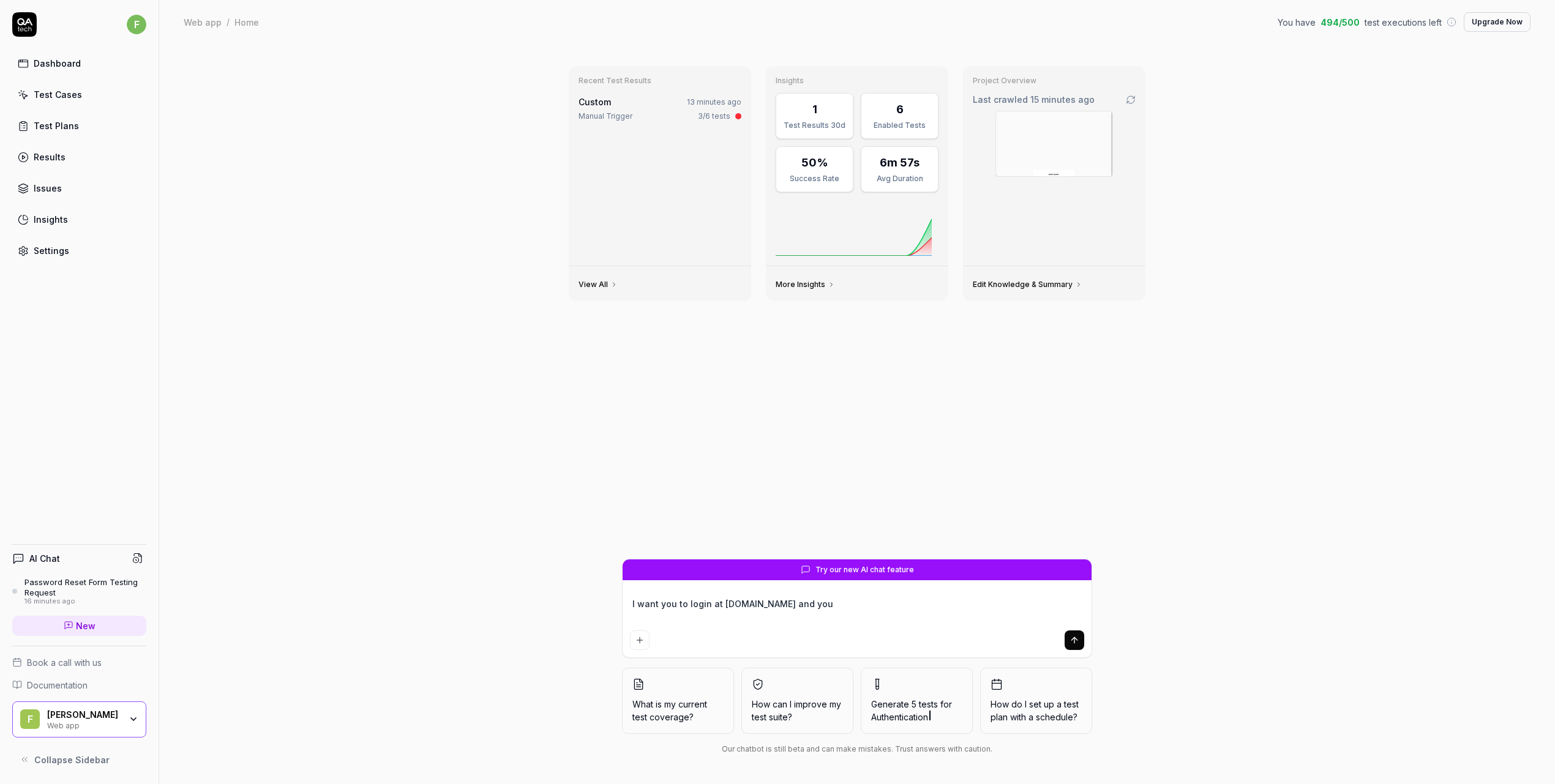
type textarea "*"
type textarea "I want you to login at system.atriomail.com and you"
type textarea "*"
type textarea "I want you to login at system.atriomail.com and you t"
type textarea "*"
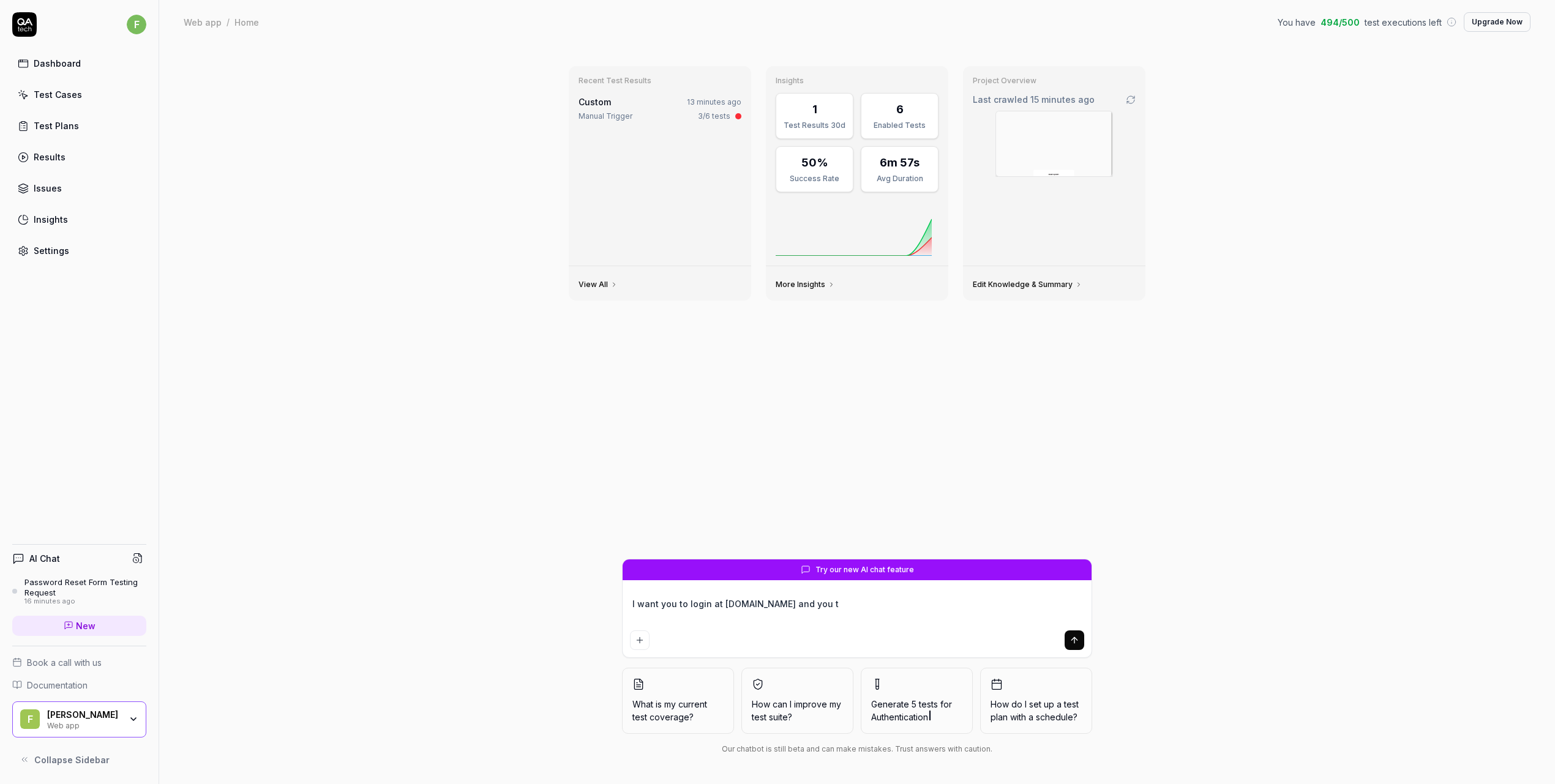
type textarea "I want you to login at system.atriomail.com and you tr"
type textarea "*"
type textarea "I want you to login at system.atriomail.com and you try"
type textarea "*"
type textarea "I want you to login at system.atriomail.com and you try"
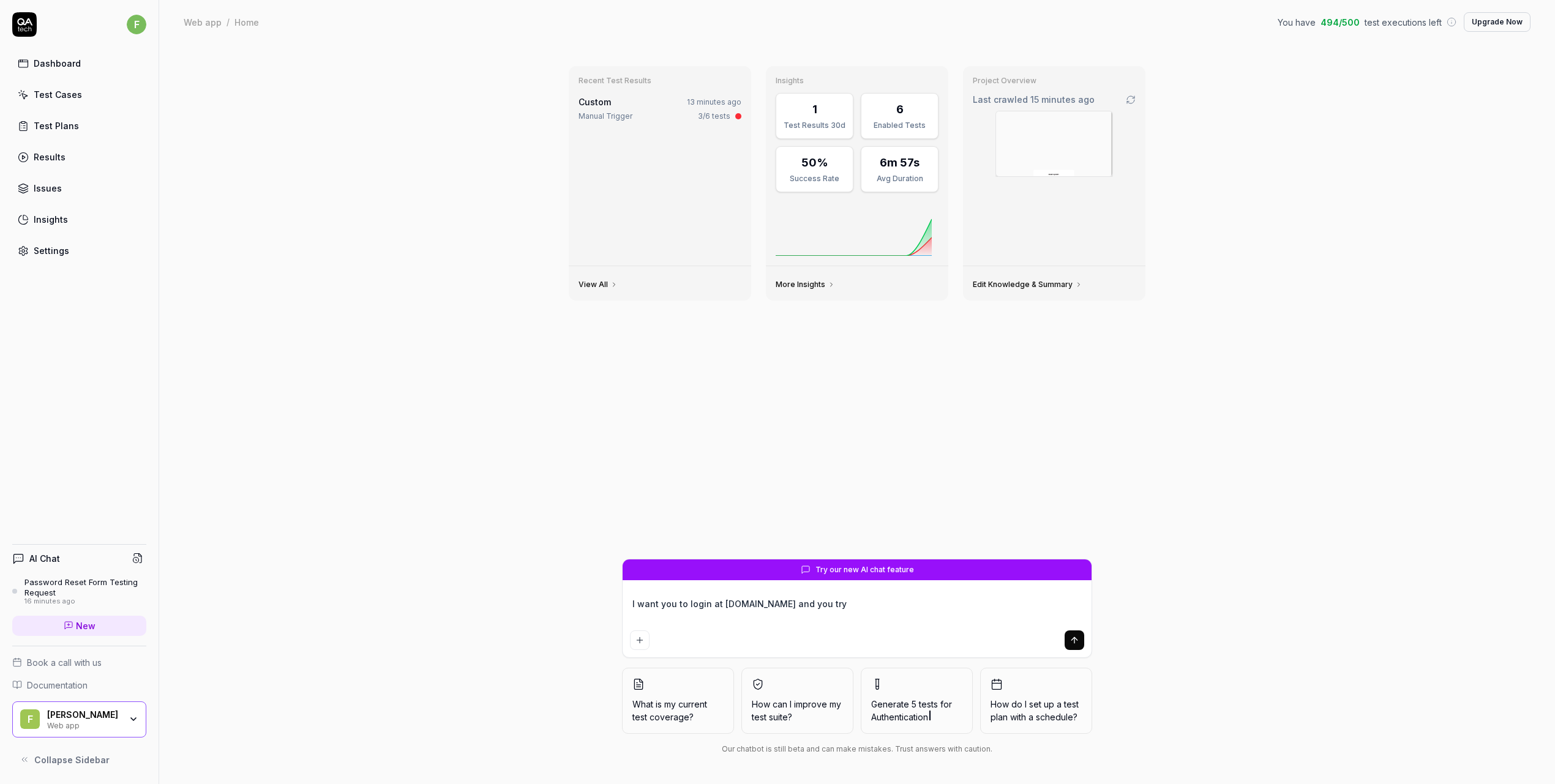
type textarea "*"
type textarea "I want you to login at system.atriomail.com and you try t"
type textarea "*"
type textarea "I want you to login at system.atriomail.com and you try"
type textarea "*"
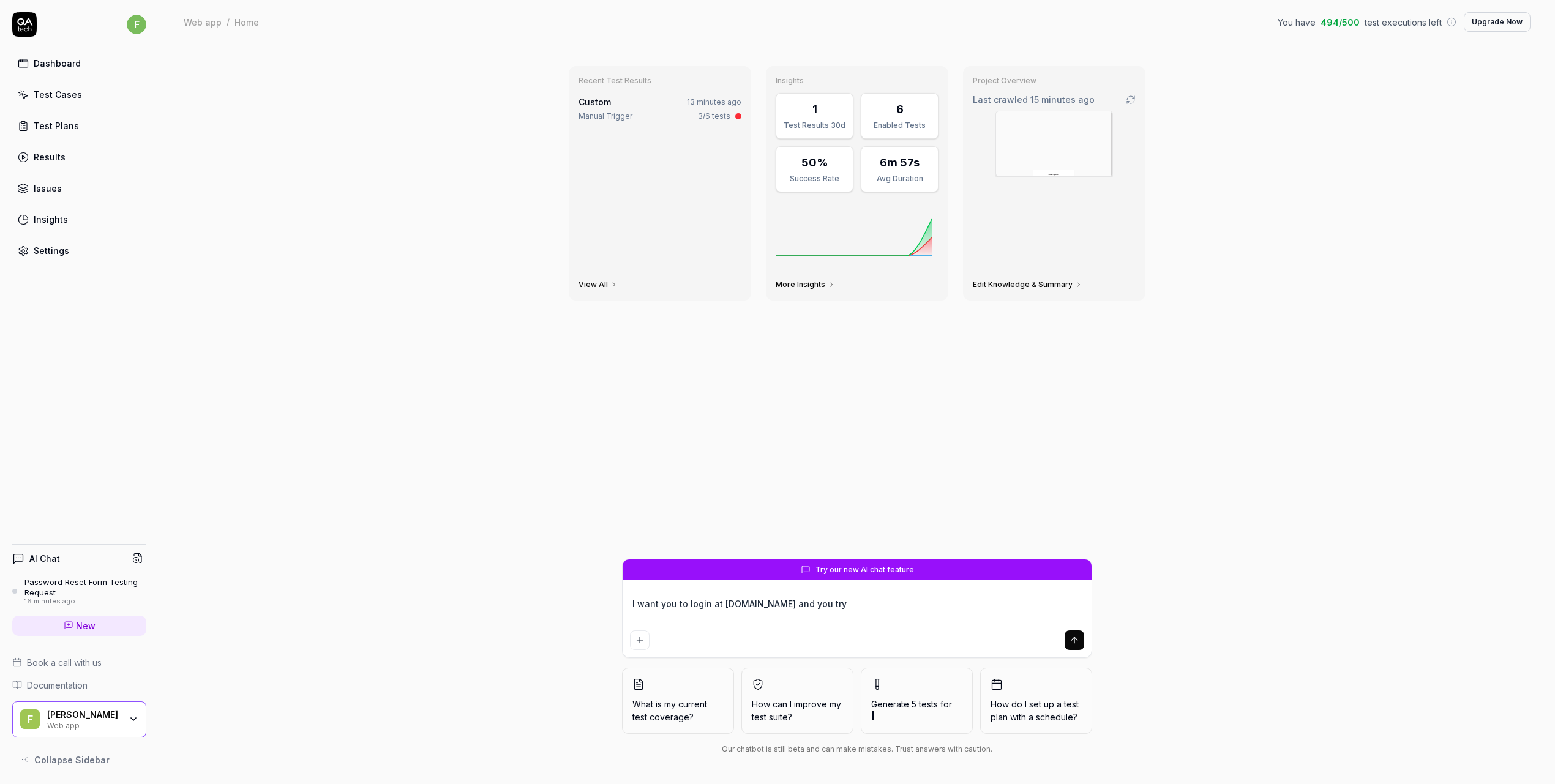
type textarea "I want you to login at system.atriomail.com and you tr"
type textarea "*"
type textarea "I want you to login at system.atriomail.com and you t"
type textarea "*"
type textarea "I want you to login at system.atriomail.com and you"
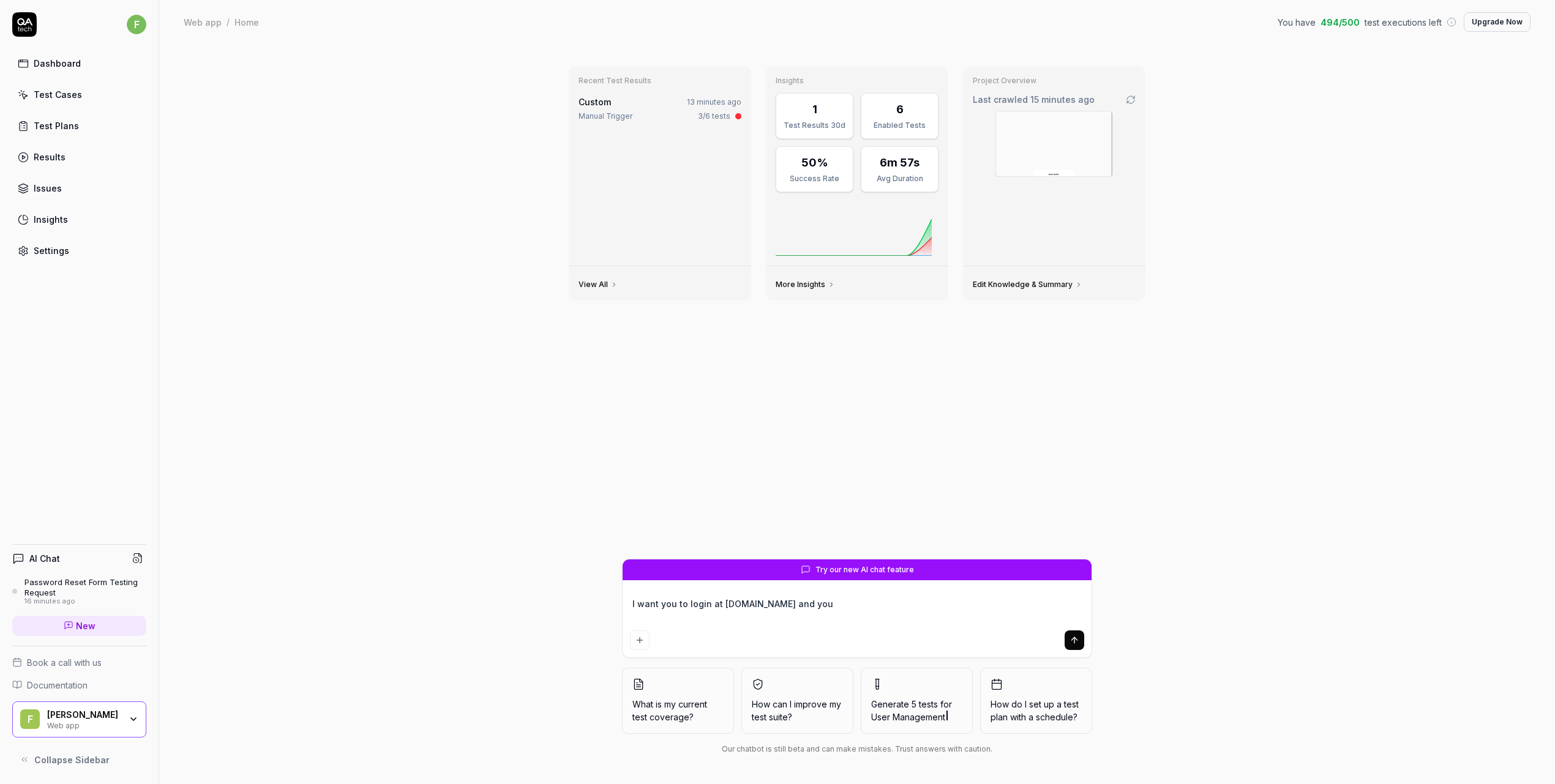
type textarea "*"
type textarea "I want you to login at system.atriomail.com and you te"
type textarea "*"
type textarea "I want you to login at system.atriomail.com and you tes"
type textarea "*"
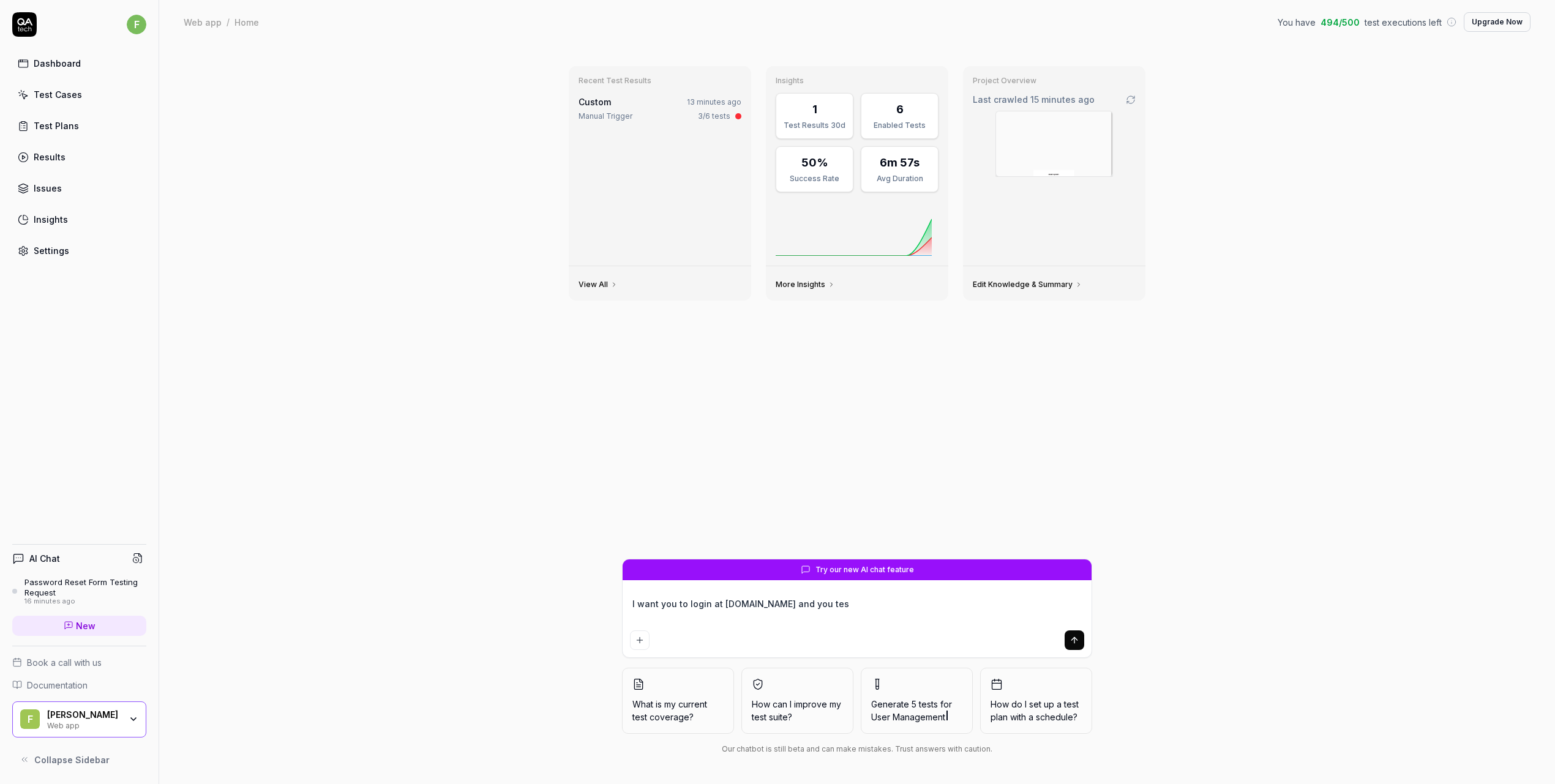
type textarea "I want you to login at system.atriomail.com and you test"
type textarea "*"
type textarea "I want you to login at system.atriomail.com and you test"
type textarea "*"
type textarea "I want you to login at system.atriomail.com and you test e"
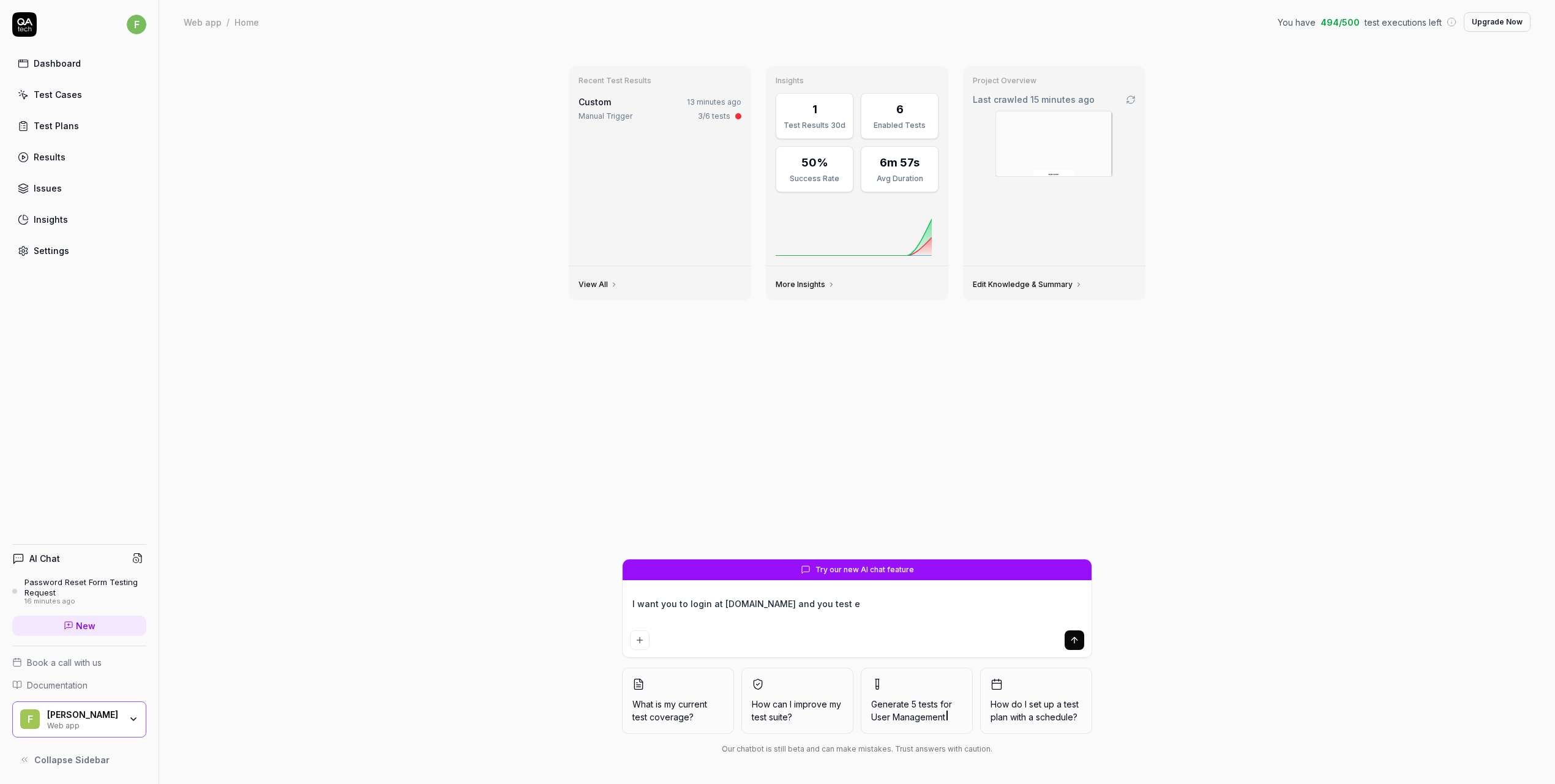
type textarea "*"
type textarea "I want you to login at system.atriomail.com and you test en"
type textarea "*"
type textarea "I want you to login at system.atriomail.com and you test ent"
type textarea "*"
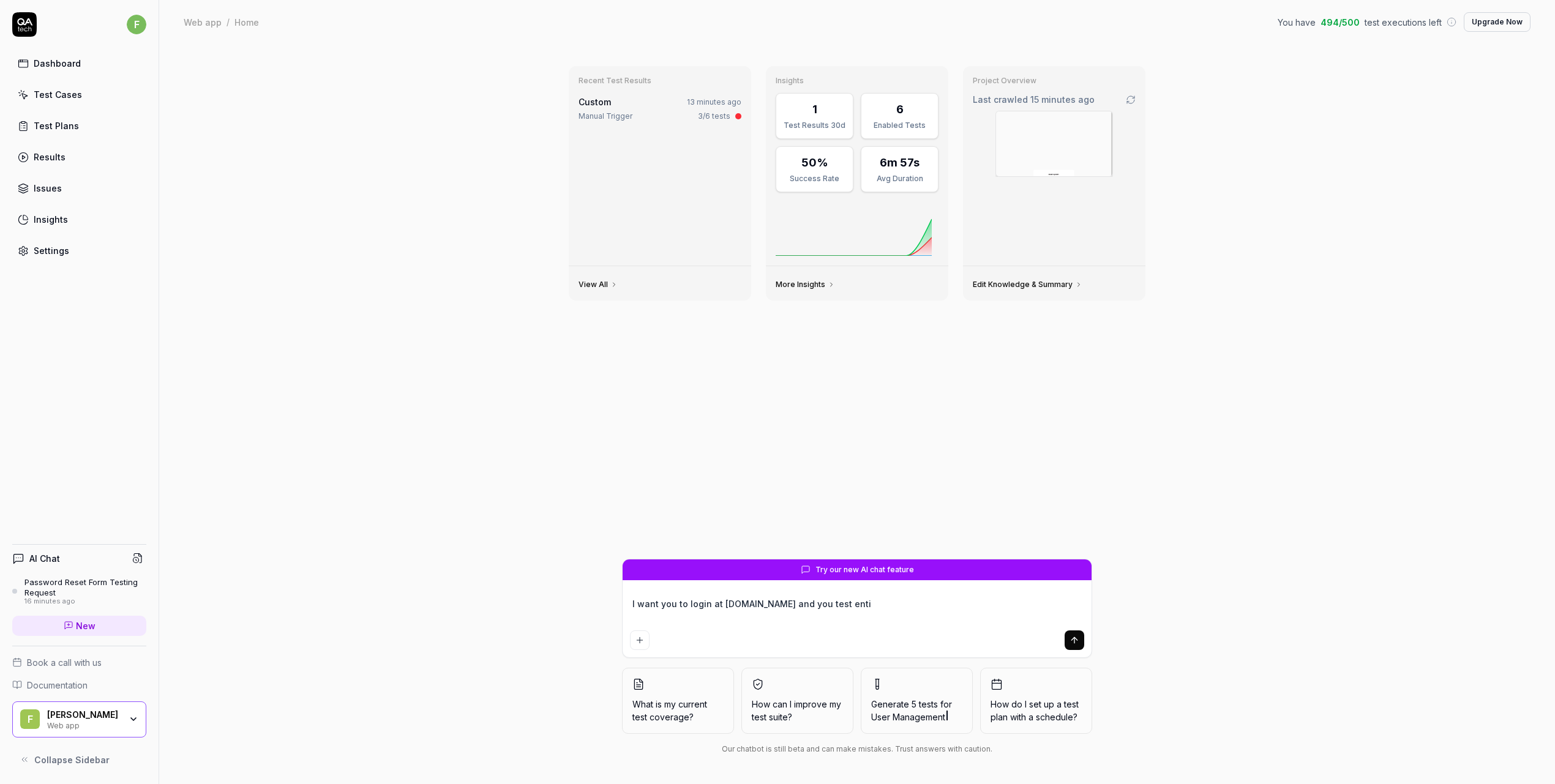
type textarea "I want you to login at system.atriomail.com and you test entir"
type textarea "*"
type textarea "I want you to login at system.atriomail.com and you test entire"
type textarea "*"
type textarea "I want you to login at system.atriomail.com and you test entire"
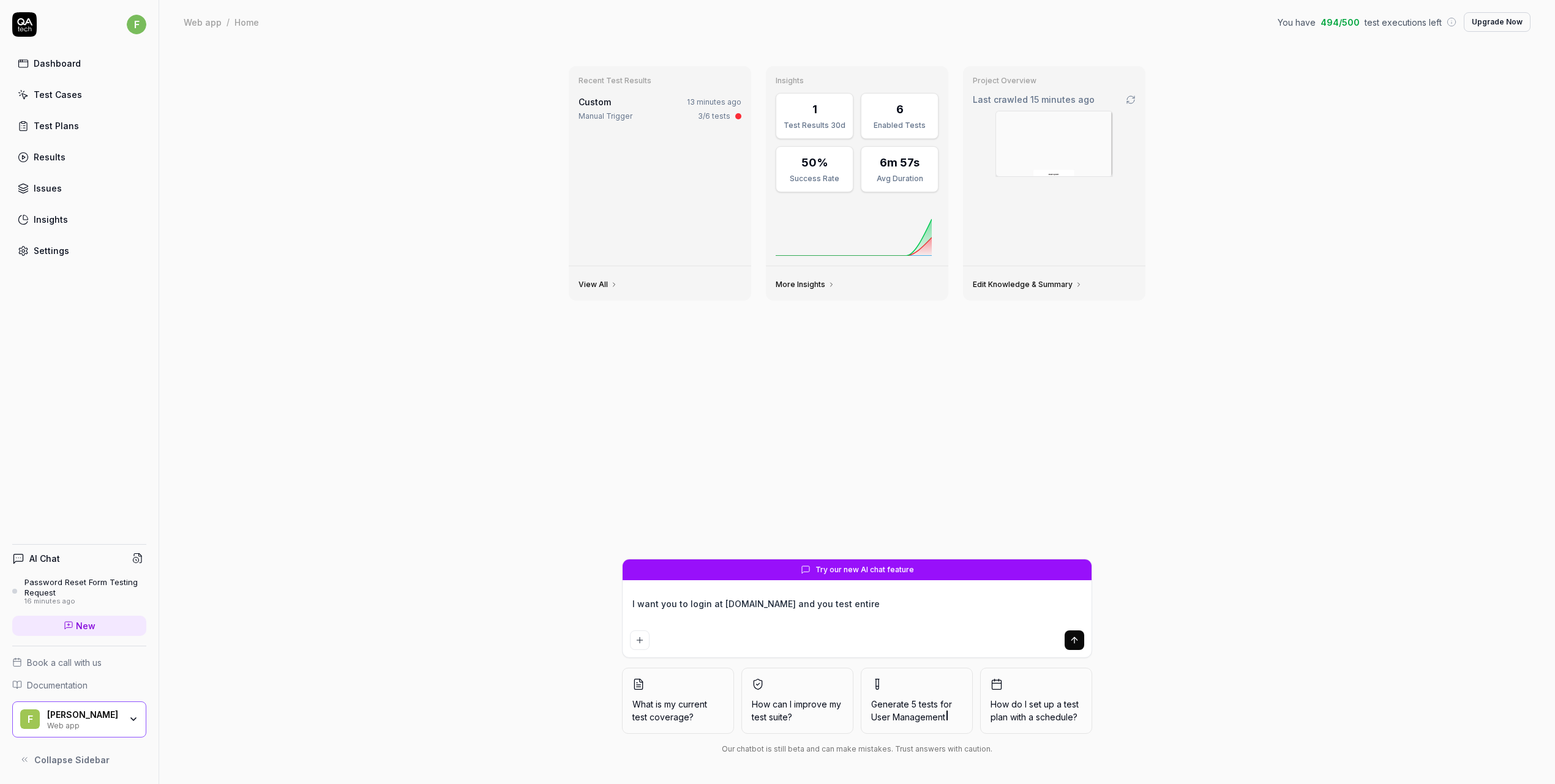
type textarea "*"
type textarea "I want you to login at system.atriomail.com and you test entire a"
type textarea "*"
type textarea "I want you to login at system.atriomail.com and you test entire ap"
type textarea "*"
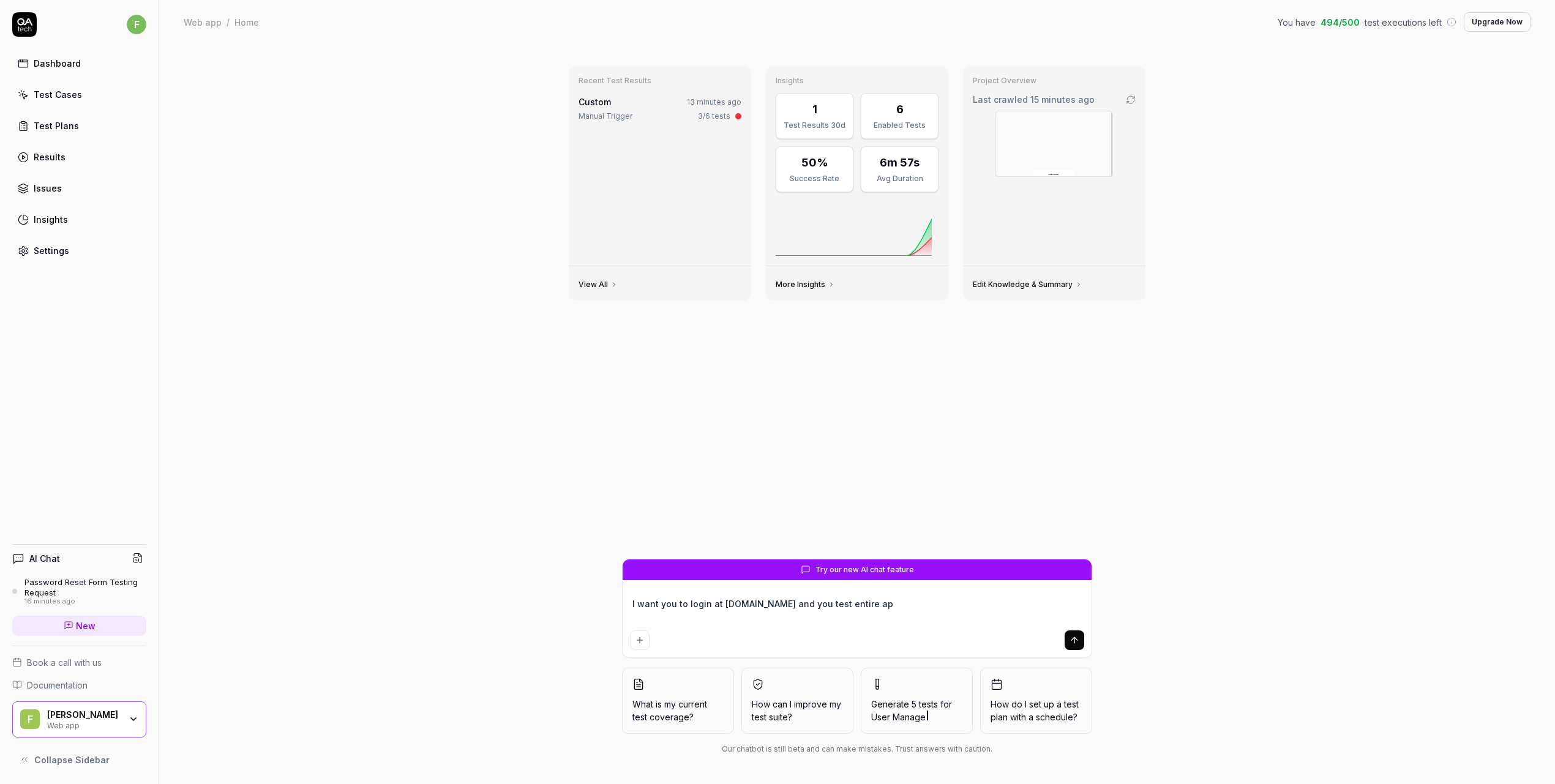
type textarea "I want you to login at system.atriomail.com and you test entire app"
type textarea "*"
type textarea "I want you to login at system.atriomail.com and you test entire appl"
type textarea "*"
type textarea "I want you to login at system.atriomail.com and you test entire appli"
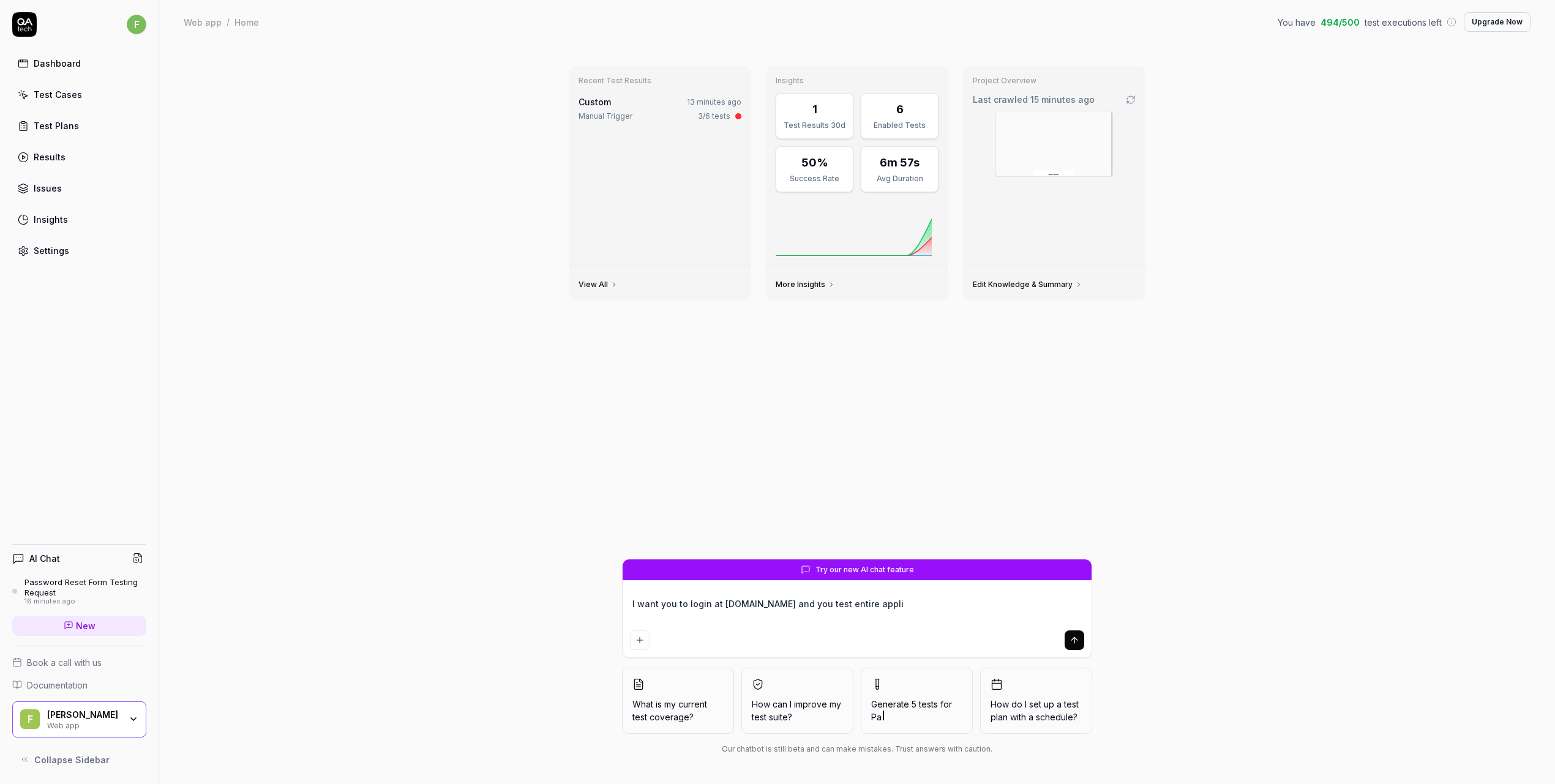
type textarea "*"
type textarea "I want you to login at system.atriomail.com and you test entire applica"
type textarea "*"
type textarea "I want you to login at system.atriomail.com and you test entire applicati"
type textarea "*"
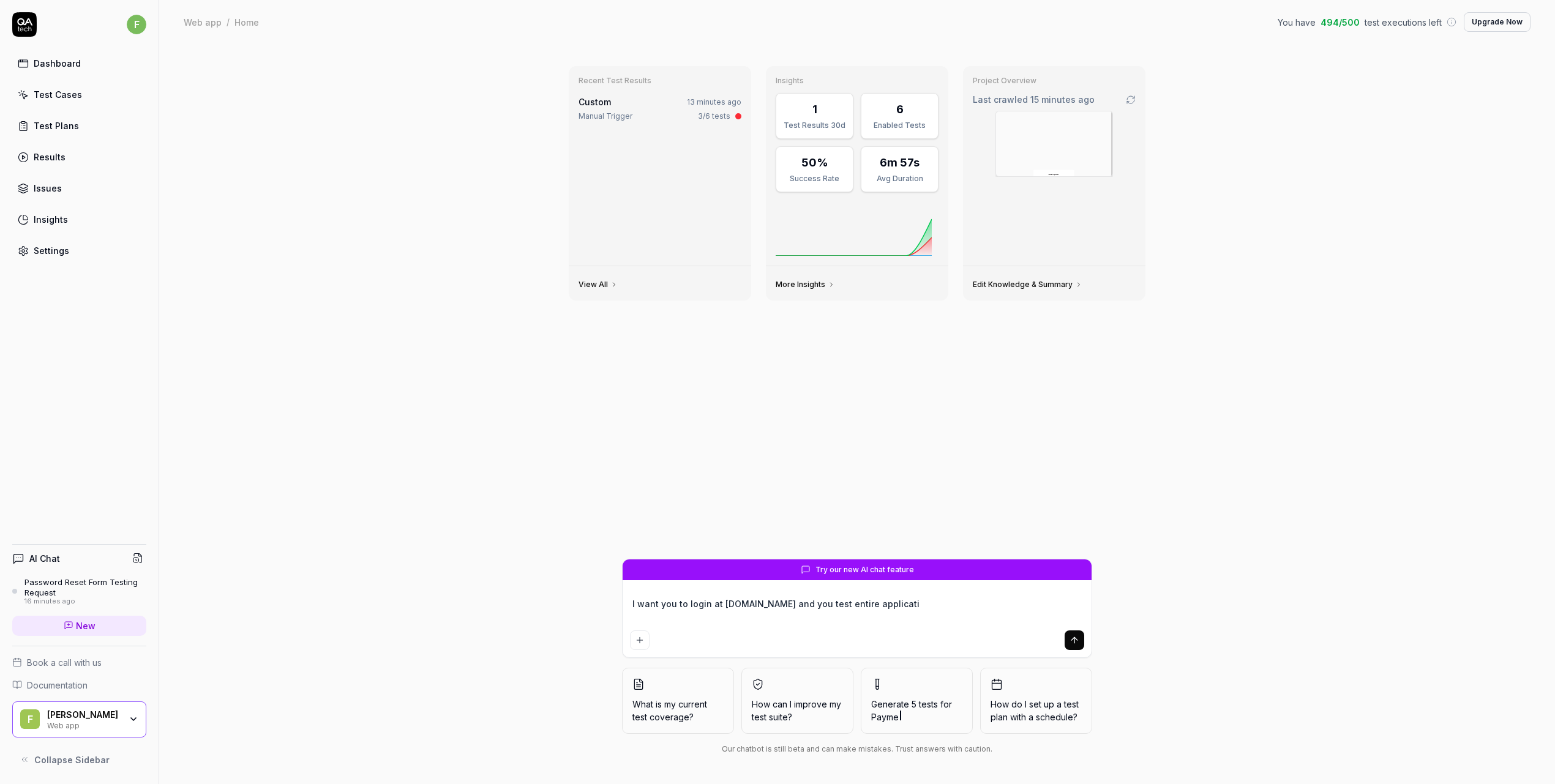
type textarea "I want you to login at system.atriomail.com and you test entire applicatio"
type textarea "*"
type textarea "I want you to login at system.atriomail.com and you test entire application"
type textarea "*"
type textarea "I want you to login at system.atriomail.com and you test entire application f"
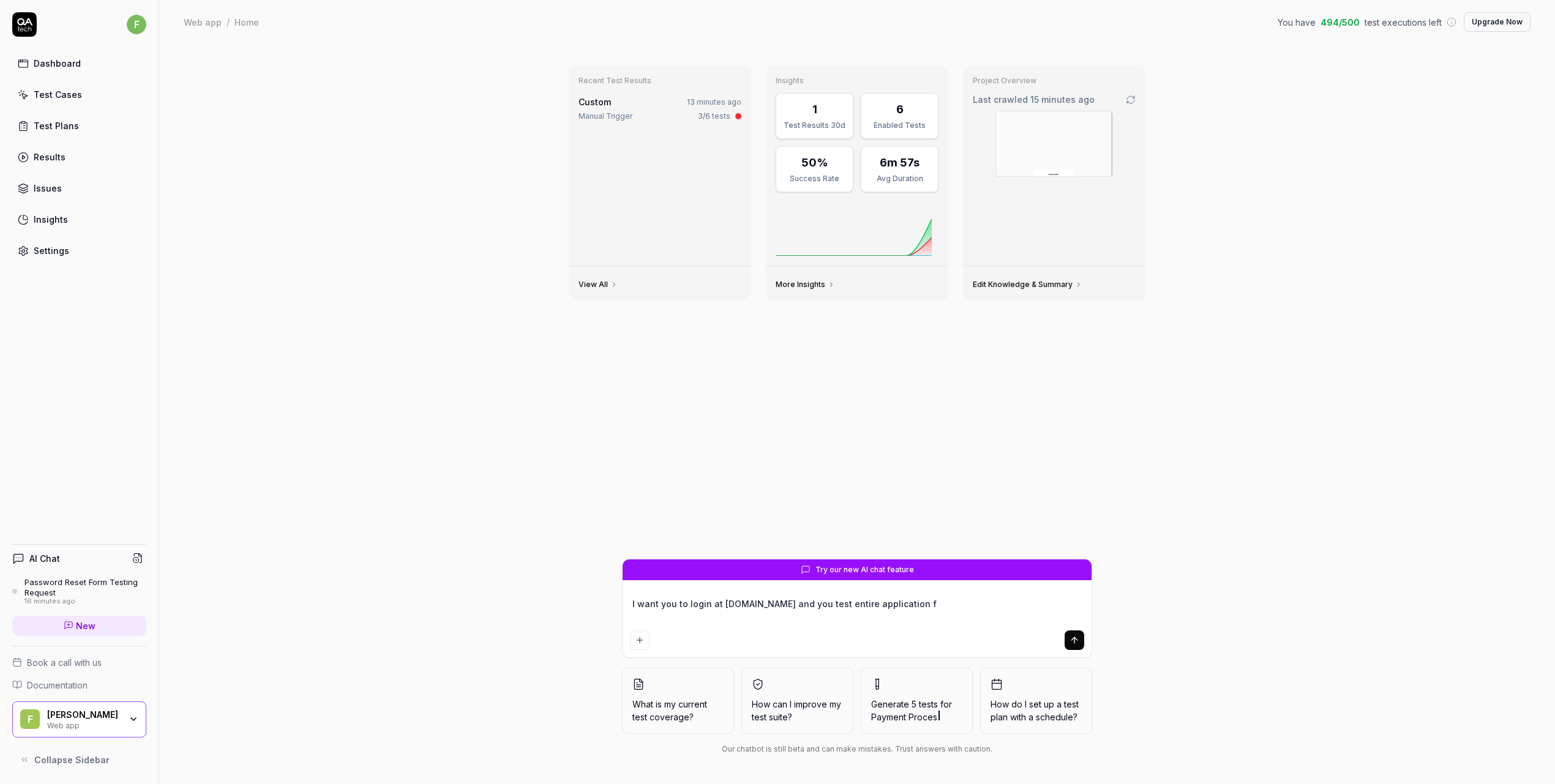
type textarea "*"
type textarea "I want you to login at system.atriomail.com and you test entire application fr"
type textarea "*"
type textarea "I want you to login at system.atriomail.com and you test entire application fro"
type textarea "*"
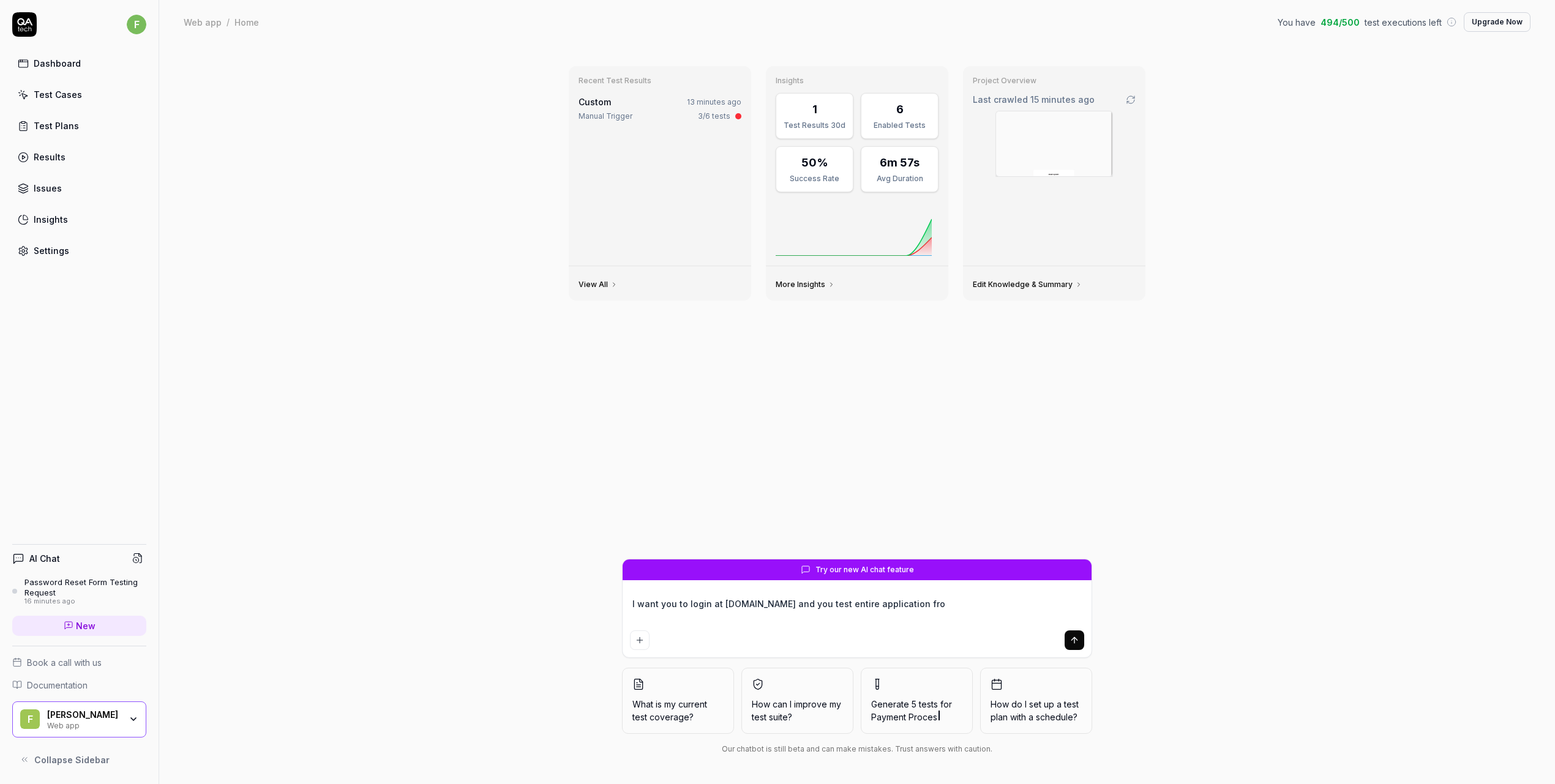
type textarea "I want you to login at system.atriomail.com and you test entire application from"
type textarea "*"
type textarea "I want you to login at system.atriomail.com and you test entire application from"
type textarea "*"
type textarea "I want you to login at system.atriomail.com and you test entire application fro…"
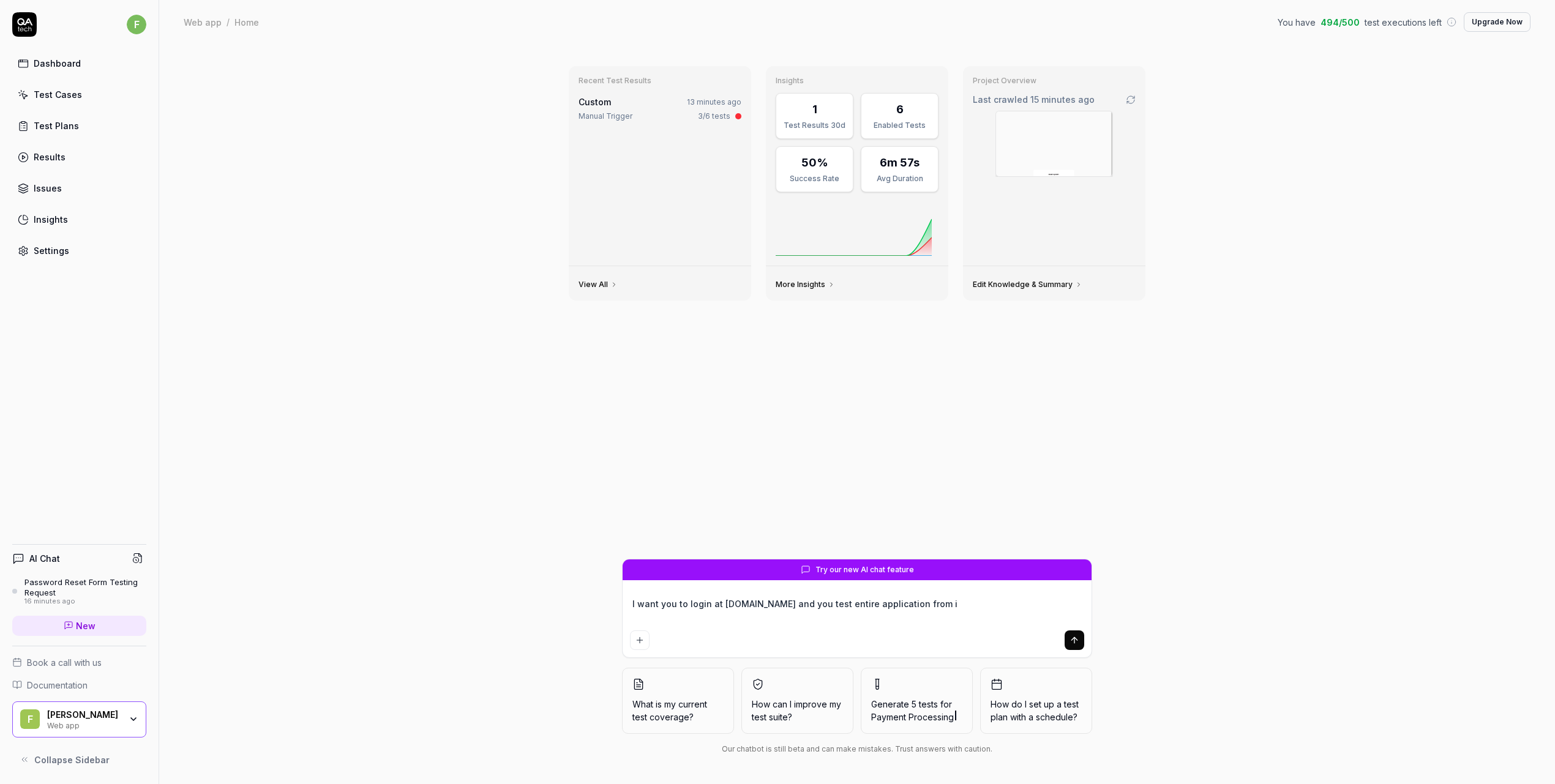
type textarea "*"
type textarea "I want you to login at system.atriomail.com and you test entire application fro…"
type textarea "*"
type textarea "I want you to login at system.atriomail.com and you test entire application fro…"
type textarea "*"
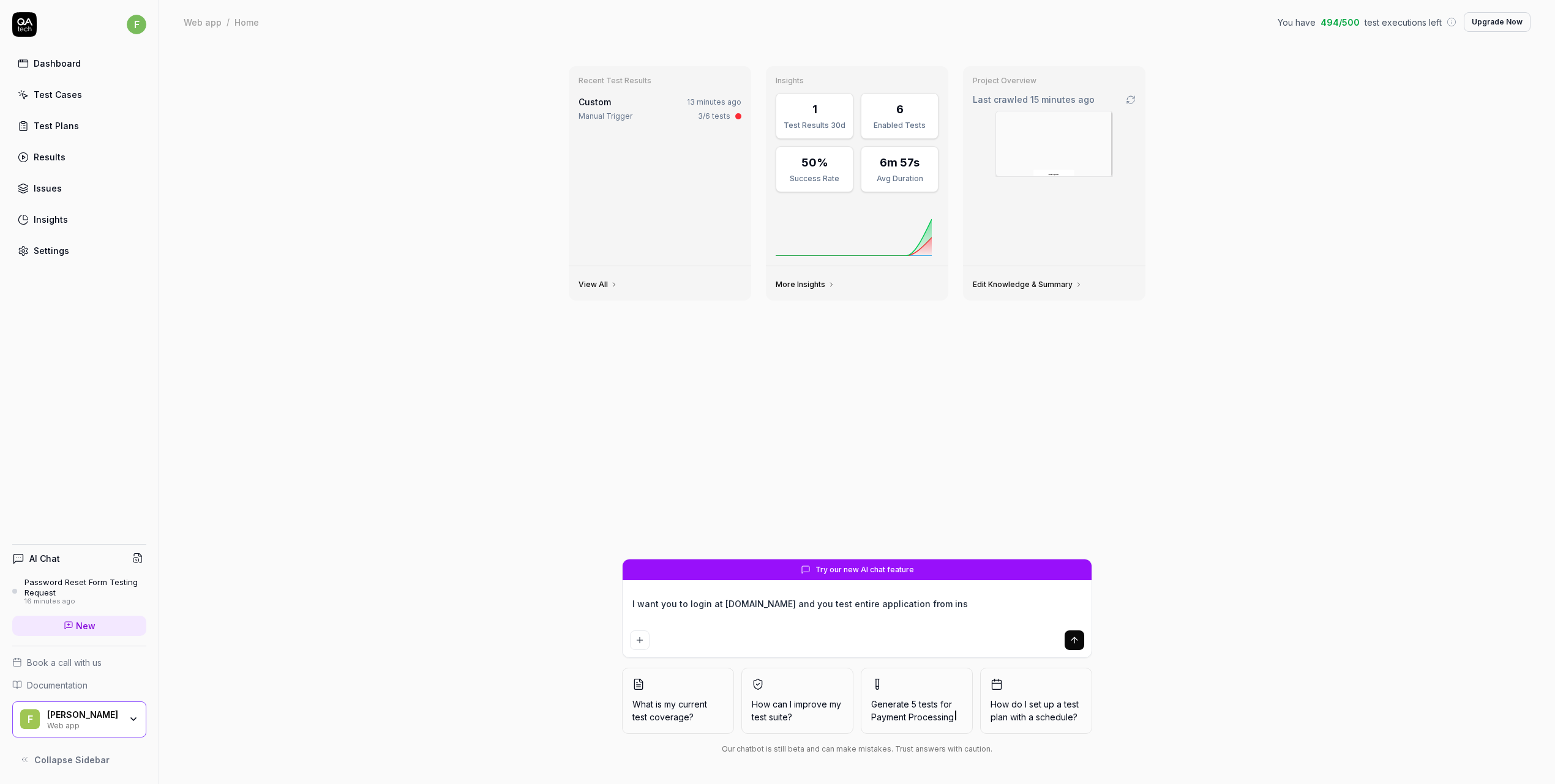
type textarea "I want you to login at system.atriomail.com and you test entire application fro…"
type textarea "*"
type textarea "I want you to login at system.atriomail.com and you test entire application fro…"
type textarea "*"
type textarea "I want you to login at system.atriomail.com and you test entire application fro…"
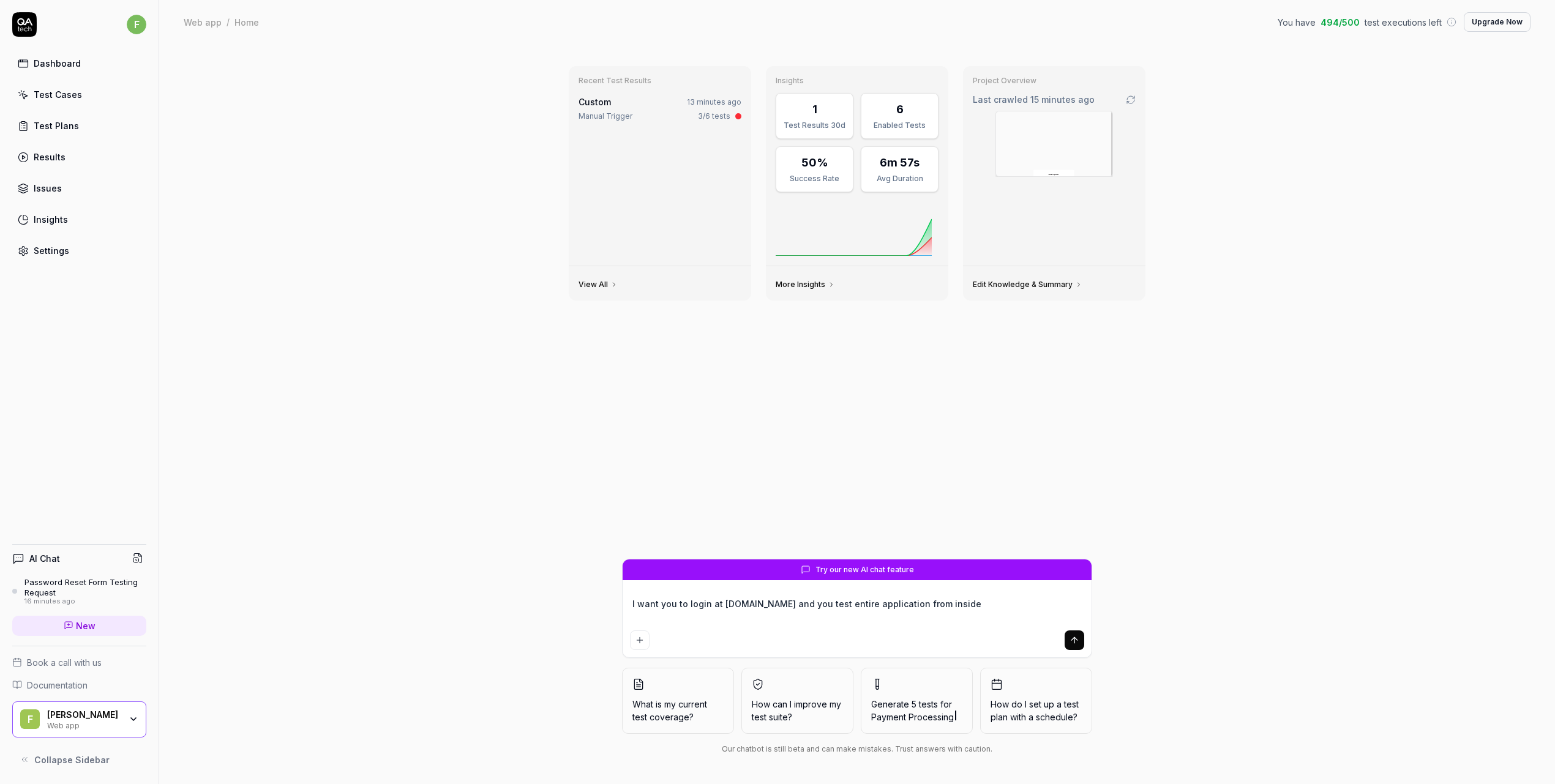
type textarea "*"
type textarea "I want you to login at system.atriomail.com and you test entire application fro…"
type textarea "*"
type textarea "I want you to login at system.atriomail.com and you test entire application fro…"
type textarea "*"
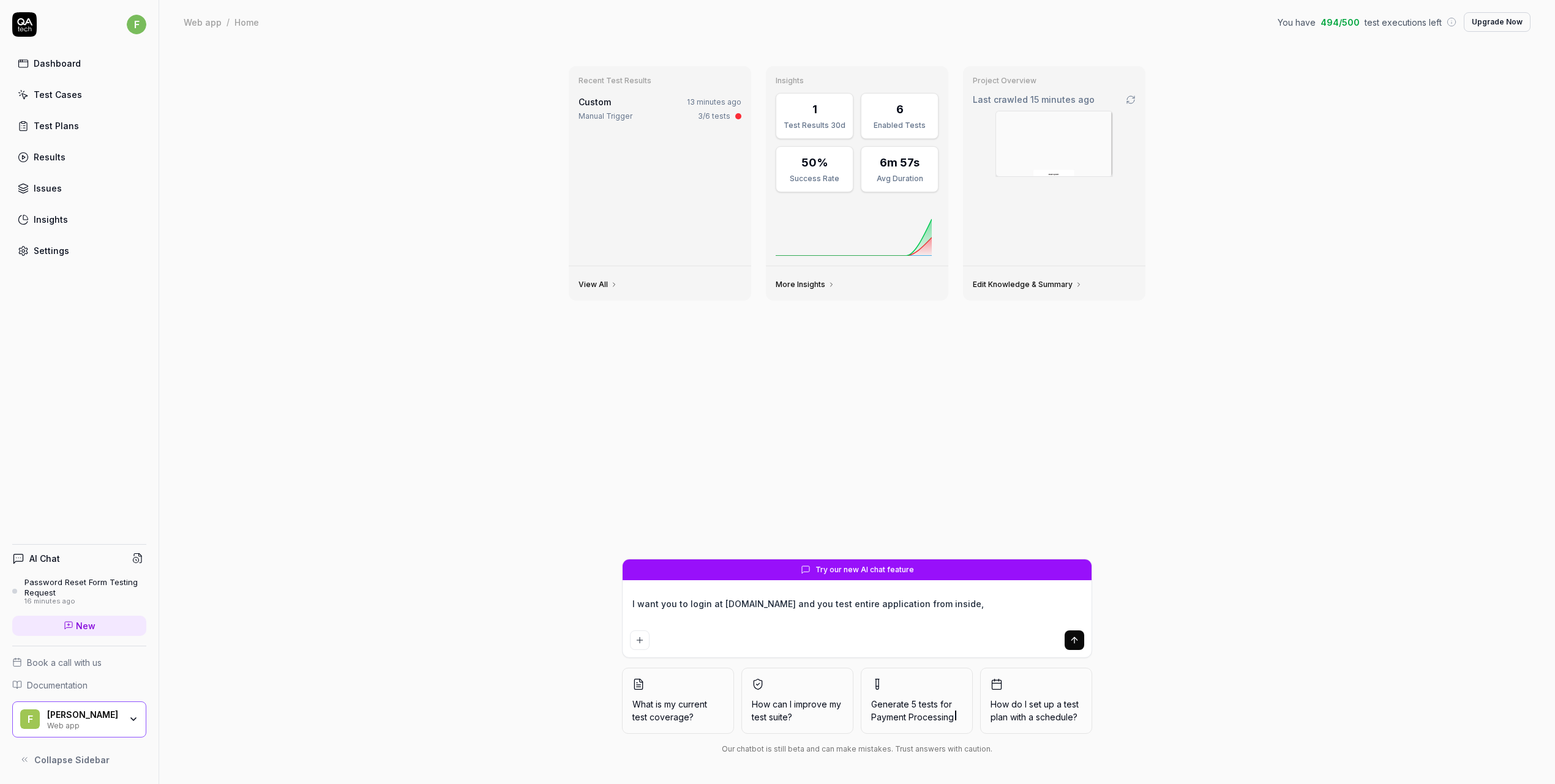
type textarea "I want you to login at system.atriomail.com and you test entire application fro…"
type textarea "*"
type textarea "I want you to login at system.atriomail.com and you test entire application fro…"
type textarea "*"
type textarea "I want you to login at system.atriomail.com and you test entire application fro…"
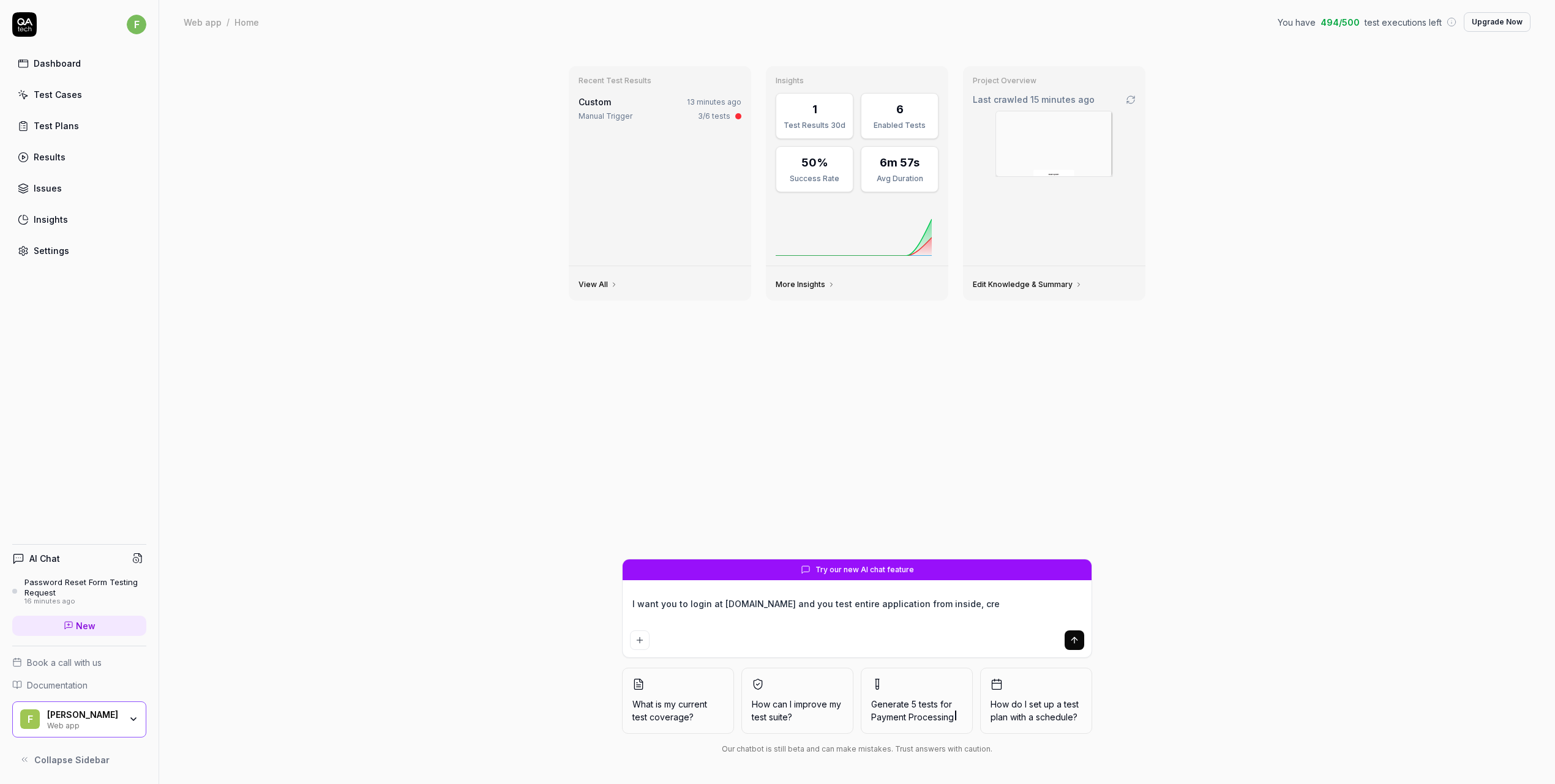
type textarea "*"
type textarea "I want you to login at system.atriomail.com and you test entire application fro…"
type textarea "*"
type textarea "I want you to login at system.atriomail.com and you test entire application fro…"
type textarea "*"
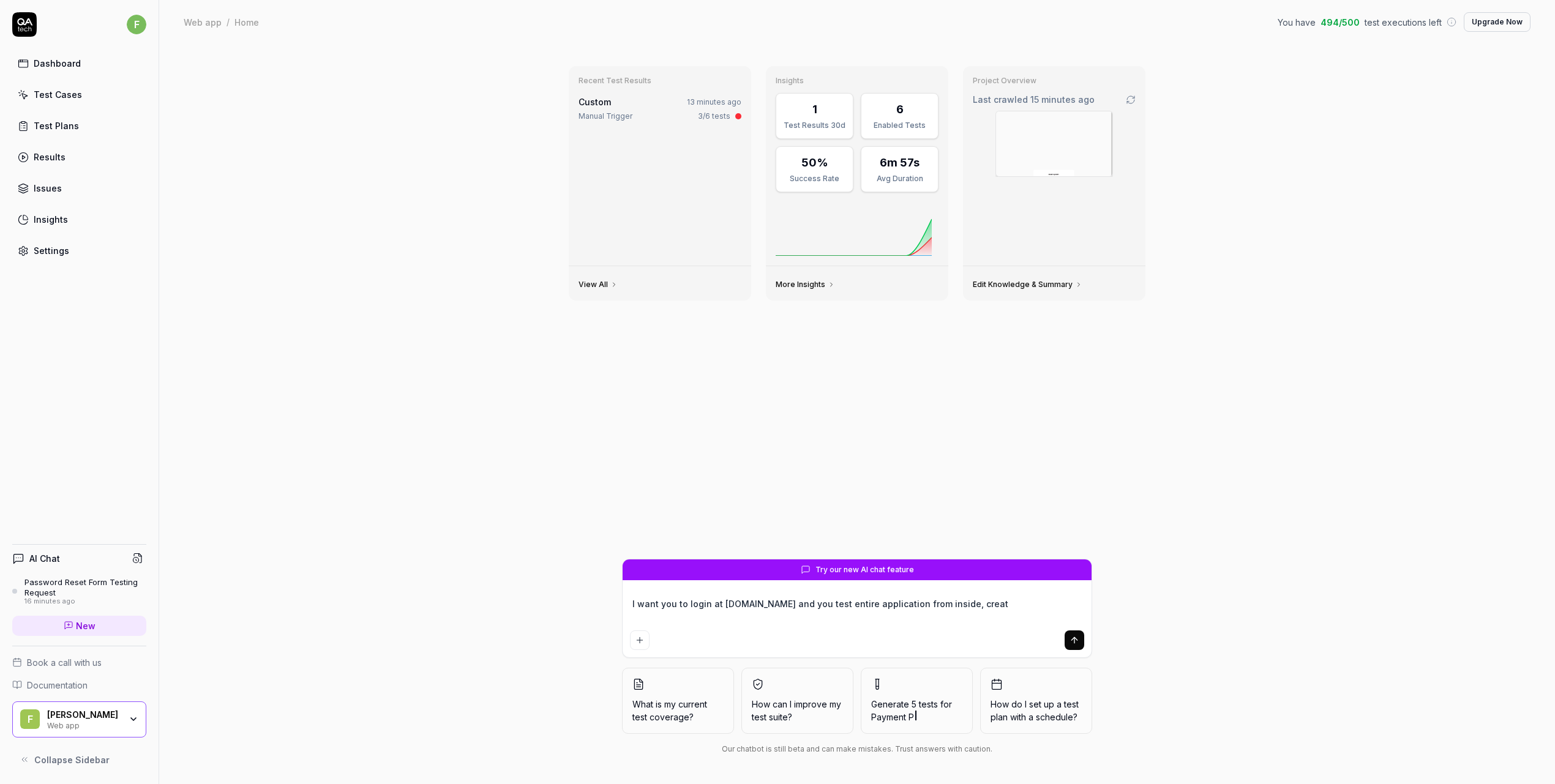
type textarea "I want you to login at system.atriomail.com and you test entire application fro…"
type textarea "*"
type textarea "I want you to login at system.atriomail.com and you test entire application fro…"
type textarea "*"
type textarea "I want you to login at system.atriomail.com and you test entire application fro…"
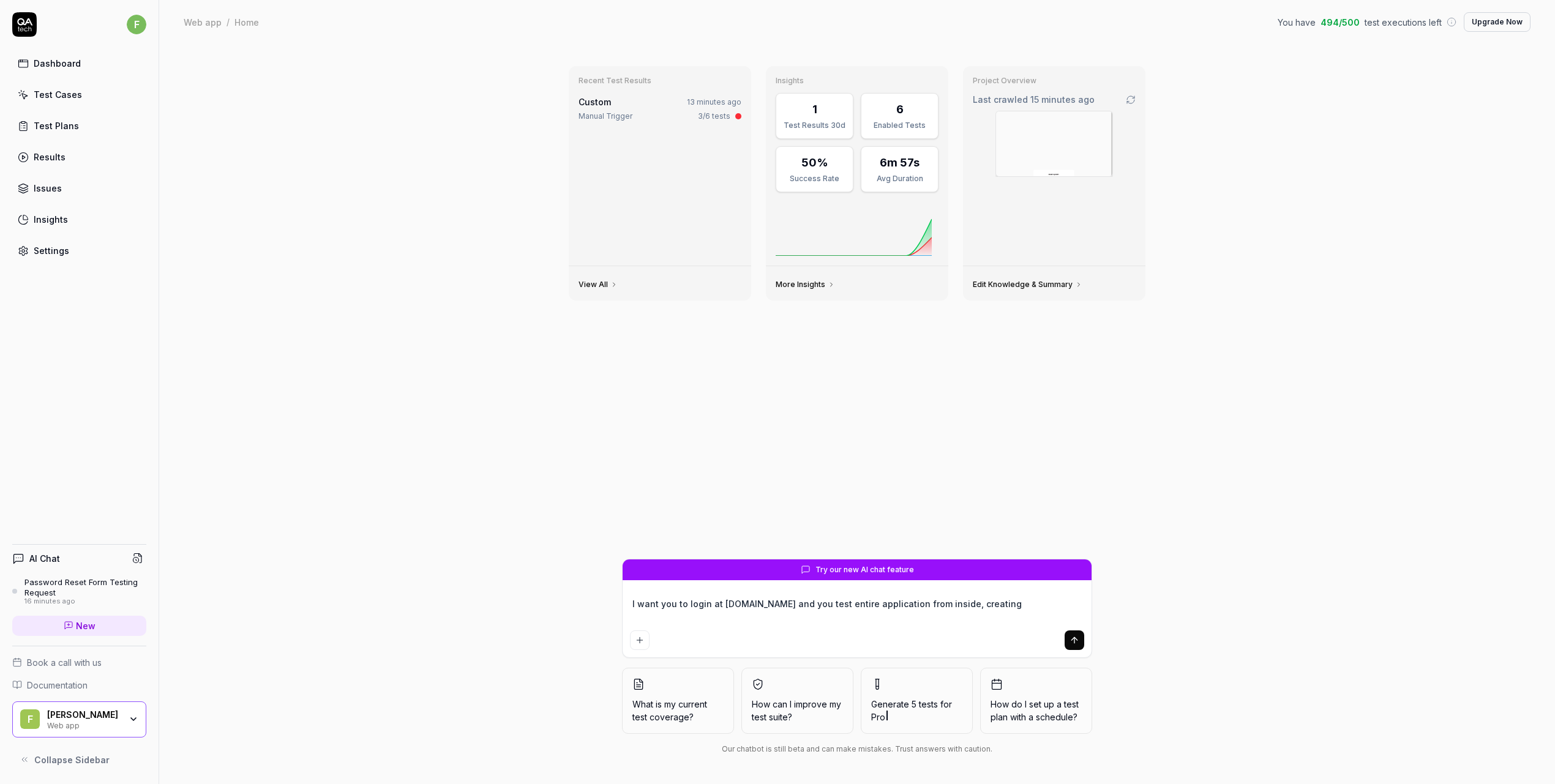
type textarea "*"
type textarea "I want you to login at system.atriomail.com and you test entire application fro…"
type textarea "*"
type textarea "I want you to login at system.atriomail.com and you test entire application fro…"
type textarea "*"
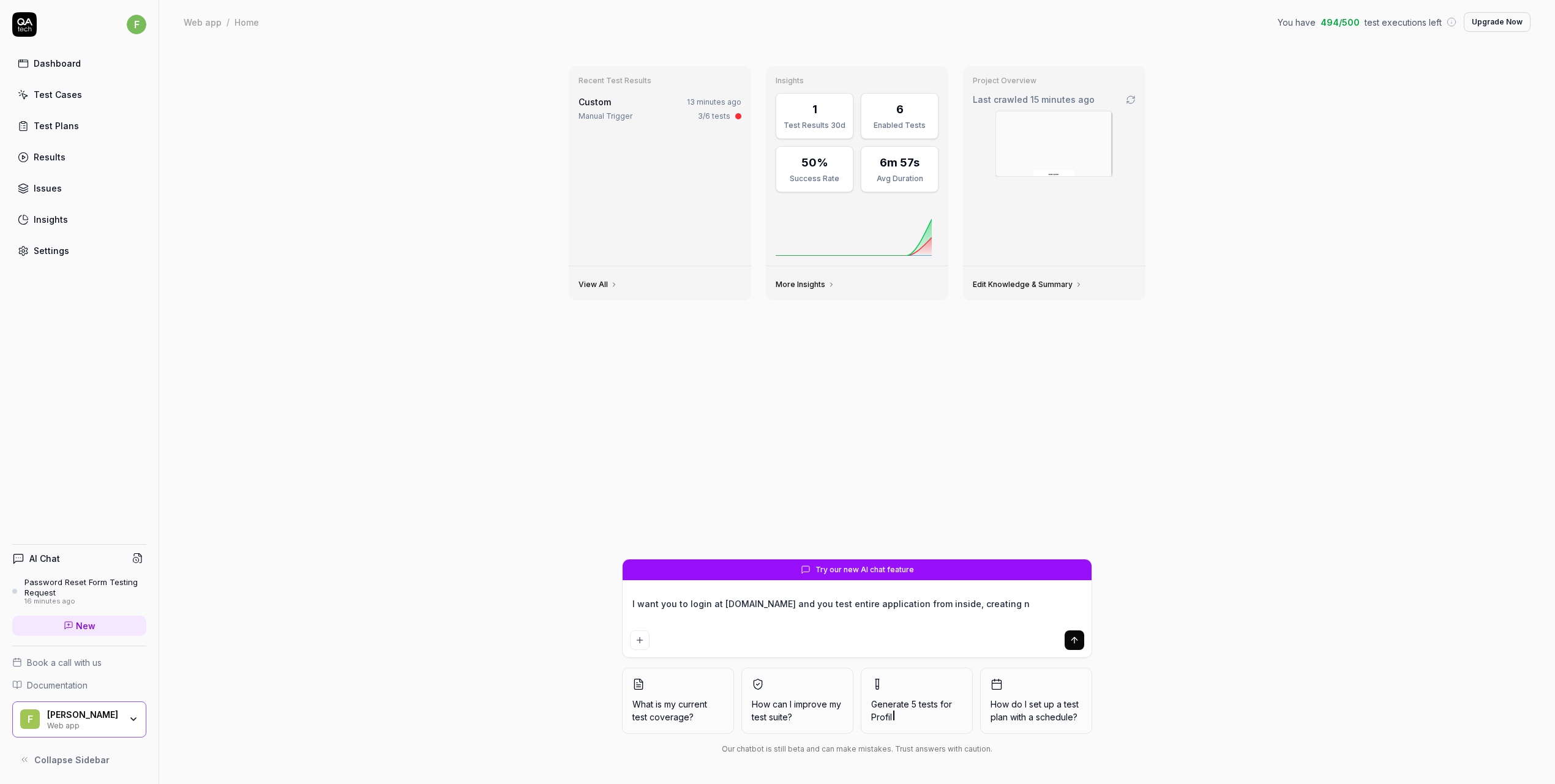
type textarea "I want you to login at system.atriomail.com and you test entire application fro…"
drag, startPoint x: 939, startPoint y: 617, endPoint x: 631, endPoint y: 616, distance: 308.0
click at [631, 616] on textarea "I want you to login at system.atriomail.com and you test entire application fro…" at bounding box center [857, 610] width 455 height 31
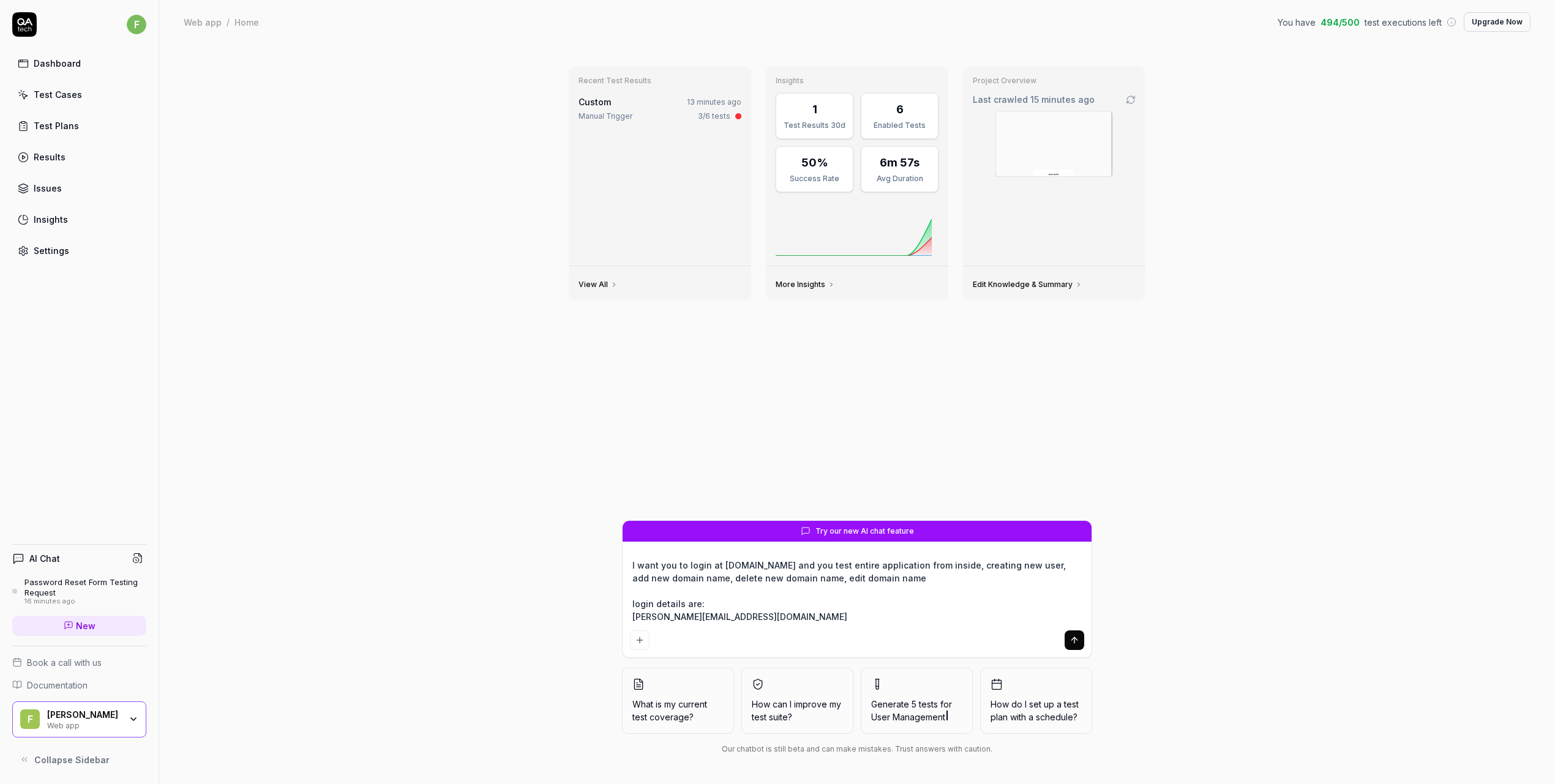
click at [760, 615] on textarea "I want you to login at system.atriomail.com and you test entire application fro…" at bounding box center [857, 591] width 455 height 70
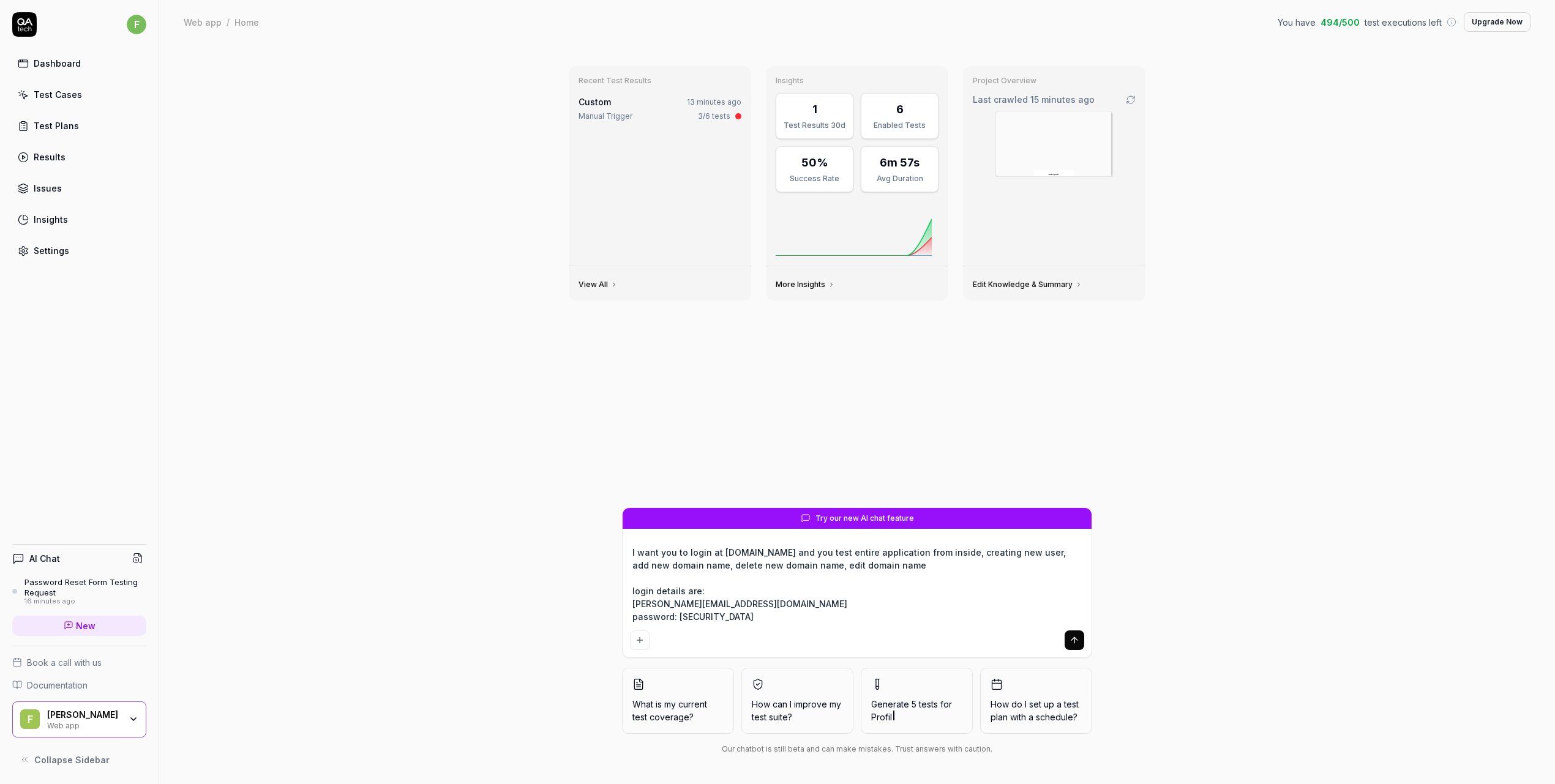
click at [633, 605] on textarea "I want you to login at system.atriomail.com and you test entire application fro…" at bounding box center [857, 584] width 455 height 82
click at [1072, 642] on icon "submit" at bounding box center [1075, 641] width 10 height 10
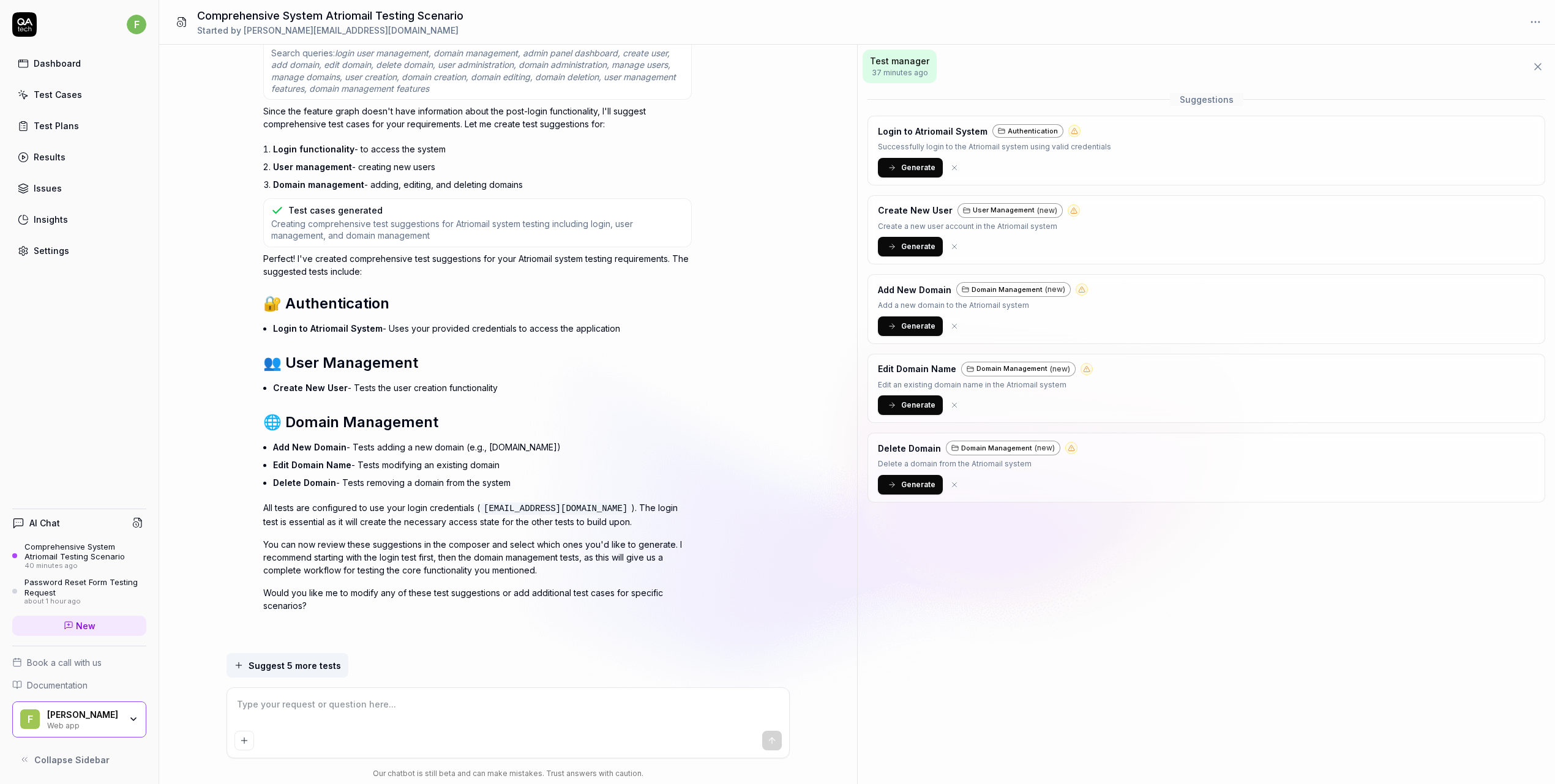
scroll to position [889, 0]
click at [893, 168] on icon at bounding box center [892, 167] width 8 height 8
click at [919, 327] on span "Generate" at bounding box center [917, 325] width 34 height 11
click at [912, 407] on span "Generate" at bounding box center [917, 405] width 34 height 11
click at [911, 485] on span "Generate" at bounding box center [917, 484] width 34 height 11
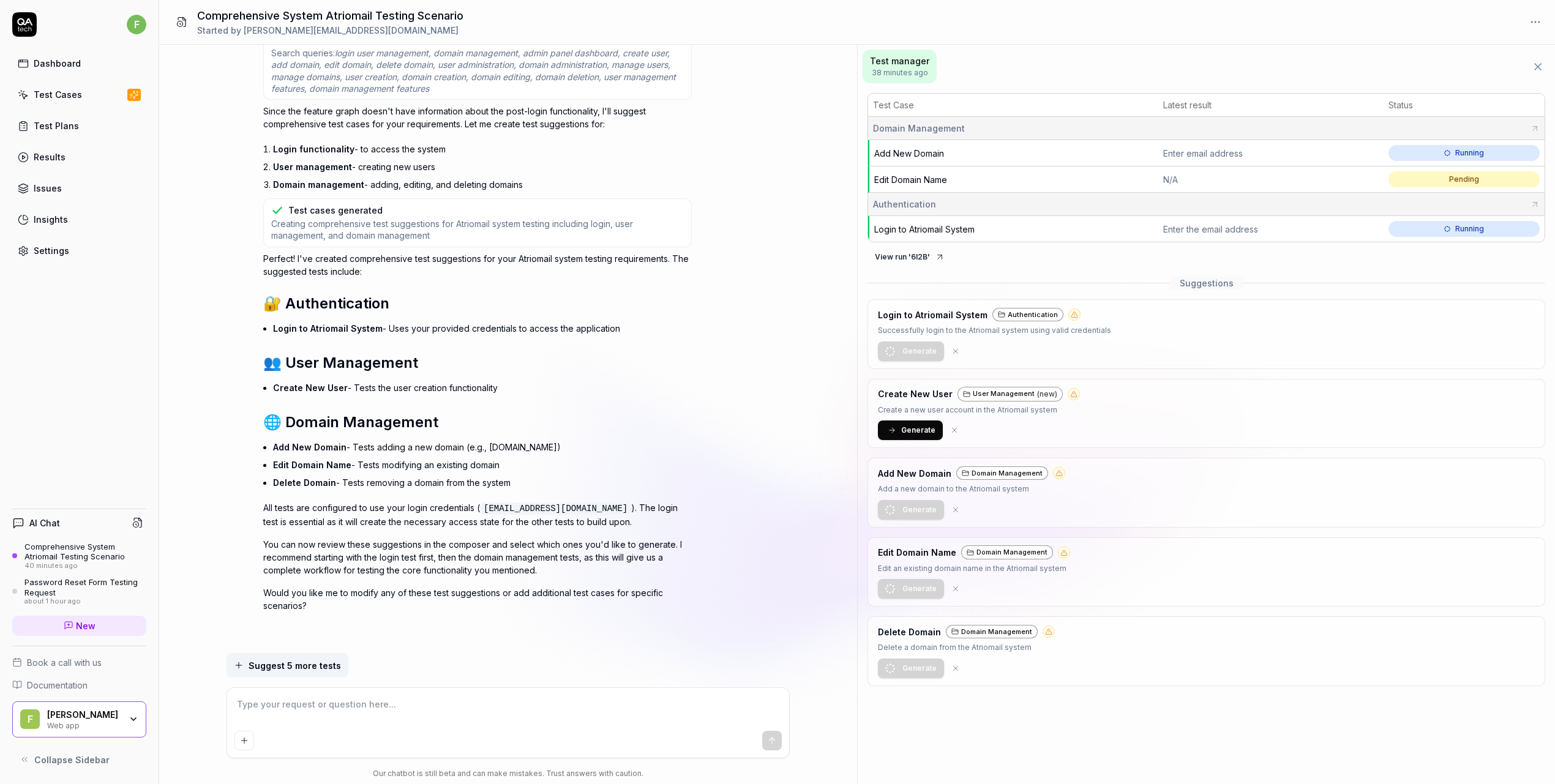
click at [944, 228] on span "Login to Atriomail System" at bounding box center [924, 229] width 100 height 11
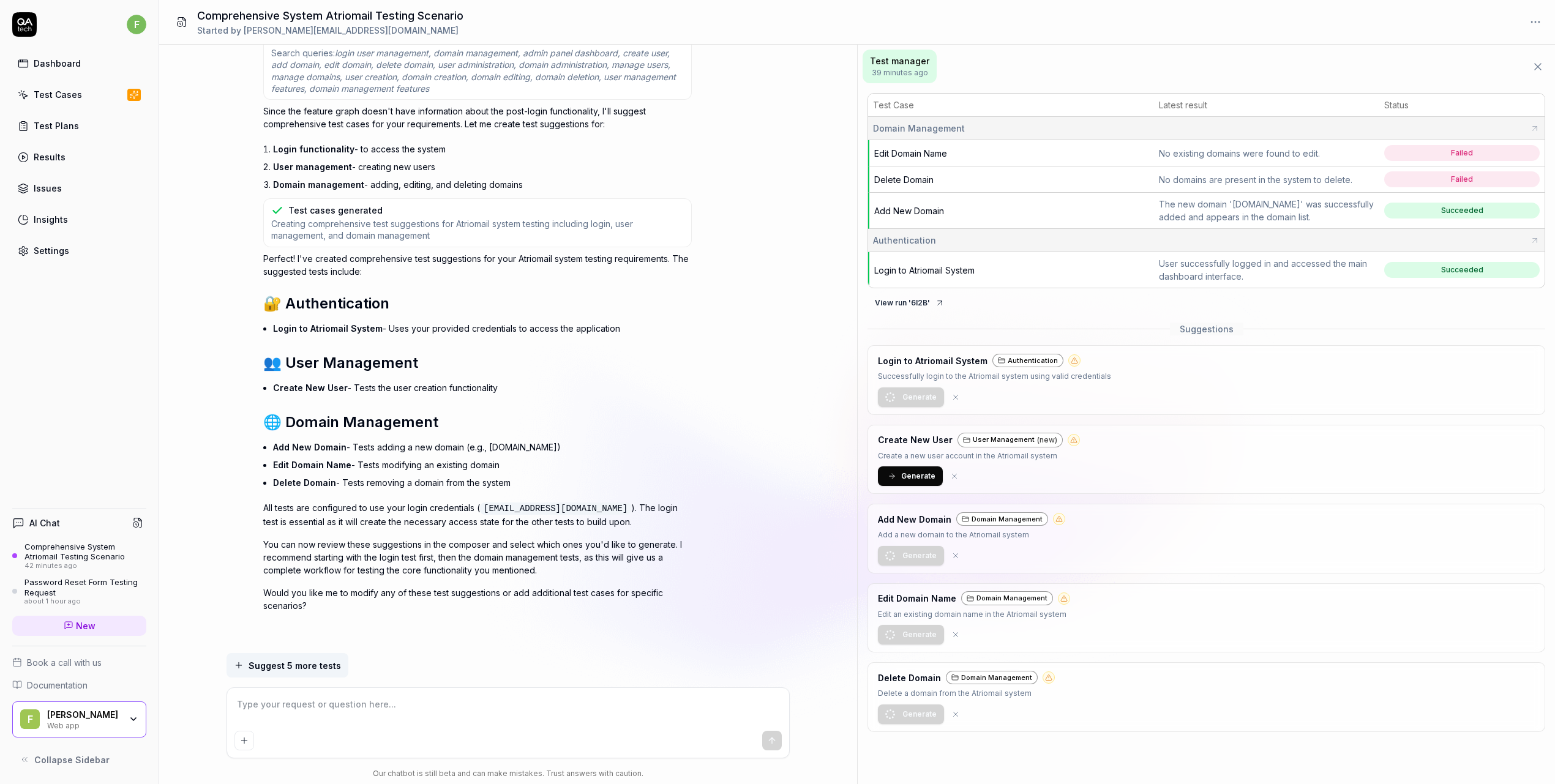
click at [1071, 175] on td "Delete Domain" at bounding box center [1011, 180] width 286 height 26
click at [910, 485] on button "Generate" at bounding box center [910, 476] width 65 height 20
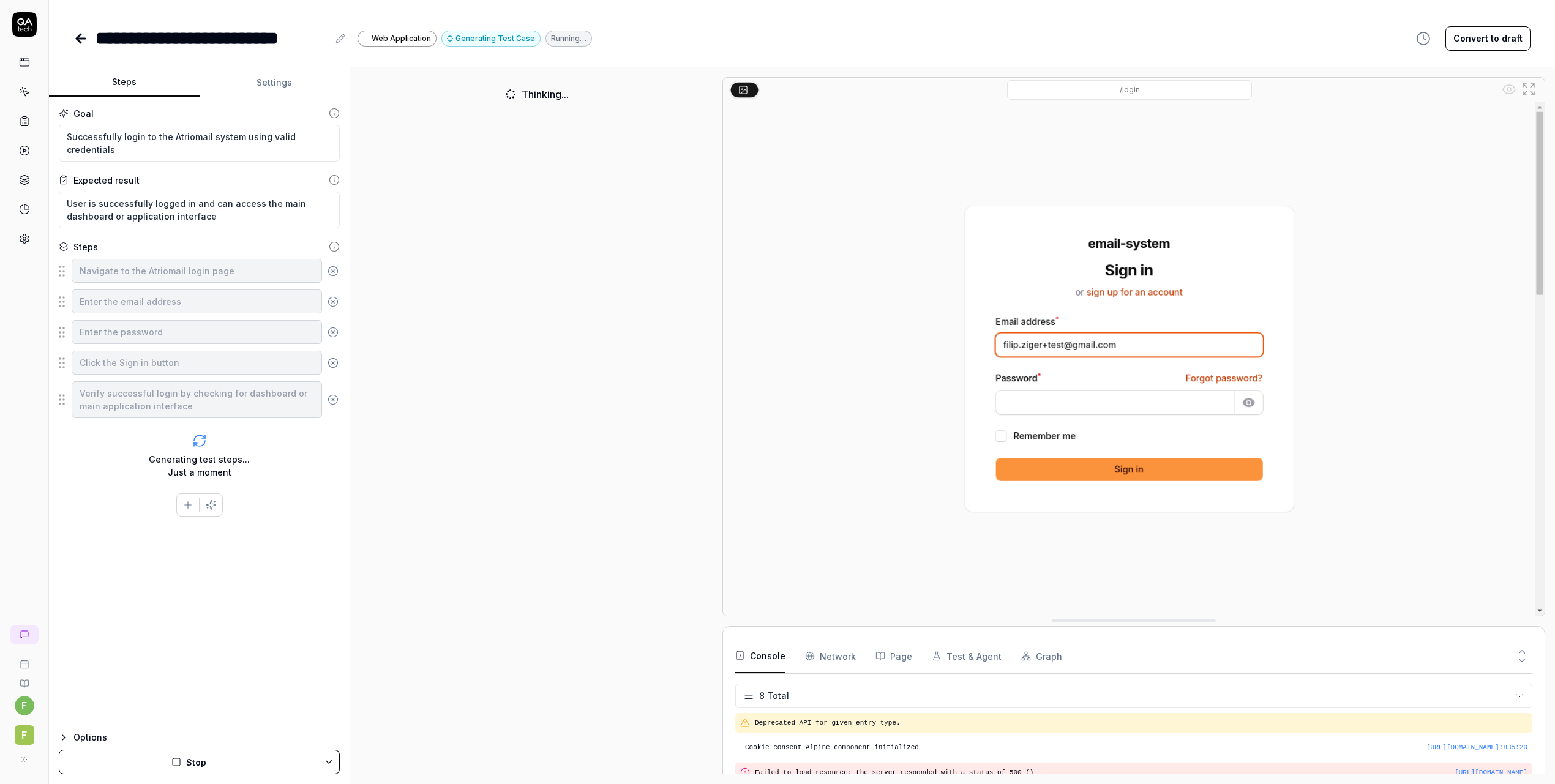
scroll to position [130, 0]
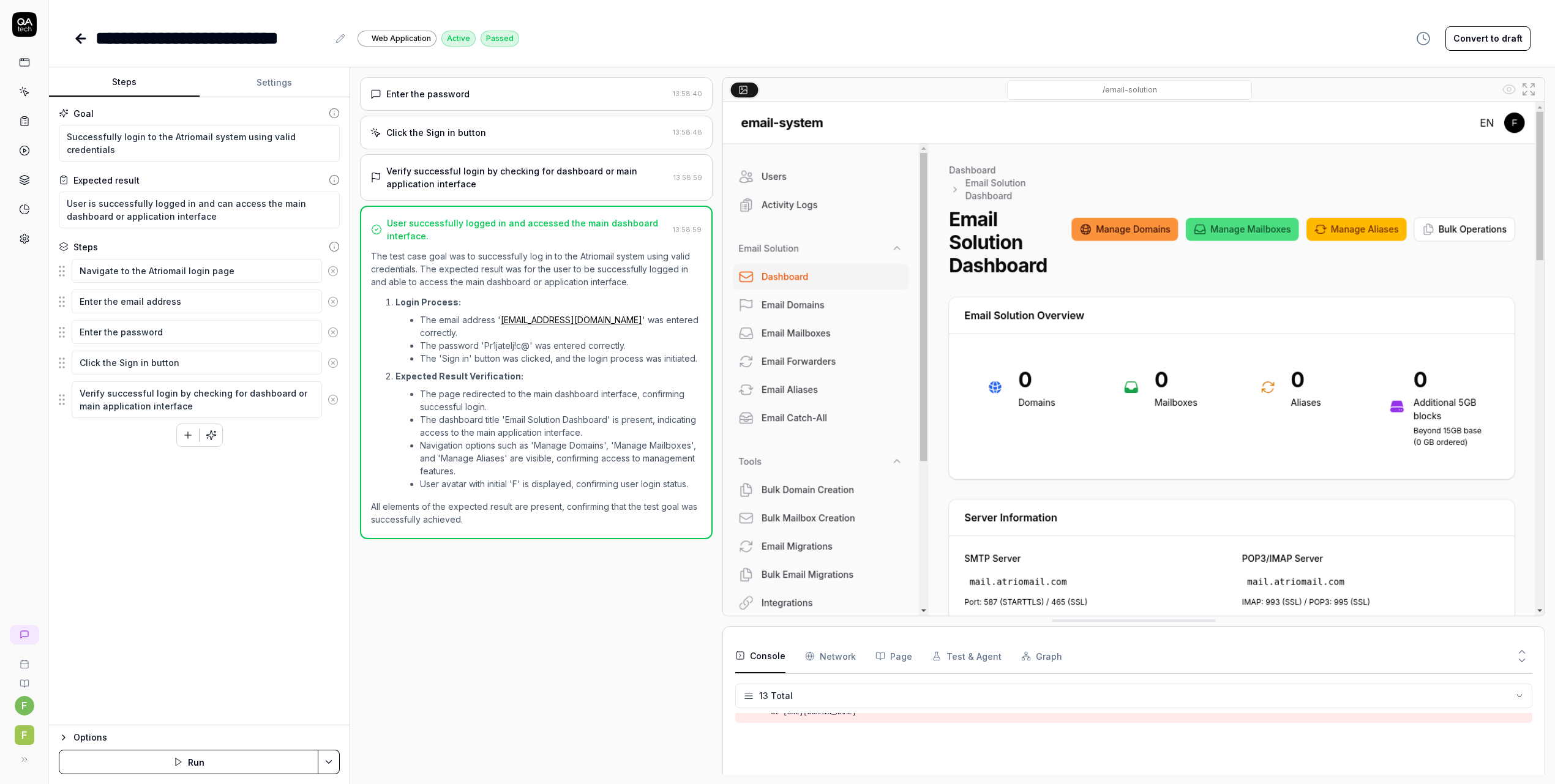
scroll to position [253, 0]
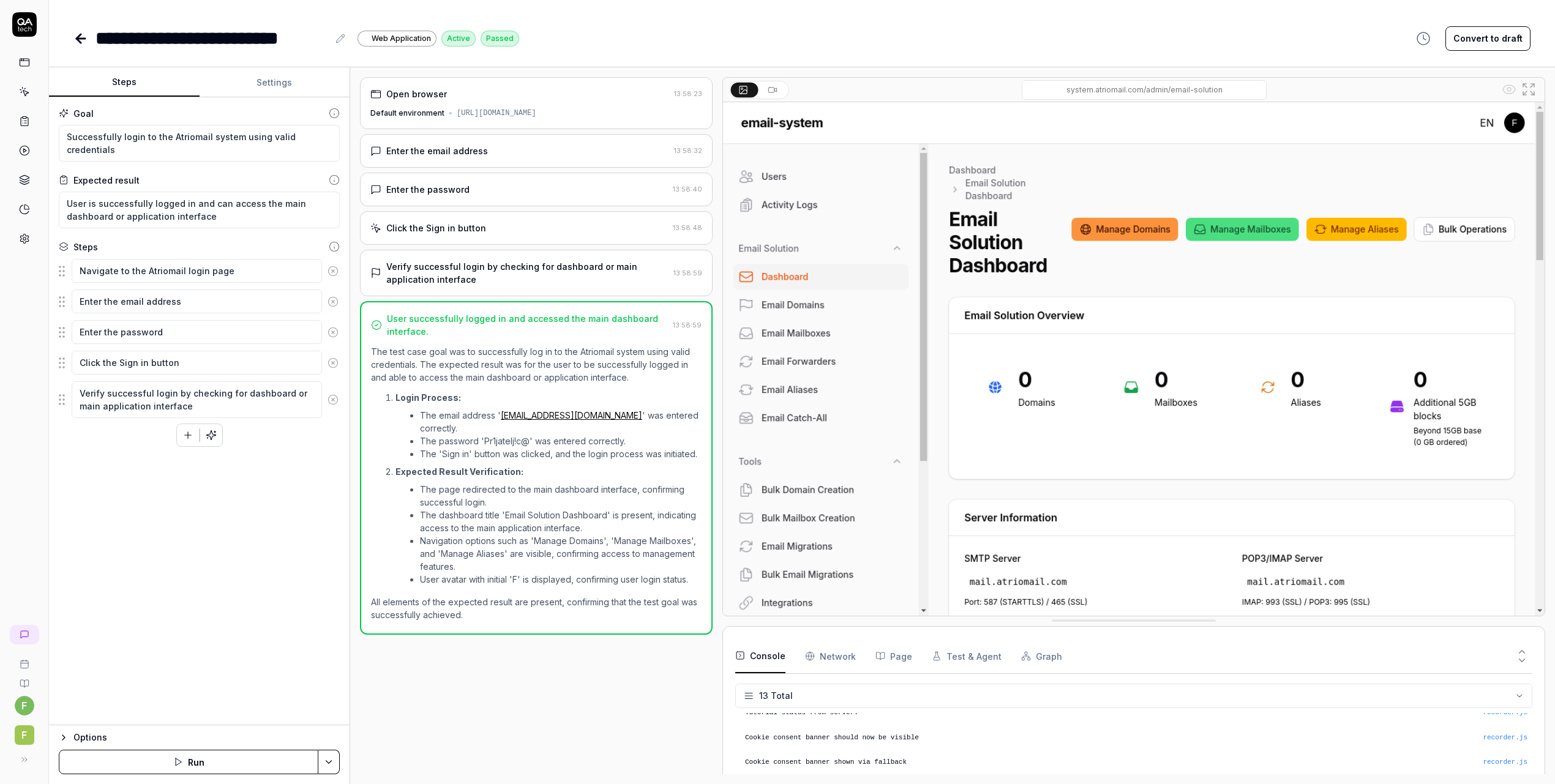
type textarea "*"
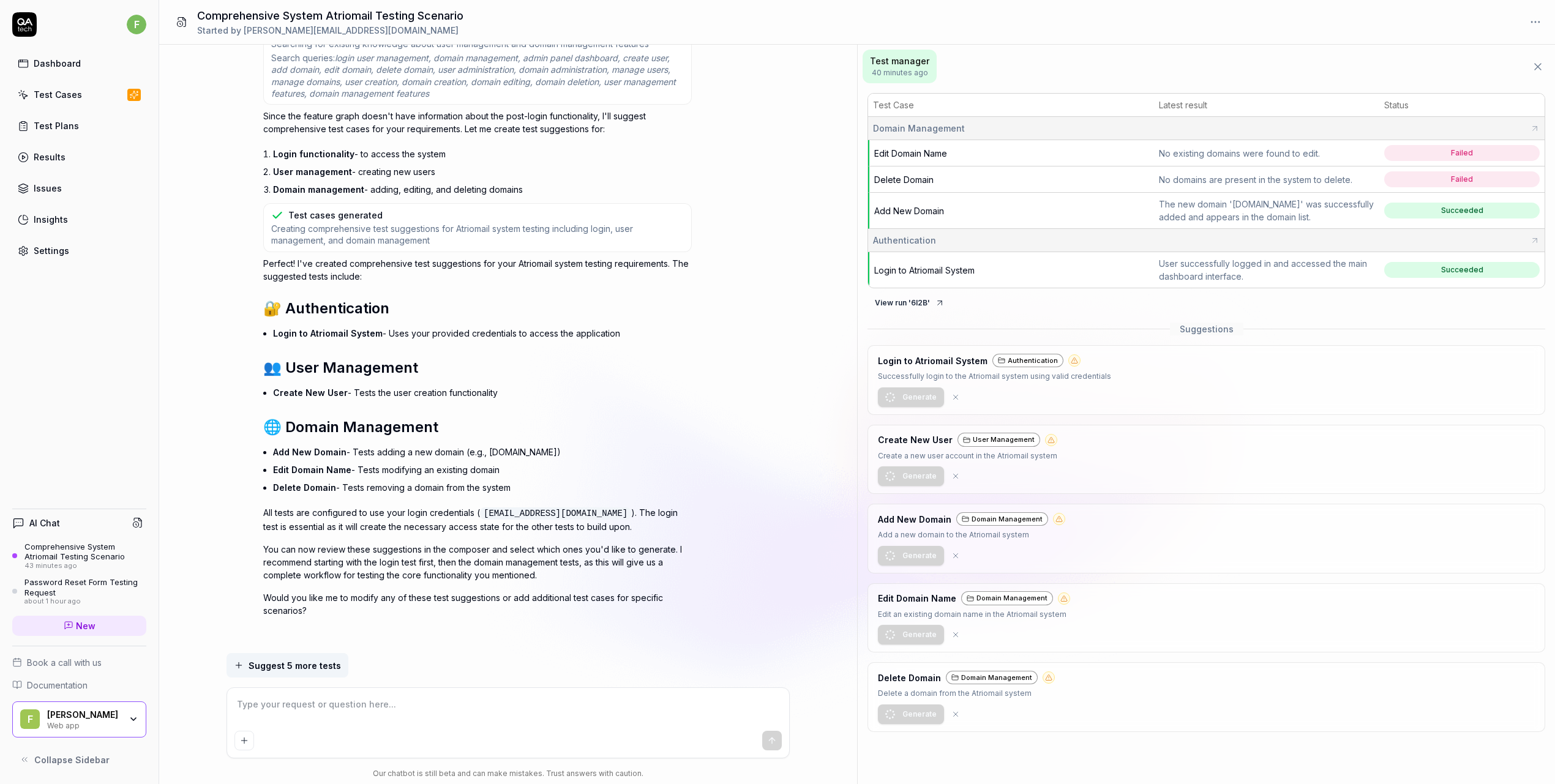
scroll to position [889, 0]
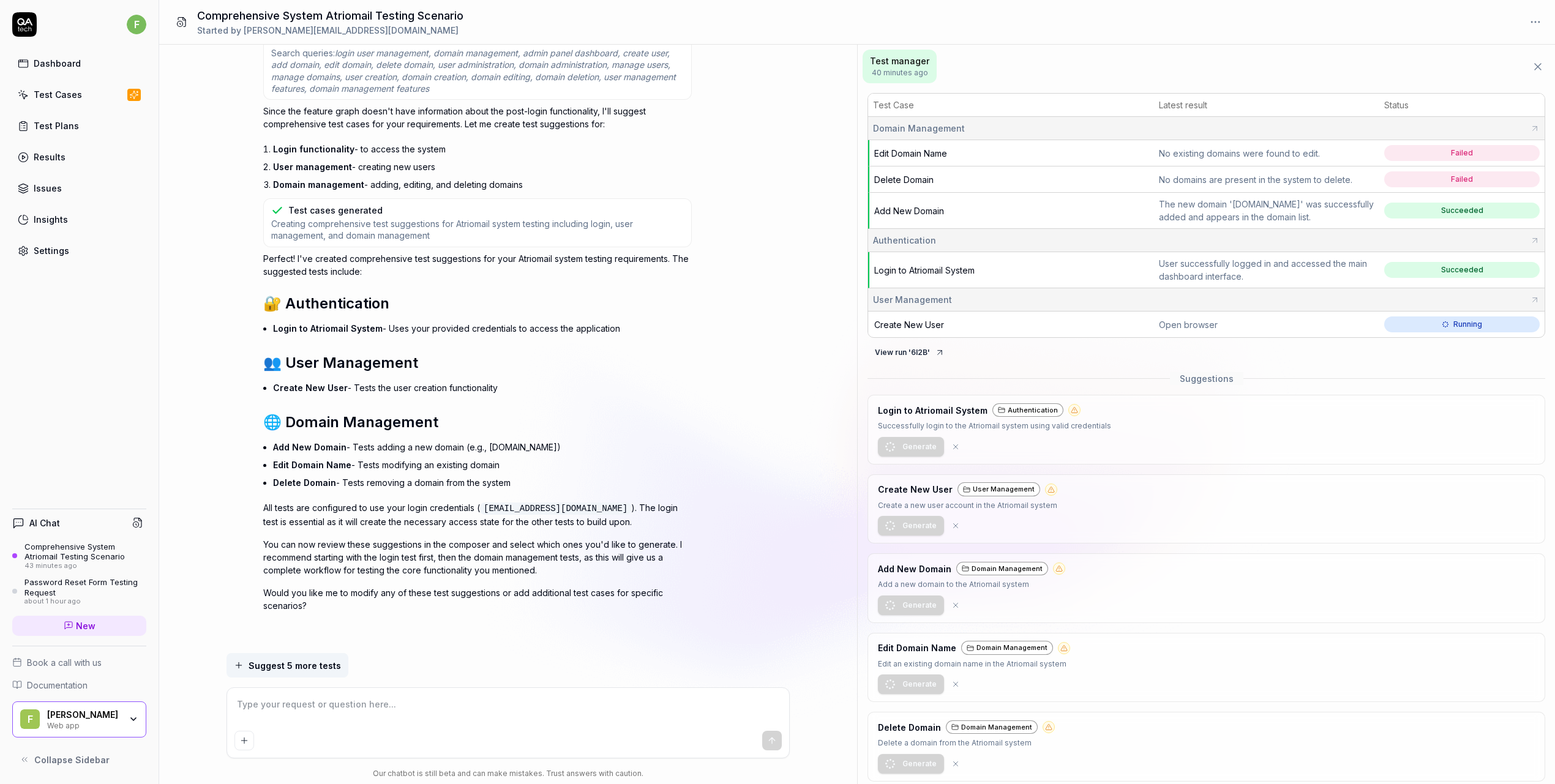
click at [979, 328] on td "Create New User" at bounding box center [1011, 324] width 286 height 26
click at [919, 324] on span "Create New User" at bounding box center [909, 325] width 70 height 11
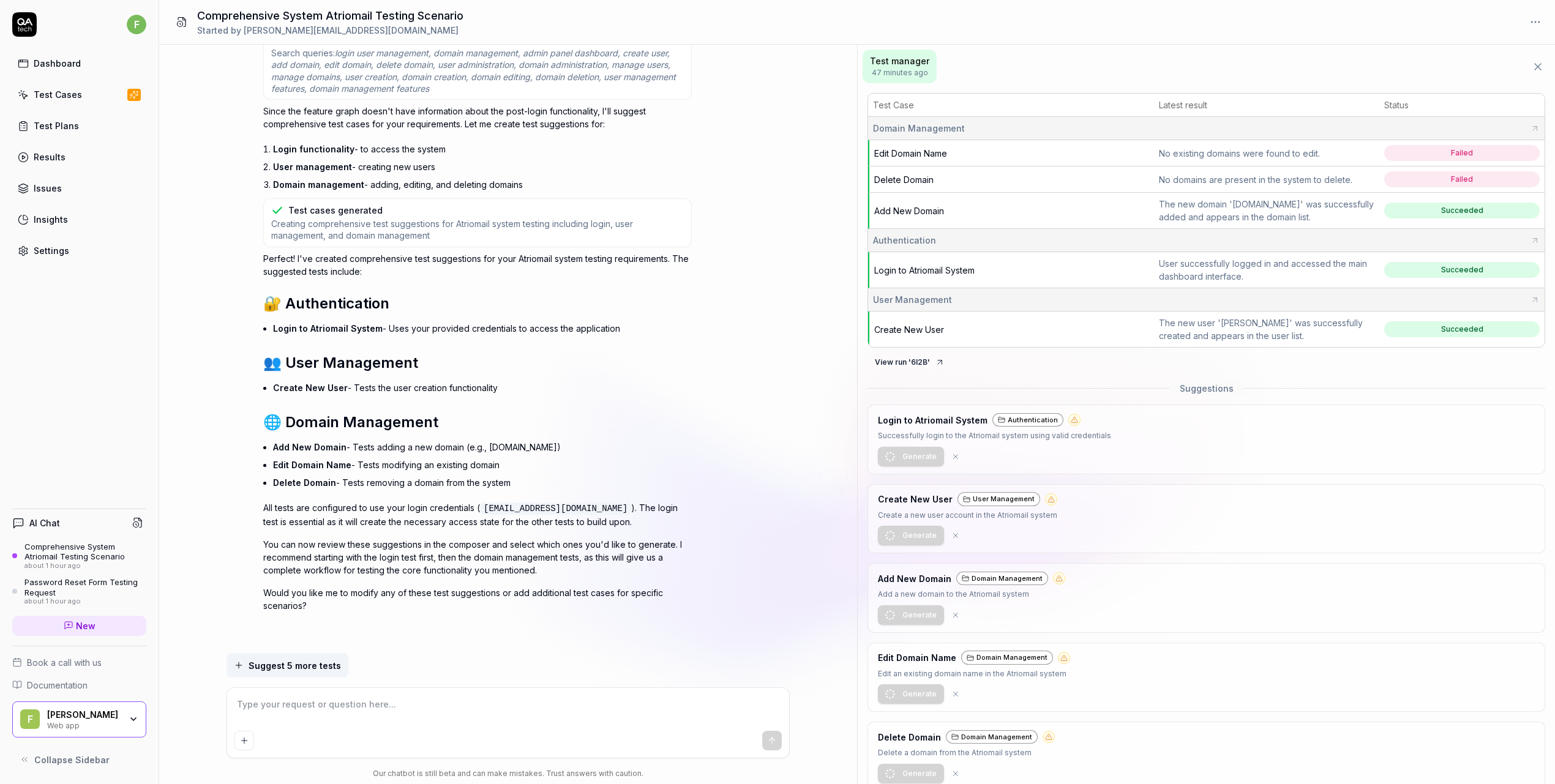
type textarea "*"
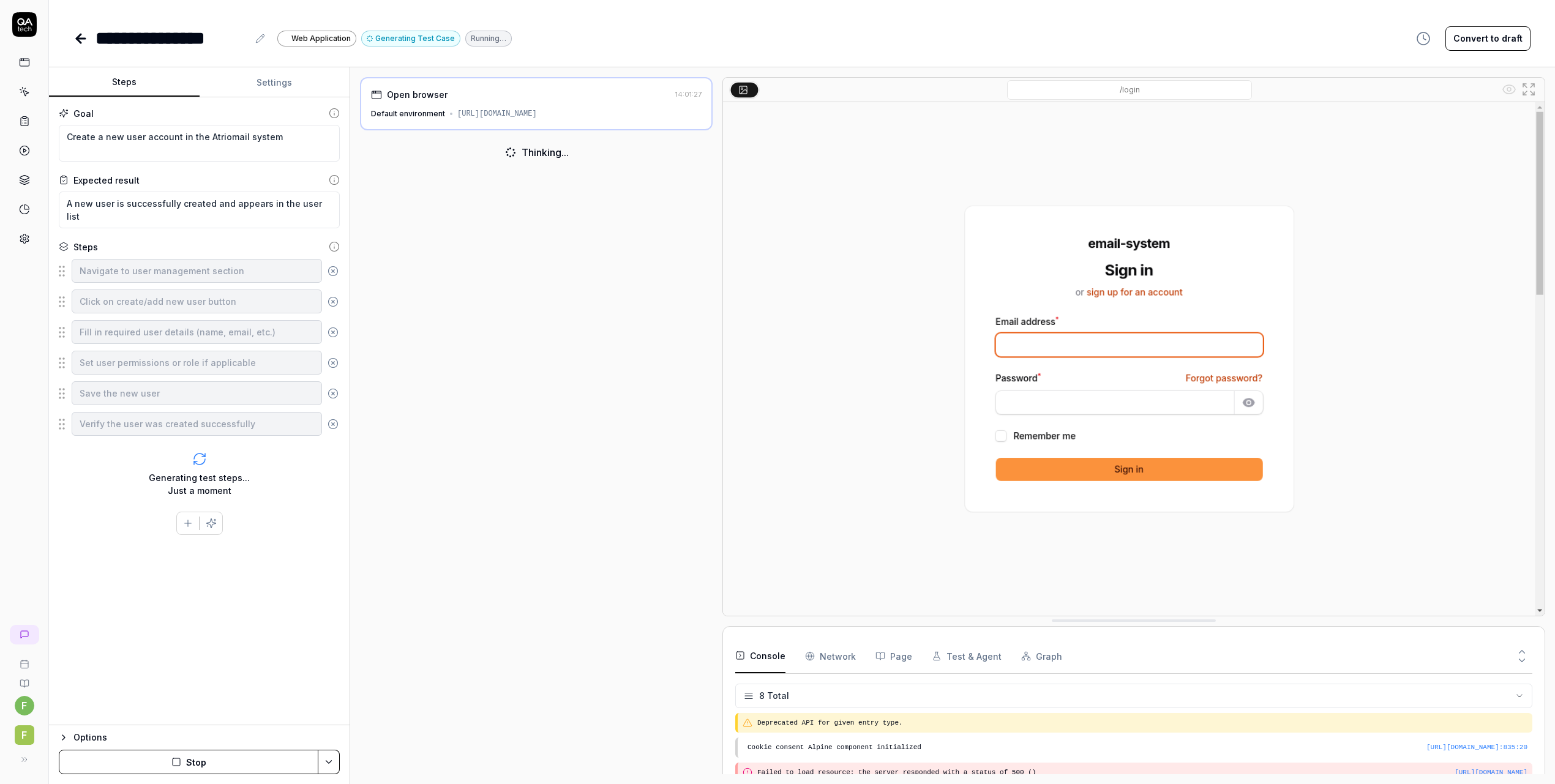
scroll to position [130, 0]
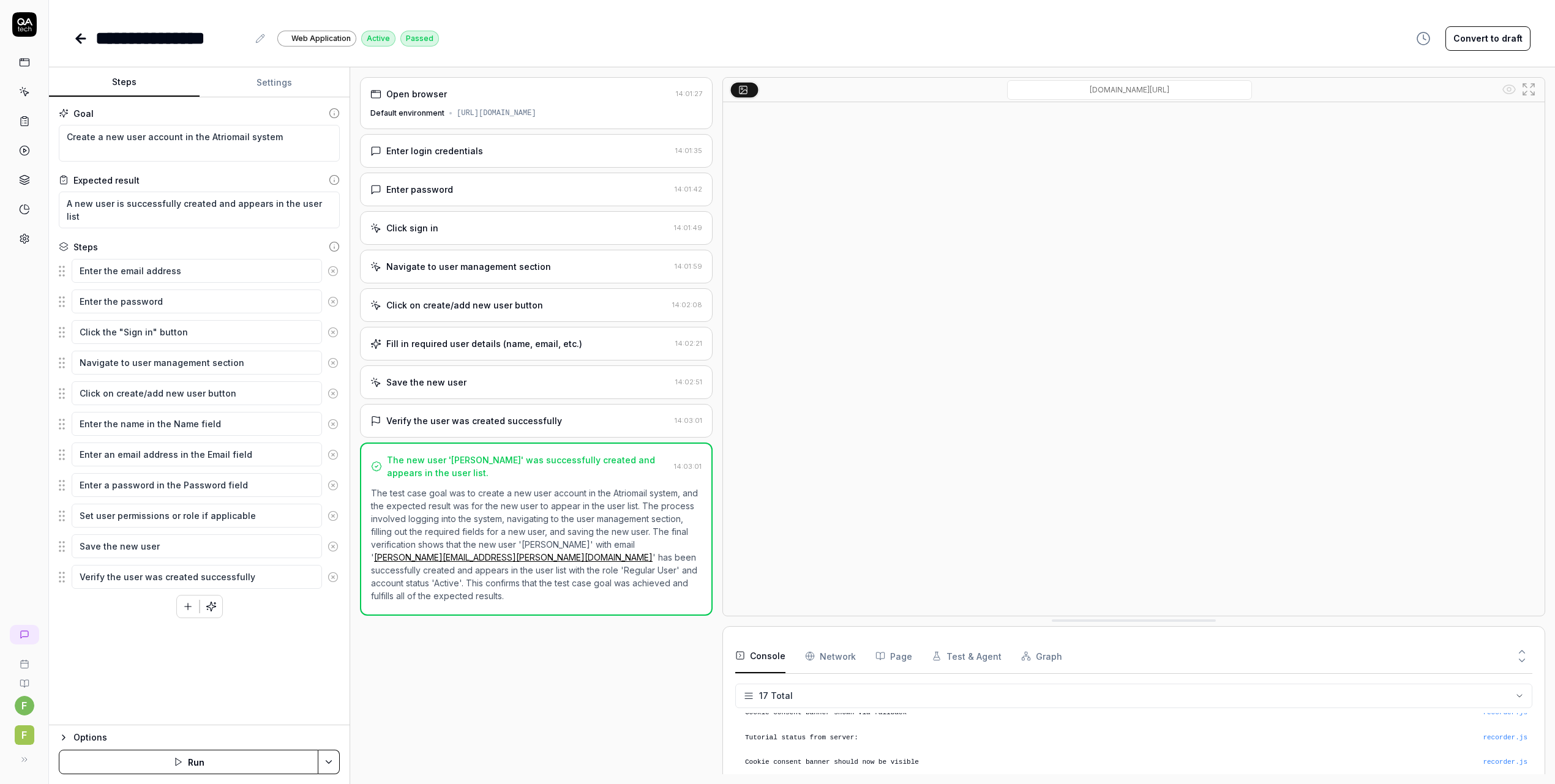
type textarea "*"
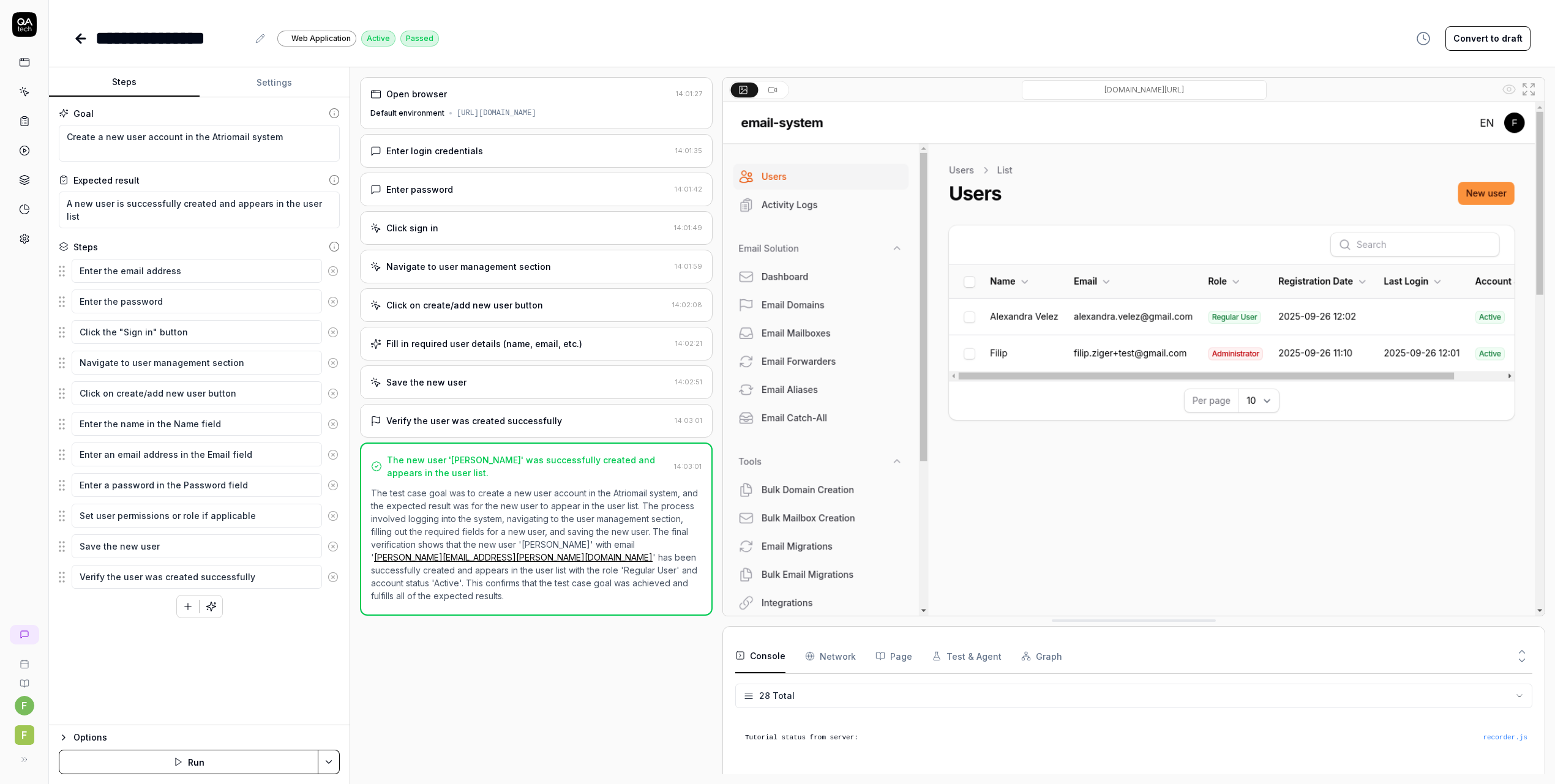
scroll to position [626, 0]
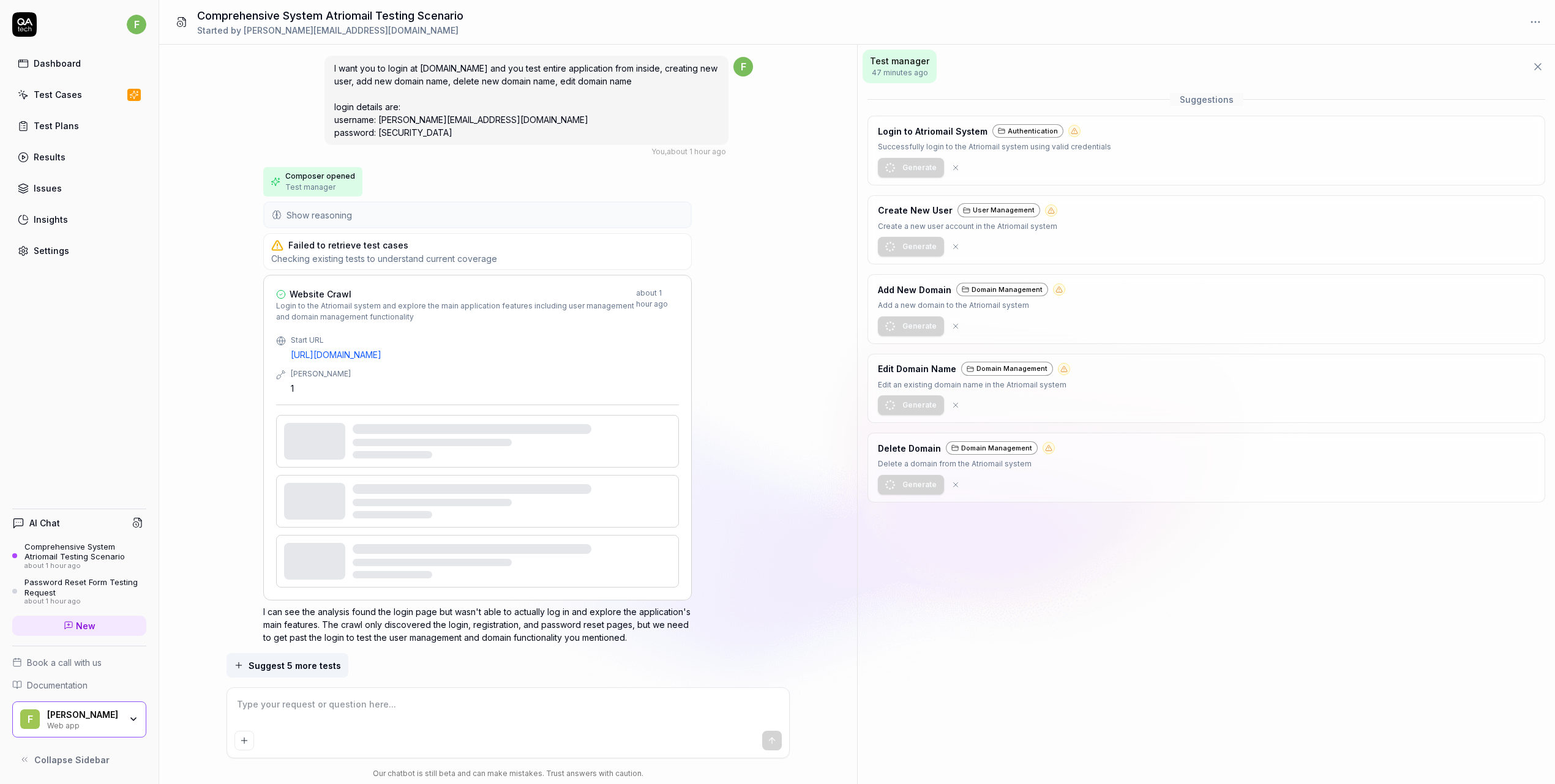
scroll to position [884, 0]
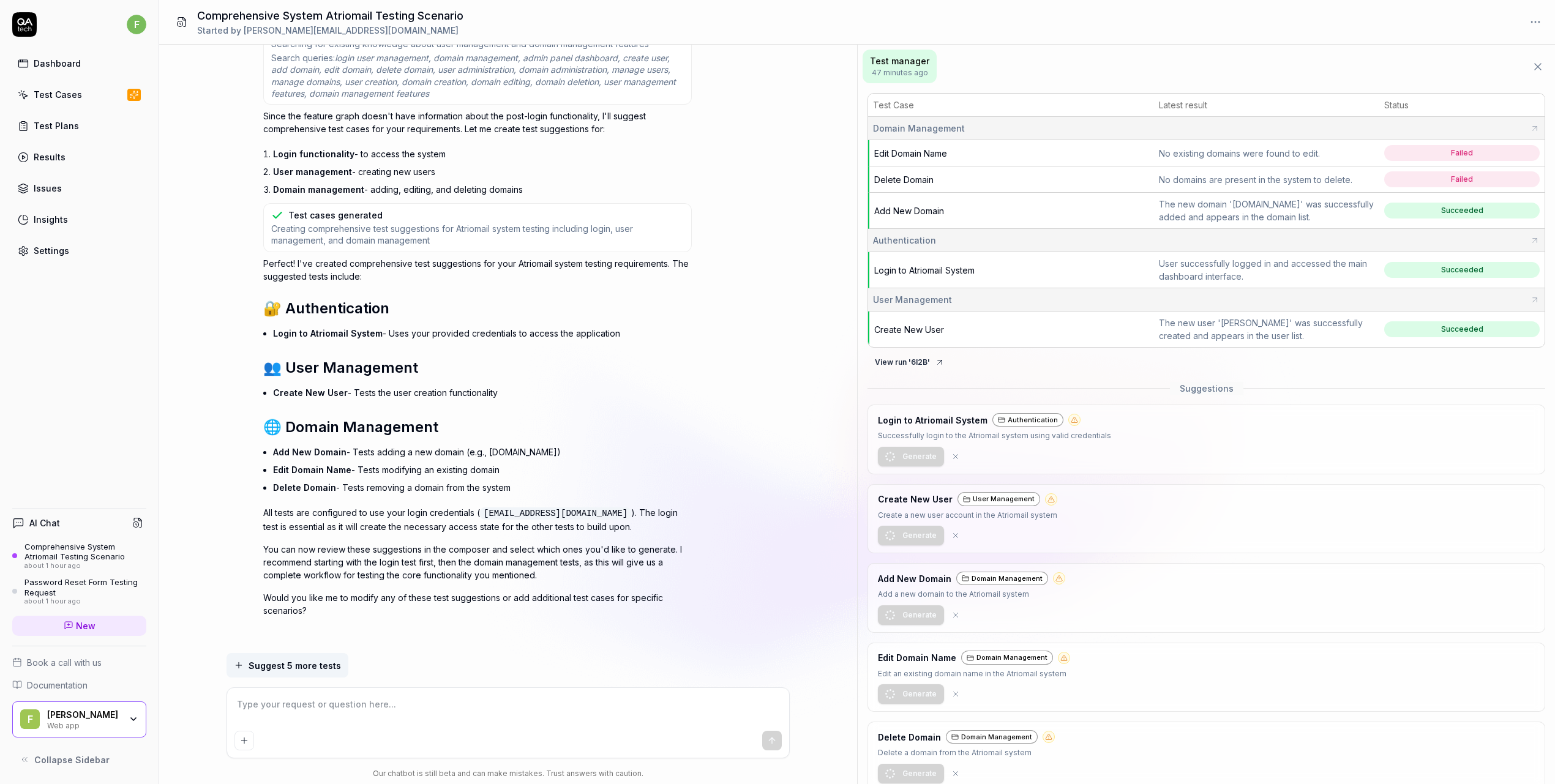
type textarea "*"
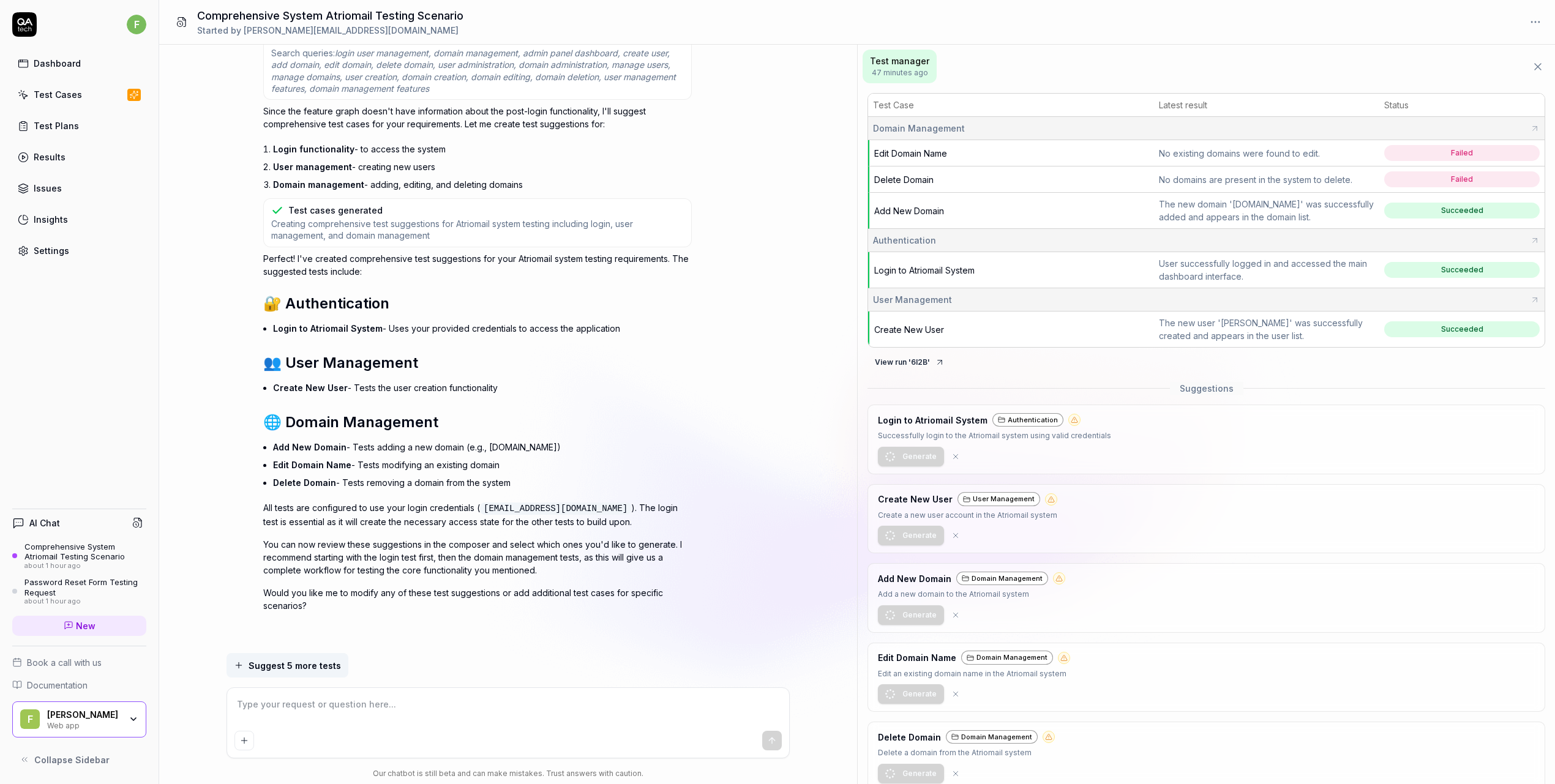
click at [1037, 126] on div "Domain Management" at bounding box center [1206, 128] width 667 height 13
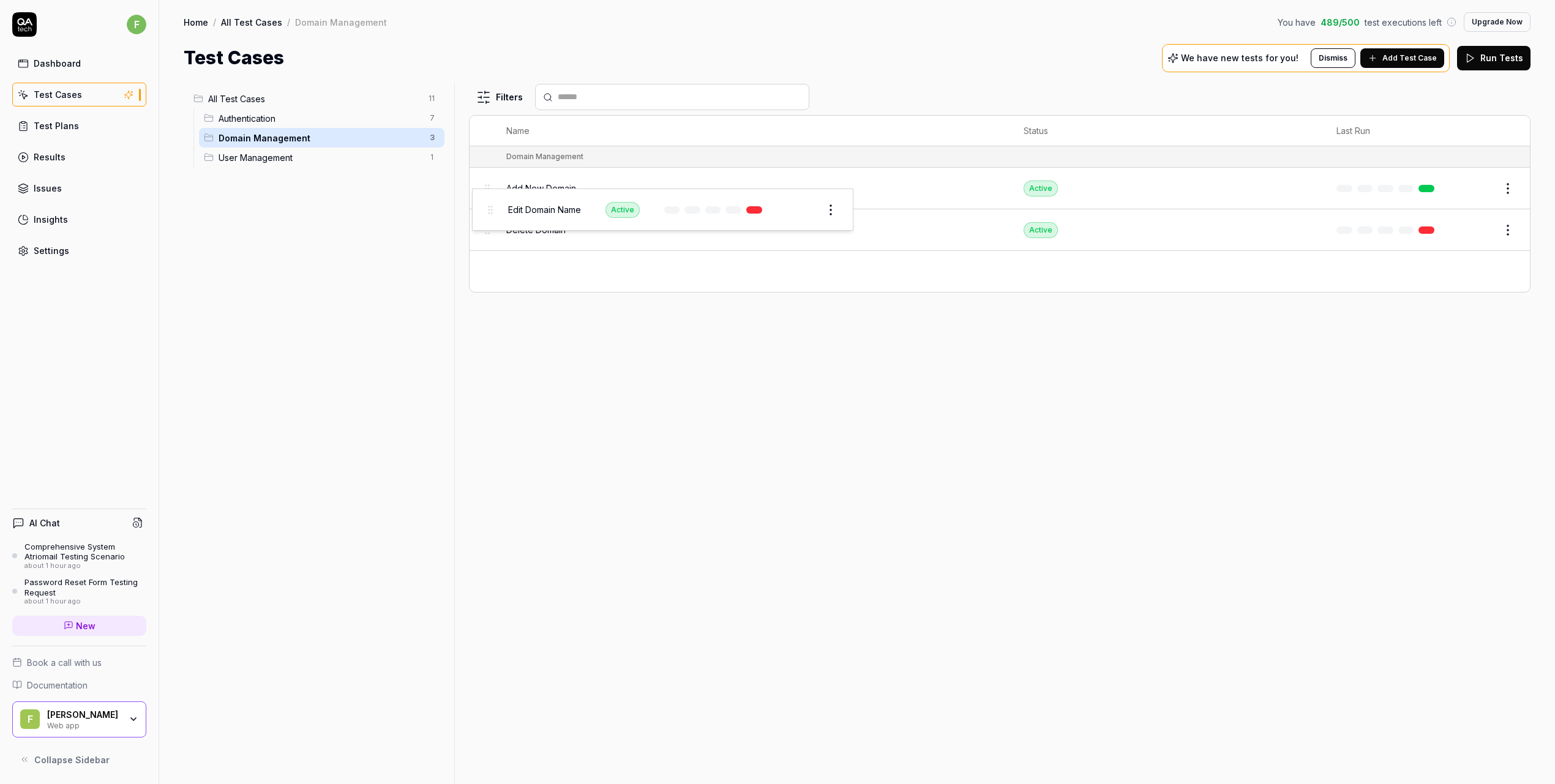
drag, startPoint x: 490, startPoint y: 274, endPoint x: 493, endPoint y: 211, distance: 63.1
click at [493, 211] on body "f Dashboard Test Cases Test Plans Results Issues Insights Settings AI Chat Comp…" at bounding box center [778, 392] width 1555 height 784
drag, startPoint x: 485, startPoint y: 231, endPoint x: 485, endPoint y: 325, distance: 94.0
click at [485, 325] on body "f Dashboard Test Cases Test Plans Results Issues Insights Settings AI Chat Comp…" at bounding box center [778, 392] width 1555 height 784
drag, startPoint x: 488, startPoint y: 274, endPoint x: 669, endPoint y: 190, distance: 199.5
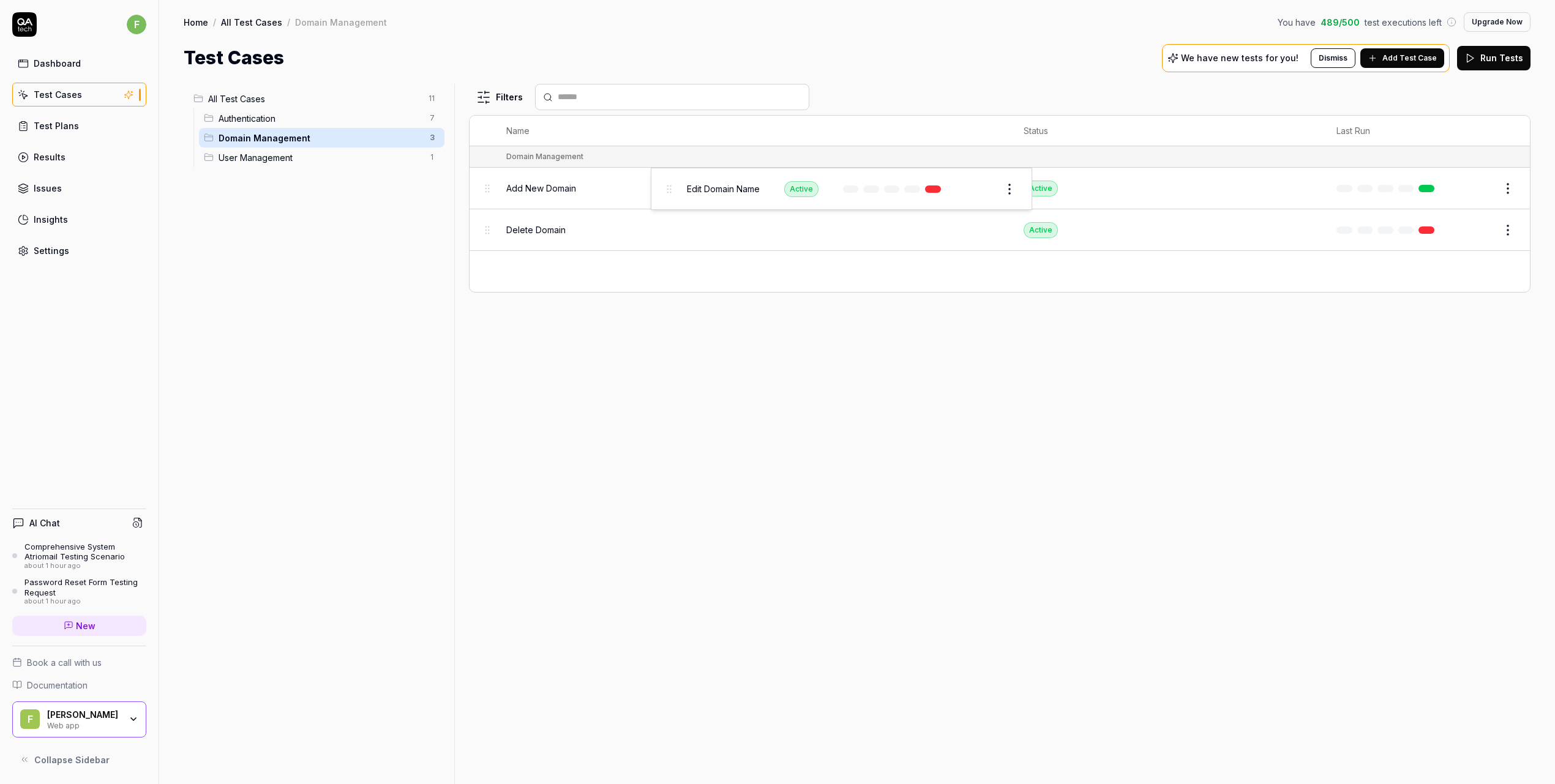
click at [669, 190] on body "f Dashboard Test Cases Test Plans Results Issues Insights Settings AI Chat Comp…" at bounding box center [778, 392] width 1555 height 784
drag, startPoint x: 493, startPoint y: 228, endPoint x: 570, endPoint y: 277, distance: 91.3
click at [570, 277] on body "f Dashboard Test Cases Test Plans Results Issues Insights Settings AI Chat Comp…" at bounding box center [778, 392] width 1555 height 784
click at [1509, 62] on button "Run Tests" at bounding box center [1494, 58] width 74 height 25
click at [258, 118] on span "Authentication" at bounding box center [320, 118] width 204 height 13
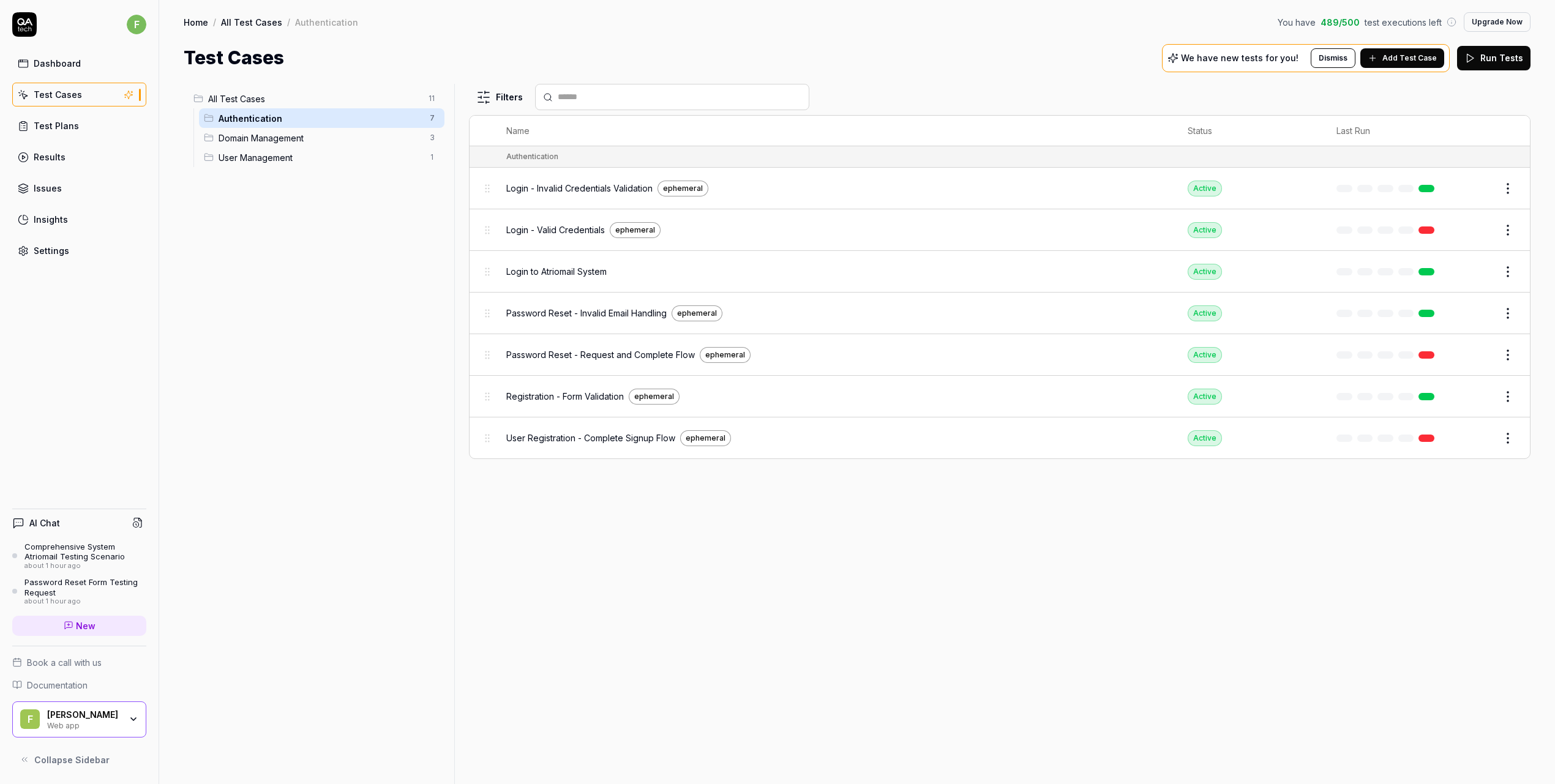
click at [258, 135] on span "Domain Management" at bounding box center [320, 138] width 204 height 13
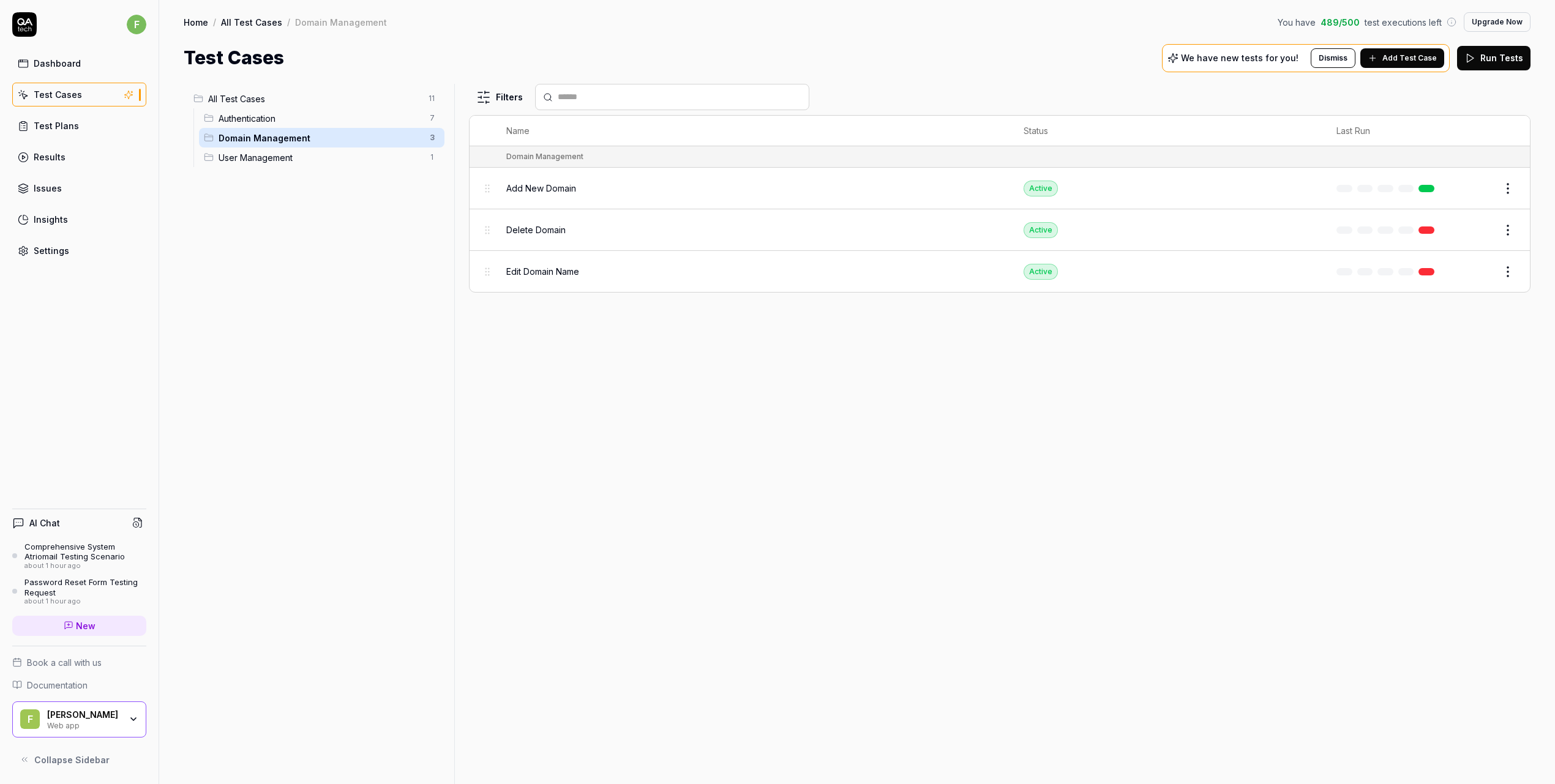
click at [262, 153] on span "User Management" at bounding box center [320, 158] width 204 height 13
click at [267, 132] on span "Domain Management" at bounding box center [320, 138] width 204 height 13
click at [58, 60] on div "Dashboard" at bounding box center [57, 64] width 47 height 13
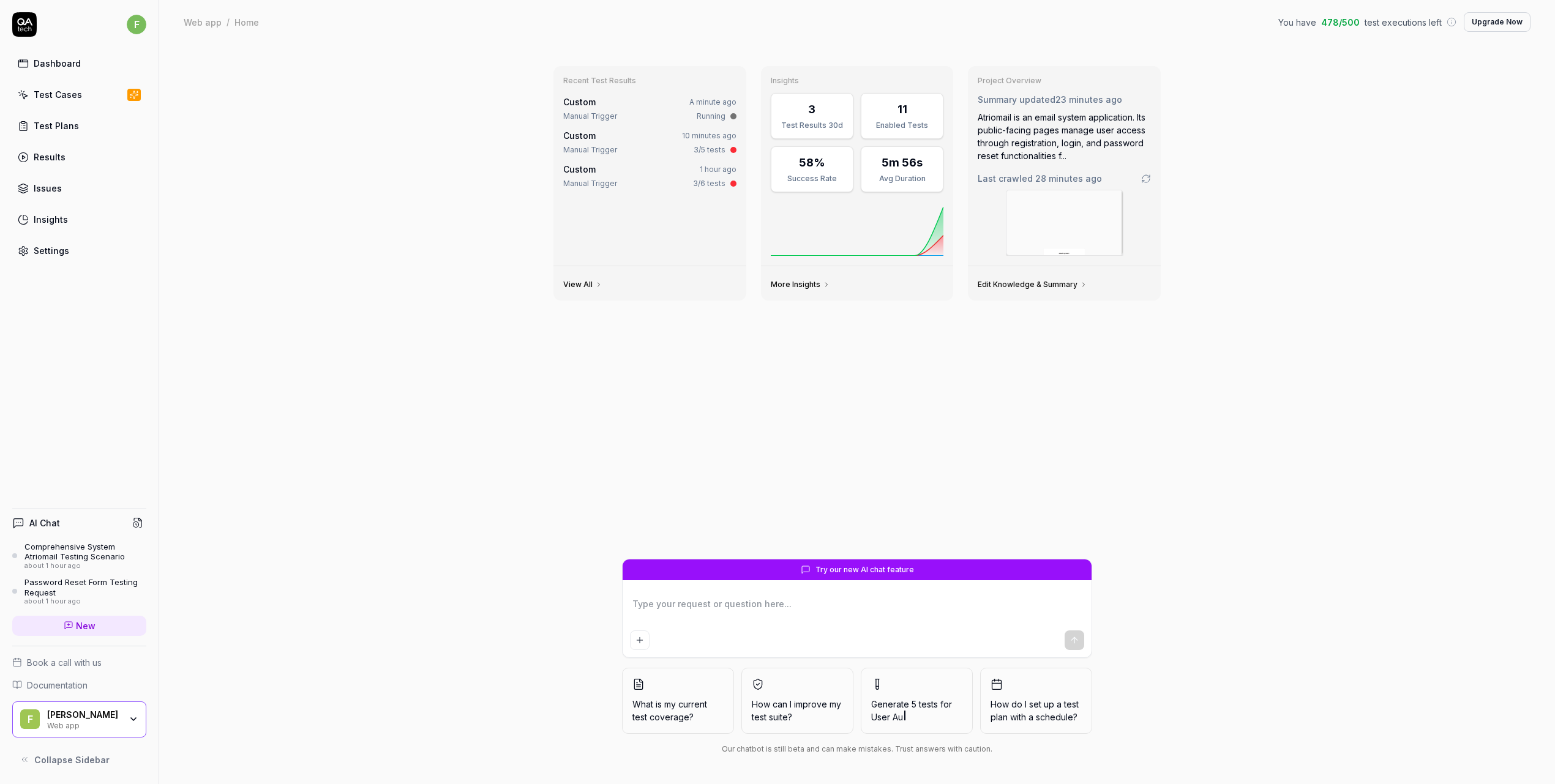
type textarea "*"
click at [614, 108] on div "Custom A minute ago" at bounding box center [649, 102] width 173 height 13
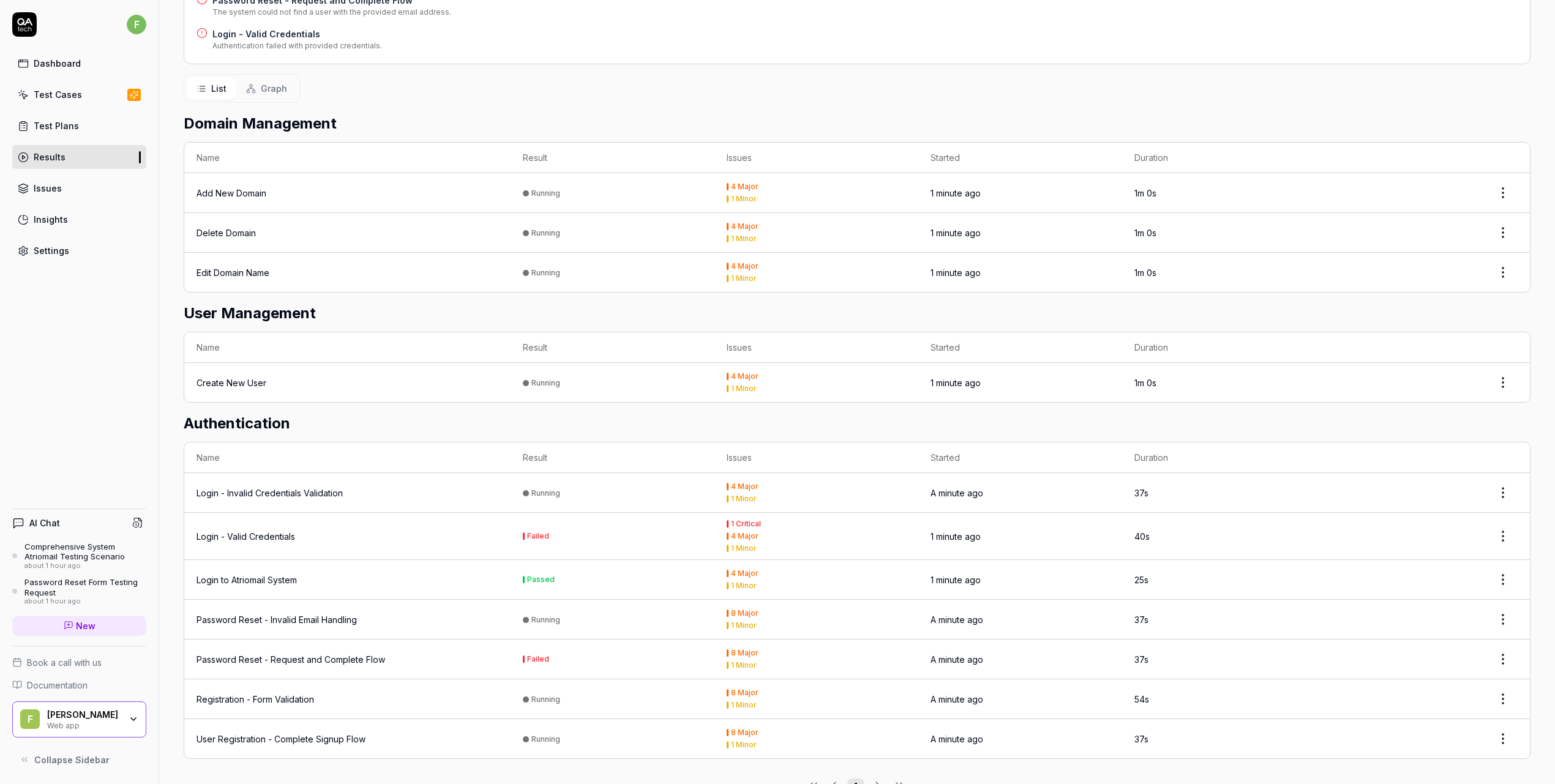
scroll to position [277, 0]
